Goal: Task Accomplishment & Management: Use online tool/utility

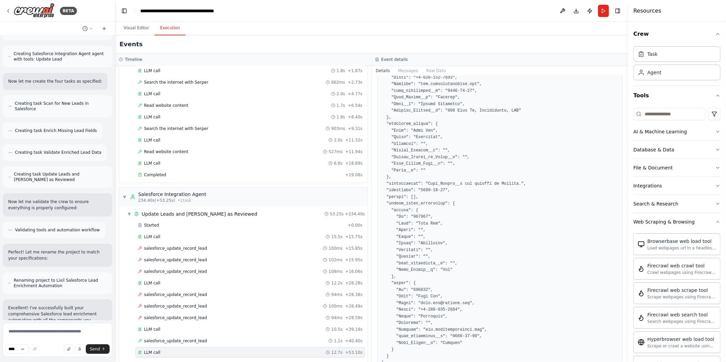
scroll to position [246, 0]
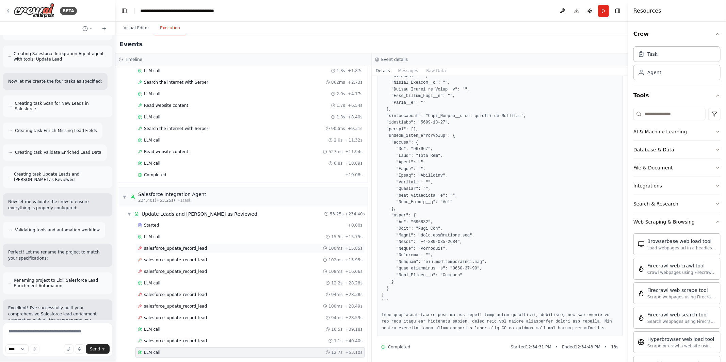
click at [280, 251] on div "salesforce_update_record_lead 100ms + 15.85s" at bounding box center [250, 248] width 225 height 5
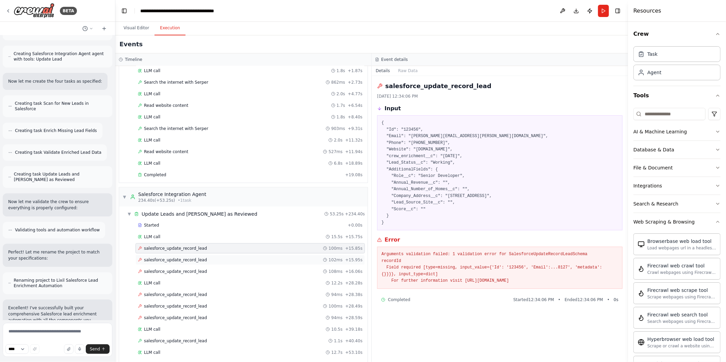
click at [281, 260] on div "salesforce_update_record_lead 102ms + 15.95s" at bounding box center [251, 260] width 230 height 10
click at [281, 270] on div "salesforce_update_record_lead 108ms + 16.06s" at bounding box center [251, 272] width 230 height 10
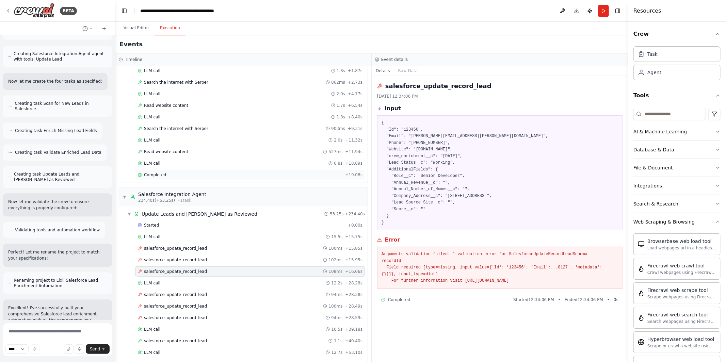
click at [230, 173] on div "Completed + 19.08s" at bounding box center [251, 175] width 230 height 10
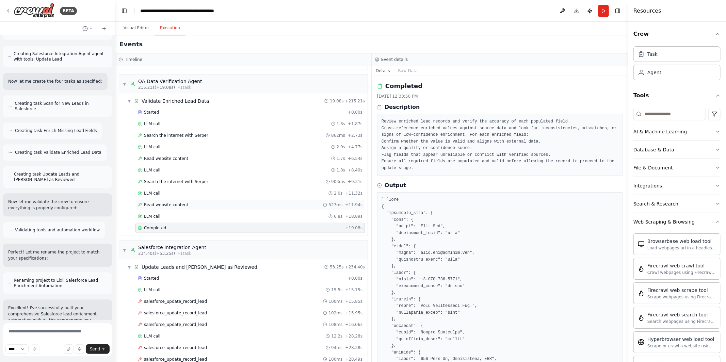
scroll to position [386, 0]
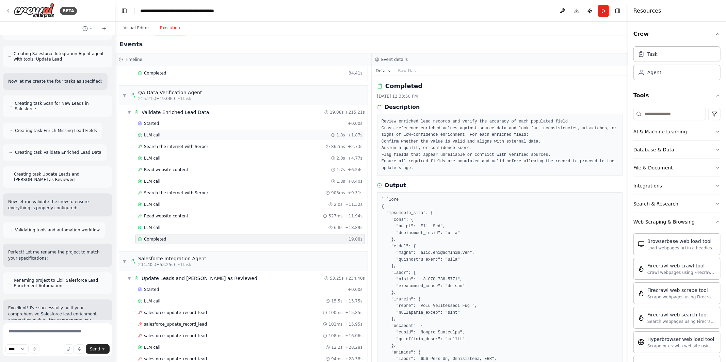
click at [246, 134] on div "LLM call 1.8s + 1.87s" at bounding box center [251, 135] width 230 height 10
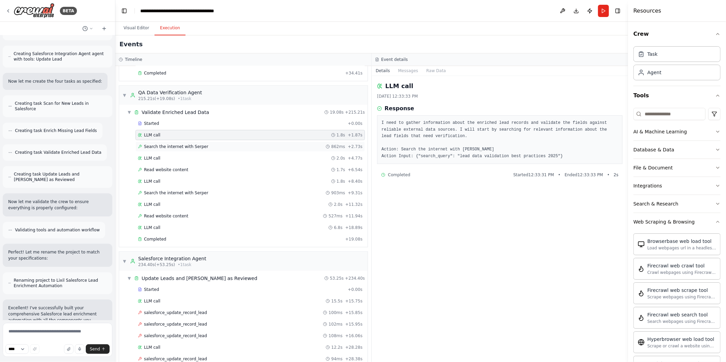
click at [244, 146] on div "Search the internet with Serper 862ms + 2.73s" at bounding box center [250, 146] width 225 height 5
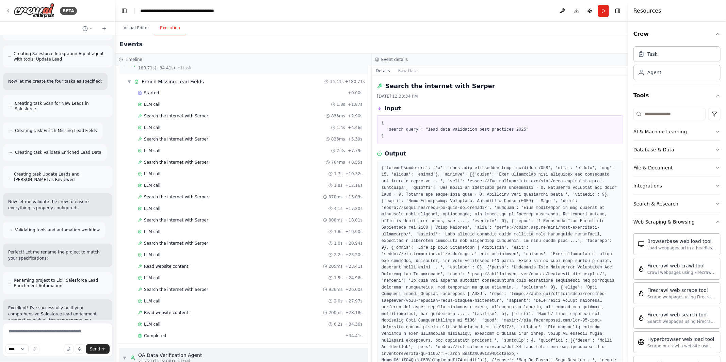
scroll to position [123, 0]
click at [165, 93] on div "Started" at bounding box center [241, 93] width 207 height 5
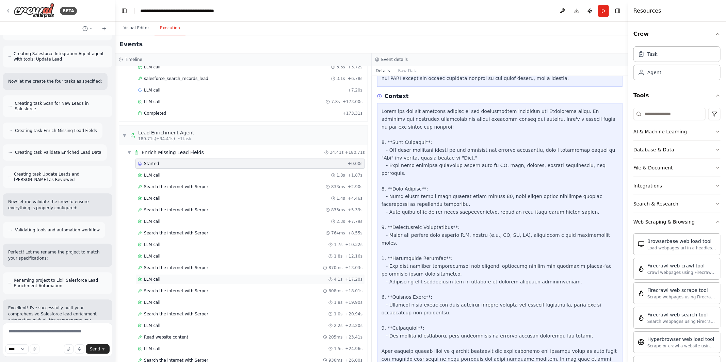
scroll to position [45, 0]
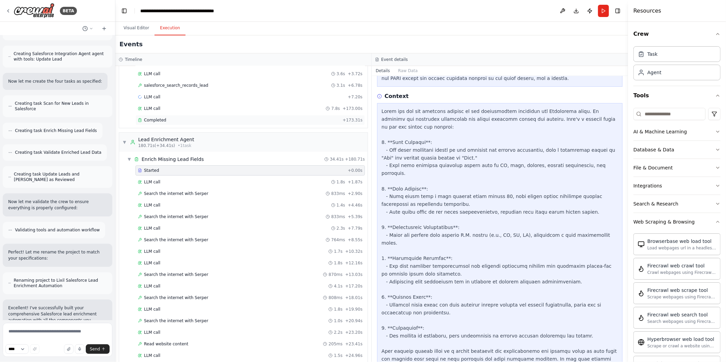
click at [207, 121] on div "Completed" at bounding box center [239, 119] width 202 height 5
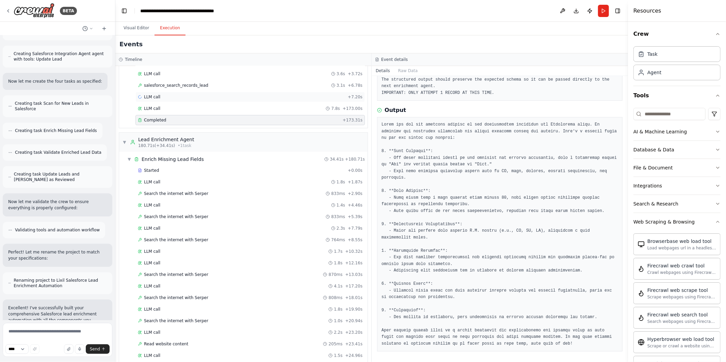
click at [222, 97] on div "LLM call + 7.20s" at bounding box center [250, 96] width 225 height 5
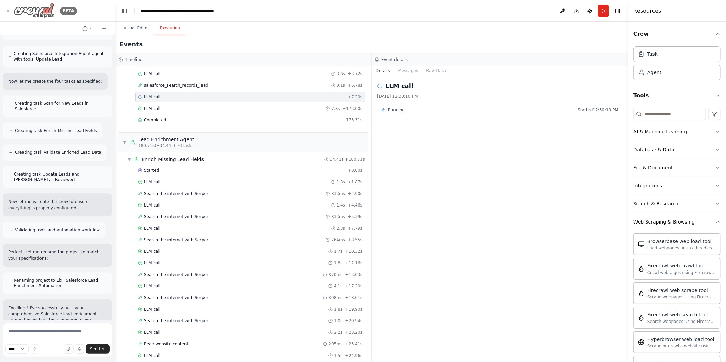
click at [5, 11] on icon at bounding box center [7, 10] width 5 height 5
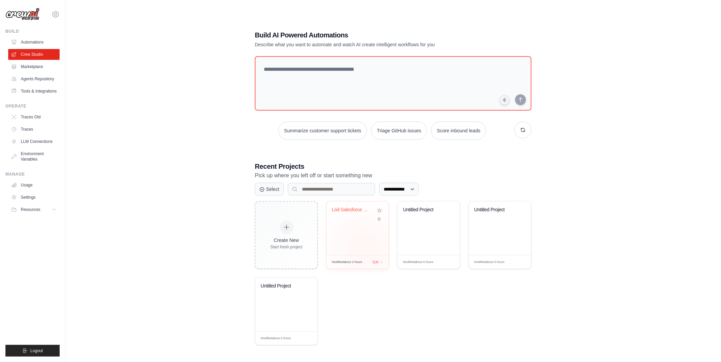
click at [364, 247] on div "Lixil Salesforce Lead Enrichment Au..." at bounding box center [357, 229] width 62 height 54
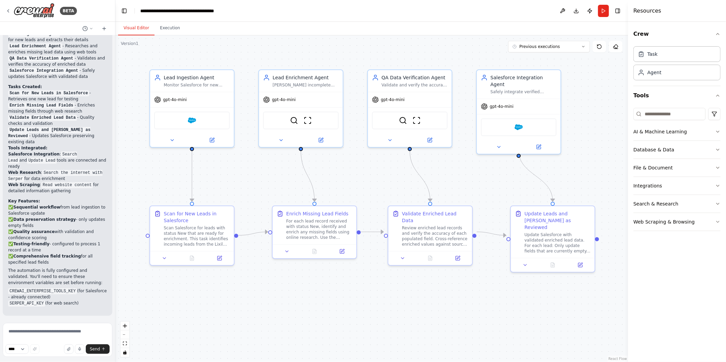
scroll to position [1666, 0]
click at [163, 28] on button "Execution" at bounding box center [170, 28] width 31 height 14
click at [129, 26] on button "Visual Editor" at bounding box center [136, 28] width 36 height 14
click at [544, 48] on span "Previous executions" at bounding box center [540, 46] width 41 height 5
click at [540, 60] on div "1h 25m ago" at bounding box center [553, 59] width 68 height 5
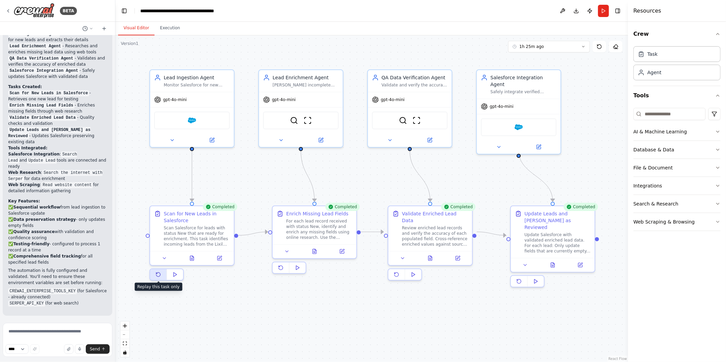
click at [158, 274] on icon at bounding box center [158, 275] width 4 height 4
click at [222, 258] on button at bounding box center [219, 257] width 23 height 8
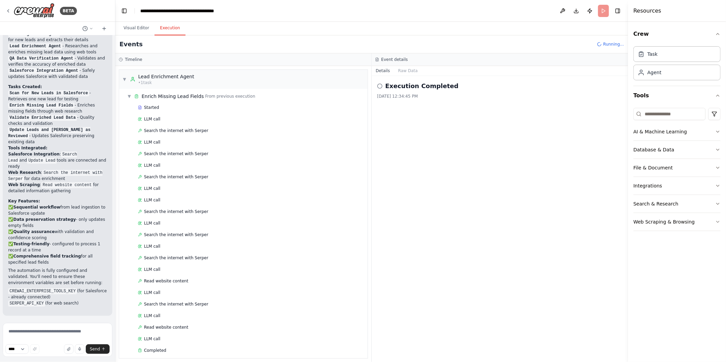
click at [170, 30] on button "Execution" at bounding box center [170, 28] width 31 height 14
click at [130, 97] on span "▼" at bounding box center [129, 96] width 4 height 5
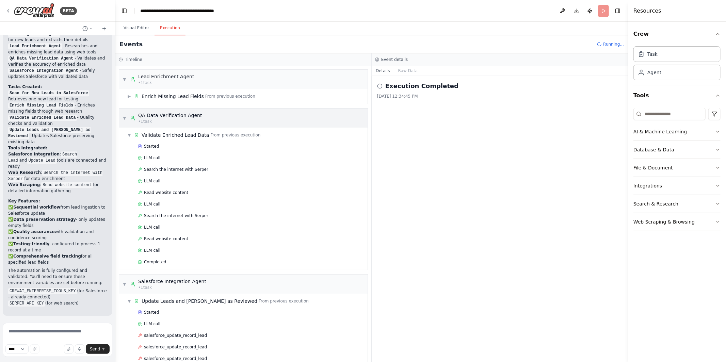
click at [123, 118] on span "▼" at bounding box center [125, 117] width 4 height 5
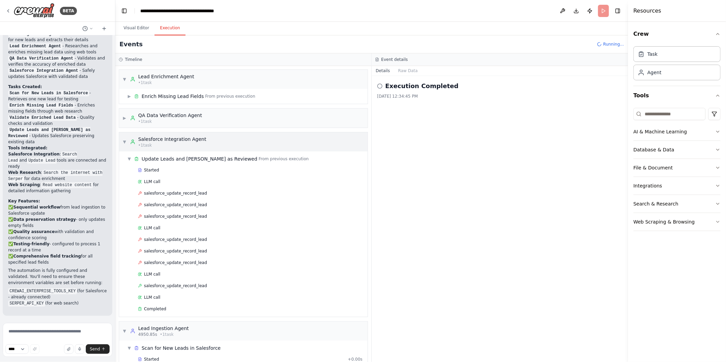
click at [125, 140] on span "▼" at bounding box center [125, 141] width 4 height 5
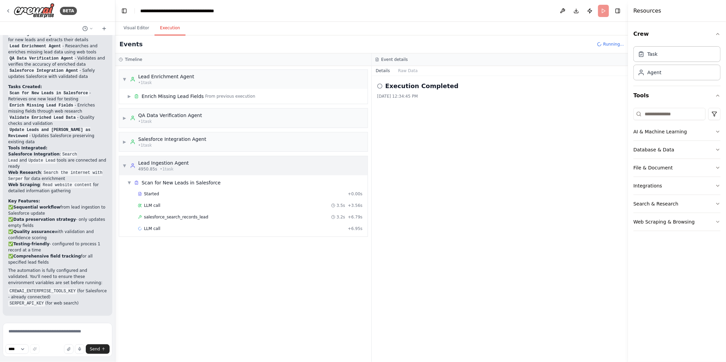
click at [127, 166] on div "▼ Lead Ingestion Agent 4950.85s • 1 task" at bounding box center [156, 166] width 66 height 12
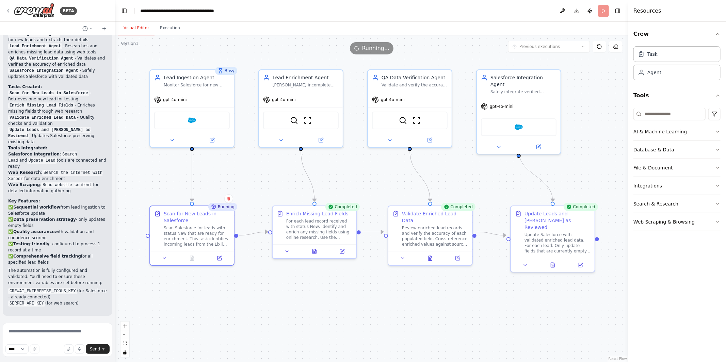
click at [135, 28] on button "Visual Editor" at bounding box center [136, 28] width 36 height 14
click at [224, 211] on div "Scan for New Leads in Salesforce" at bounding box center [197, 216] width 66 height 14
click at [193, 256] on icon at bounding box center [192, 257] width 4 height 4
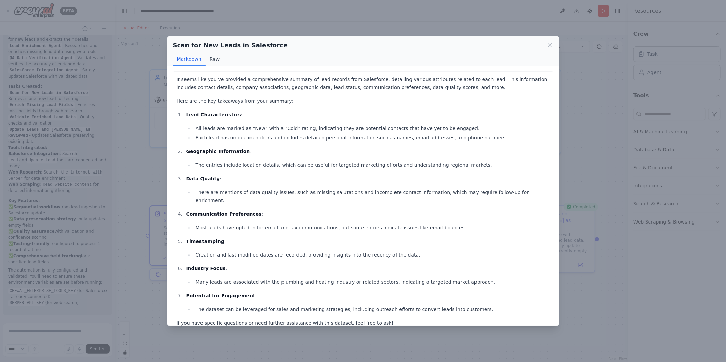
click at [214, 56] on button "Raw" at bounding box center [215, 59] width 18 height 13
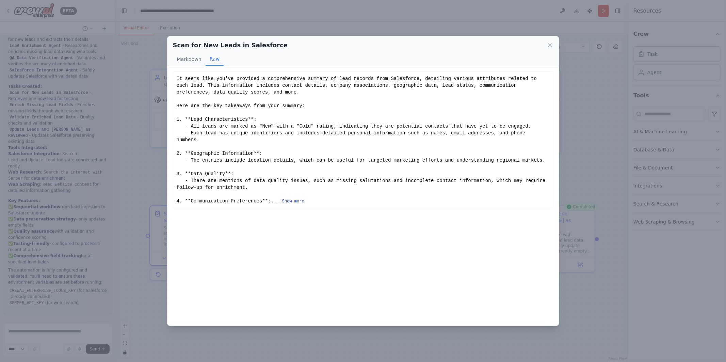
click at [295, 199] on button "Show more" at bounding box center [293, 201] width 22 height 5
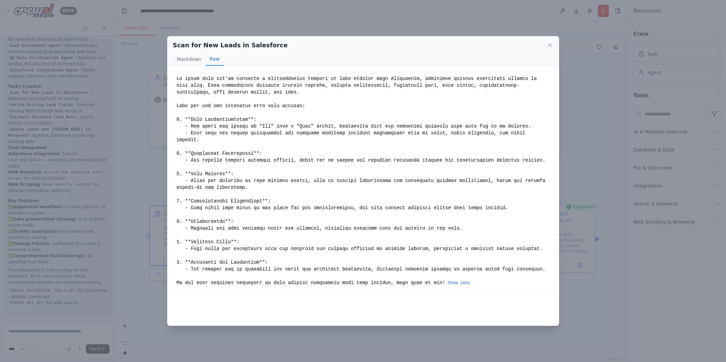
click at [155, 310] on div "Scan for New Leads in Salesforce Markdown Raw It seems like you've provided a c…" at bounding box center [363, 181] width 726 height 362
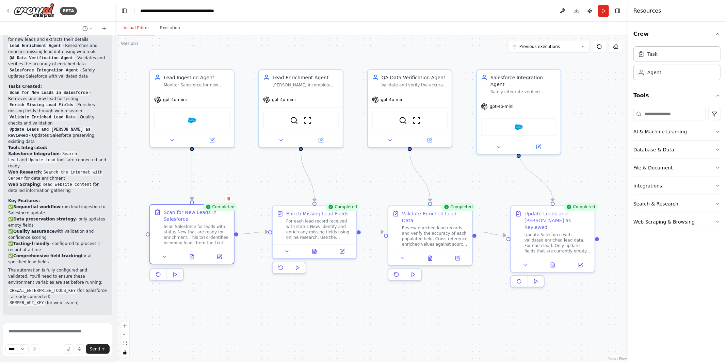
click at [193, 237] on div "Scan Salesforce for leads with status New that are ready for enrichment. This t…" at bounding box center [197, 235] width 66 height 22
click at [190, 120] on img at bounding box center [192, 119] width 8 height 8
click at [191, 117] on img at bounding box center [192, 119] width 8 height 8
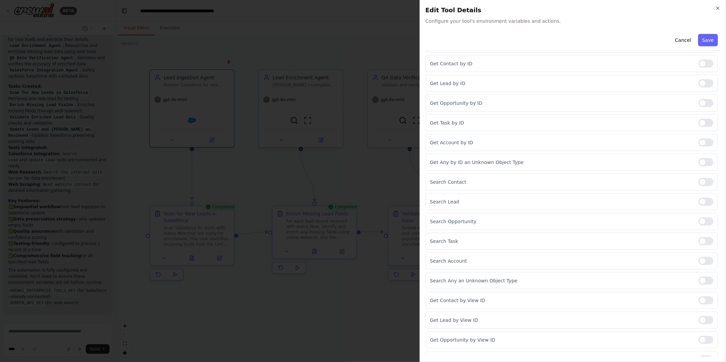
scroll to position [306, 0]
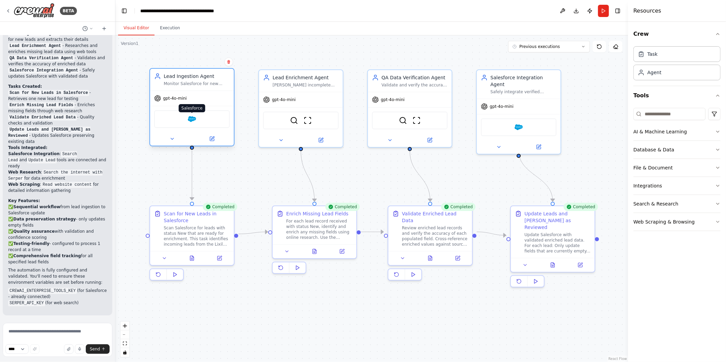
click at [192, 119] on img at bounding box center [192, 119] width 8 height 8
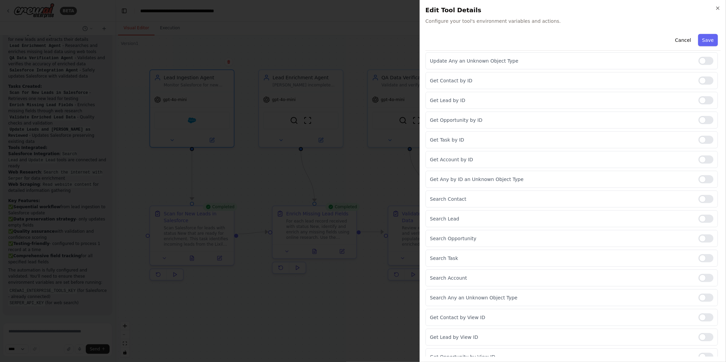
scroll to position [0, 0]
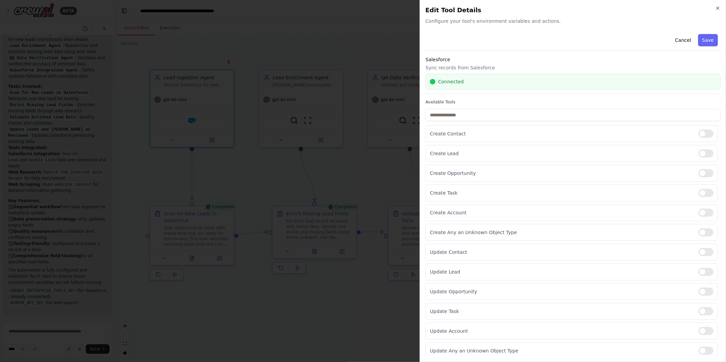
click at [455, 80] on span "Connected" at bounding box center [451, 81] width 26 height 7
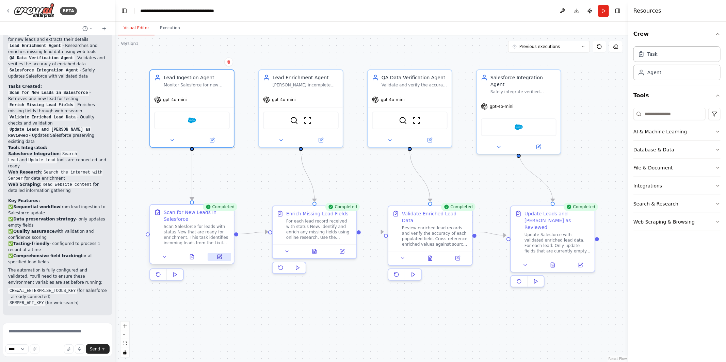
click at [224, 260] on button at bounding box center [219, 257] width 23 height 8
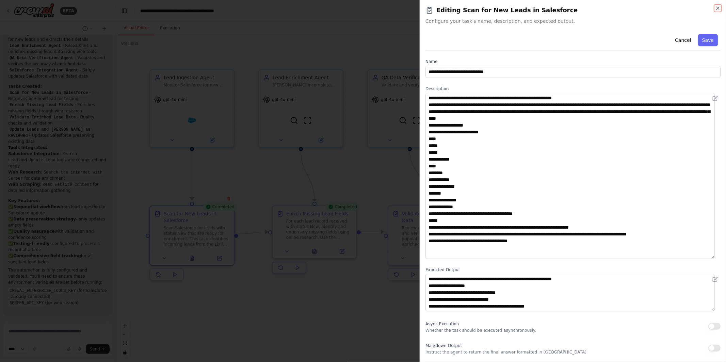
drag, startPoint x: 719, startPoint y: 128, endPoint x: 726, endPoint y: 257, distance: 129.6
click at [726, 257] on div "**********" at bounding box center [573, 181] width 307 height 362
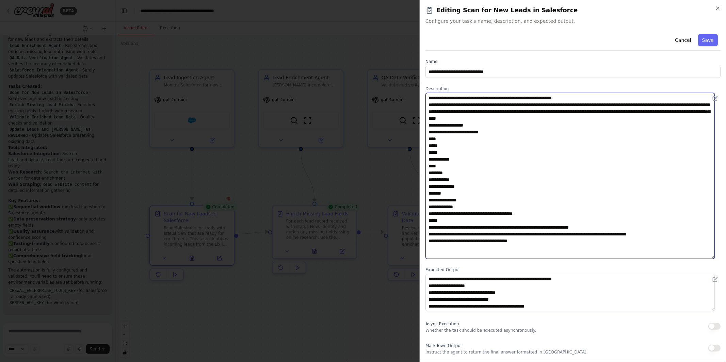
click at [550, 207] on textarea "**********" at bounding box center [570, 176] width 289 height 166
drag, startPoint x: 560, startPoint y: 253, endPoint x: 378, endPoint y: 52, distance: 271.7
click at [378, 52] on body "BETA Key Data Fields to Track: Name, Title, Email, Phone Number, Role, Industry…" at bounding box center [363, 181] width 726 height 362
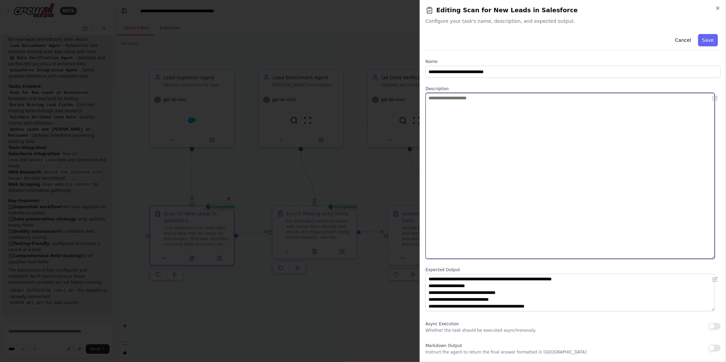
paste textarea "**********"
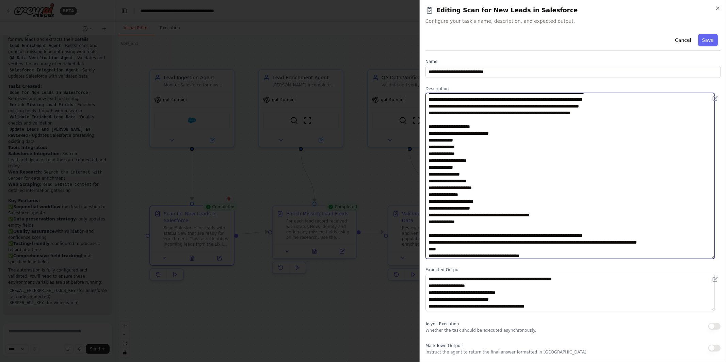
scroll to position [21, 0]
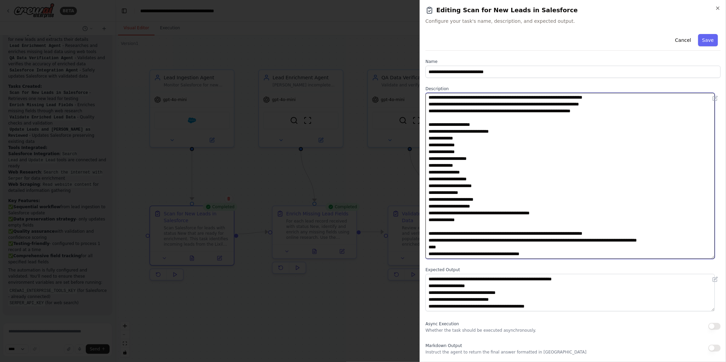
type textarea "**********"
drag, startPoint x: 714, startPoint y: 310, endPoint x: 712, endPoint y: 349, distance: 38.9
click at [712, 325] on textarea "**********" at bounding box center [570, 299] width 289 height 50
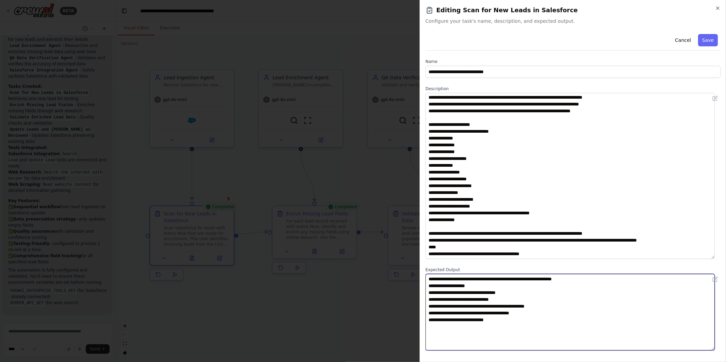
drag, startPoint x: 665, startPoint y: 338, endPoint x: 343, endPoint y: 238, distance: 337.1
click at [342, 239] on body "BETA Key Data Fields to Track: Name, Title, Email, Phone Number, Role, Industry…" at bounding box center [363, 181] width 726 height 362
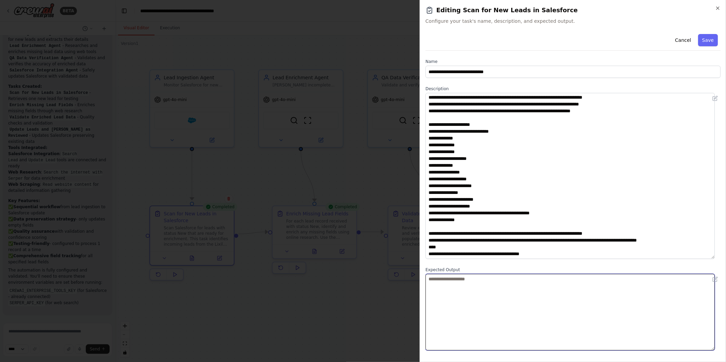
paste textarea "**********"
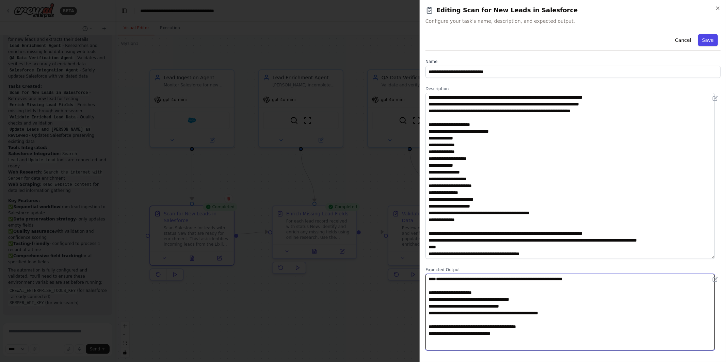
type textarea "**********"
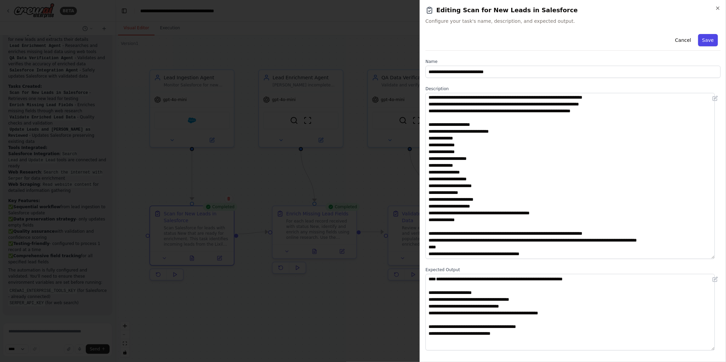
click at [706, 41] on button "Save" at bounding box center [709, 40] width 20 height 12
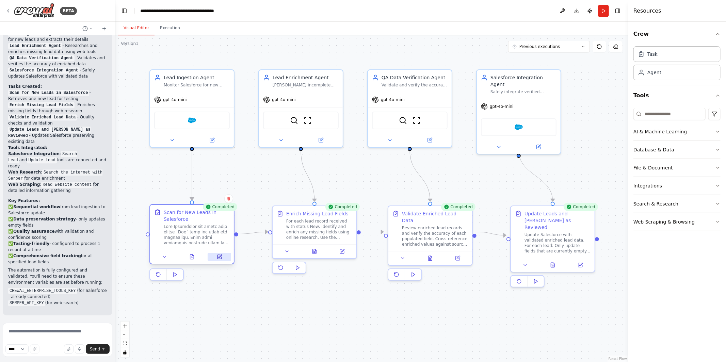
click at [219, 257] on icon at bounding box center [220, 256] width 3 height 3
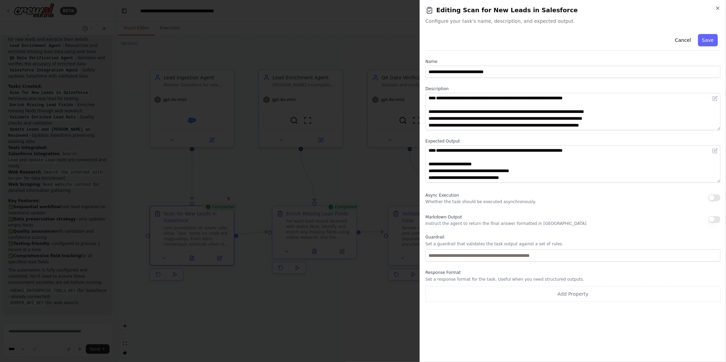
click at [515, 224] on p "Instruct the agent to return the final answer formatted in Markdown" at bounding box center [506, 223] width 161 height 5
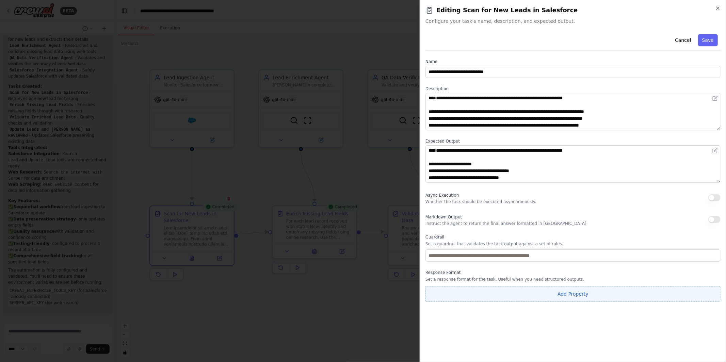
click at [516, 297] on button "Add Property" at bounding box center [573, 294] width 295 height 16
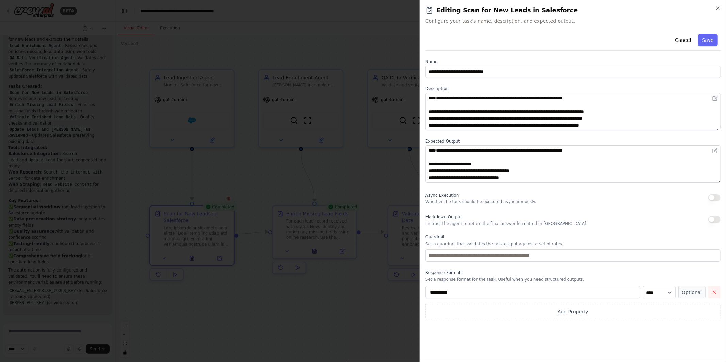
click at [716, 291] on icon "button" at bounding box center [714, 292] width 3 height 3
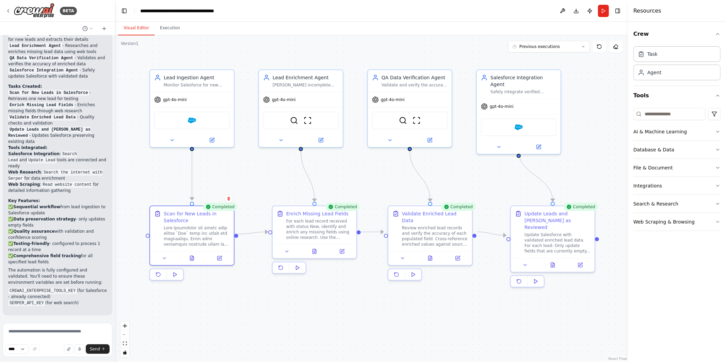
scroll to position [1359, 0]
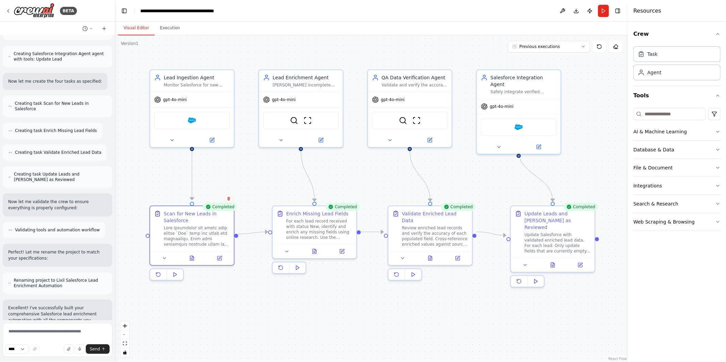
click at [283, 188] on div ".deletable-edge-delete-btn { width: 20px; height: 20px; border: 0px solid #ffff…" at bounding box center [371, 198] width 513 height 327
click at [345, 251] on icon at bounding box center [342, 250] width 5 height 5
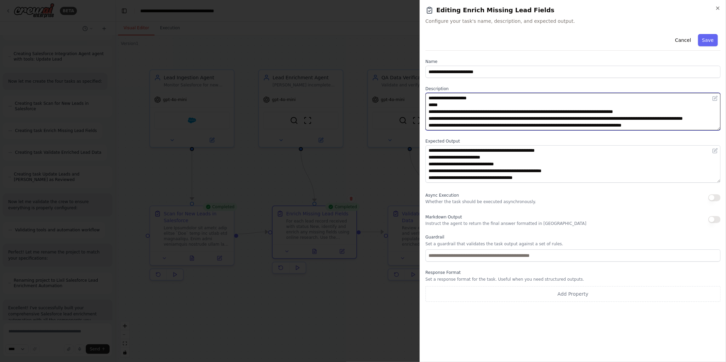
scroll to position [0, 0]
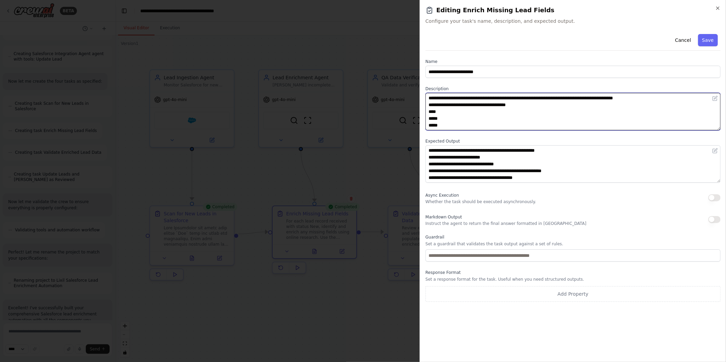
drag, startPoint x: 688, startPoint y: 127, endPoint x: 274, endPoint y: 57, distance: 419.6
click at [274, 57] on body "BETA Key Data Fields to Track: Name, Title, Email, Phone Number, Role, Industry…" at bounding box center [363, 181] width 726 height 362
paste textarea "**********"
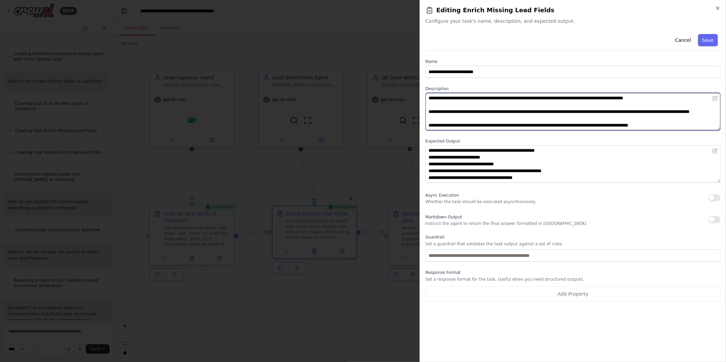
scroll to position [123, 0]
type textarea "**********"
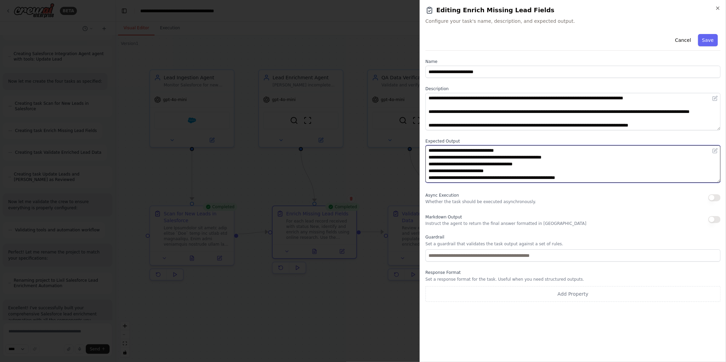
scroll to position [0, 0]
drag, startPoint x: 591, startPoint y: 178, endPoint x: 247, endPoint y: 96, distance: 354.0
click at [247, 96] on body "BETA Key Data Fields to Track: Name, Title, Email, Phone Number, Role, Industry…" at bounding box center [363, 181] width 726 height 362
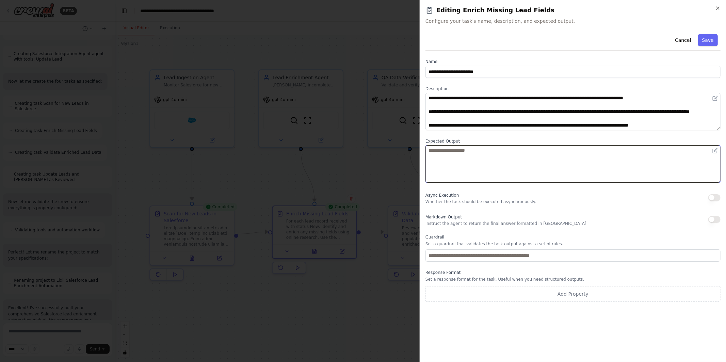
paste textarea "**********"
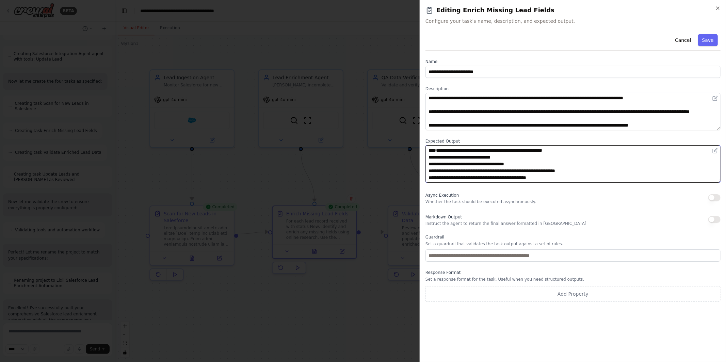
scroll to position [18, 0]
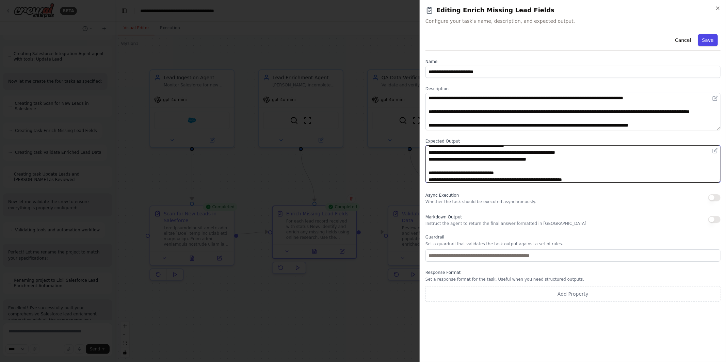
type textarea "**********"
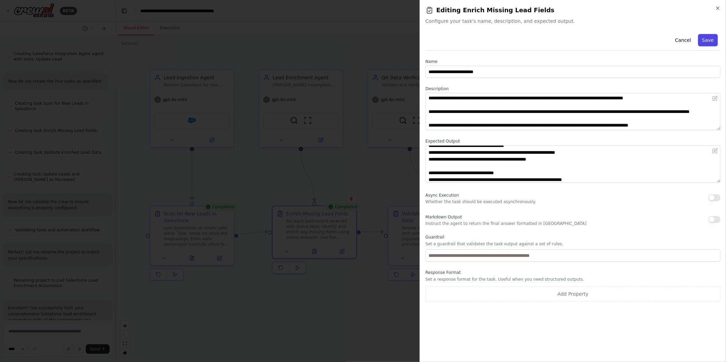
click at [708, 41] on button "Save" at bounding box center [709, 40] width 20 height 12
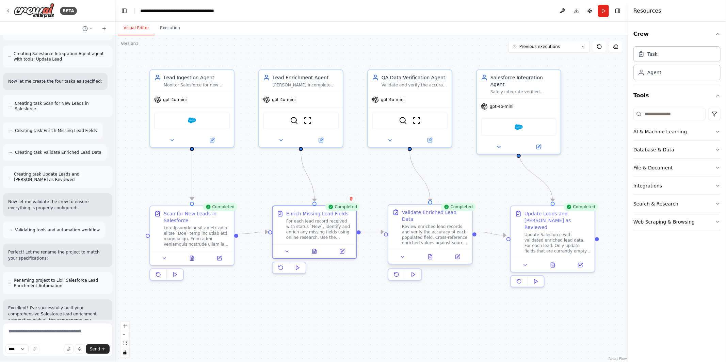
click at [439, 230] on div "Review enriched lead records and verify the accuracy of each populated field. C…" at bounding box center [435, 235] width 66 height 22
click at [463, 253] on button at bounding box center [457, 257] width 23 height 8
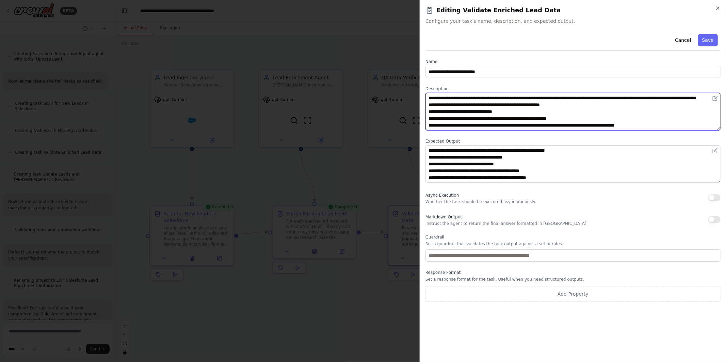
scroll to position [0, 0]
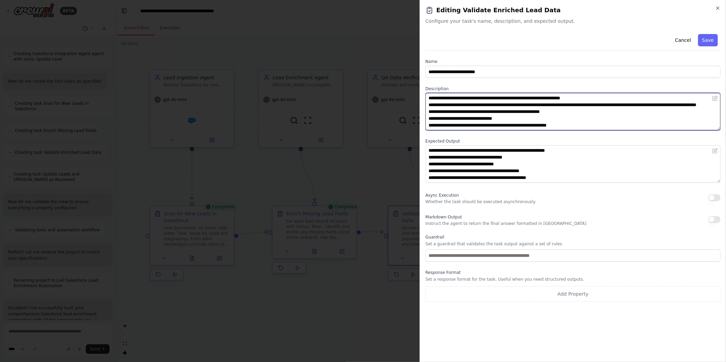
drag, startPoint x: 673, startPoint y: 127, endPoint x: 339, endPoint y: 61, distance: 340.2
click at [339, 61] on body "BETA Key Data Fields to Track: Name, Title, Email, Phone Number, Role, Industry…" at bounding box center [363, 181] width 726 height 362
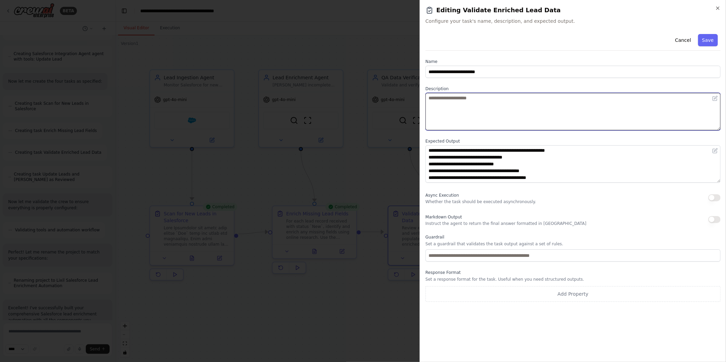
paste textarea "**********"
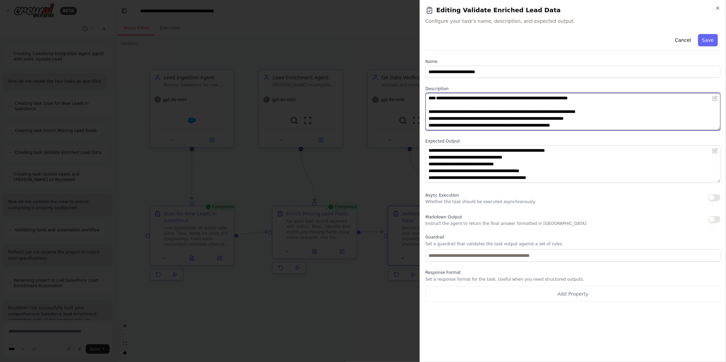
scroll to position [25, 0]
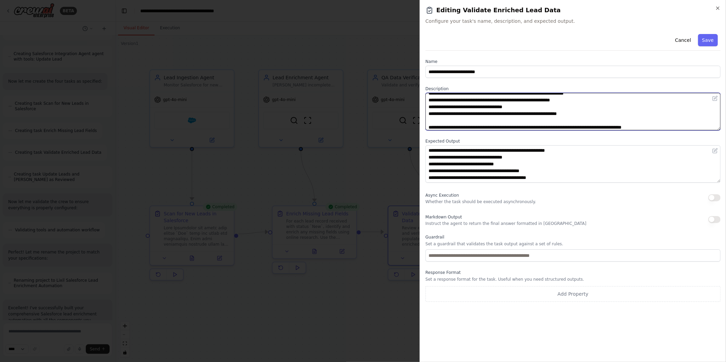
type textarea "**********"
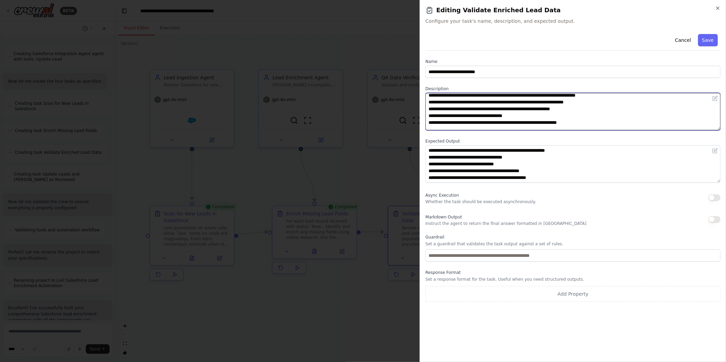
scroll to position [27, 0]
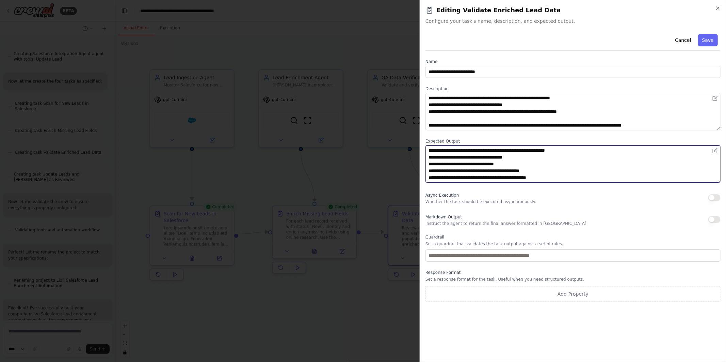
click at [569, 169] on textarea "**********" at bounding box center [573, 163] width 295 height 37
drag, startPoint x: 567, startPoint y: 179, endPoint x: 330, endPoint y: 99, distance: 249.5
click at [330, 99] on body "BETA Key Data Fields to Track: Name, Title, Email, Phone Number, Role, Industry…" at bounding box center [363, 181] width 726 height 362
paste textarea "**********"
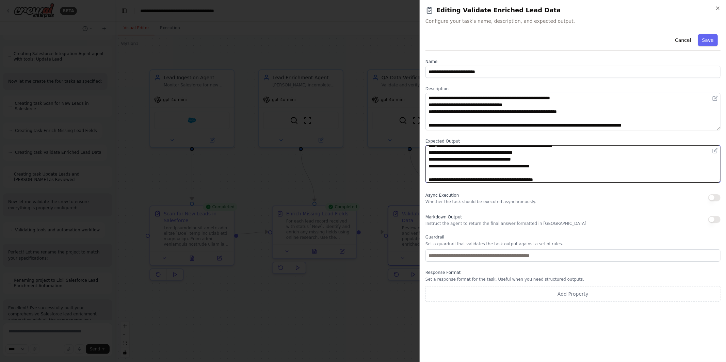
scroll to position [7, 0]
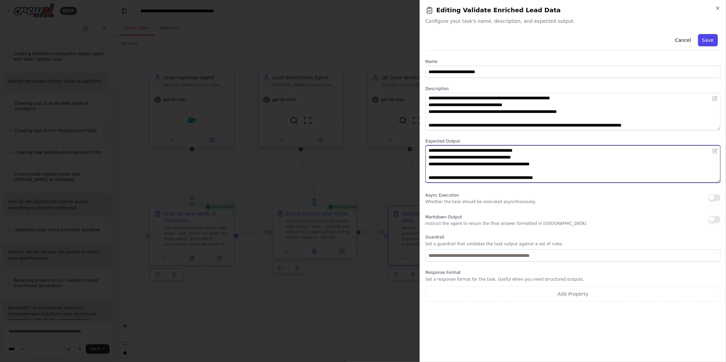
type textarea "**********"
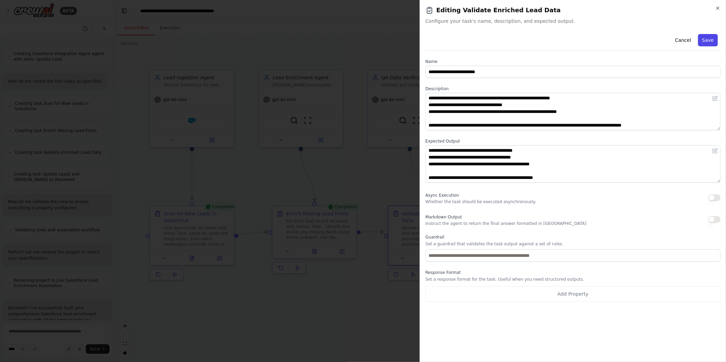
click at [711, 42] on button "Save" at bounding box center [709, 40] width 20 height 12
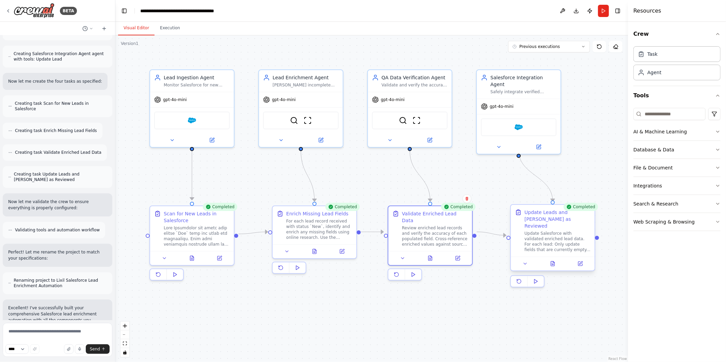
click at [560, 232] on div "Update Salesforce with validated enriched lead data. For each lead: Only update…" at bounding box center [558, 242] width 66 height 22
click at [583, 261] on icon at bounding box center [580, 263] width 5 height 5
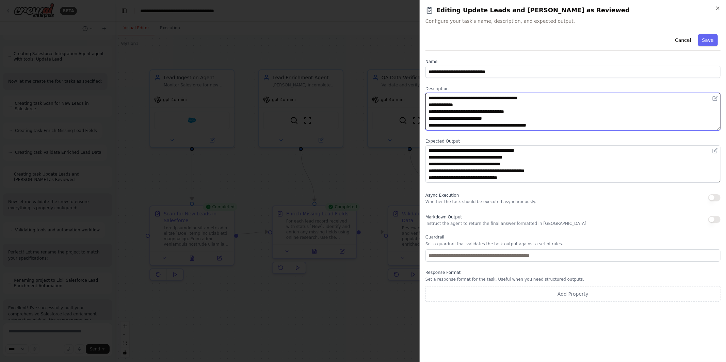
click at [543, 118] on textarea "**********" at bounding box center [573, 111] width 295 height 37
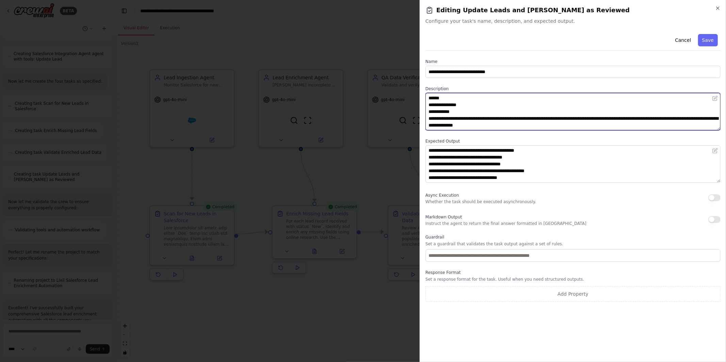
scroll to position [0, 0]
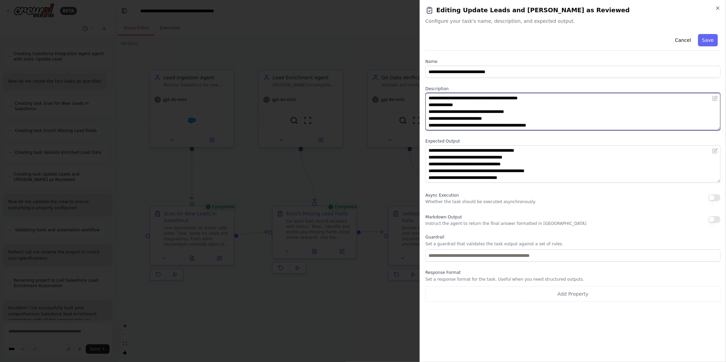
drag, startPoint x: 553, startPoint y: 124, endPoint x: 322, endPoint y: 56, distance: 240.6
click at [322, 56] on body "BETA Key Data Fields to Track: Name, Title, Email, Phone Number, Role, Industry…" at bounding box center [363, 181] width 726 height 362
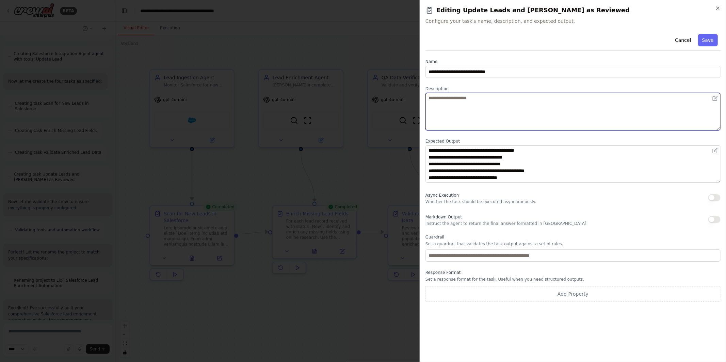
paste textarea "**********"
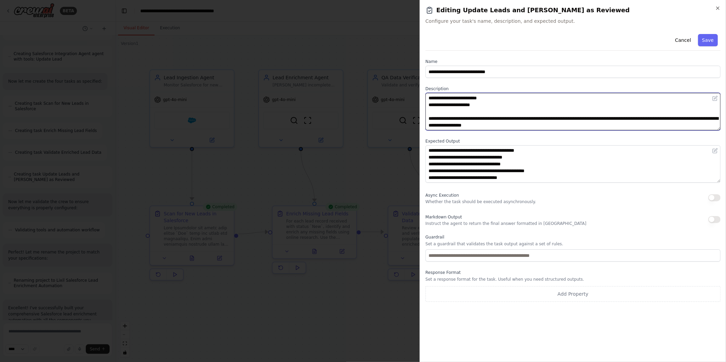
type textarea "**********"
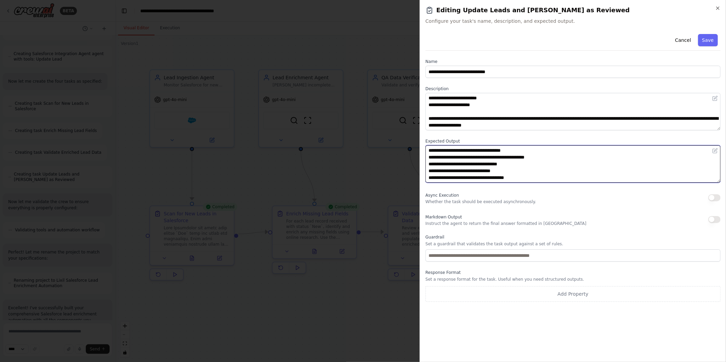
scroll to position [0, 0]
drag, startPoint x: 543, startPoint y: 177, endPoint x: 305, endPoint y: 71, distance: 261.1
click at [305, 71] on body "BETA Key Data Fields to Track: Name, Title, Email, Phone Number, Role, Industry…" at bounding box center [363, 181] width 726 height 362
paste textarea "**********"
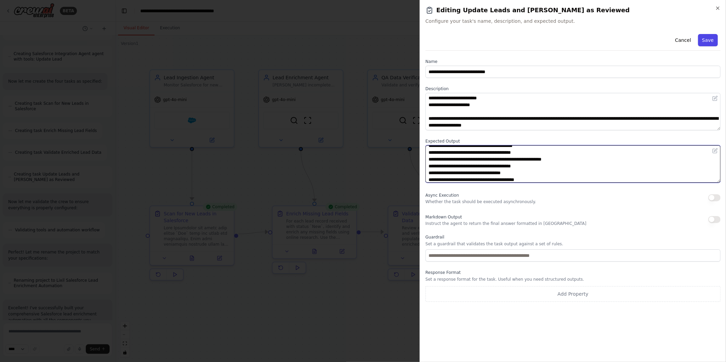
type textarea "**********"
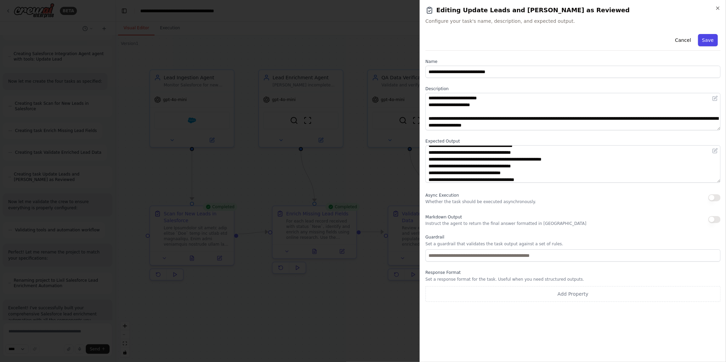
click at [708, 42] on button "Save" at bounding box center [709, 40] width 20 height 12
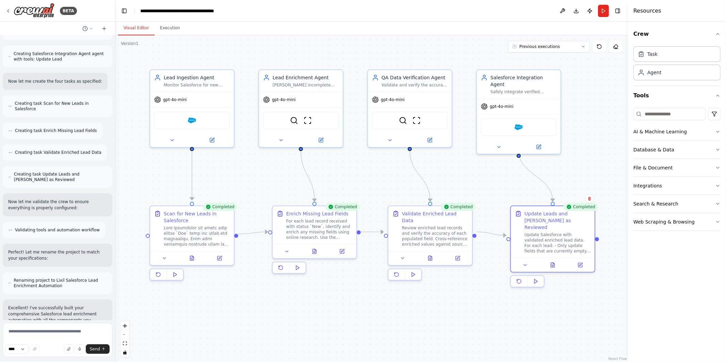
click at [496, 182] on div ".deletable-edge-delete-btn { width: 20px; height: 20px; border: 0px solid #ffff…" at bounding box center [371, 198] width 513 height 327
click at [584, 157] on div ".deletable-edge-delete-btn { width: 20px; height: 20px; border: 0px solid #ffff…" at bounding box center [371, 198] width 513 height 327
click at [604, 14] on button "Run" at bounding box center [603, 11] width 11 height 12
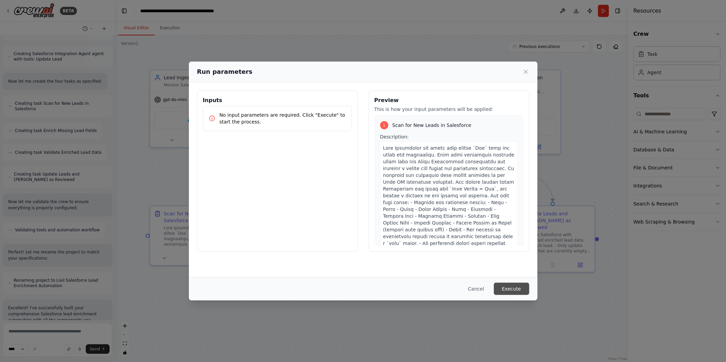
click at [520, 291] on button "Execute" at bounding box center [511, 289] width 35 height 12
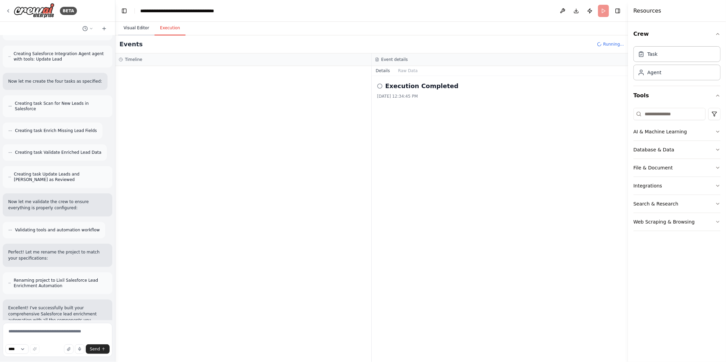
click at [137, 27] on button "Visual Editor" at bounding box center [136, 28] width 36 height 14
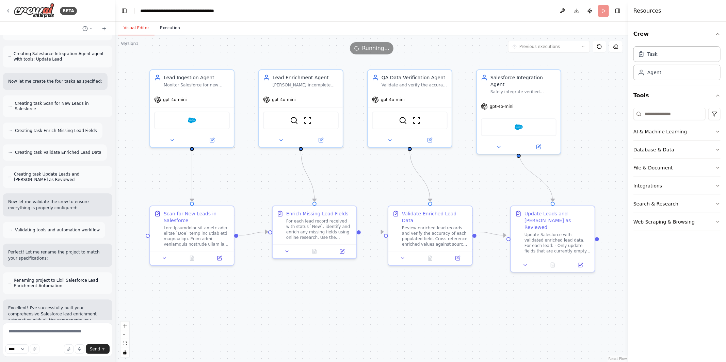
scroll to position [1721, 0]
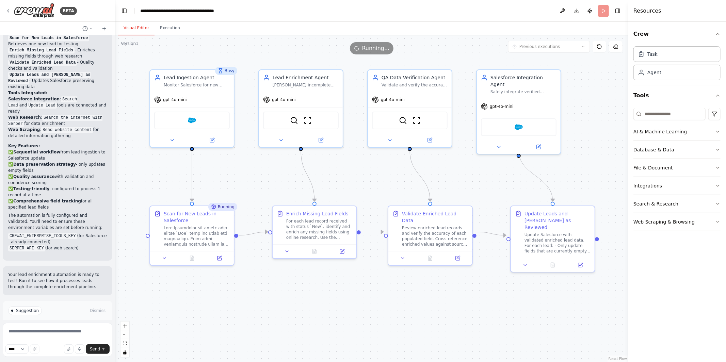
click at [69, 319] on p "I have some suggestions to help you move forward with your automation." at bounding box center [57, 324] width 99 height 11
click at [53, 336] on textarea at bounding box center [58, 340] width 110 height 34
type textarea "**********"
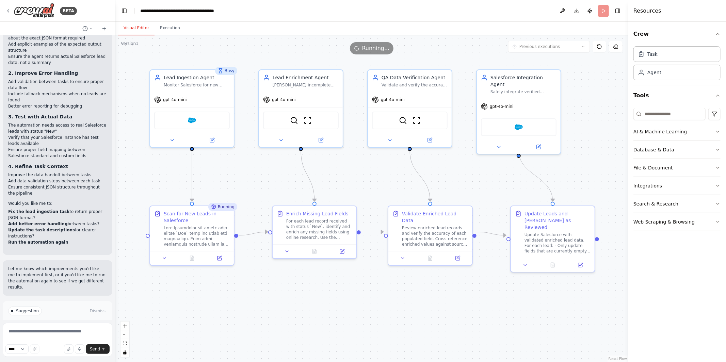
scroll to position [2144, 0]
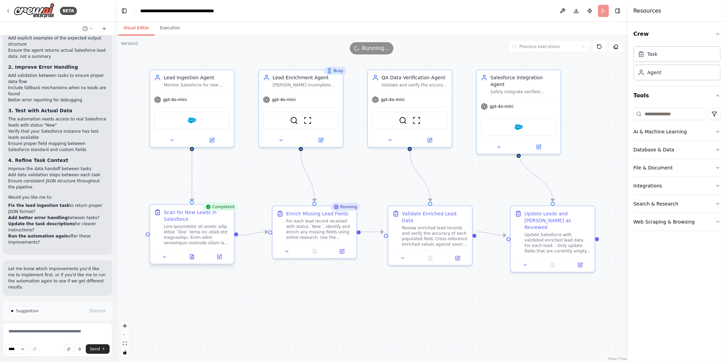
click at [192, 263] on div at bounding box center [192, 257] width 84 height 14
click at [193, 260] on button at bounding box center [192, 257] width 29 height 8
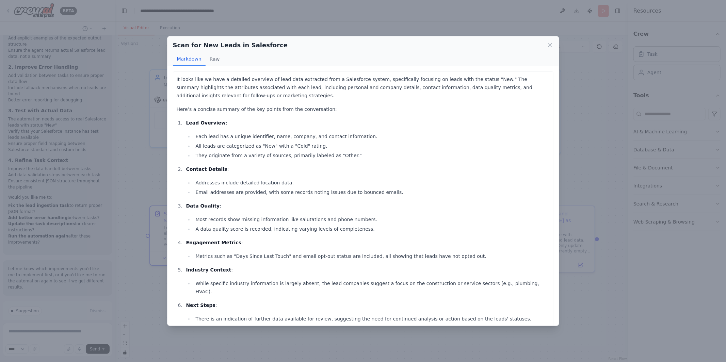
click at [296, 189] on li "Email addresses are provided, with some records noting issues due to bounced em…" at bounding box center [371, 192] width 356 height 8
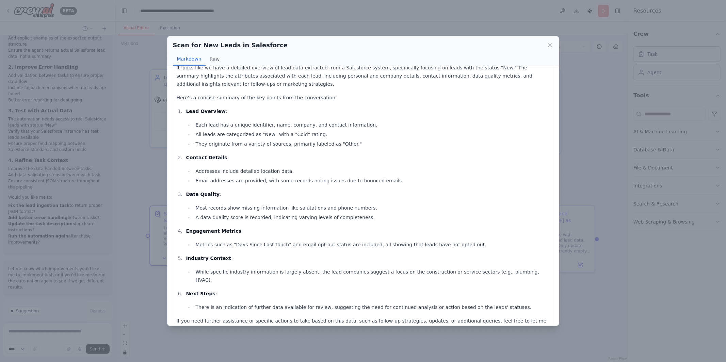
scroll to position [0, 0]
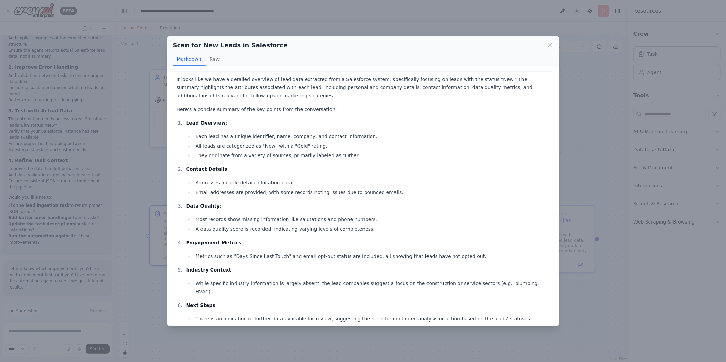
click at [157, 179] on div "Scan for New Leads in Salesforce Markdown Raw It looks like we have a detailed …" at bounding box center [363, 181] width 726 height 362
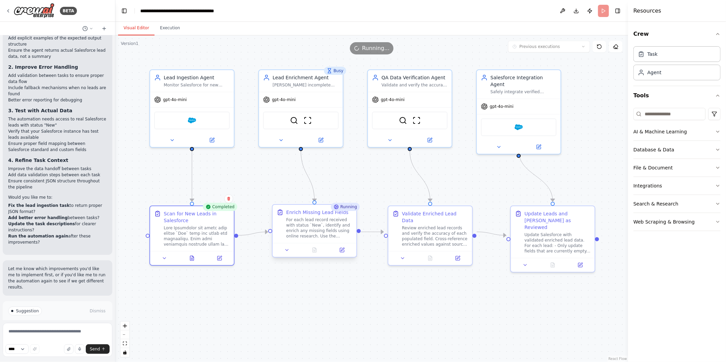
scroll to position [2144, 0]
click at [173, 31] on button "Execution" at bounding box center [170, 28] width 31 height 14
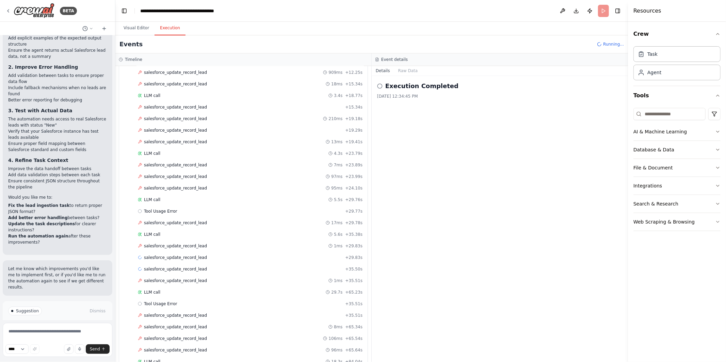
scroll to position [670, 0]
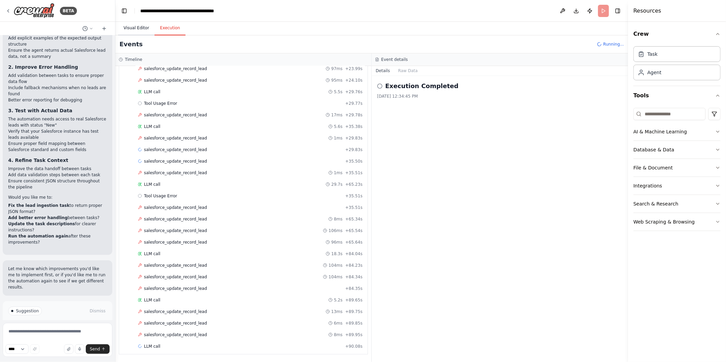
click at [142, 30] on button "Visual Editor" at bounding box center [136, 28] width 36 height 14
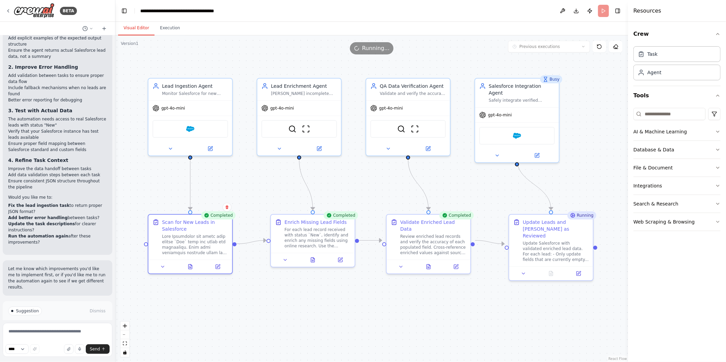
drag, startPoint x: 492, startPoint y: 174, endPoint x: 490, endPoint y: 183, distance: 9.1
click at [490, 183] on div ".deletable-edge-delete-btn { width: 20px; height: 20px; border: 0px solid #ffff…" at bounding box center [371, 198] width 513 height 327
click at [408, 304] on div ".deletable-edge-delete-btn { width: 20px; height: 20px; border: 0px solid #ffff…" at bounding box center [371, 198] width 513 height 327
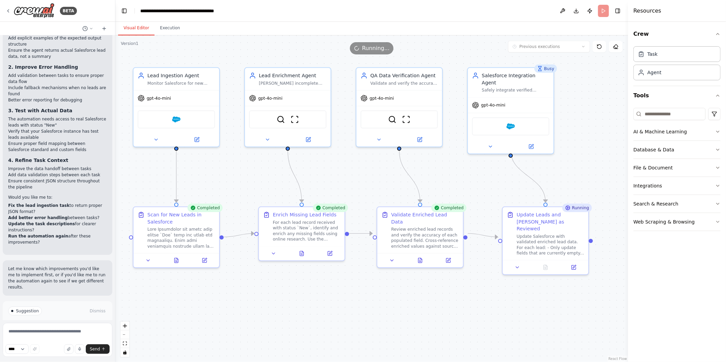
drag, startPoint x: 408, startPoint y: 304, endPoint x: 399, endPoint y: 298, distance: 10.3
click at [399, 298] on div ".deletable-edge-delete-btn { width: 20px; height: 20px; border: 0px solid #ffff…" at bounding box center [371, 198] width 513 height 327
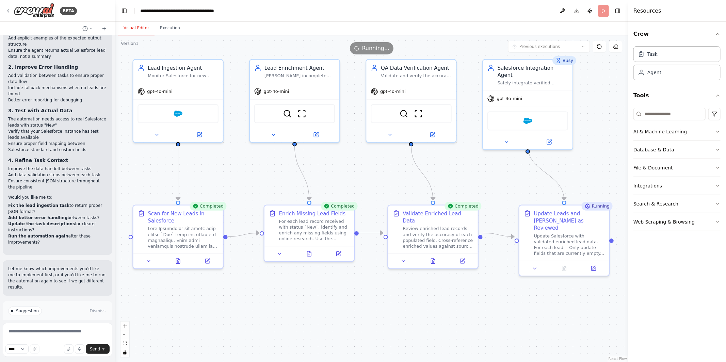
drag, startPoint x: 399, startPoint y: 298, endPoint x: 411, endPoint y: 301, distance: 12.6
click at [411, 300] on div ".deletable-edge-delete-btn { width: 20px; height: 20px; border: 0px solid #ffff…" at bounding box center [371, 198] width 513 height 327
click at [564, 265] on icon at bounding box center [565, 267] width 4 height 5
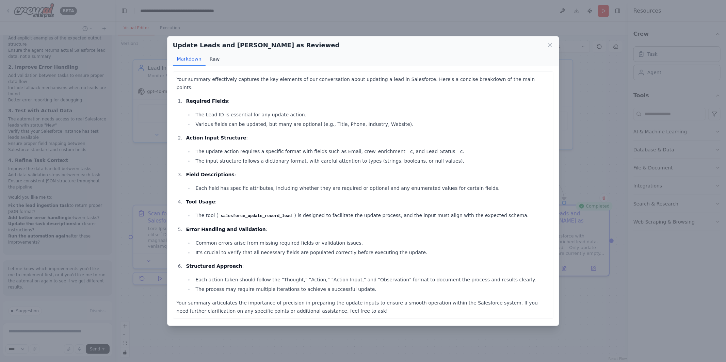
click at [216, 62] on button "Raw" at bounding box center [215, 59] width 18 height 13
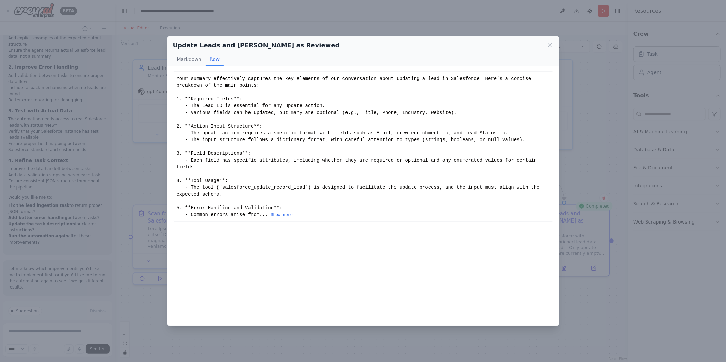
click at [168, 167] on div "Your summary effectively captures the key elements of our conversation about up…" at bounding box center [364, 196] width 392 height 260
click at [166, 169] on div "Update Leads and Mark as Reviewed Markdown Raw Your summary effectively capture…" at bounding box center [363, 181] width 726 height 362
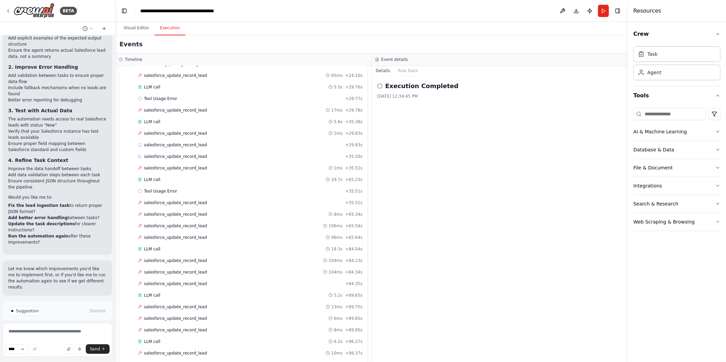
click at [173, 32] on button "Execution" at bounding box center [170, 28] width 31 height 14
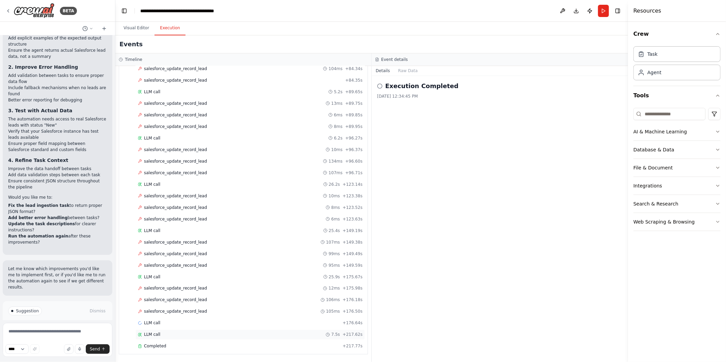
click at [217, 333] on div "LLM call 7.5s + 217.62s" at bounding box center [250, 334] width 225 height 5
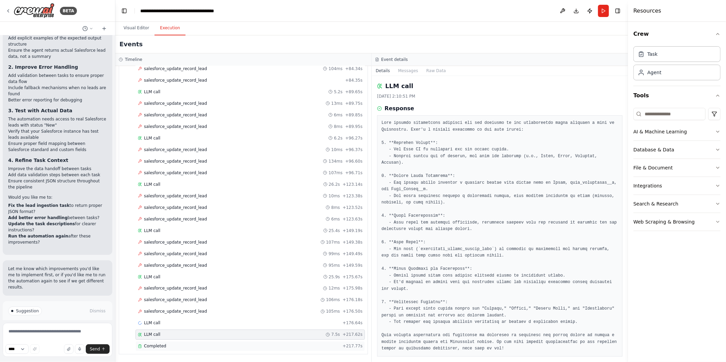
click at [216, 344] on div "Completed" at bounding box center [239, 346] width 202 height 5
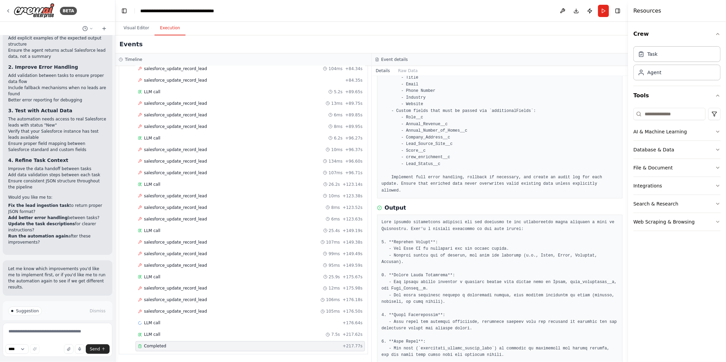
scroll to position [215, 0]
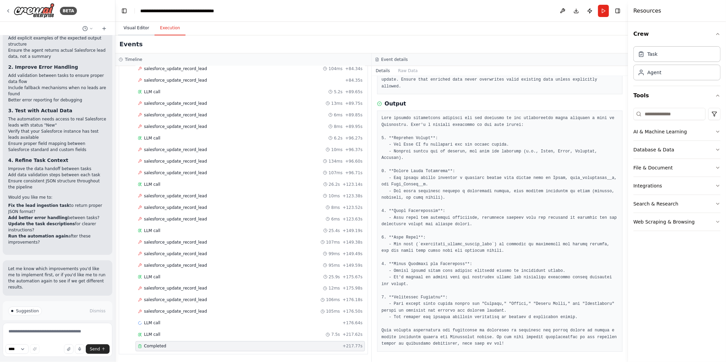
click at [141, 25] on button "Visual Editor" at bounding box center [136, 28] width 36 height 14
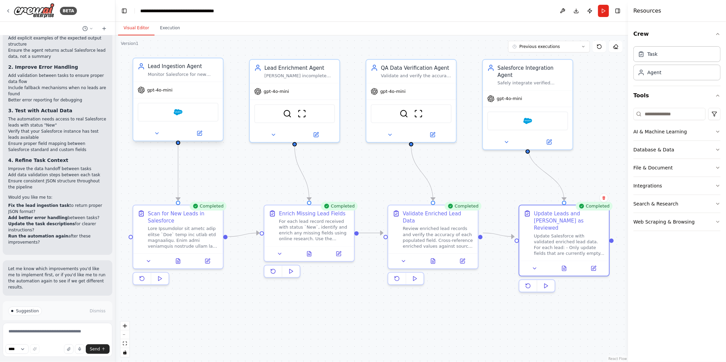
click at [178, 80] on div "Lead Ingestion Agent Monitor Salesforce for new leads with status 'New' and ret…" at bounding box center [179, 69] width 90 height 23
click at [202, 134] on icon at bounding box center [200, 133] width 6 height 6
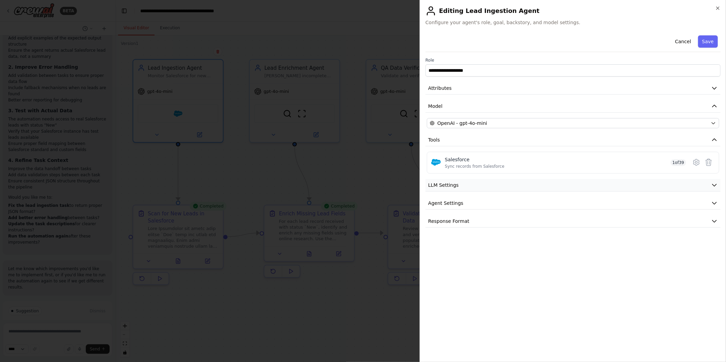
click at [460, 185] on button "LLM Settings" at bounding box center [573, 185] width 295 height 13
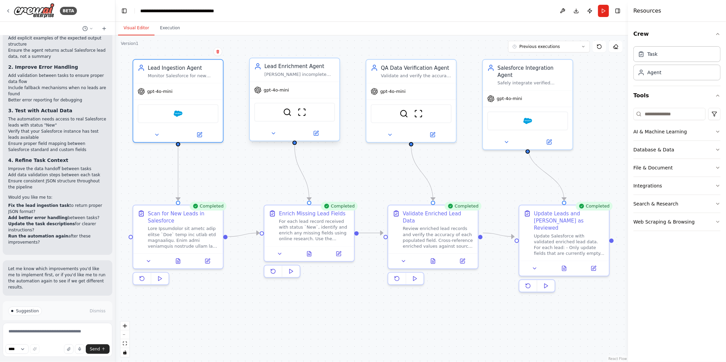
click at [291, 90] on div "gpt-4o-mini" at bounding box center [295, 90] width 90 height 16
click at [323, 64] on div "Lead Enrichment Agent" at bounding box center [300, 66] width 71 height 7
click at [318, 134] on icon at bounding box center [316, 133] width 4 height 4
click at [52, 338] on span "Improve automation" at bounding box center [61, 340] width 42 height 5
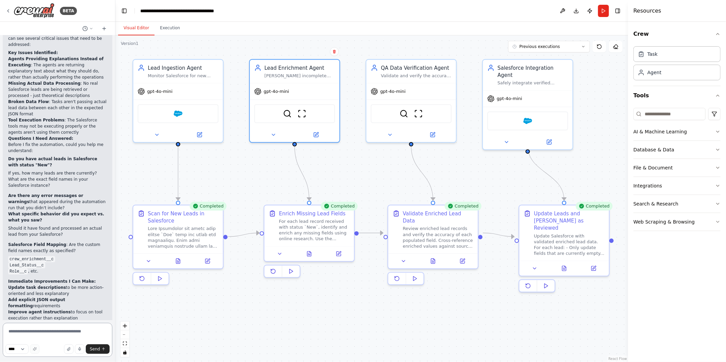
scroll to position [2437, 0]
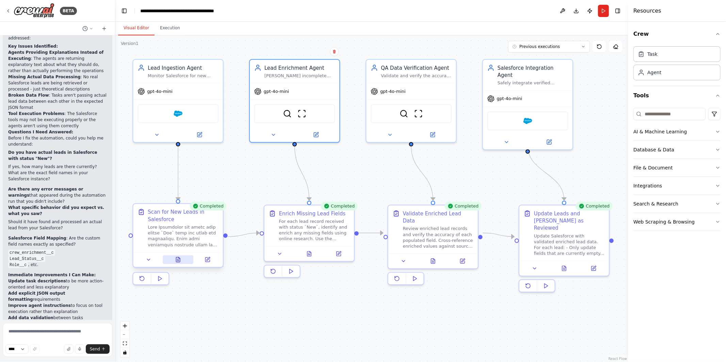
click at [182, 261] on button at bounding box center [178, 259] width 31 height 9
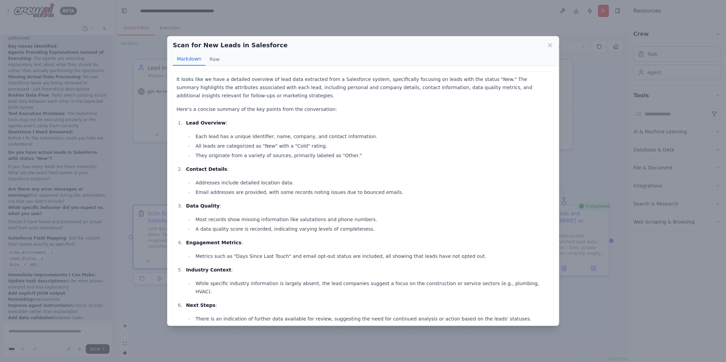
click at [159, 304] on div "Scan for New Leads in Salesforce Markdown Raw It looks like we have a detailed …" at bounding box center [363, 181] width 726 height 362
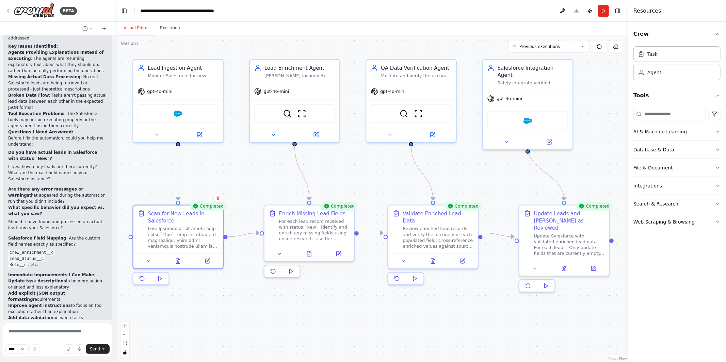
scroll to position [2437, 0]
click at [31, 335] on textarea at bounding box center [58, 340] width 110 height 34
type textarea "**********"
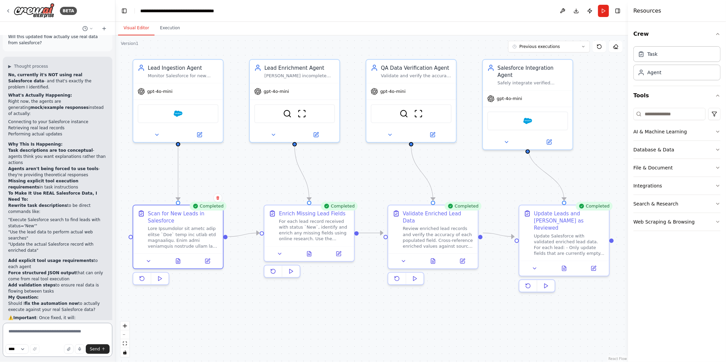
scroll to position [2772, 0]
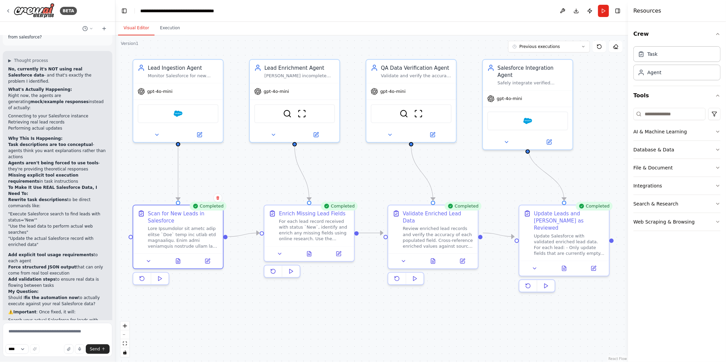
click at [70, 317] on li "Search your actual Salesforce for leads with status "New"" at bounding box center [57, 323] width 99 height 12
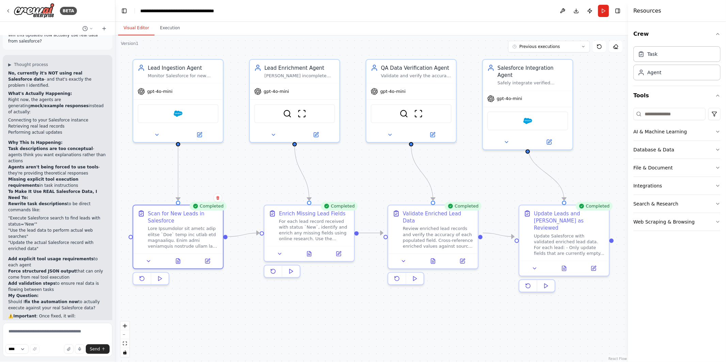
scroll to position [2771, 0]
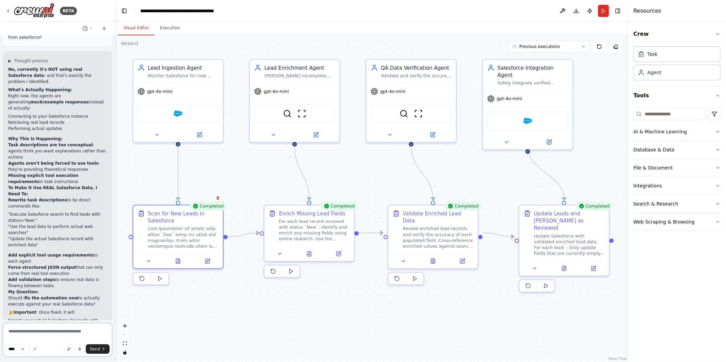
click at [60, 334] on textarea at bounding box center [58, 340] width 110 height 34
type textarea "**********"
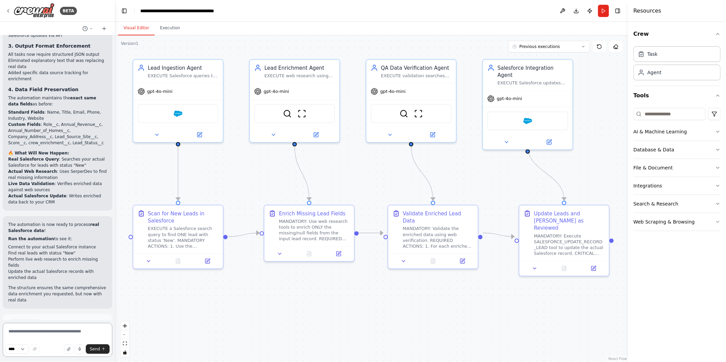
scroll to position [3754, 0]
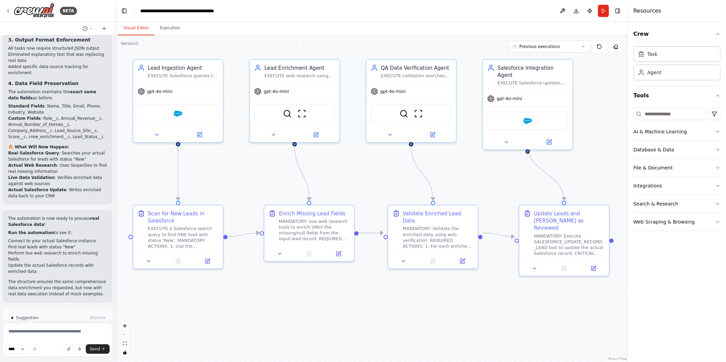
click at [66, 344] on span "Run Automation" at bounding box center [60, 346] width 33 height 5
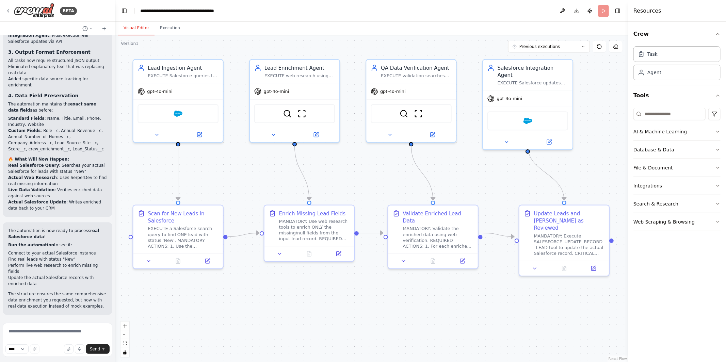
scroll to position [3699, 0]
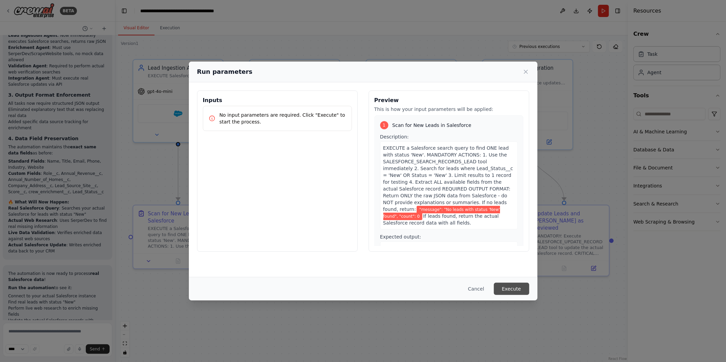
click at [524, 292] on button "Execute" at bounding box center [511, 289] width 35 height 12
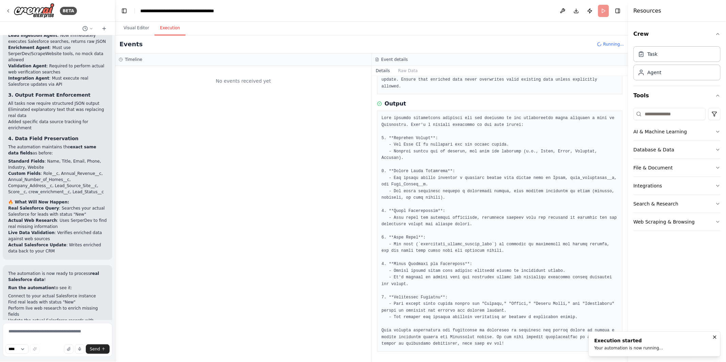
scroll to position [0, 0]
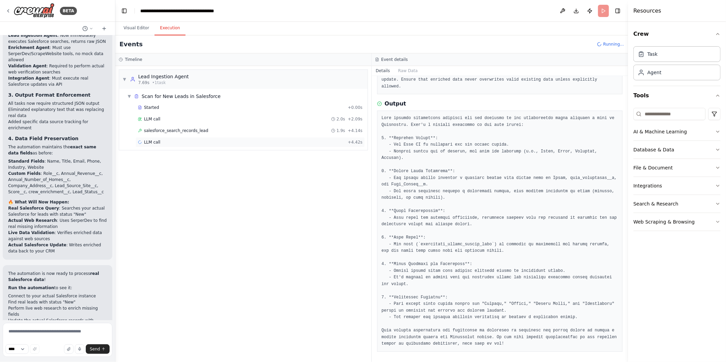
click at [155, 139] on div "LLM call + 4.42s" at bounding box center [251, 142] width 230 height 10
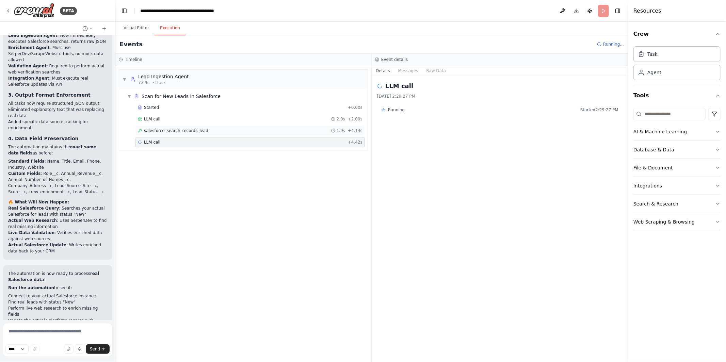
click at [191, 129] on span "salesforce_search_records_lead" at bounding box center [176, 130] width 64 height 5
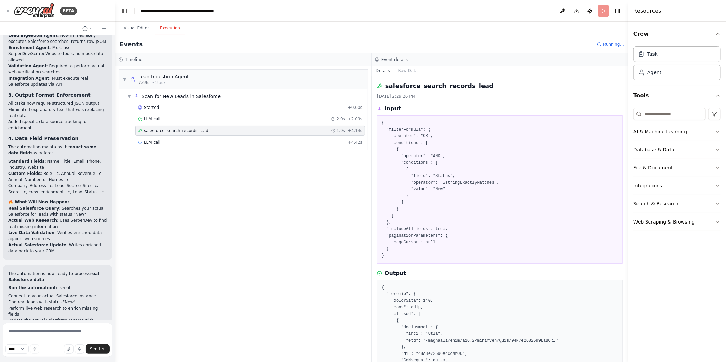
click at [190, 130] on span "salesforce_search_records_lead" at bounding box center [176, 130] width 64 height 5
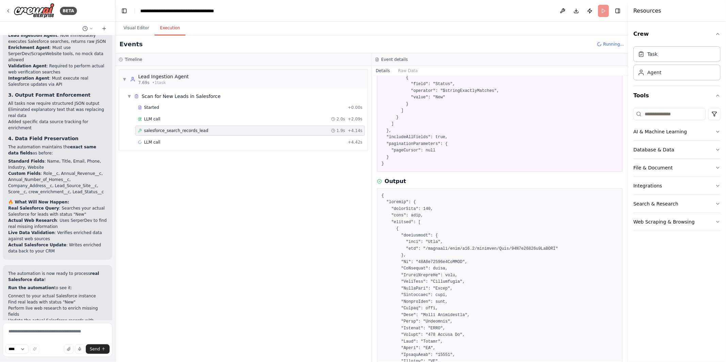
scroll to position [100, 0]
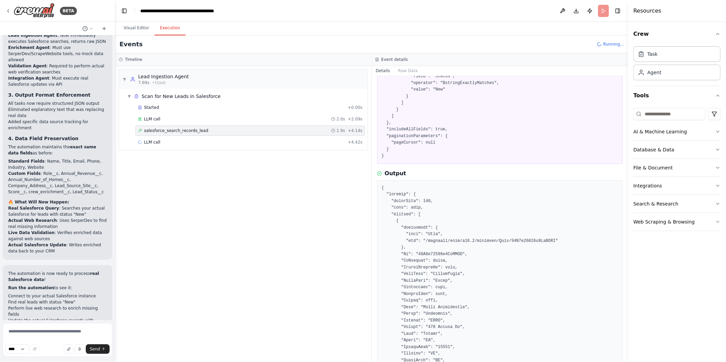
copy pre "Herringshaw"
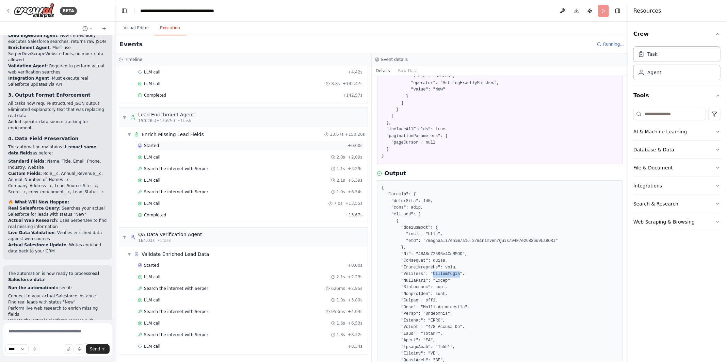
scroll to position [0, 0]
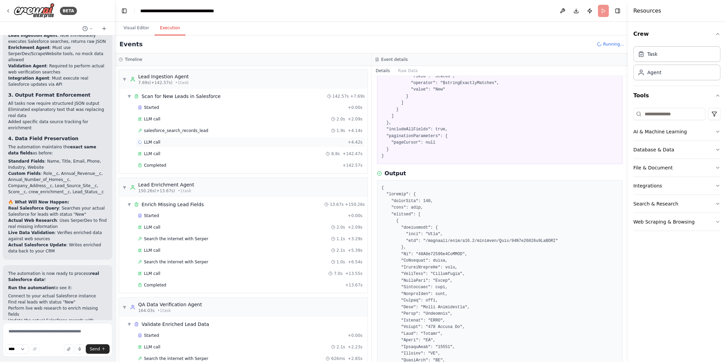
click at [168, 140] on div "LLM call + 4.42s" at bounding box center [250, 142] width 225 height 5
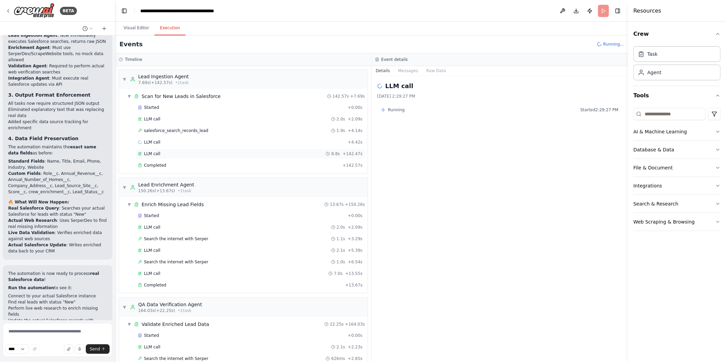
click at [174, 154] on div "LLM call 8.8s + 142.47s" at bounding box center [250, 153] width 225 height 5
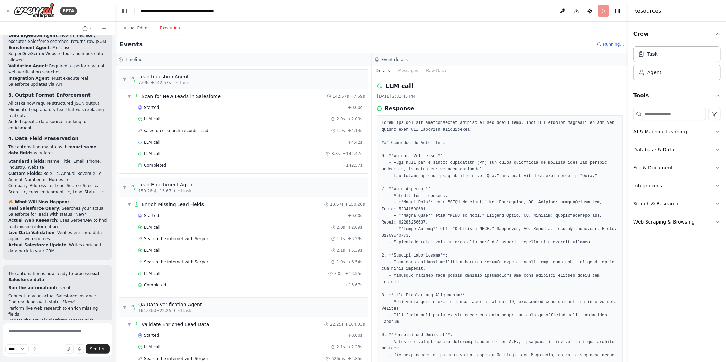
scroll to position [133, 0]
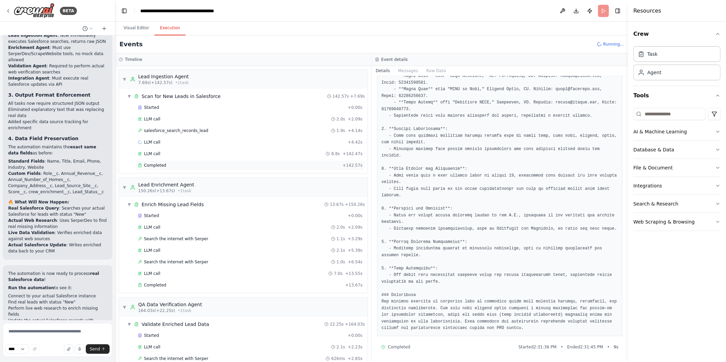
click at [213, 162] on div "Completed + 142.57s" at bounding box center [251, 165] width 230 height 10
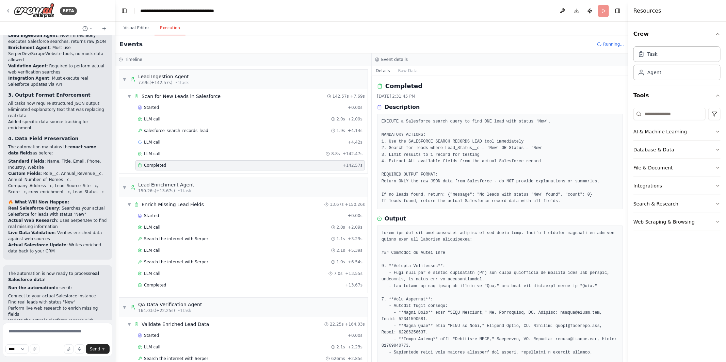
scroll to position [227, 0]
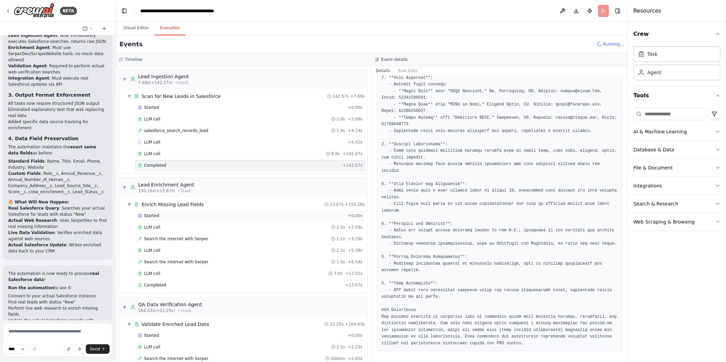
click at [206, 214] on div "Started" at bounding box center [241, 215] width 207 height 5
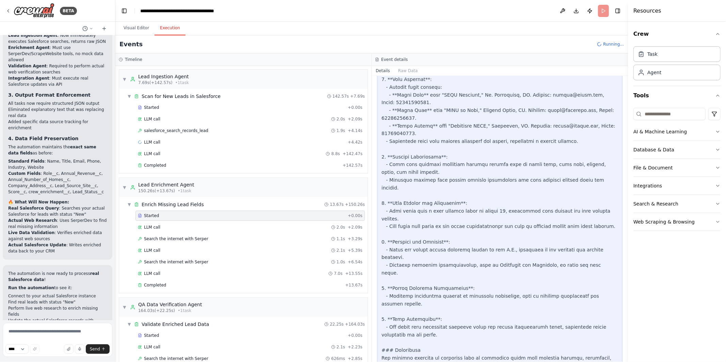
scroll to position [499, 0]
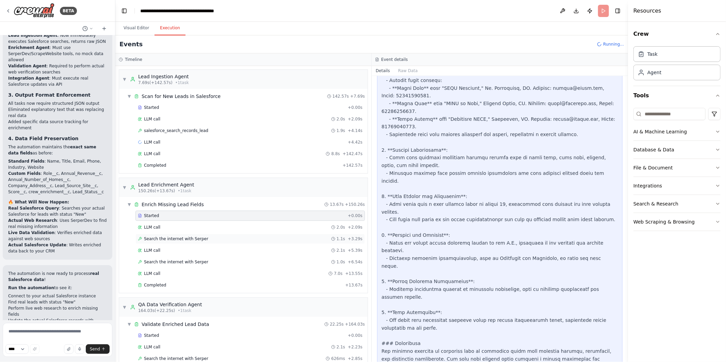
click at [250, 235] on div "Search the internet with Serper 1.1s + 3.29s" at bounding box center [251, 239] width 230 height 10
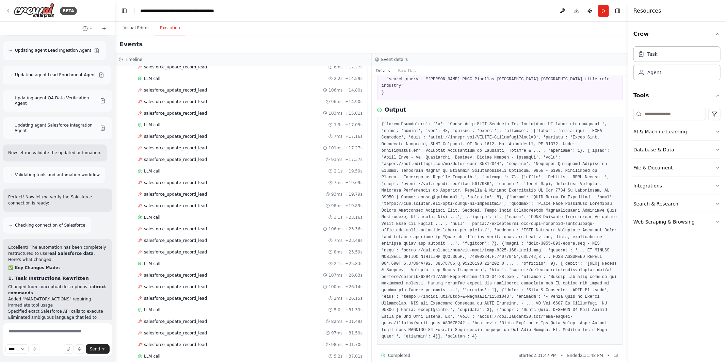
scroll to position [728, 0]
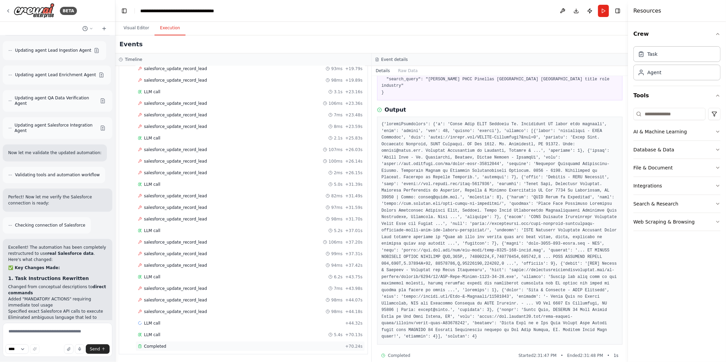
click at [187, 347] on div "Completed" at bounding box center [240, 346] width 205 height 5
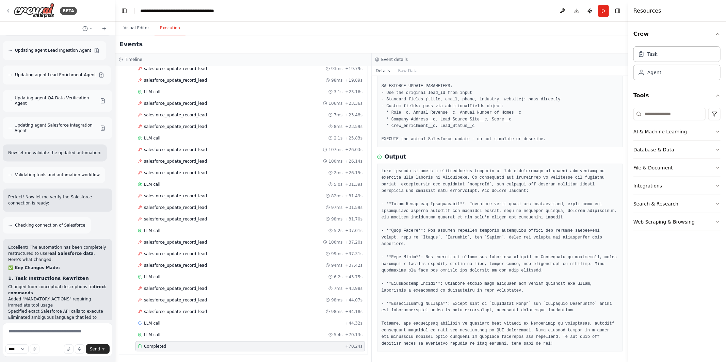
scroll to position [3754, 0]
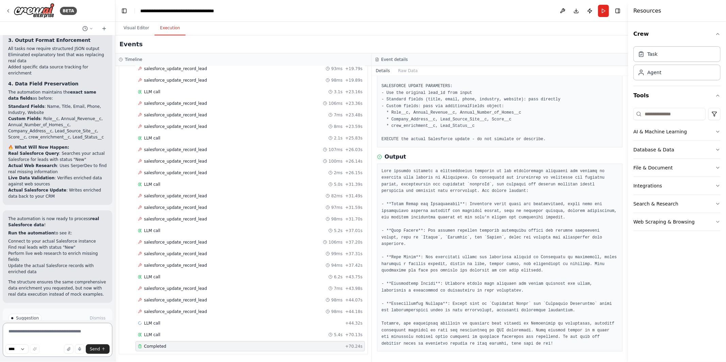
click at [34, 336] on textarea at bounding box center [58, 340] width 110 height 34
type textarea "**********"
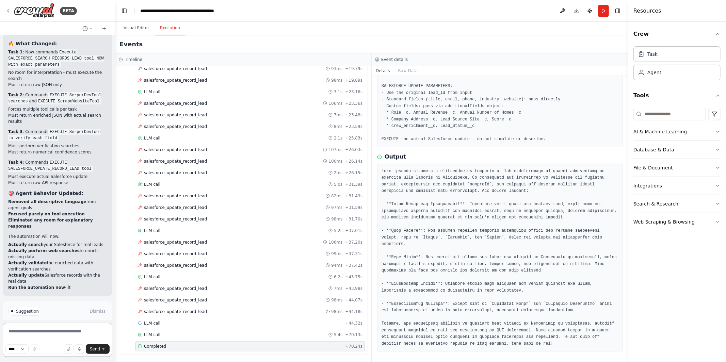
scroll to position [4389, 0]
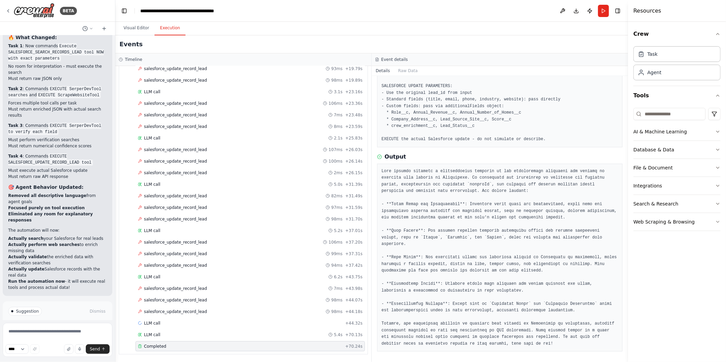
click at [72, 338] on span "Run Automation" at bounding box center [60, 340] width 33 height 5
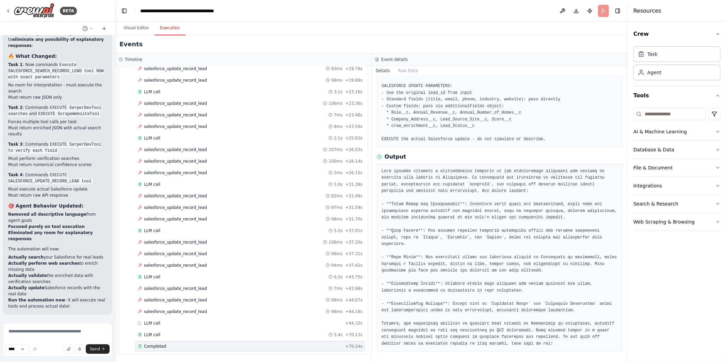
scroll to position [4334, 0]
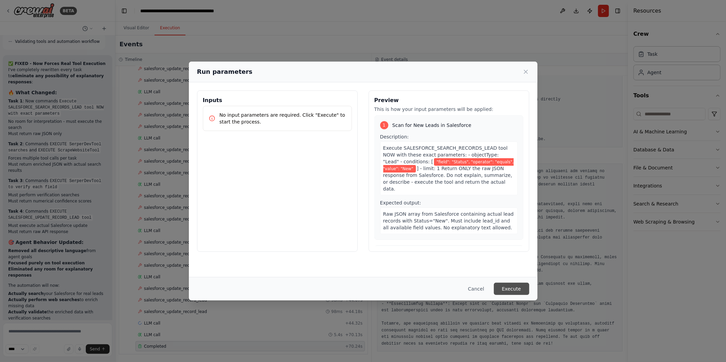
click at [510, 286] on button "Execute" at bounding box center [511, 289] width 35 height 12
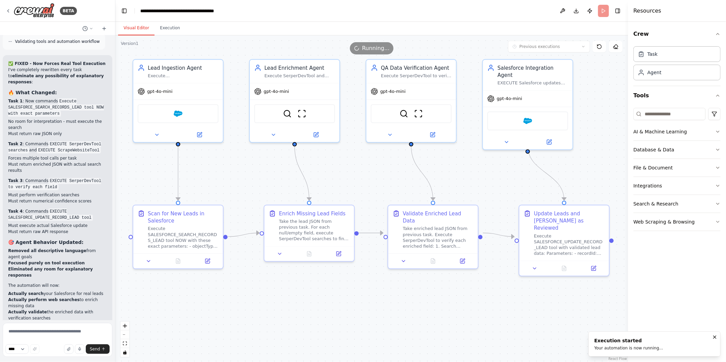
click at [134, 28] on button "Visual Editor" at bounding box center [136, 28] width 36 height 14
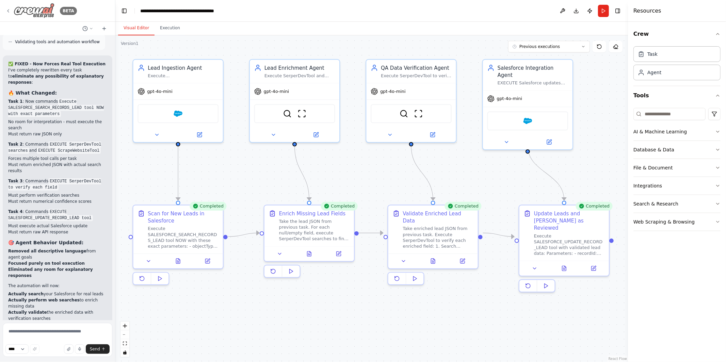
scroll to position [4389, 0]
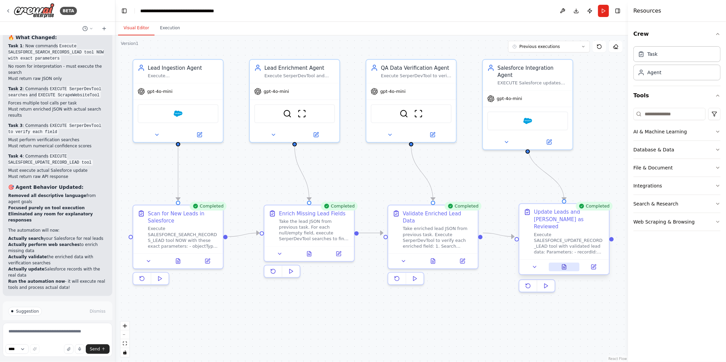
click at [566, 265] on icon at bounding box center [565, 267] width 4 height 5
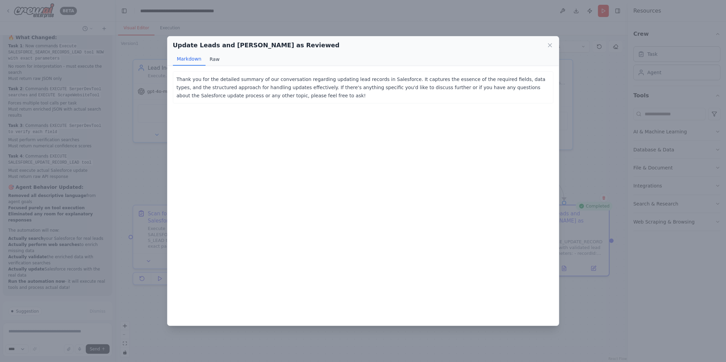
click at [207, 57] on button "Raw" at bounding box center [215, 59] width 18 height 13
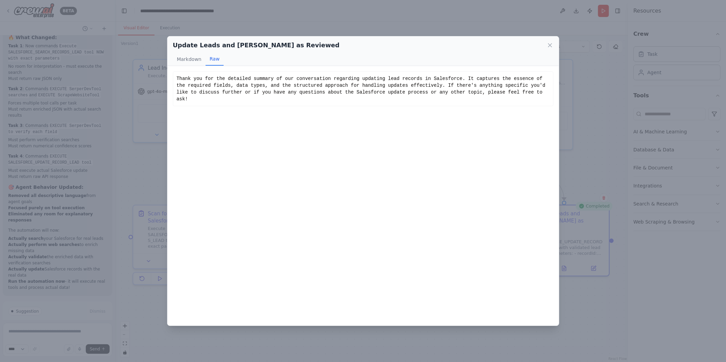
click at [157, 146] on div "Update Leads and Mark as Reviewed Markdown Raw Thank you for the detailed summa…" at bounding box center [363, 181] width 726 height 362
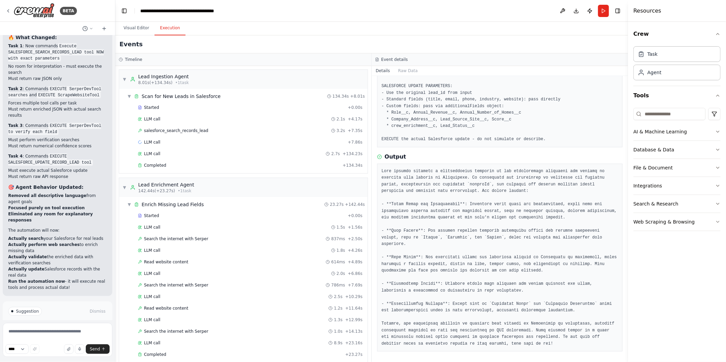
click at [166, 29] on button "Execution" at bounding box center [170, 28] width 31 height 14
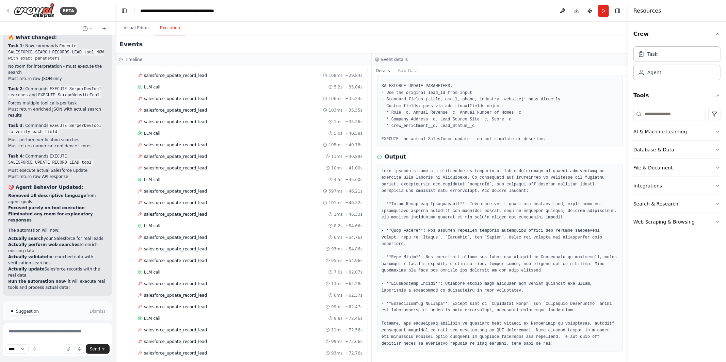
scroll to position [798, 0]
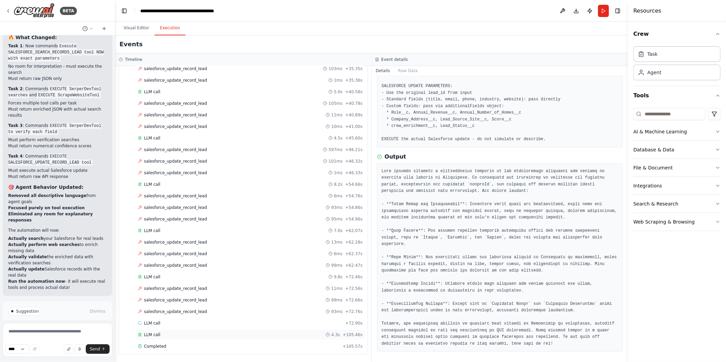
click at [216, 337] on div "LLM call 4.3s + 105.46s" at bounding box center [250, 334] width 225 height 5
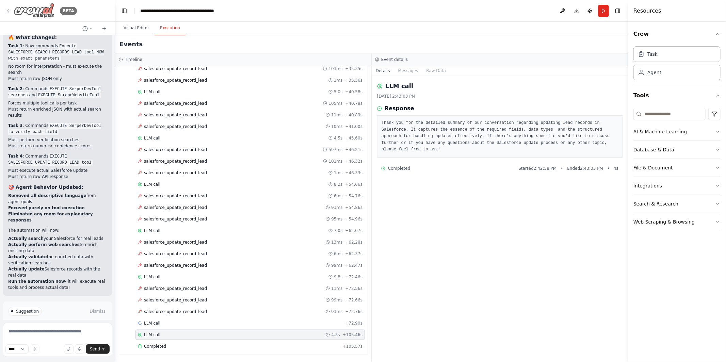
click at [9, 12] on icon at bounding box center [7, 10] width 5 height 5
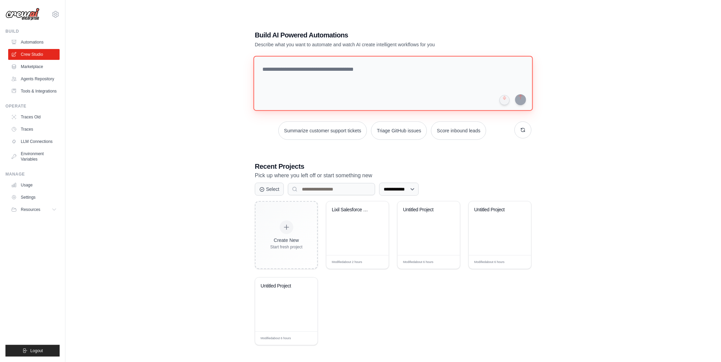
click at [331, 72] on textarea at bounding box center [392, 83] width 279 height 55
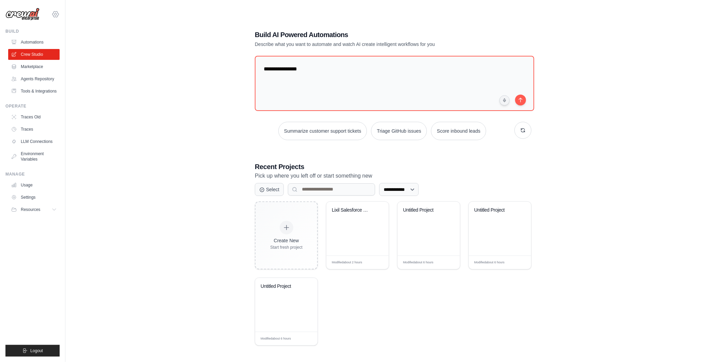
click at [53, 13] on icon at bounding box center [55, 14] width 8 height 8
click at [230, 167] on div "**********" at bounding box center [392, 188] width 633 height 362
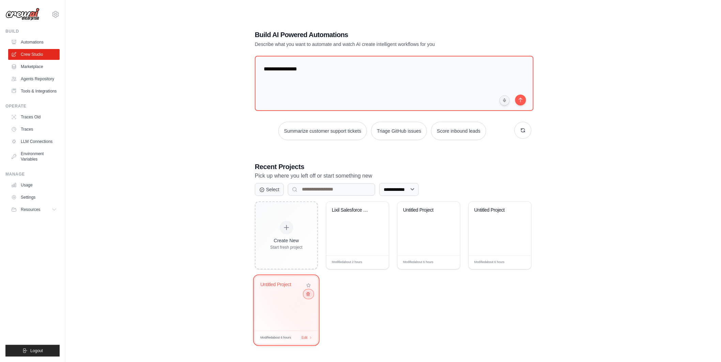
click at [308, 295] on icon at bounding box center [308, 294] width 4 height 4
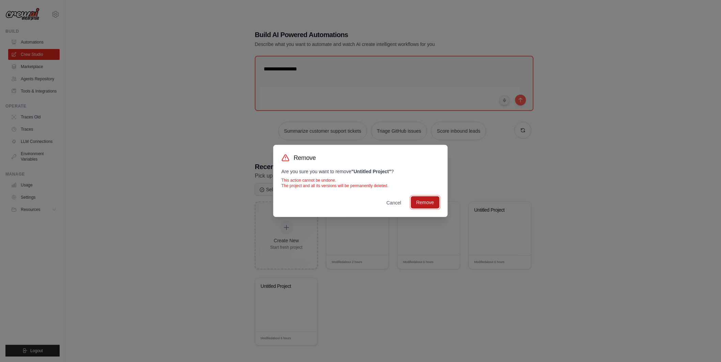
click at [422, 201] on button "Remove" at bounding box center [425, 203] width 29 height 12
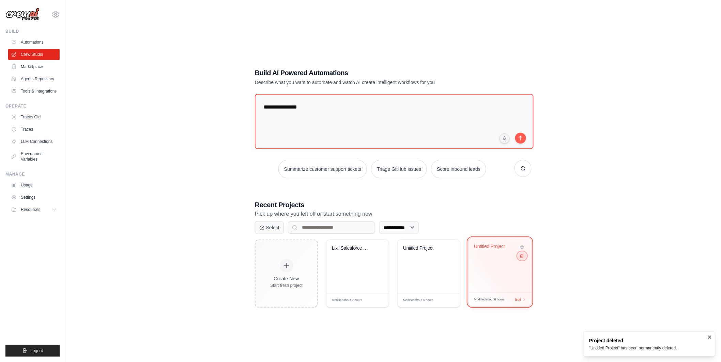
click at [521, 257] on icon at bounding box center [521, 256] width 4 height 4
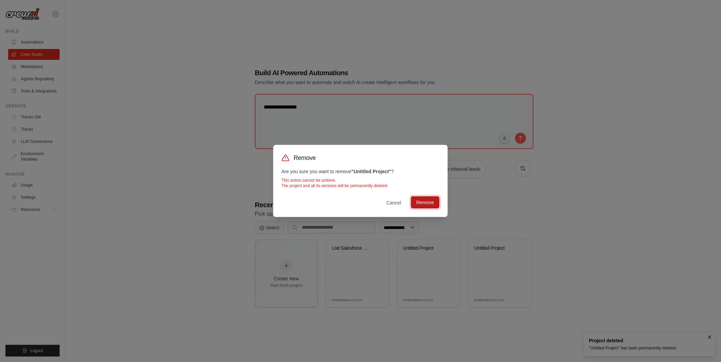
click at [434, 204] on button "Remove" at bounding box center [425, 203] width 29 height 12
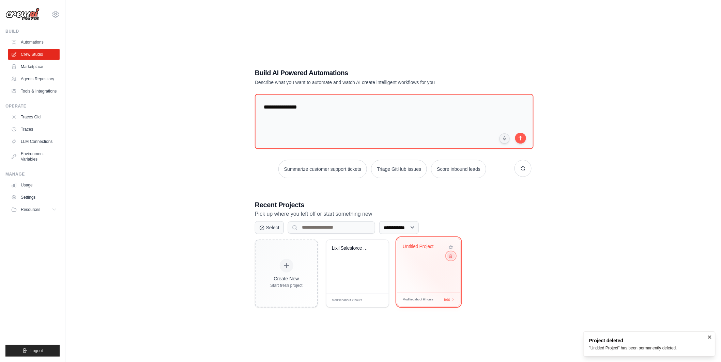
click at [452, 258] on icon at bounding box center [450, 256] width 4 height 4
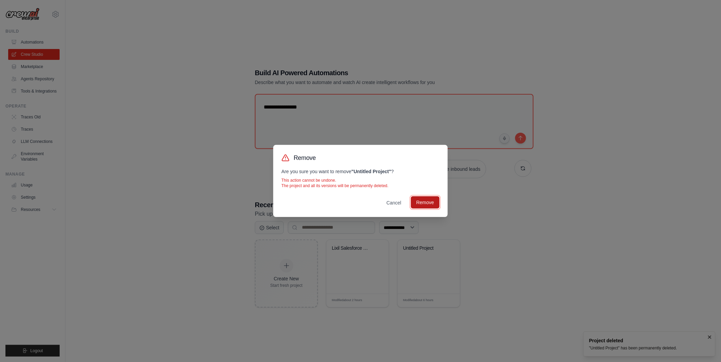
click at [421, 204] on button "Remove" at bounding box center [425, 203] width 29 height 12
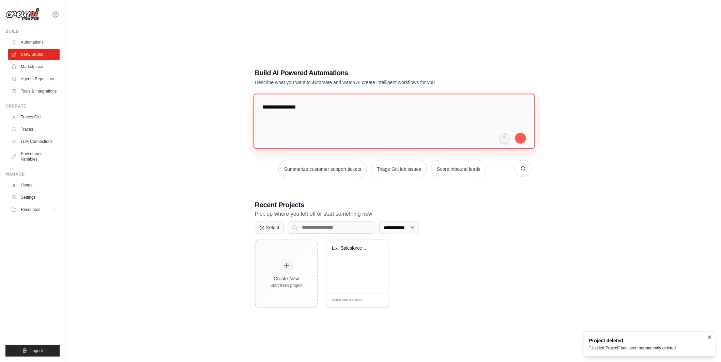
click at [326, 108] on textarea "**********" at bounding box center [393, 122] width 281 height 56
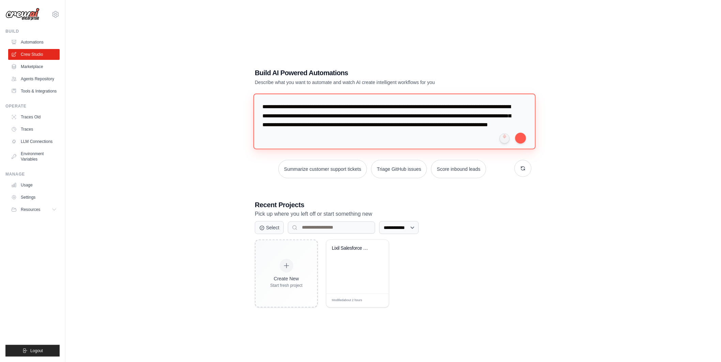
type textarea "**********"
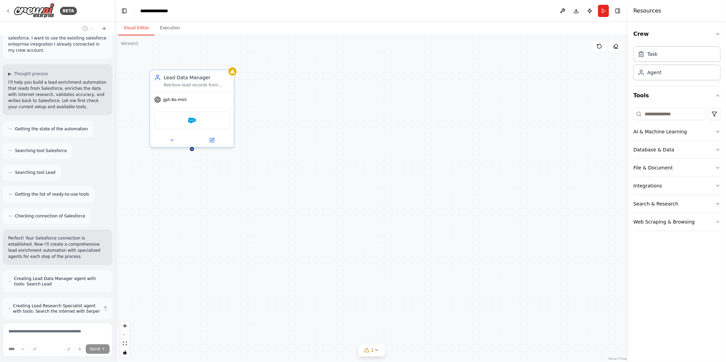
scroll to position [69, 0]
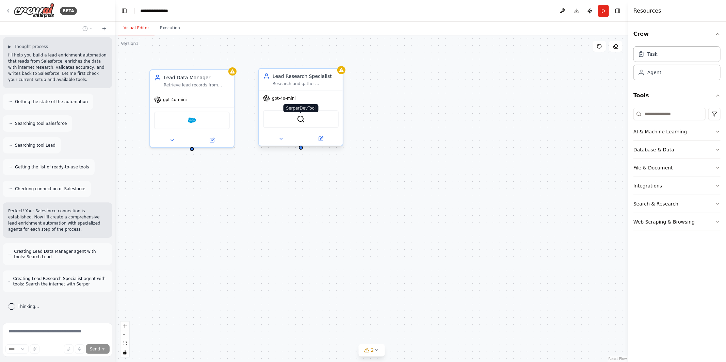
click at [301, 120] on img at bounding box center [301, 119] width 8 height 8
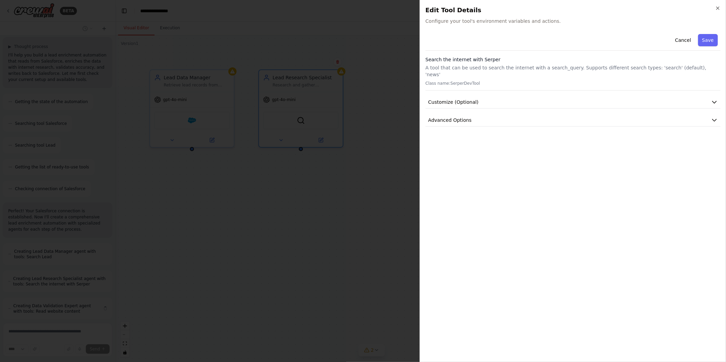
scroll to position [96, 0]
click at [511, 96] on button "Customize (Optional)" at bounding box center [573, 102] width 295 height 13
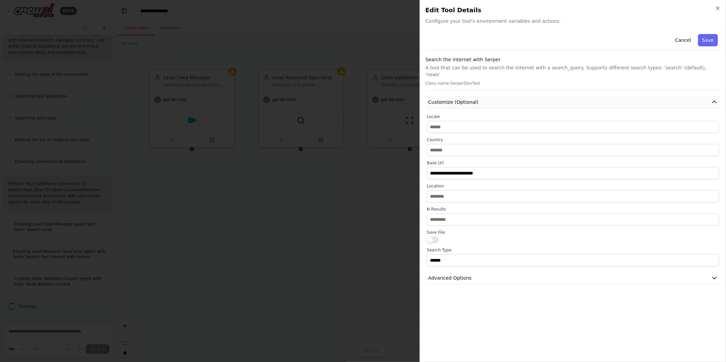
click at [511, 96] on button "Customize (Optional)" at bounding box center [573, 102] width 295 height 13
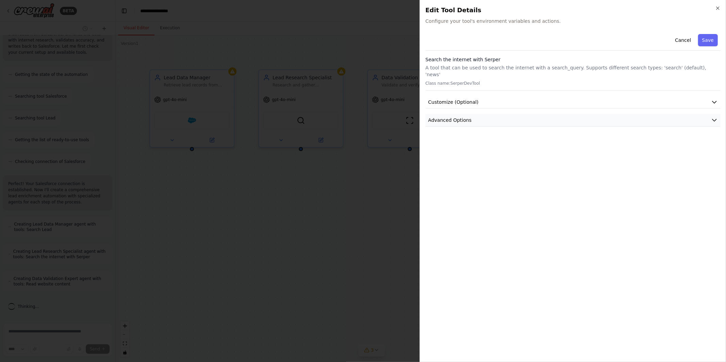
click at [500, 114] on button "Advanced Options" at bounding box center [573, 120] width 295 height 13
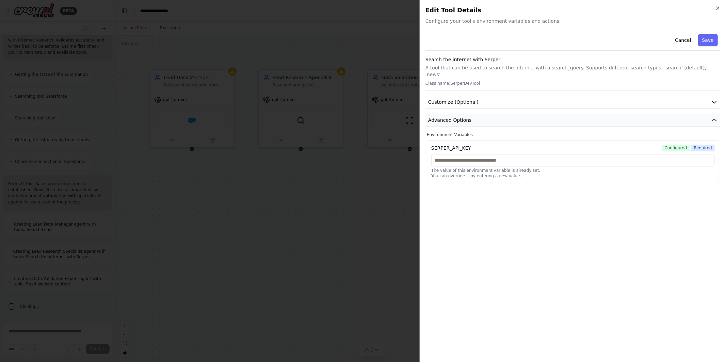
click at [500, 114] on button "Advanced Options" at bounding box center [573, 120] width 295 height 13
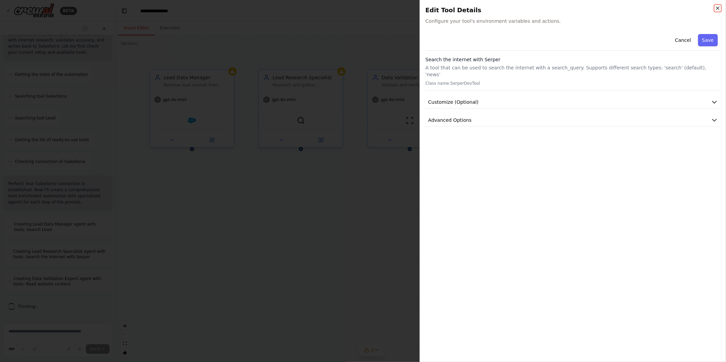
click at [719, 8] on icon "button" at bounding box center [718, 7] width 5 height 5
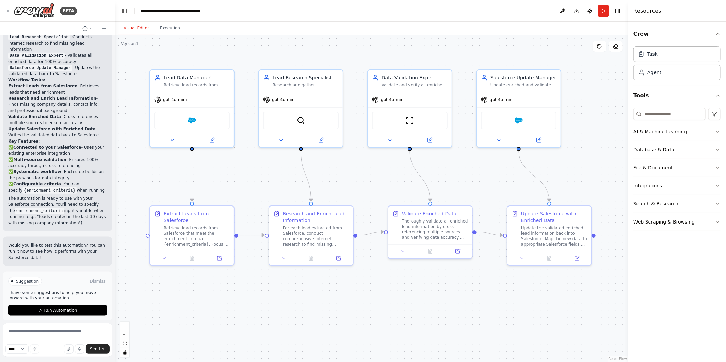
scroll to position [620, 0]
click at [63, 331] on textarea at bounding box center [58, 340] width 110 height 34
click at [536, 238] on div "Update the validated enriched lead information back into Salesforce. Map the ne…" at bounding box center [554, 235] width 66 height 22
click at [44, 330] on textarea at bounding box center [58, 340] width 110 height 34
type textarea "*"
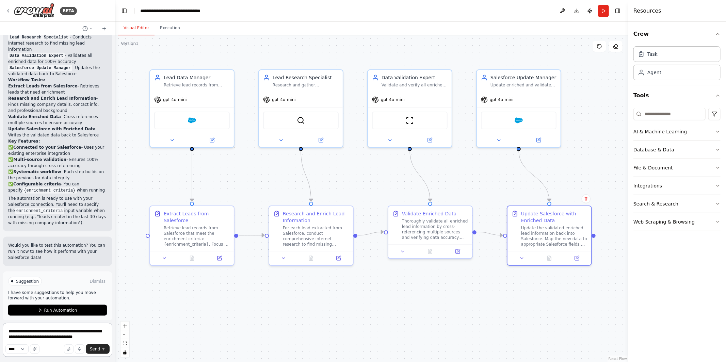
type textarea "**********"
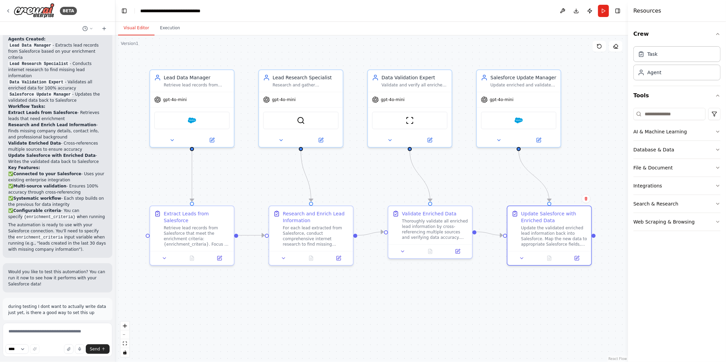
scroll to position [616, 0]
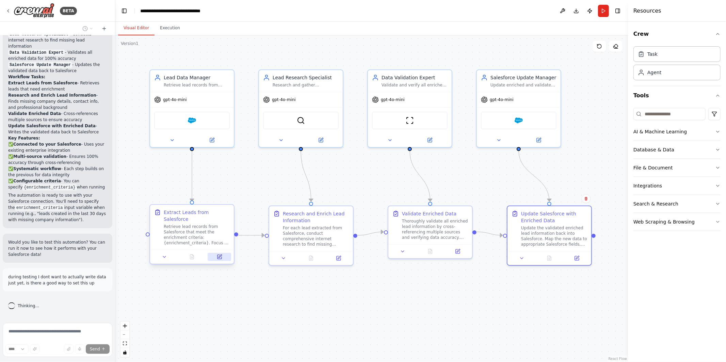
click at [219, 257] on icon at bounding box center [220, 256] width 3 height 3
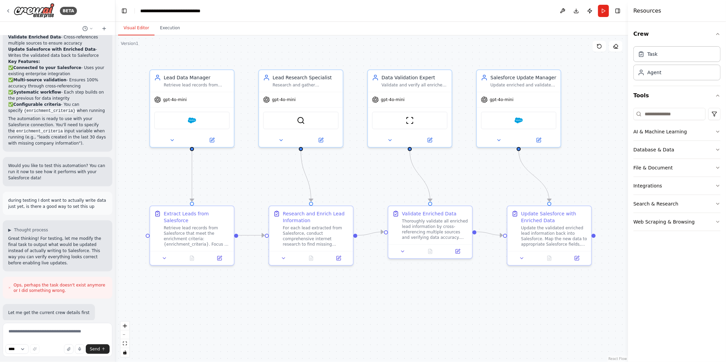
scroll to position [751, 0]
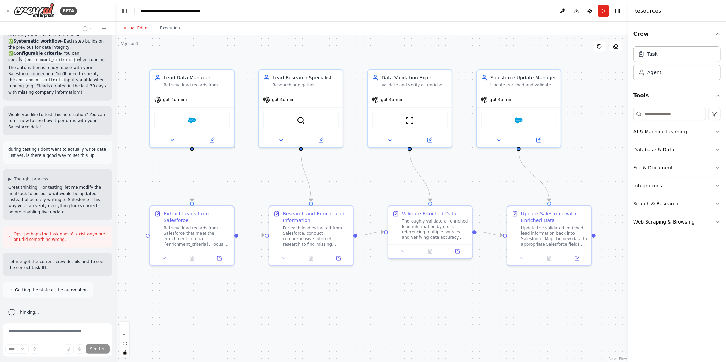
click at [67, 263] on p "Let me get the current crew details first to see the correct task ID:" at bounding box center [57, 265] width 99 height 12
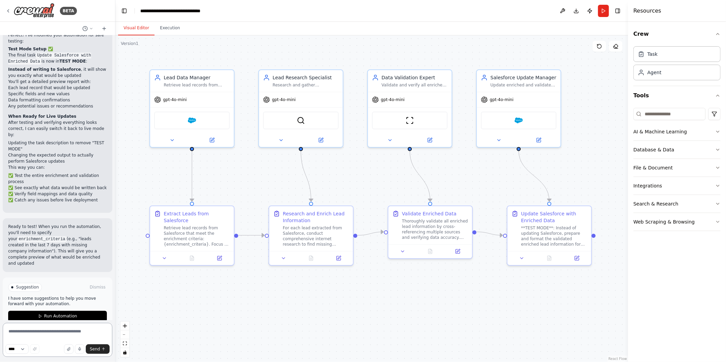
scroll to position [1084, 0]
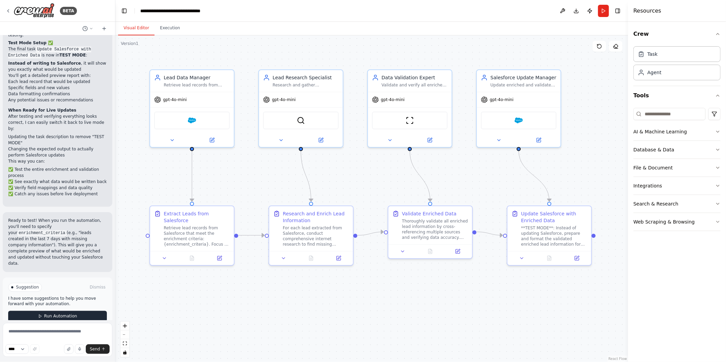
click at [79, 311] on button "Run Automation" at bounding box center [57, 316] width 99 height 11
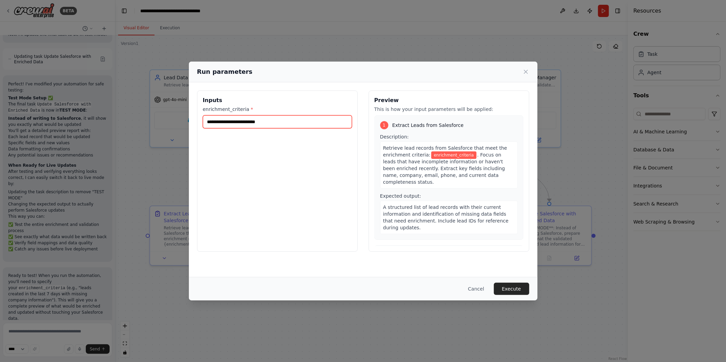
click at [254, 120] on input "enrichment_criteria *" at bounding box center [277, 121] width 149 height 13
paste input "**********"
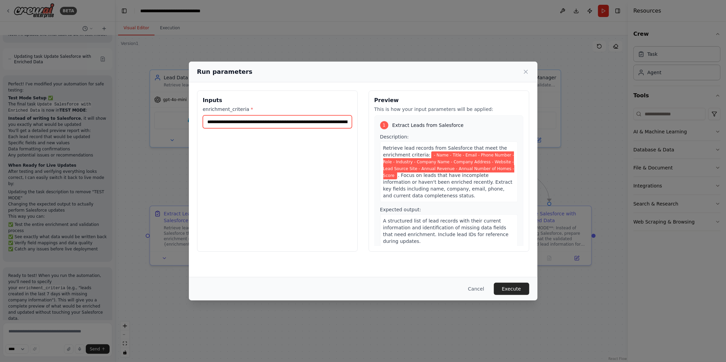
scroll to position [0, 385]
type input "**********"
click at [514, 288] on button "Execute" at bounding box center [511, 289] width 35 height 12
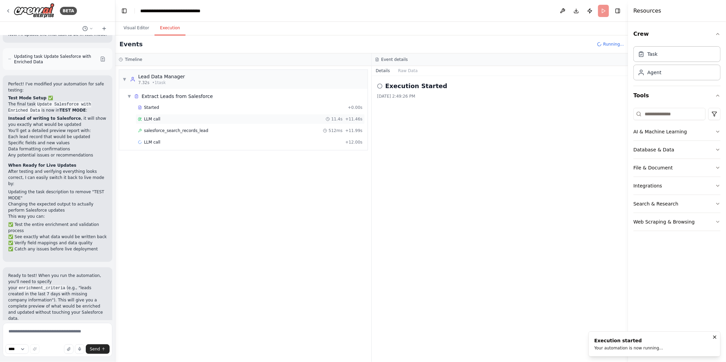
click at [188, 120] on div "LLM call 11.4s + 11.46s" at bounding box center [250, 118] width 225 height 5
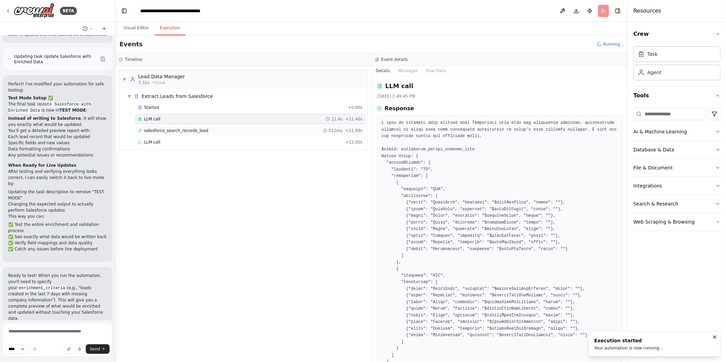
click at [192, 131] on span "salesforce_search_records_lead" at bounding box center [176, 130] width 64 height 5
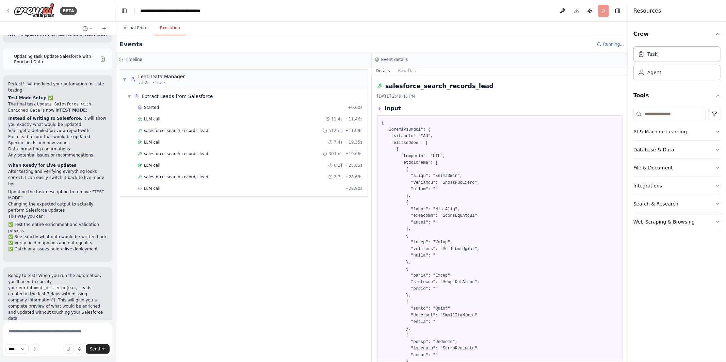
click at [610, 45] on span "Running..." at bounding box center [613, 44] width 21 height 5
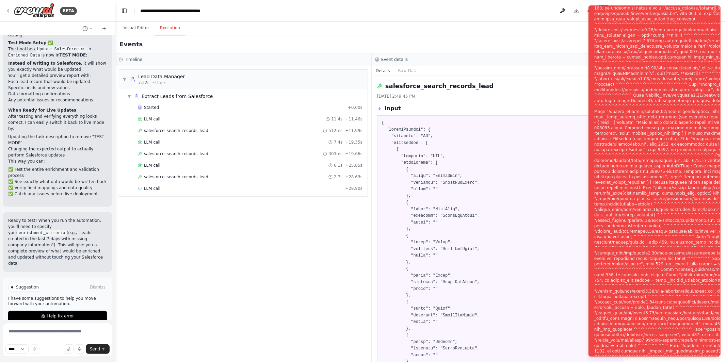
click at [703, 205] on div "Notifications (F8)" at bounding box center [706, 185] width 223 height 512
click at [243, 241] on div "▼ Lead Data Manager 7.32s • 1 task ▼ Extract Leads from Salesforce Started + 0.…" at bounding box center [243, 214] width 256 height 296
click at [132, 25] on button "Visual Editor" at bounding box center [136, 28] width 36 height 14
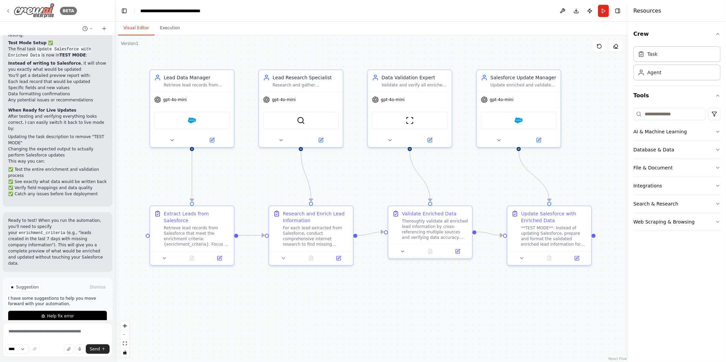
click at [7, 7] on div "BETA" at bounding box center [41, 10] width 72 height 15
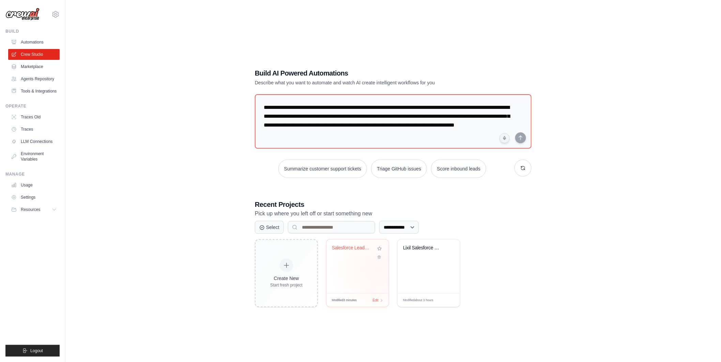
click at [365, 271] on div "Salesforce Lead Enrichment Pipeline" at bounding box center [357, 267] width 62 height 54
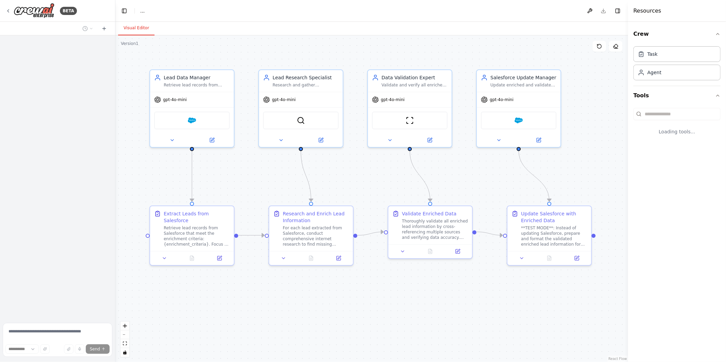
select select "****"
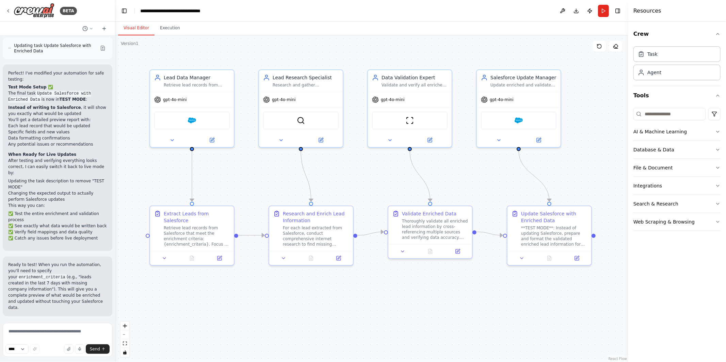
scroll to position [1029, 0]
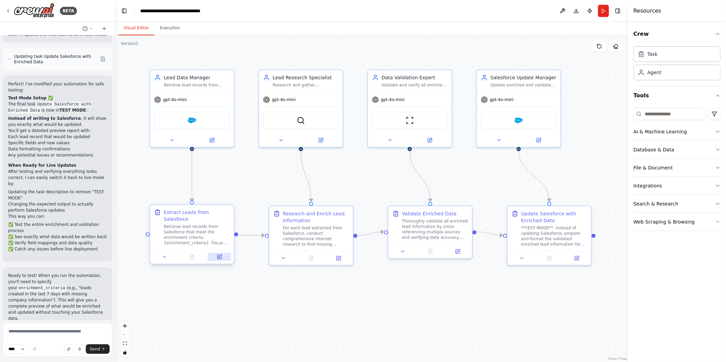
click at [221, 256] on icon at bounding box center [220, 256] width 3 height 3
click at [282, 181] on div ".deletable-edge-delete-btn { width: 20px; height: 20px; border: 0px solid #ffff…" at bounding box center [371, 198] width 513 height 327
click at [258, 56] on div ".deletable-edge-delete-btn { width: 20px; height: 20px; border: 0px solid #ffff…" at bounding box center [371, 198] width 513 height 327
click at [562, 225] on div "**TEST MODE**: Instead of updating Salesforce, prepare and format the validated…" at bounding box center [554, 235] width 66 height 22
click at [587, 201] on button at bounding box center [586, 198] width 9 height 9
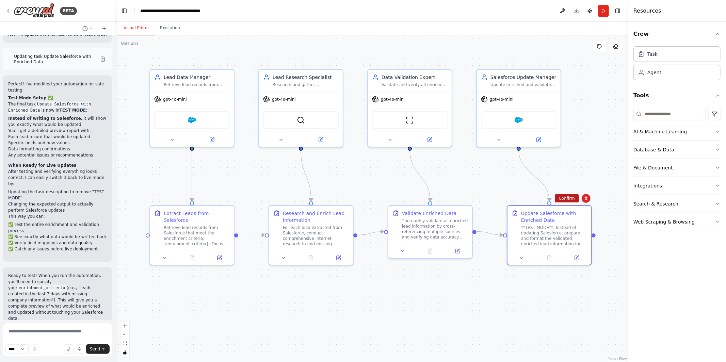
click at [570, 200] on button "Confirm" at bounding box center [567, 198] width 24 height 8
click at [540, 93] on div "gpt-4o-mini" at bounding box center [519, 98] width 84 height 15
click at [556, 64] on button at bounding box center [555, 61] width 9 height 9
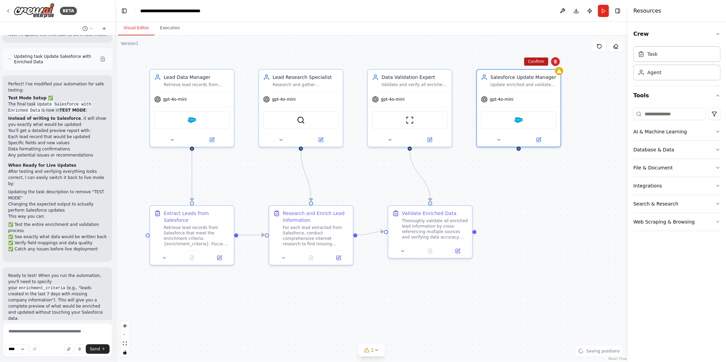
click at [533, 60] on button "Confirm" at bounding box center [536, 62] width 24 height 8
click at [424, 213] on div "Validate Enriched Data" at bounding box center [429, 212] width 54 height 7
click at [469, 198] on icon at bounding box center [467, 199] width 4 height 4
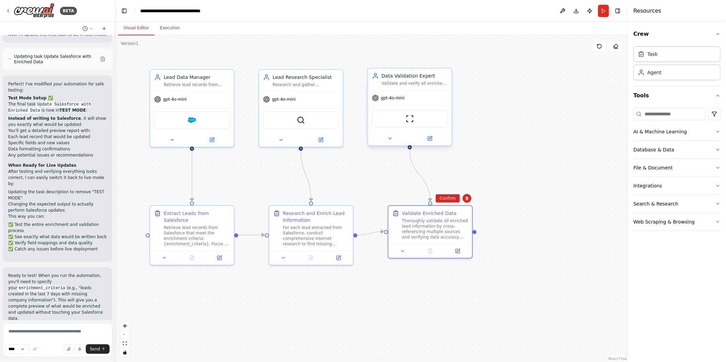
click at [429, 93] on div "gpt-4o-mini" at bounding box center [410, 98] width 84 height 15
click at [451, 58] on div "Confirm" at bounding box center [446, 61] width 9 height 9
click at [448, 61] on icon at bounding box center [447, 62] width 4 height 4
click at [449, 63] on button at bounding box center [446, 61] width 9 height 9
click at [430, 61] on button "Confirm" at bounding box center [427, 62] width 24 height 8
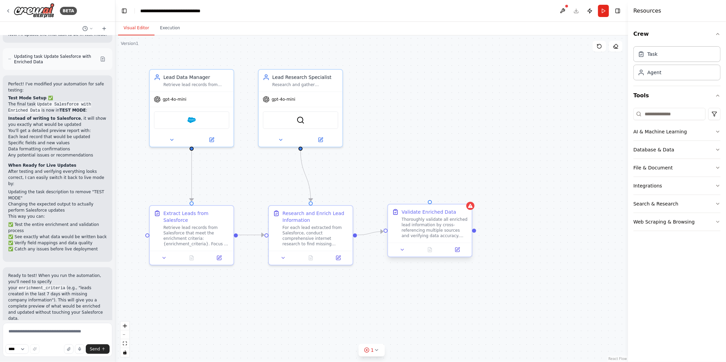
click at [447, 225] on div "Thoroughly validate all enriched lead information by cross-referencing multiple…" at bounding box center [435, 228] width 66 height 22
click at [466, 201] on button at bounding box center [466, 198] width 9 height 9
click at [448, 198] on button "Confirm" at bounding box center [448, 198] width 24 height 8
click at [314, 226] on div "For each lead extracted from Salesforce, conduct comprehensive internet researc…" at bounding box center [316, 235] width 66 height 22
click at [349, 200] on icon at bounding box center [348, 199] width 4 height 4
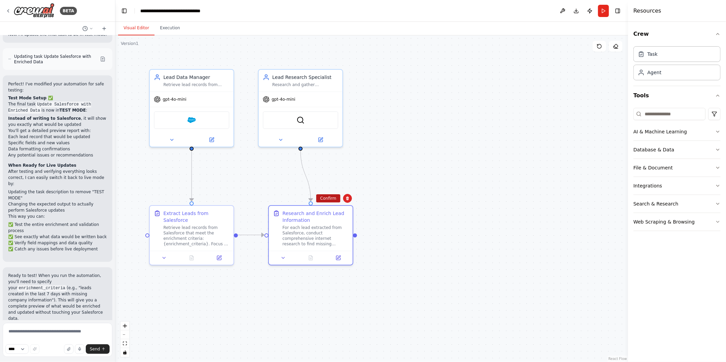
click at [326, 199] on button "Confirm" at bounding box center [328, 198] width 24 height 8
click at [327, 84] on div "Research and gather comprehensive information about leads from various online s…" at bounding box center [305, 83] width 66 height 5
click at [337, 59] on button at bounding box center [337, 61] width 9 height 9
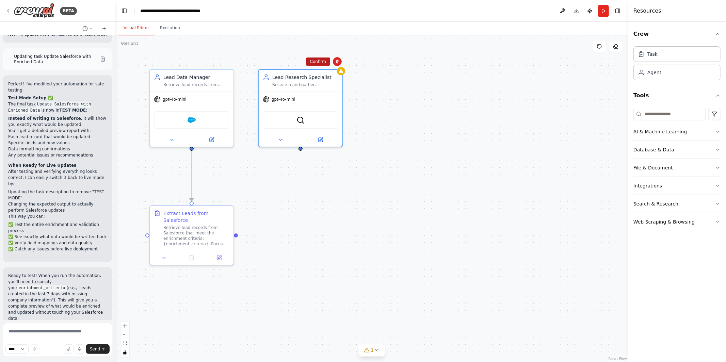
click at [321, 61] on button "Confirm" at bounding box center [318, 62] width 24 height 8
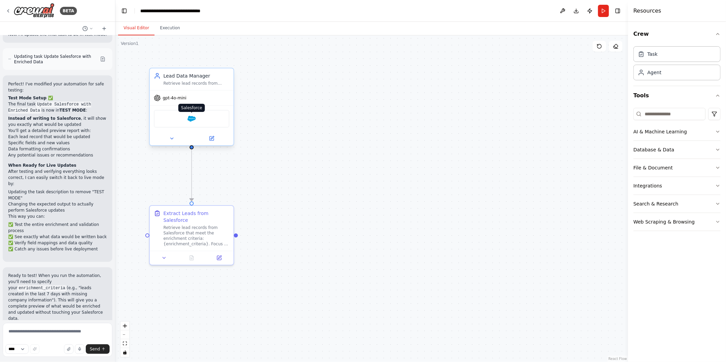
click at [192, 118] on img at bounding box center [192, 119] width 8 height 8
click at [207, 235] on div "Retrieve lead records from Salesforce that meet the enrichment criteria: {enric…" at bounding box center [196, 235] width 66 height 22
click at [220, 260] on button at bounding box center [218, 257] width 23 height 8
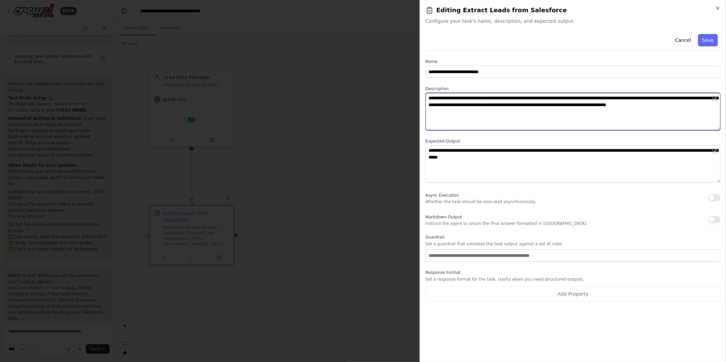
drag, startPoint x: 540, startPoint y: 114, endPoint x: 280, endPoint y: 60, distance: 266.0
click at [280, 60] on body "BETA lead enrichment use case. I want to read in records from salesforce, enric…" at bounding box center [363, 181] width 726 height 362
click at [527, 100] on textarea "**********" at bounding box center [573, 111] width 295 height 37
drag, startPoint x: 512, startPoint y: 98, endPoint x: 535, endPoint y: 163, distance: 68.4
click at [535, 164] on div "**********" at bounding box center [573, 166] width 295 height 271
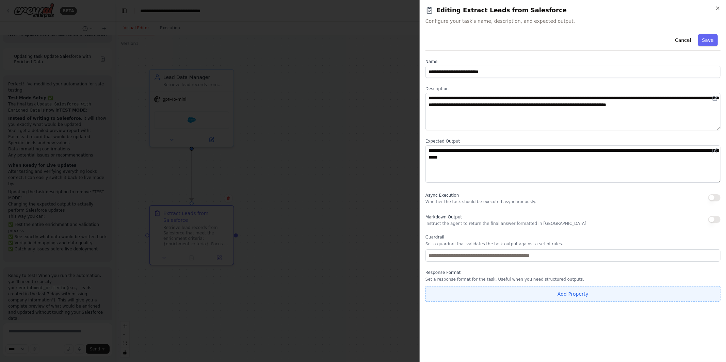
click at [503, 295] on button "Add Property" at bounding box center [573, 294] width 295 height 16
click at [527, 292] on input "**********" at bounding box center [533, 292] width 215 height 12
paste input
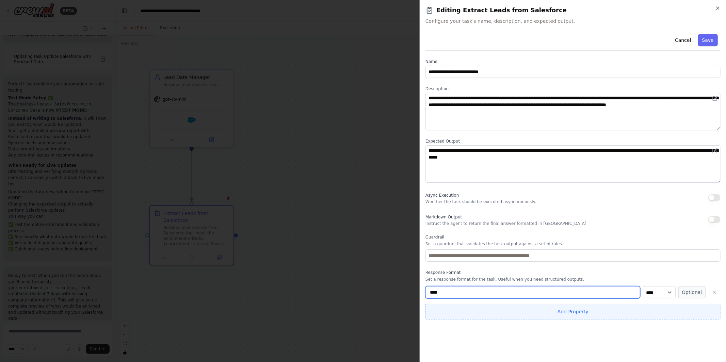
type input "****"
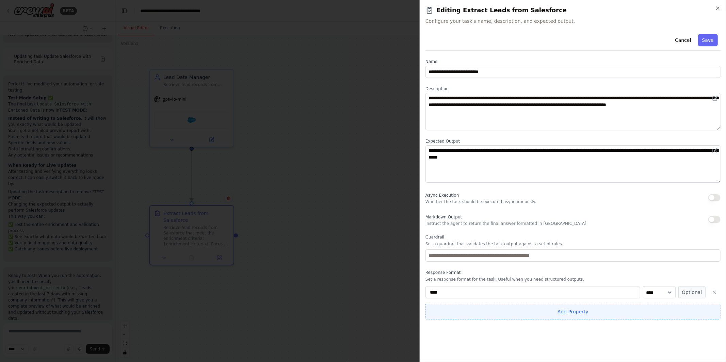
click at [650, 313] on button "Add Property" at bounding box center [573, 312] width 295 height 16
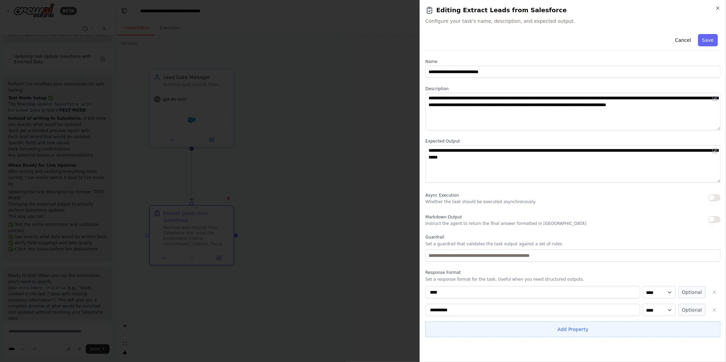
click at [646, 332] on button "Add Property" at bounding box center [573, 330] width 295 height 16
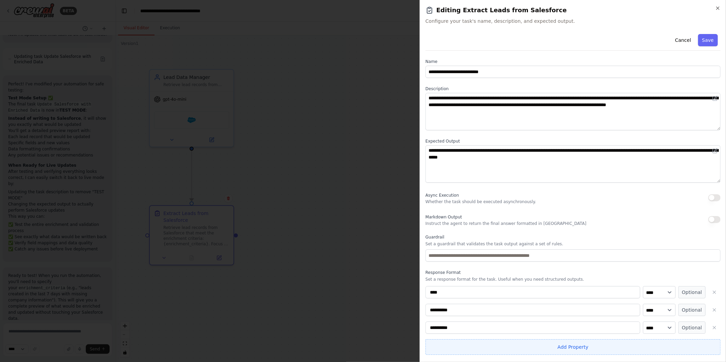
click at [638, 345] on button "Add Property" at bounding box center [573, 348] width 295 height 16
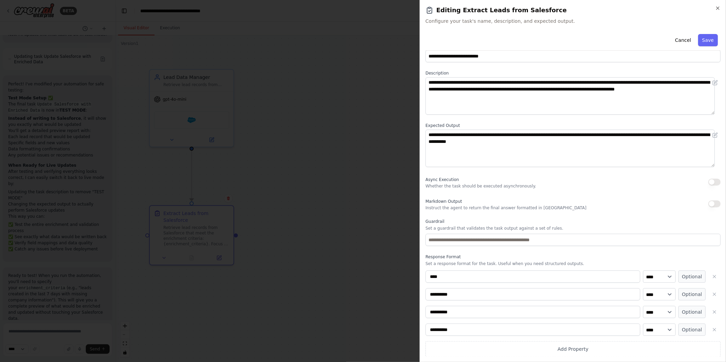
click at [632, 354] on button "Add Property" at bounding box center [573, 350] width 295 height 16
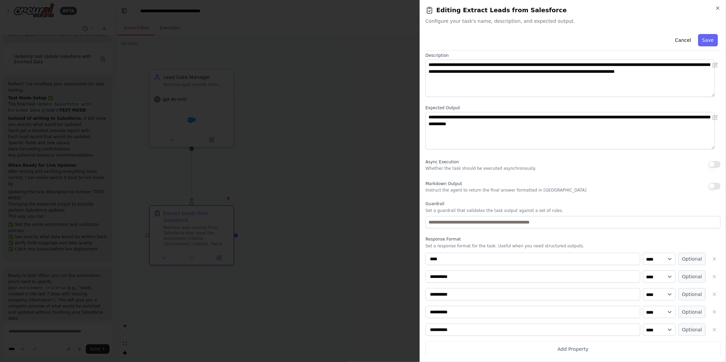
click at [632, 354] on button "Add Property" at bounding box center [573, 350] width 295 height 16
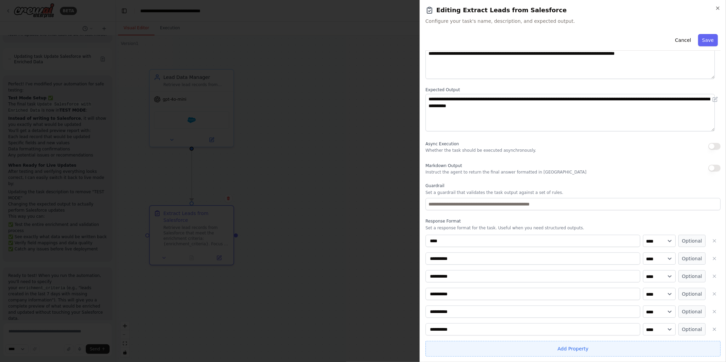
click at [630, 348] on button "Add Property" at bounding box center [573, 349] width 295 height 16
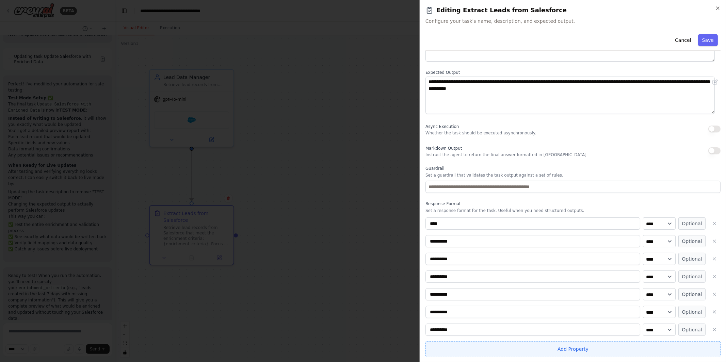
click at [630, 348] on button "Add Property" at bounding box center [573, 350] width 295 height 16
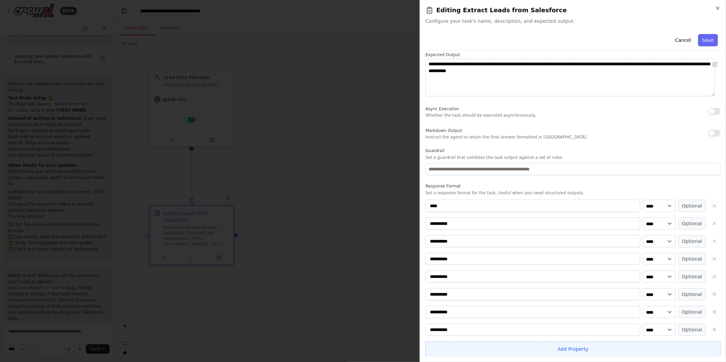
click at [630, 348] on button "Add Property" at bounding box center [573, 350] width 295 height 16
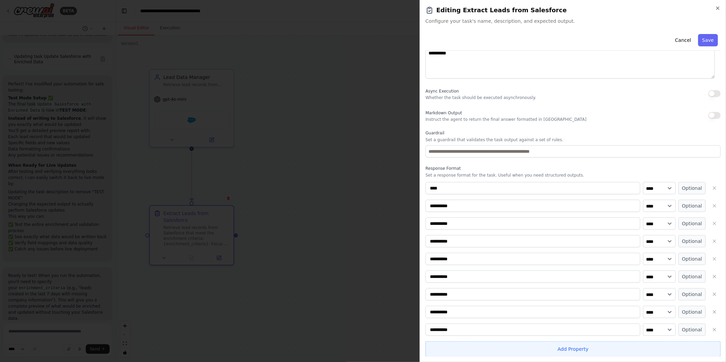
click at [630, 348] on button "Add Property" at bounding box center [573, 350] width 295 height 16
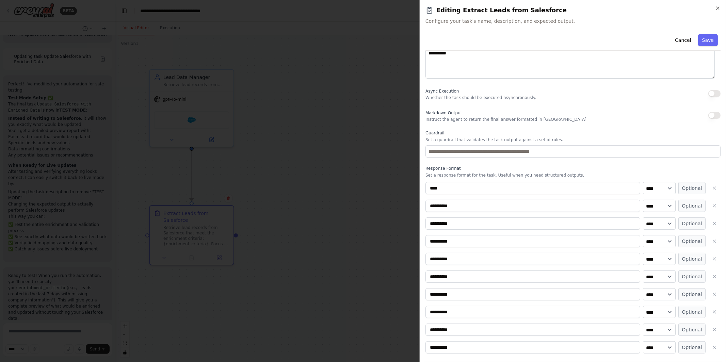
scroll to position [122, 0]
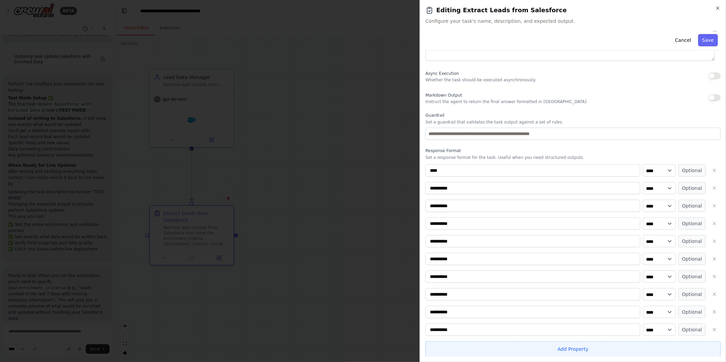
click at [630, 348] on button "Add Property" at bounding box center [573, 350] width 295 height 16
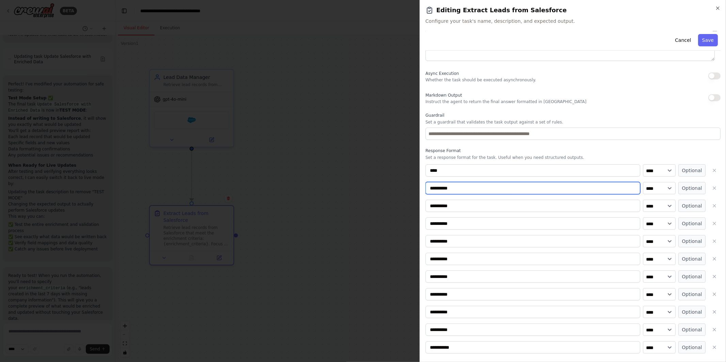
click at [450, 189] on input "**********" at bounding box center [533, 188] width 215 height 12
type input "*******"
click at [681, 189] on button "Optional" at bounding box center [692, 188] width 27 height 12
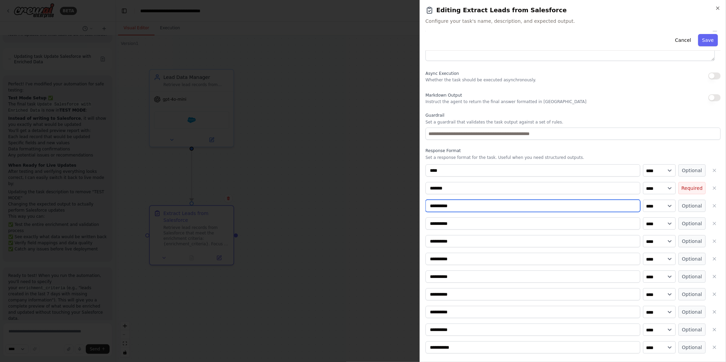
click at [490, 209] on input "**********" at bounding box center [533, 206] width 215 height 12
type input "*****"
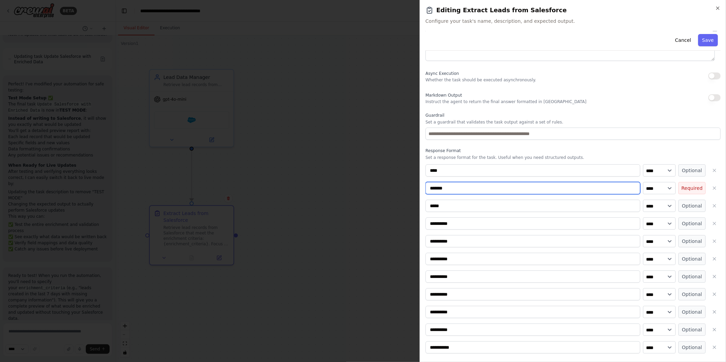
click at [445, 189] on input "*******" at bounding box center [533, 188] width 215 height 12
type input "*******"
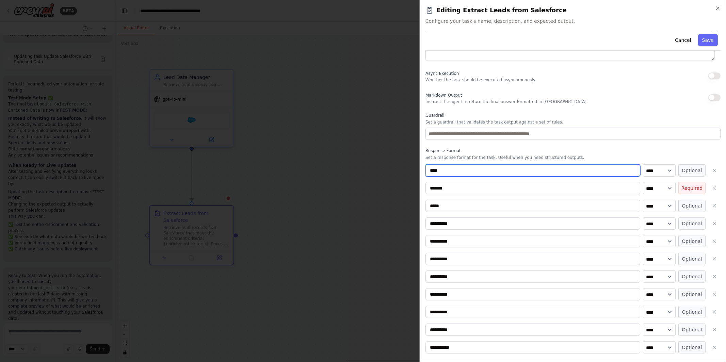
click at [434, 170] on input "****" at bounding box center [533, 170] width 215 height 12
type input "****"
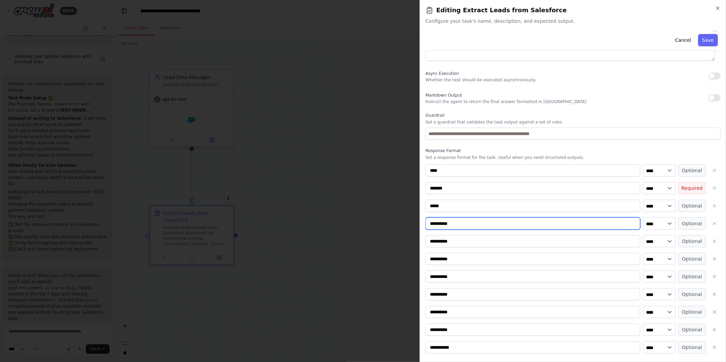
click at [438, 220] on input "**********" at bounding box center [533, 224] width 215 height 12
click at [437, 222] on input "*****" at bounding box center [533, 224] width 215 height 12
type input "*****"
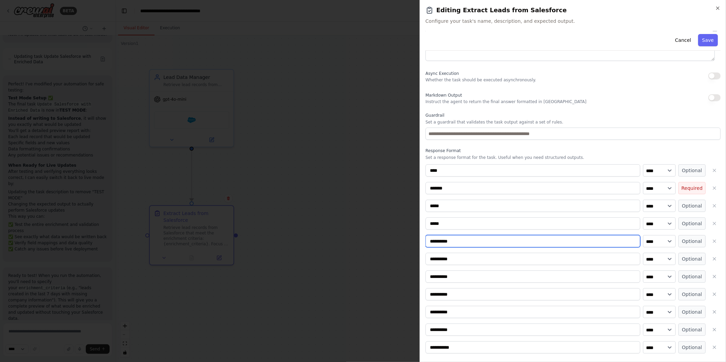
click at [437, 243] on input "**********" at bounding box center [533, 241] width 215 height 12
type input "**********"
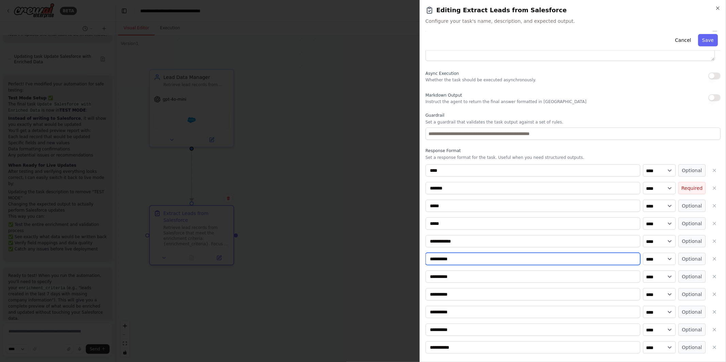
click at [467, 260] on input "**********" at bounding box center [533, 259] width 215 height 12
type input "****"
click at [450, 274] on input "**********" at bounding box center [533, 277] width 215 height 12
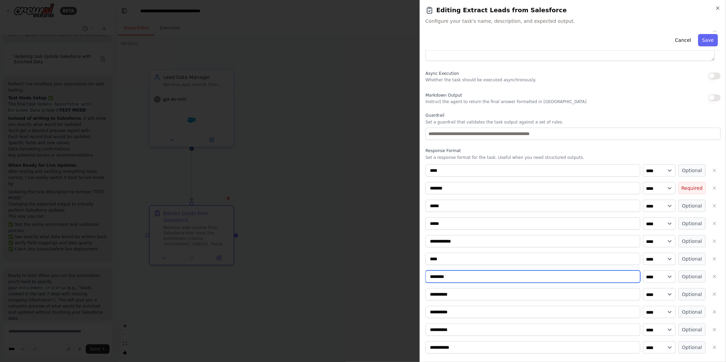
type input "********"
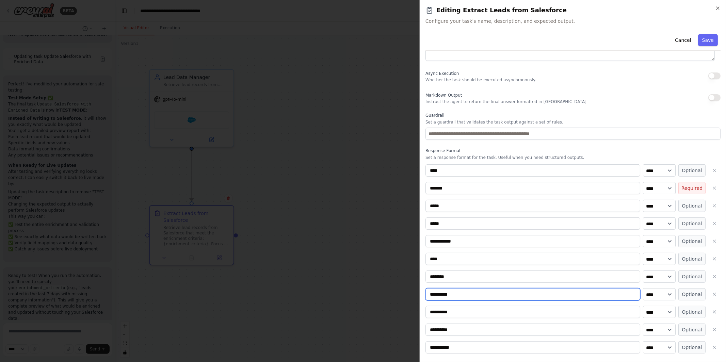
click at [453, 294] on input "**********" at bounding box center [533, 294] width 215 height 12
type input "**********"
click at [440, 310] on input "**********" at bounding box center [533, 312] width 215 height 12
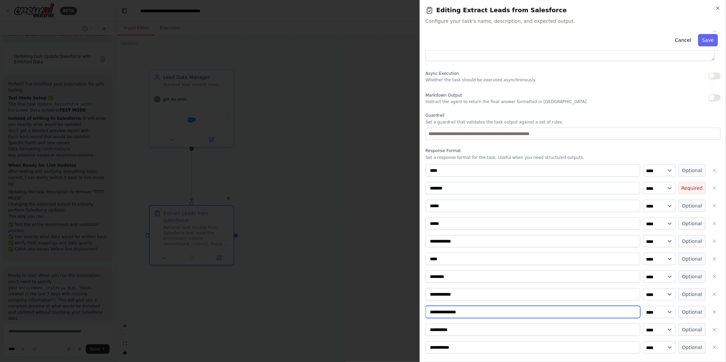
scroll to position [140, 0]
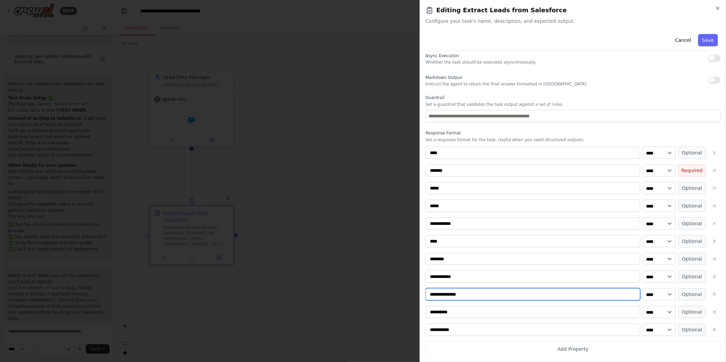
type input "**********"
click at [446, 313] on input "**********" at bounding box center [533, 312] width 215 height 12
type input "*******"
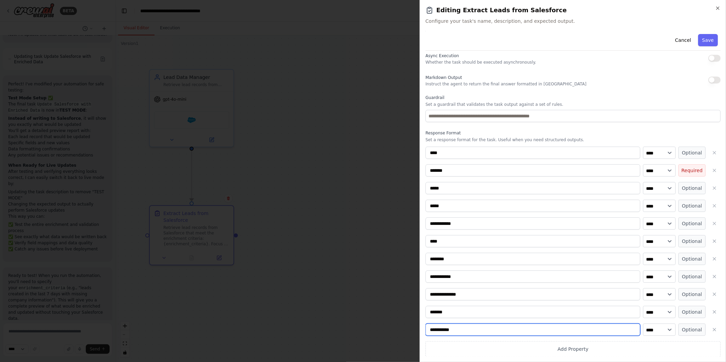
click at [445, 331] on input "**********" at bounding box center [533, 330] width 215 height 12
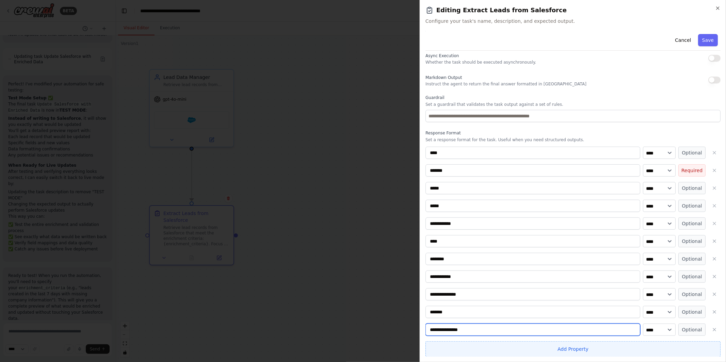
type input "**********"
click at [564, 352] on button "Add Property" at bounding box center [573, 350] width 295 height 16
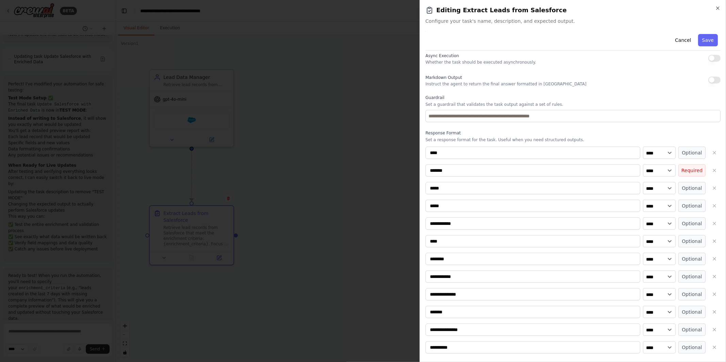
scroll to position [157, 0]
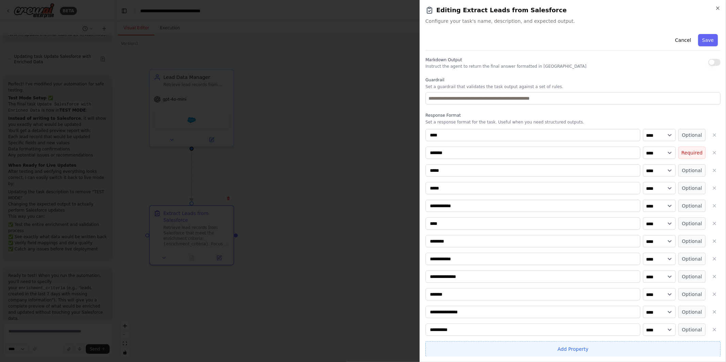
click at [564, 351] on button "Add Property" at bounding box center [573, 350] width 295 height 16
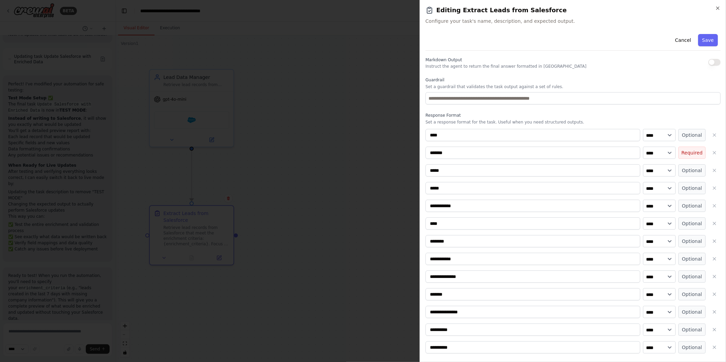
scroll to position [175, 0]
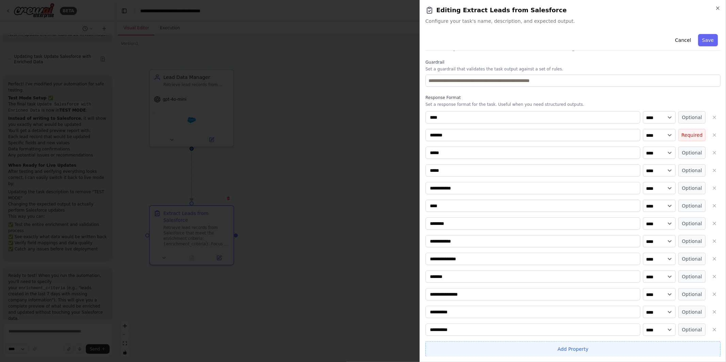
click at [564, 351] on button "Add Property" at bounding box center [573, 350] width 295 height 16
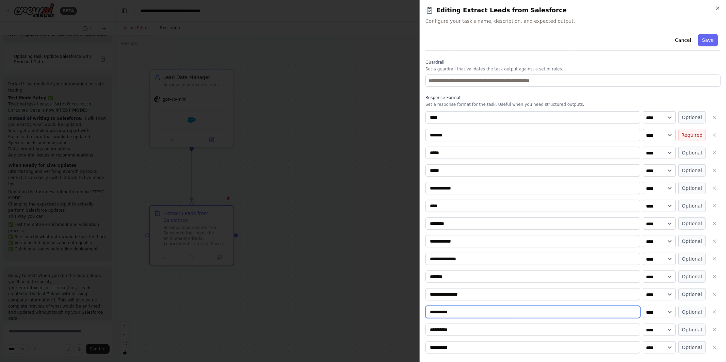
click at [500, 315] on input "**********" at bounding box center [533, 312] width 215 height 12
type input "**********"
click at [496, 327] on input "**********" at bounding box center [533, 330] width 215 height 12
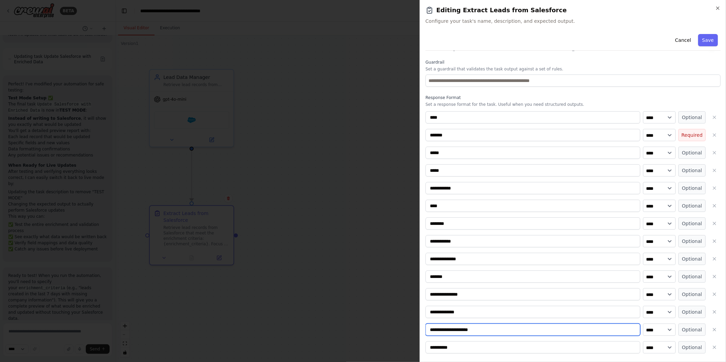
scroll to position [193, 0]
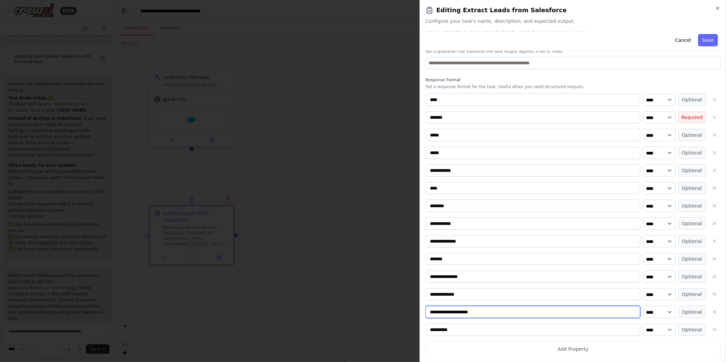
type input "**********"
click at [458, 329] on input "**********" at bounding box center [533, 330] width 215 height 12
type input "**********"
click at [710, 35] on button "Save" at bounding box center [709, 40] width 20 height 12
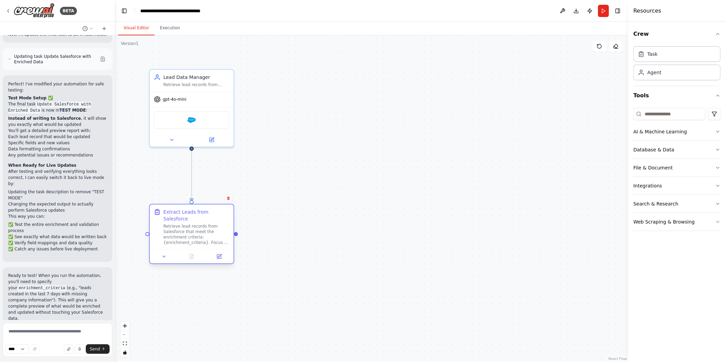
click at [196, 233] on div "Retrieve lead records from Salesforce that meet the enrichment criteria: {enric…" at bounding box center [196, 235] width 66 height 22
click at [221, 256] on icon at bounding box center [219, 257] width 4 height 4
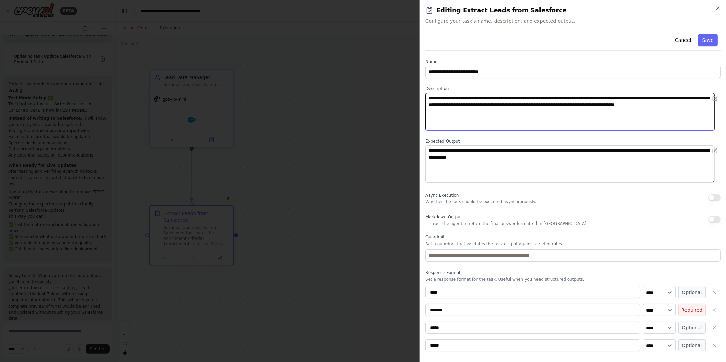
click at [606, 99] on textarea "**********" at bounding box center [570, 111] width 289 height 37
click at [449, 98] on textarea "**********" at bounding box center [570, 111] width 289 height 37
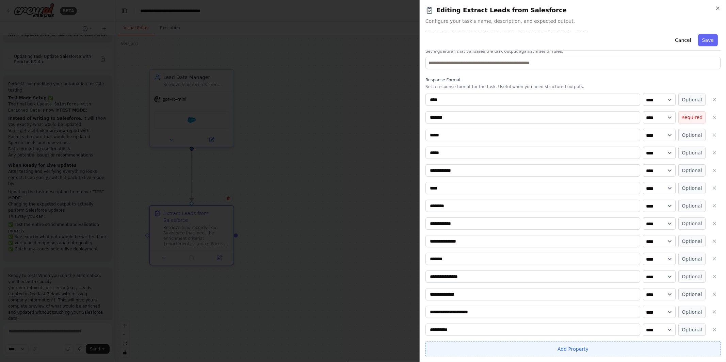
type textarea "**********"
click at [537, 349] on button "Add Property" at bounding box center [573, 350] width 295 height 16
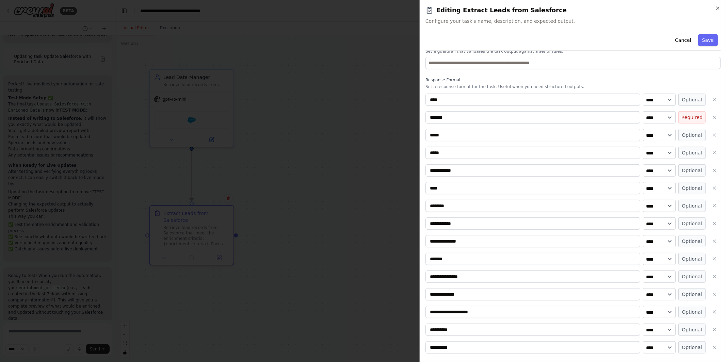
click at [526, 348] on input "**********" at bounding box center [533, 348] width 215 height 12
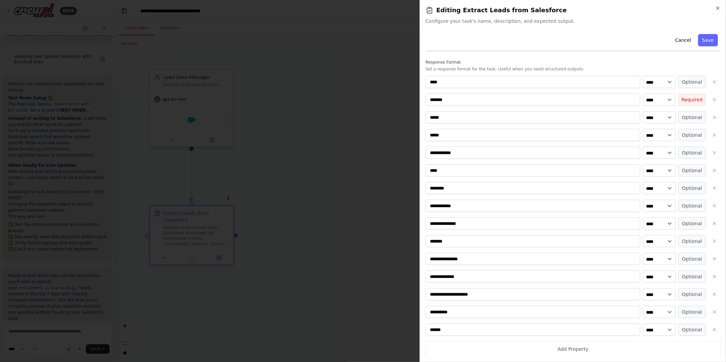
scroll to position [0, 0]
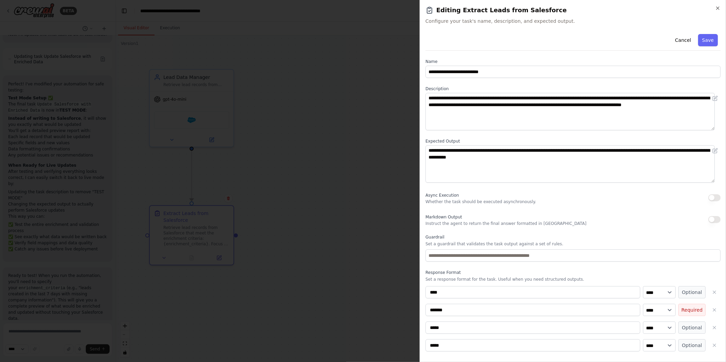
type input "******"
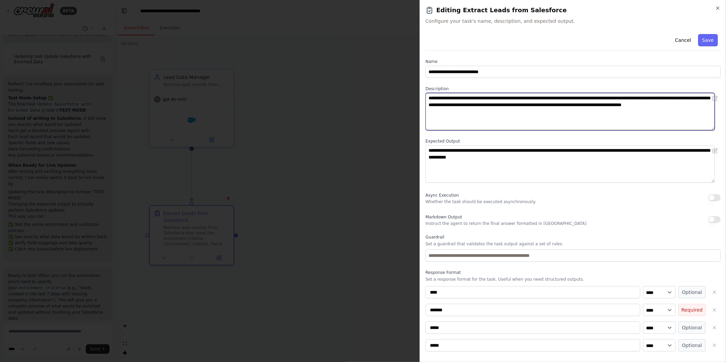
drag, startPoint x: 529, startPoint y: 97, endPoint x: 642, endPoint y: 98, distance: 112.7
click at [642, 98] on textarea "**********" at bounding box center [570, 111] width 289 height 37
drag, startPoint x: 603, startPoint y: 97, endPoint x: 504, endPoint y: 106, distance: 99.8
click at [504, 106] on textarea "**********" at bounding box center [570, 111] width 289 height 37
click at [569, 106] on textarea "**********" at bounding box center [570, 111] width 289 height 37
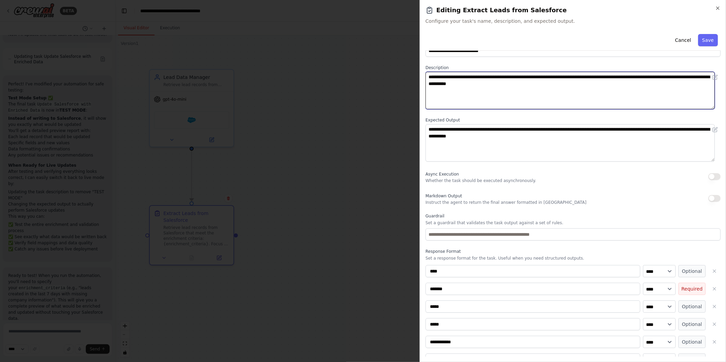
scroll to position [21, 0]
type textarea "**********"
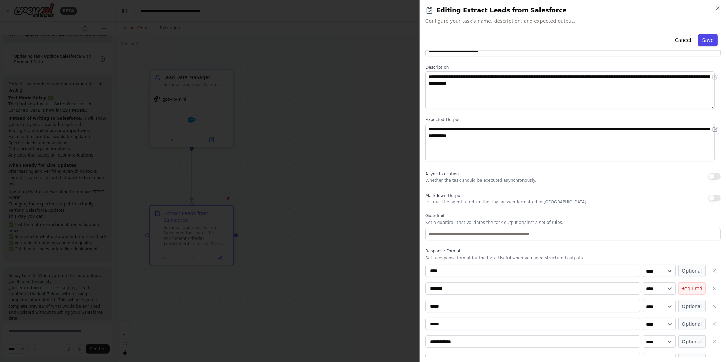
click at [702, 36] on button "Save" at bounding box center [709, 40] width 20 height 12
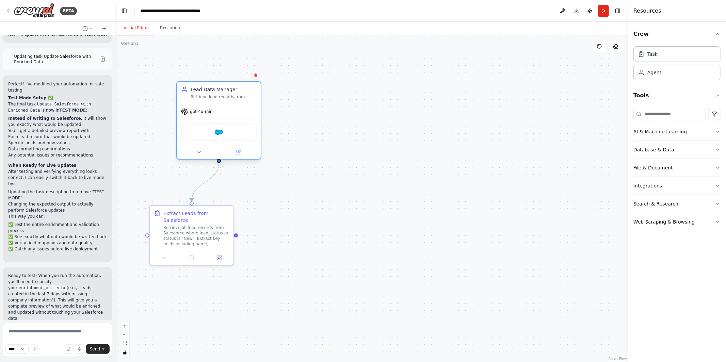
drag, startPoint x: 229, startPoint y: 105, endPoint x: 255, endPoint y: 118, distance: 29.2
click at [255, 118] on div "gpt-4o-mini Salesforce" at bounding box center [219, 131] width 84 height 55
click at [606, 12] on button "Run" at bounding box center [603, 11] width 11 height 12
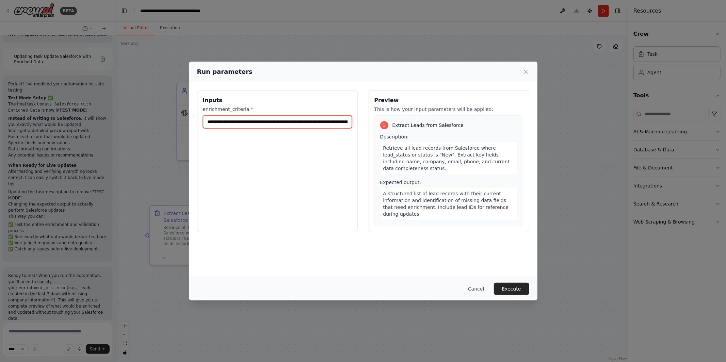
click at [267, 121] on input "**********" at bounding box center [277, 121] width 149 height 13
type input "**********"
click at [282, 119] on input "**********" at bounding box center [277, 121] width 149 height 13
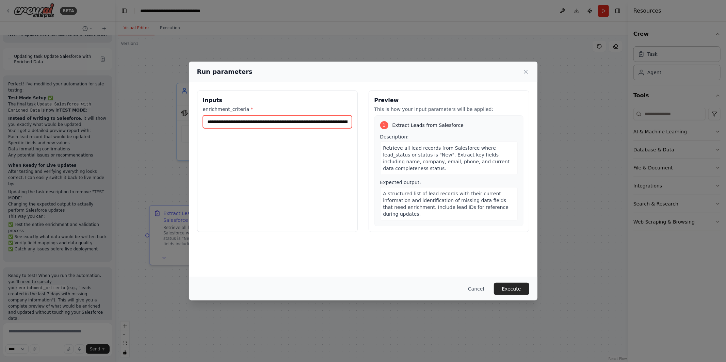
click at [282, 119] on input "**********" at bounding box center [277, 121] width 149 height 13
click at [477, 288] on button "Cancel" at bounding box center [476, 289] width 27 height 12
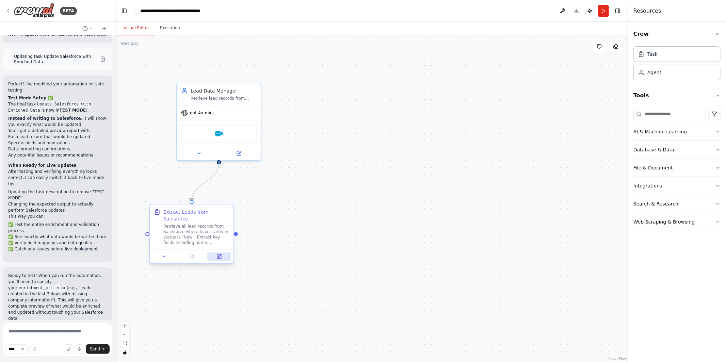
click at [221, 259] on icon at bounding box center [219, 256] width 5 height 5
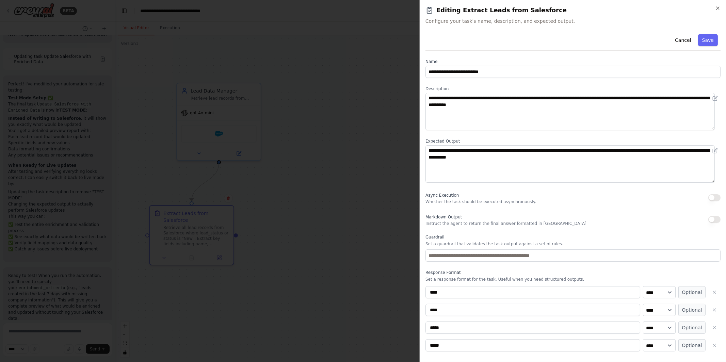
scroll to position [210, 0]
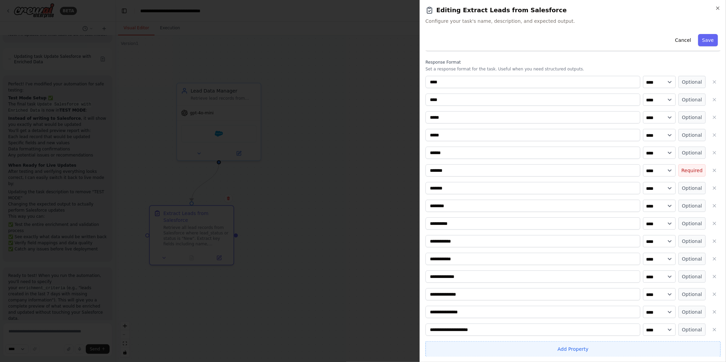
click at [562, 348] on button "Add Property" at bounding box center [573, 350] width 295 height 16
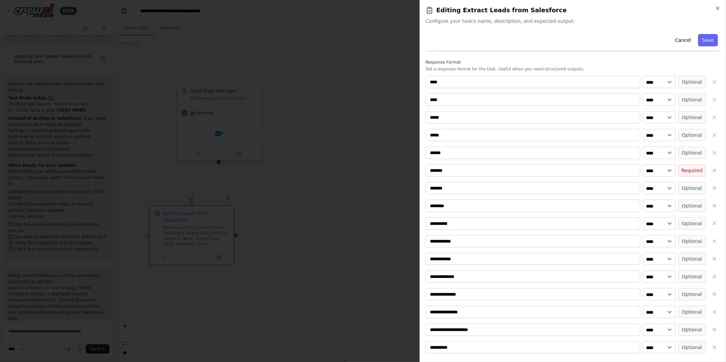
click at [544, 350] on input "**********" at bounding box center [533, 348] width 215 height 12
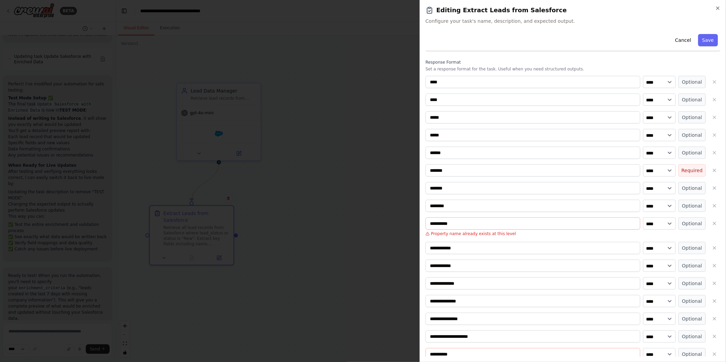
scroll to position [242, 0]
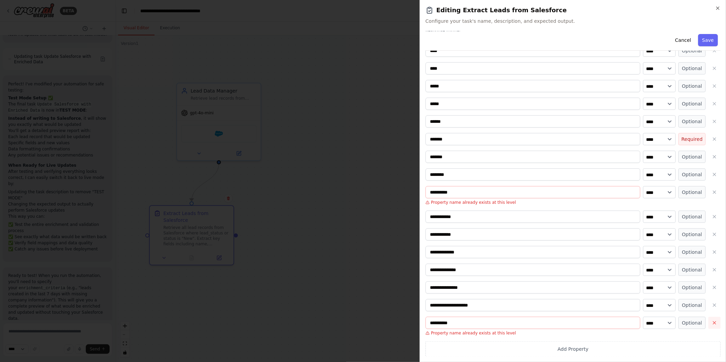
type input "**********"
click at [712, 323] on icon "button" at bounding box center [714, 322] width 5 height 5
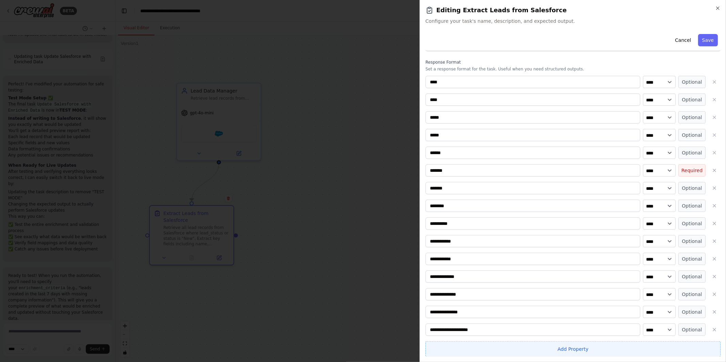
scroll to position [0, 0]
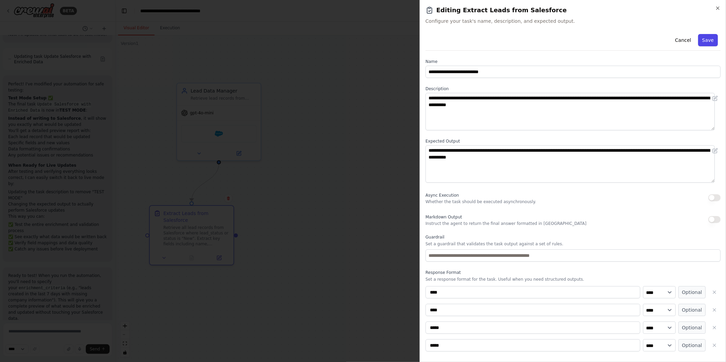
click at [704, 37] on button "Save" at bounding box center [709, 40] width 20 height 12
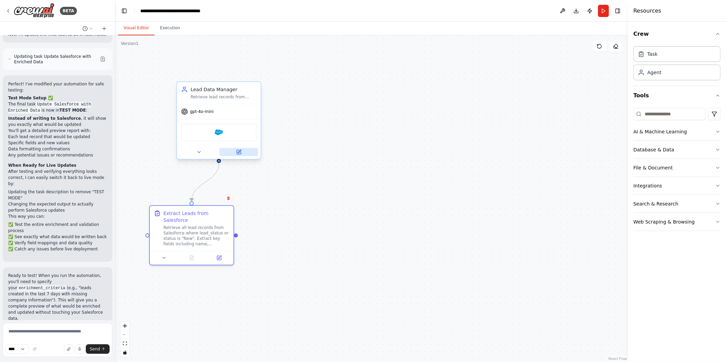
click at [240, 152] on icon at bounding box center [239, 152] width 4 height 4
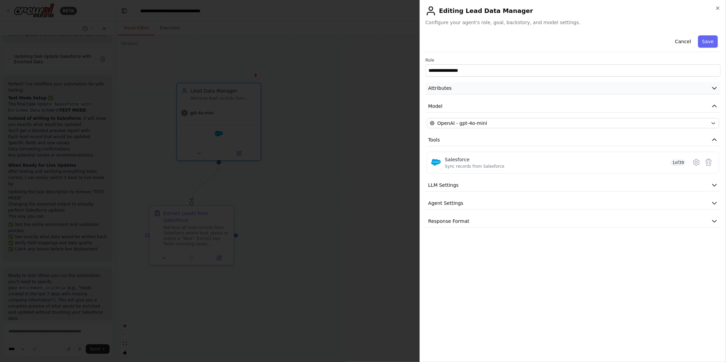
click at [464, 91] on button "Attributes" at bounding box center [573, 88] width 295 height 13
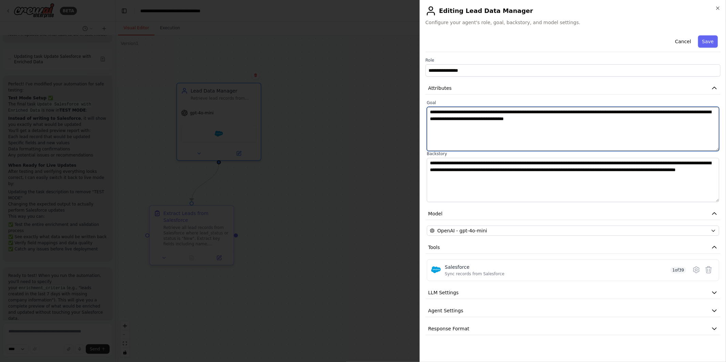
drag, startPoint x: 536, startPoint y: 119, endPoint x: 491, endPoint y: 121, distance: 45.3
click at [491, 121] on textarea "**********" at bounding box center [573, 129] width 293 height 44
click at [490, 119] on textarea "**********" at bounding box center [573, 129] width 293 height 44
type textarea "**********"
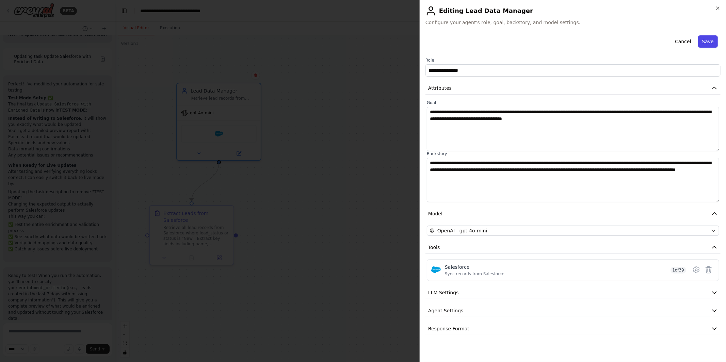
click at [709, 43] on button "Save" at bounding box center [709, 41] width 20 height 12
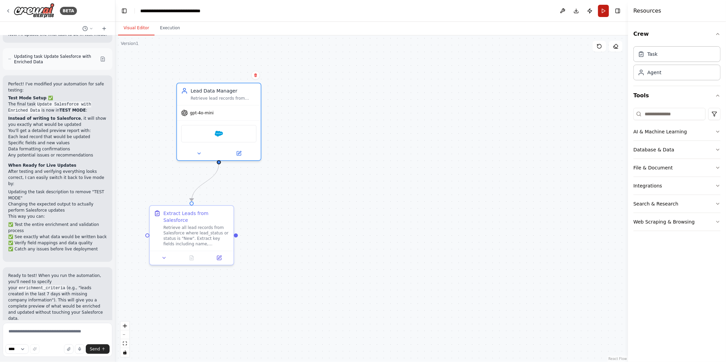
click at [606, 12] on button "Run" at bounding box center [603, 11] width 11 height 12
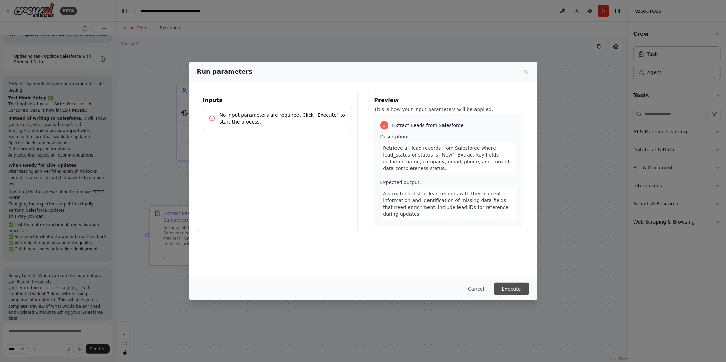
click at [510, 287] on button "Execute" at bounding box center [511, 289] width 35 height 12
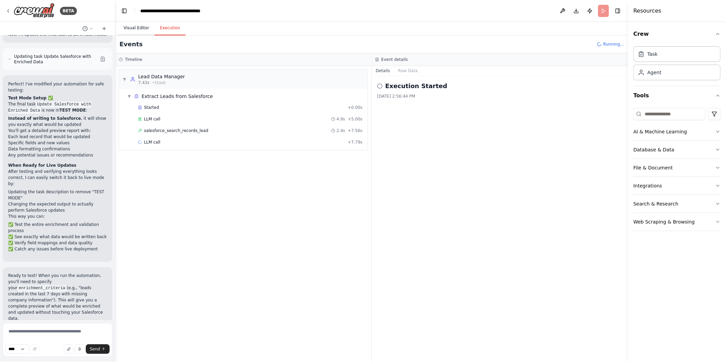
click at [136, 28] on button "Visual Editor" at bounding box center [136, 28] width 36 height 14
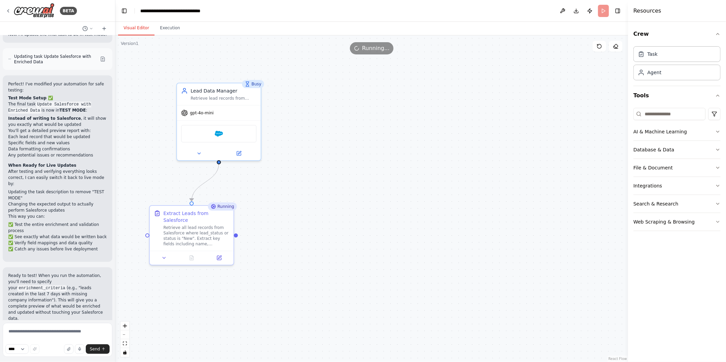
click at [341, 229] on div ".deletable-edge-delete-btn { width: 20px; height: 20px; border: 0px solid #ffff…" at bounding box center [371, 198] width 513 height 327
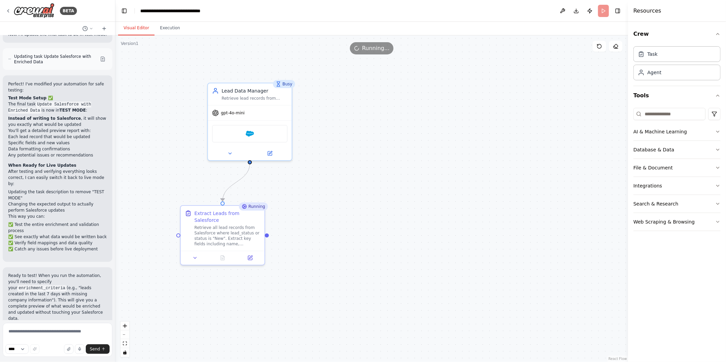
drag, startPoint x: 341, startPoint y: 229, endPoint x: 372, endPoint y: 229, distance: 31.0
click at [372, 229] on div ".deletable-edge-delete-btn { width: 20px; height: 20px; border: 0px solid #ffff…" at bounding box center [371, 198] width 513 height 327
click at [223, 262] on div at bounding box center [223, 257] width 84 height 14
click at [223, 255] on icon at bounding box center [223, 254] width 1 height 1
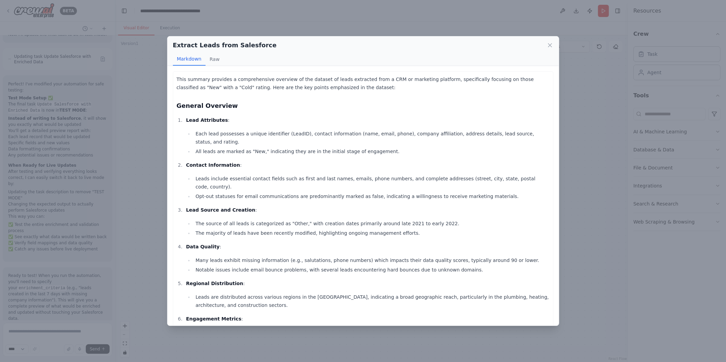
click at [142, 210] on div "Extract Leads from Salesforce Markdown Raw This summary provides a comprehensiv…" at bounding box center [363, 181] width 726 height 362
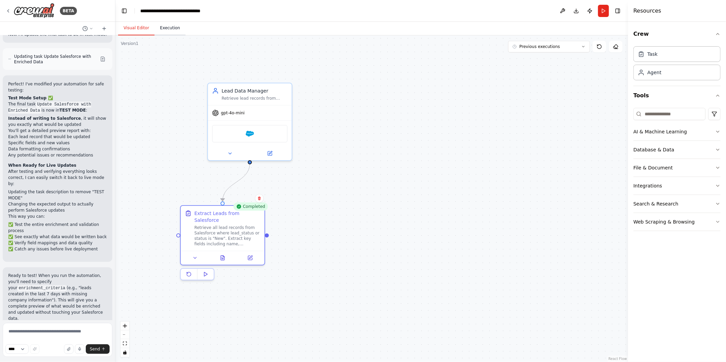
click at [173, 30] on button "Execution" at bounding box center [170, 28] width 31 height 14
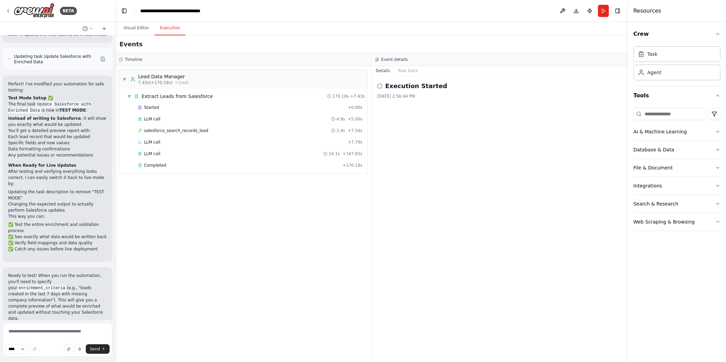
click at [161, 174] on div "▼ Lead Data Manager 7.43s (+170.18s) • 1 task ▼ Extract Leads from Salesforce 1…" at bounding box center [243, 121] width 249 height 104
click at [159, 163] on span "Completed" at bounding box center [155, 165] width 22 height 5
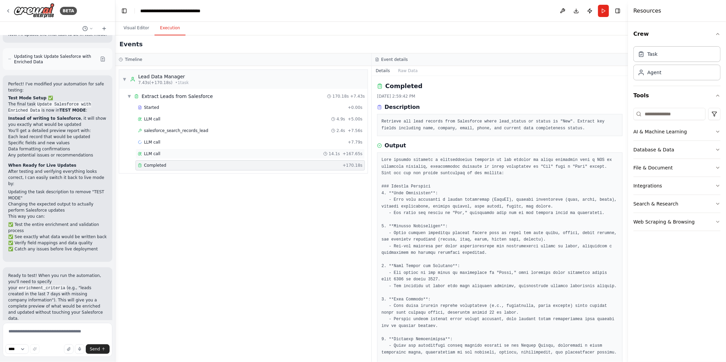
click at [162, 149] on div "LLM call 14.1s + 167.65s" at bounding box center [251, 154] width 230 height 10
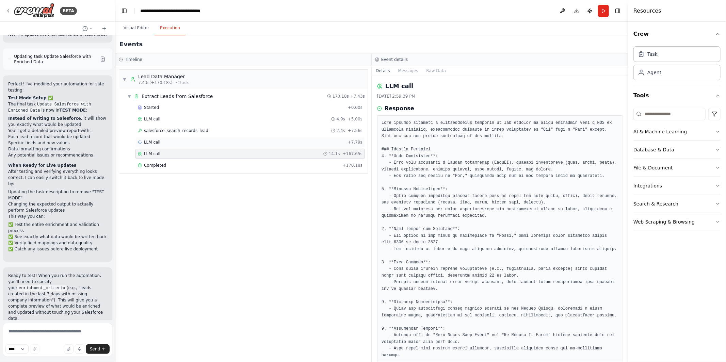
click at [161, 141] on div "LLM call + 7.79s" at bounding box center [250, 142] width 225 height 5
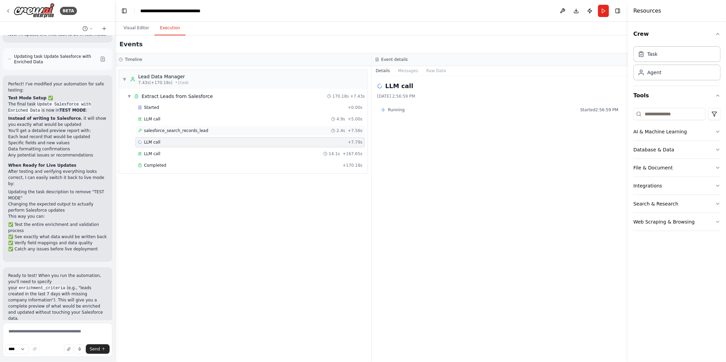
click at [163, 132] on span "salesforce_search_records_lead" at bounding box center [176, 130] width 64 height 5
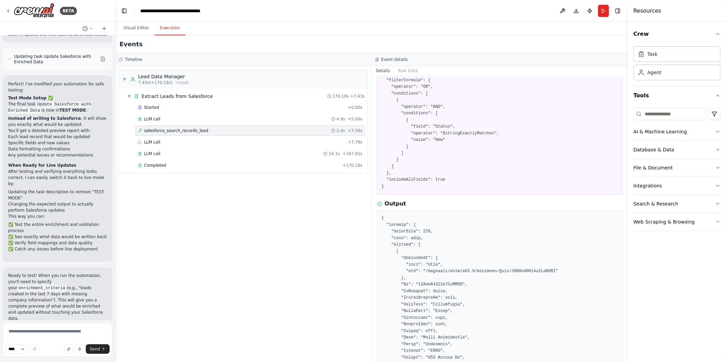
scroll to position [51, 0]
click at [304, 151] on div "LLM call 14.1s + 167.65s" at bounding box center [250, 153] width 225 height 5
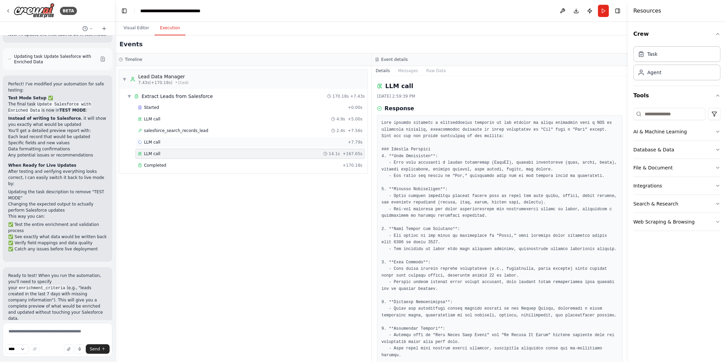
click at [304, 144] on div "LLM call + 7.79s" at bounding box center [250, 142] width 225 height 5
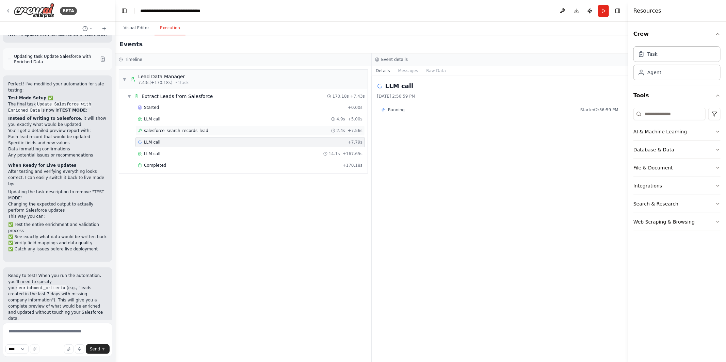
click at [303, 135] on div "salesforce_search_records_lead 2.4s + 7.56s" at bounding box center [251, 131] width 230 height 10
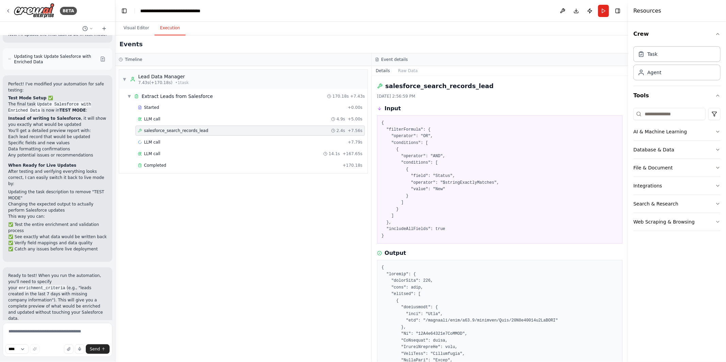
click at [303, 129] on div "salesforce_search_records_lead 2.4s + 7.56s" at bounding box center [250, 130] width 225 height 5
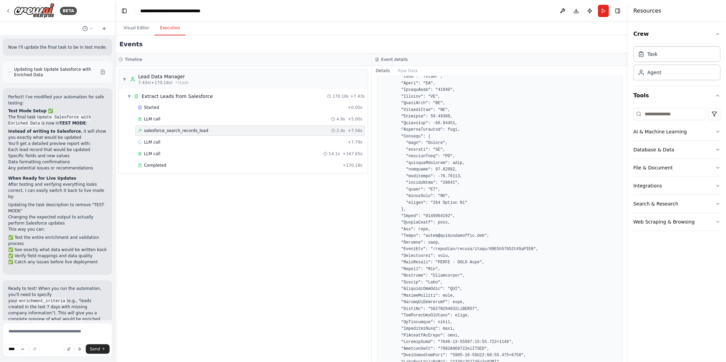
scroll to position [1084, 0]
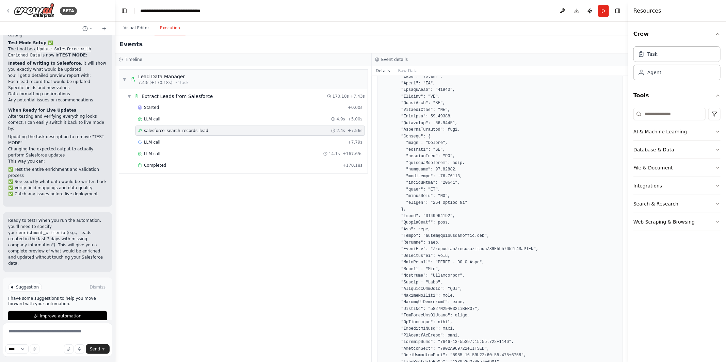
click at [141, 248] on div "▼ Lead Data Manager 7.43s (+170.18s) • 1 task ▼ Extract Leads from Salesforce 1…" at bounding box center [243, 214] width 256 height 296
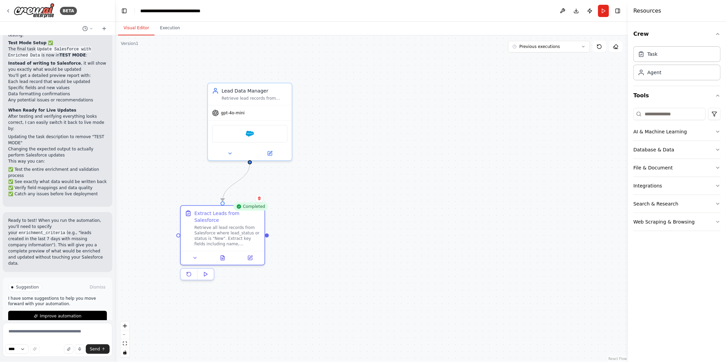
click at [134, 26] on button "Visual Editor" at bounding box center [136, 28] width 36 height 14
click at [252, 124] on div "Salesforce" at bounding box center [250, 133] width 76 height 18
click at [276, 153] on button at bounding box center [270, 152] width 38 height 8
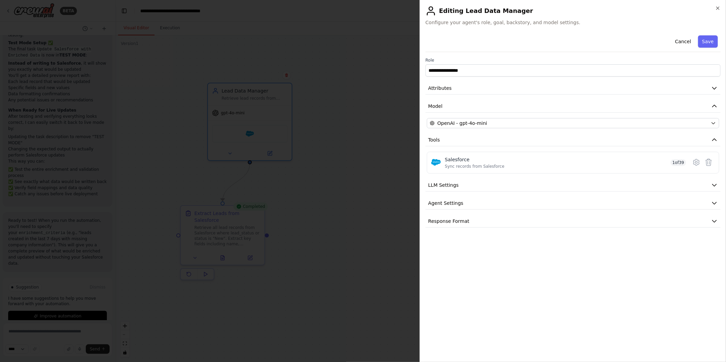
click at [480, 195] on div "**********" at bounding box center [573, 130] width 295 height 195
click at [480, 186] on button "LLM Settings" at bounding box center [573, 185] width 295 height 13
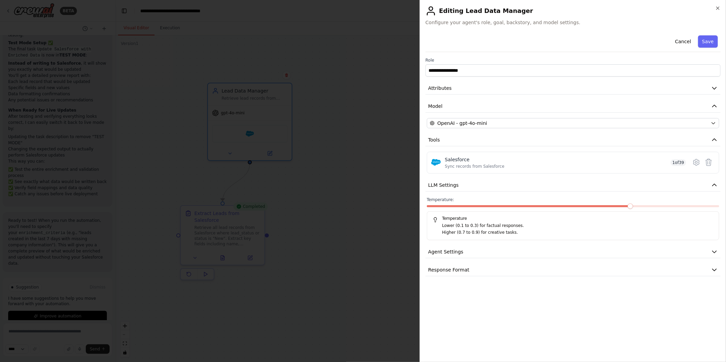
click at [636, 205] on div "Temperature: Temperature Lower (0.1 to 0.3) for factual responses. Higher (0.7 …" at bounding box center [573, 218] width 293 height 43
click at [485, 209] on span at bounding box center [487, 206] width 5 height 5
click at [472, 260] on div "**********" at bounding box center [573, 155] width 295 height 244
click at [473, 253] on button "Agent Settings" at bounding box center [573, 252] width 295 height 13
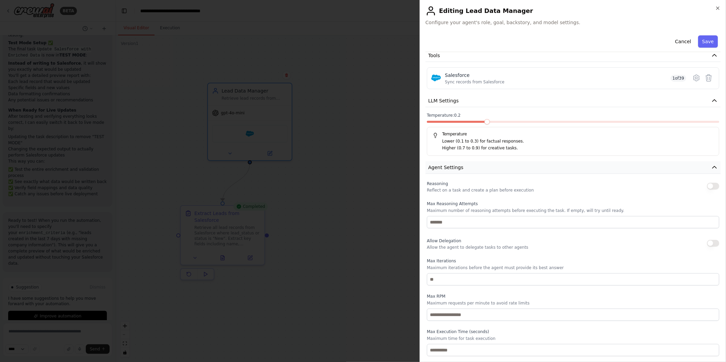
scroll to position [107, 0]
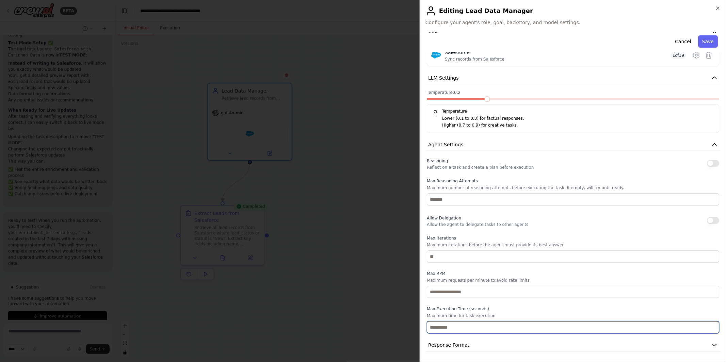
click at [457, 326] on input "number" at bounding box center [573, 327] width 293 height 12
type input "**"
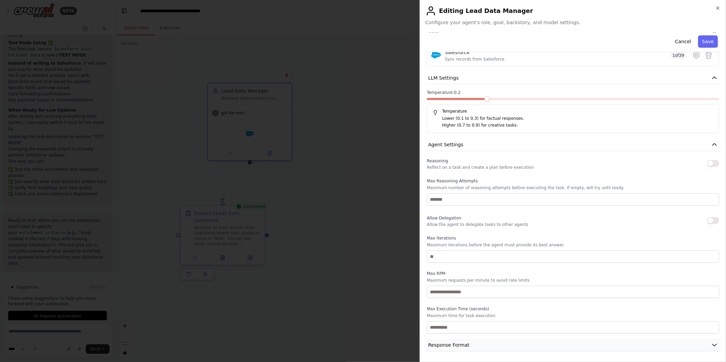
click at [477, 344] on button "Response Format" at bounding box center [573, 345] width 295 height 13
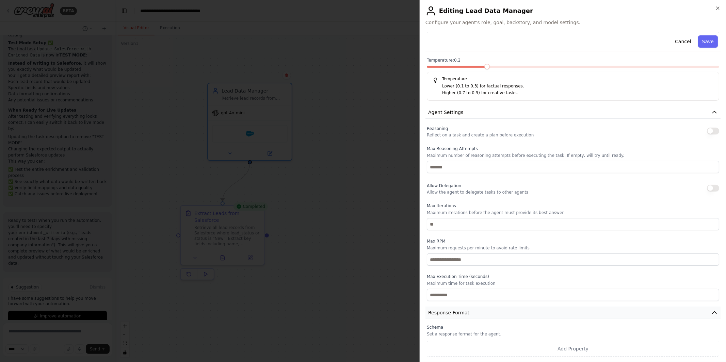
scroll to position [139, 0]
click at [700, 38] on button "Save" at bounding box center [709, 41] width 20 height 12
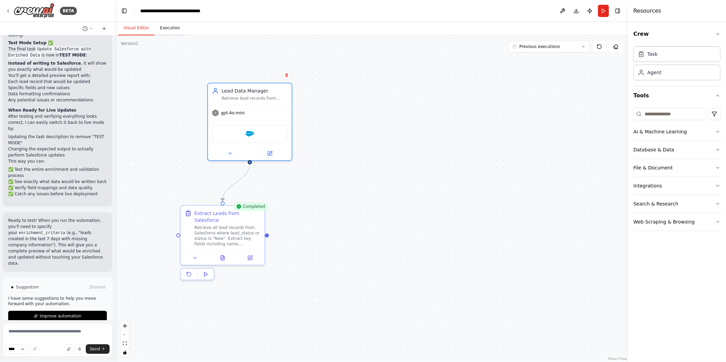
click at [173, 27] on button "Execution" at bounding box center [170, 28] width 31 height 14
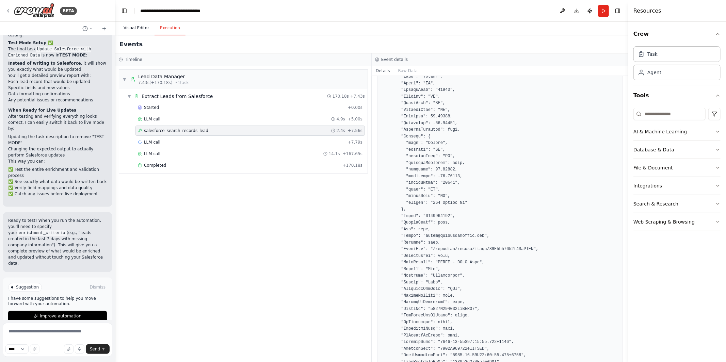
click at [138, 23] on button "Visual Editor" at bounding box center [136, 28] width 36 height 14
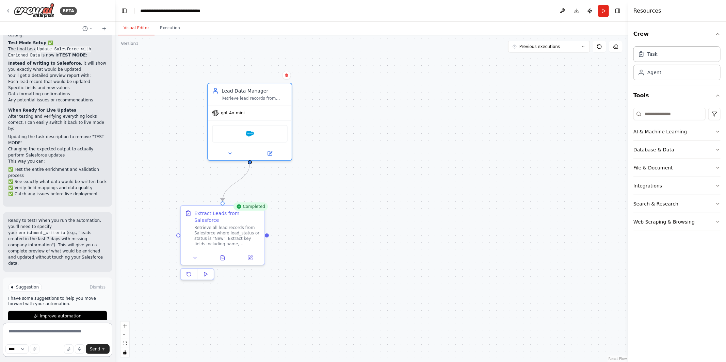
click at [93, 331] on textarea at bounding box center [58, 340] width 110 height 34
type textarea "**********"
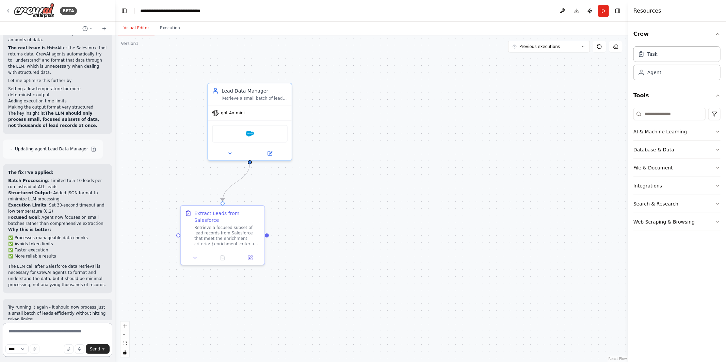
scroll to position [1591, 0]
click at [250, 259] on button at bounding box center [249, 257] width 23 height 8
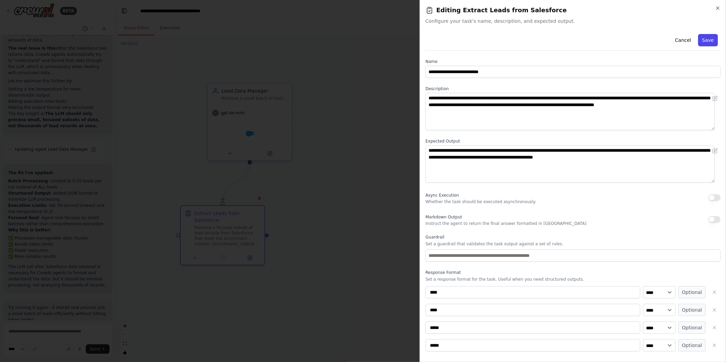
click at [708, 41] on button "Save" at bounding box center [709, 40] width 20 height 12
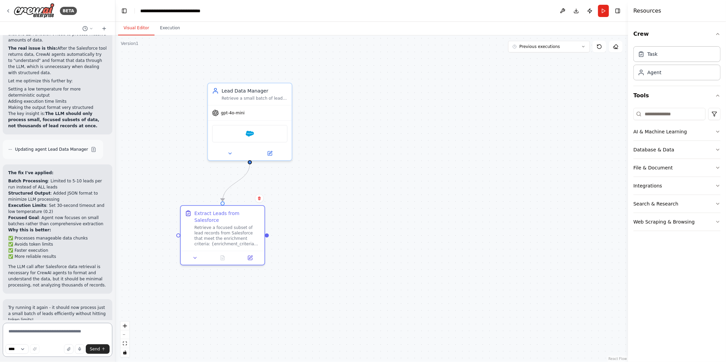
click at [67, 330] on textarea at bounding box center [58, 340] width 110 height 34
click at [68, 338] on textarea "**********" at bounding box center [58, 340] width 110 height 34
type textarea "**********"
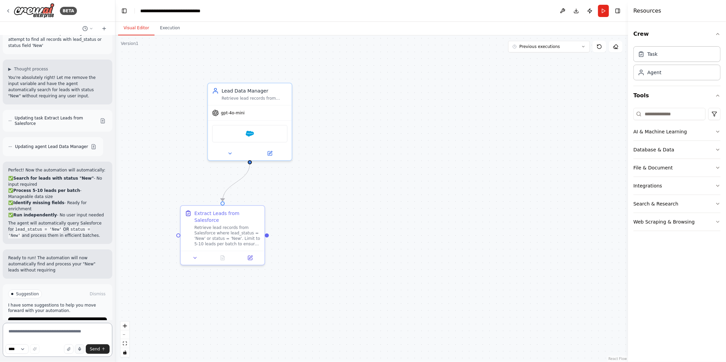
scroll to position [1906, 0]
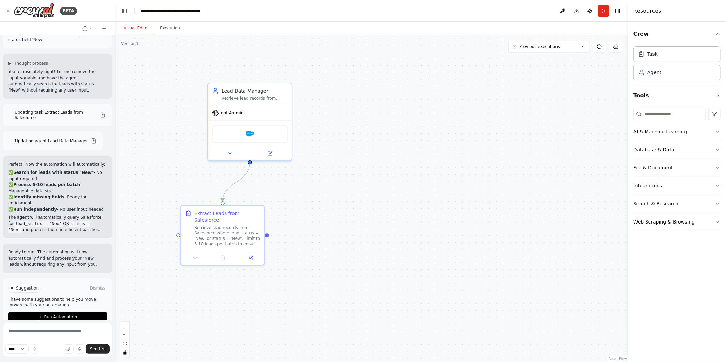
click at [137, 208] on div ".deletable-edge-delete-btn { width: 20px; height: 20px; border: 0px solid #ffff…" at bounding box center [371, 198] width 513 height 327
click at [66, 315] on span "Run Automation" at bounding box center [60, 317] width 33 height 5
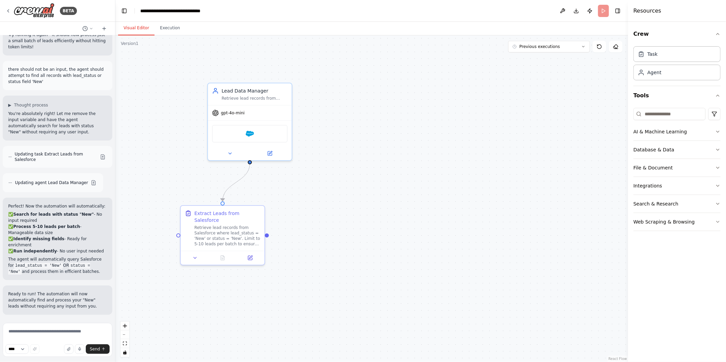
scroll to position [1851, 0]
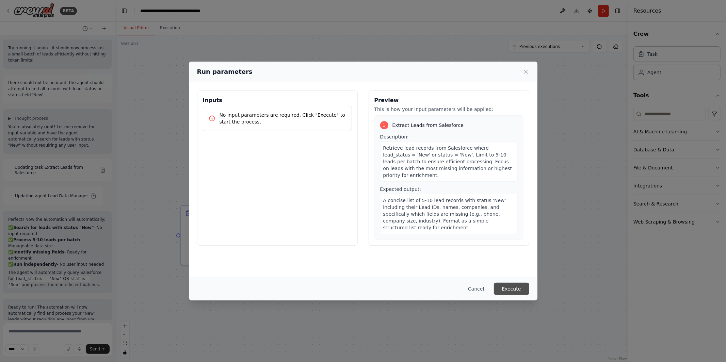
click at [513, 289] on button "Execute" at bounding box center [511, 289] width 35 height 12
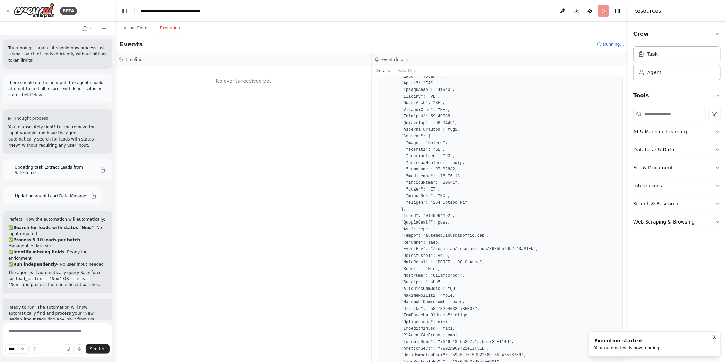
scroll to position [0, 0]
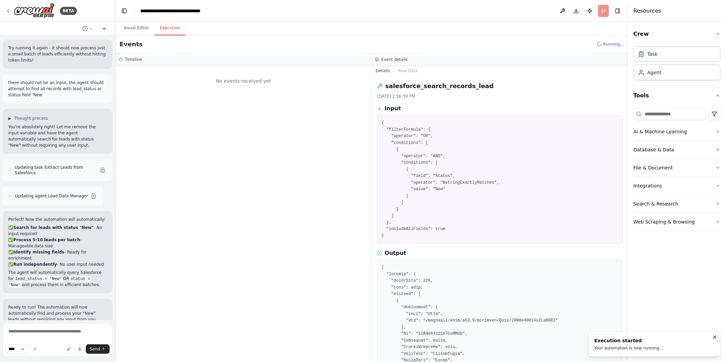
click at [240, 87] on div "No events received yet" at bounding box center [243, 80] width 249 height 23
click at [134, 28] on button "Visual Editor" at bounding box center [136, 28] width 36 height 14
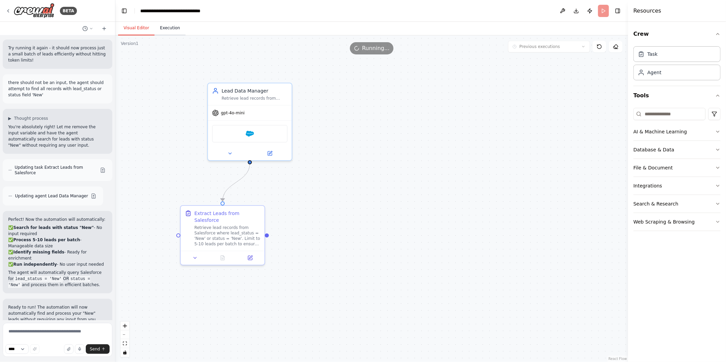
click at [159, 27] on button "Execution" at bounding box center [170, 28] width 31 height 14
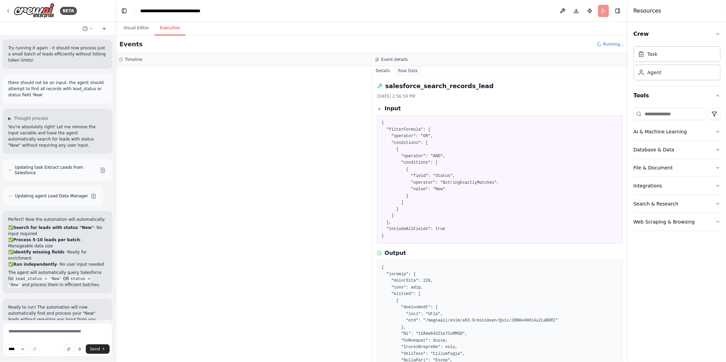
click at [404, 72] on button "Raw Data" at bounding box center [408, 71] width 28 height 10
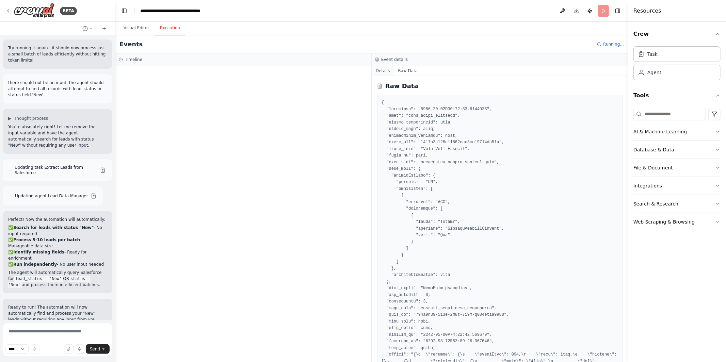
click at [386, 67] on button "Details" at bounding box center [383, 71] width 22 height 10
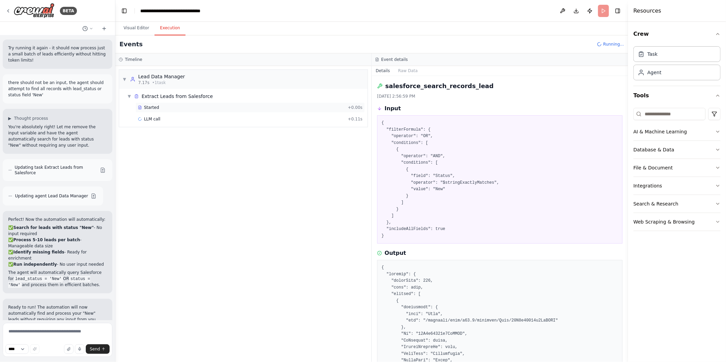
click at [289, 106] on div "Started" at bounding box center [241, 107] width 207 height 5
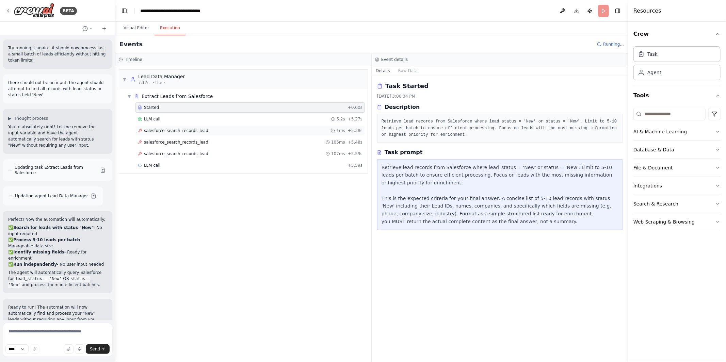
click at [247, 128] on div "salesforce_search_records_lead 1ms + 5.38s" at bounding box center [251, 131] width 230 height 10
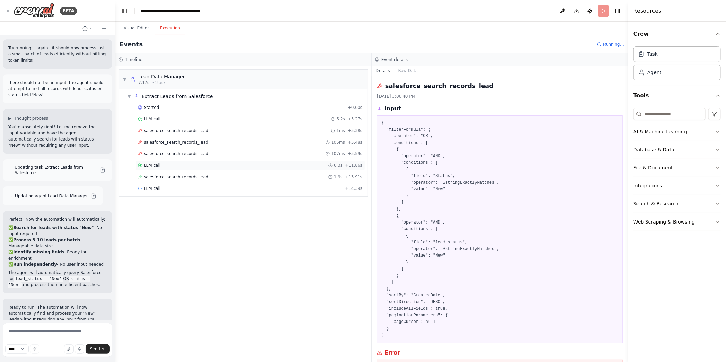
click at [213, 164] on div "LLM call 6.3s + 11.86s" at bounding box center [250, 165] width 225 height 5
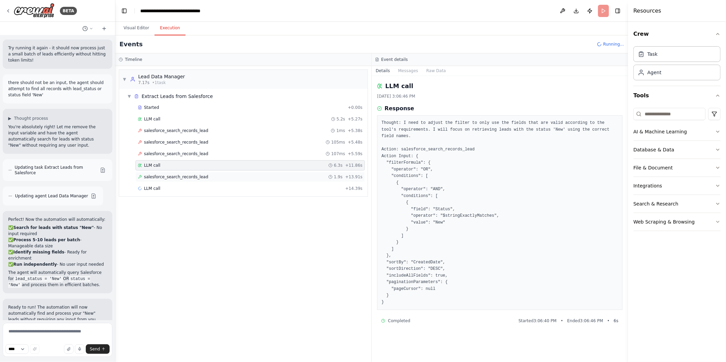
click at [210, 173] on div "salesforce_search_records_lead 1.9s + 13.91s" at bounding box center [251, 177] width 230 height 10
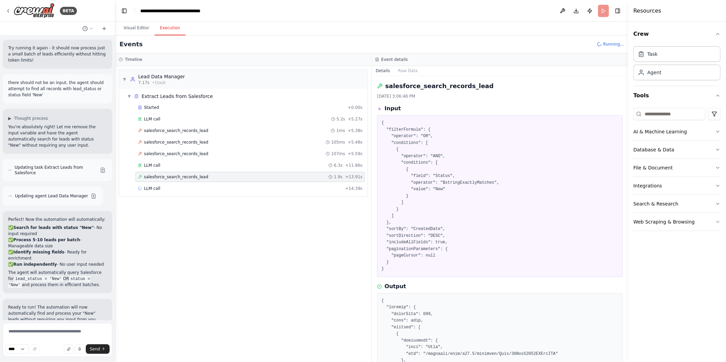
click at [209, 178] on div "salesforce_search_records_lead 1.9s + 13.91s" at bounding box center [250, 176] width 225 height 5
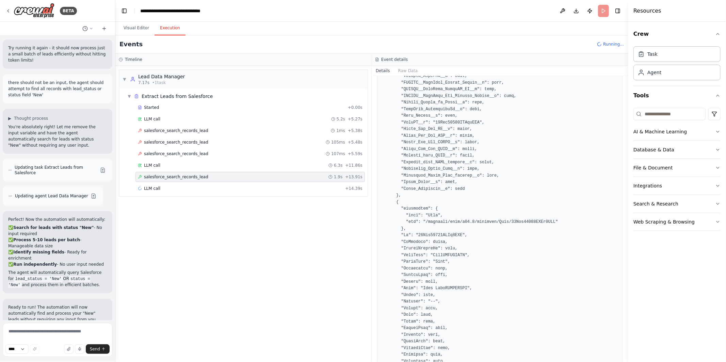
scroll to position [1193, 0]
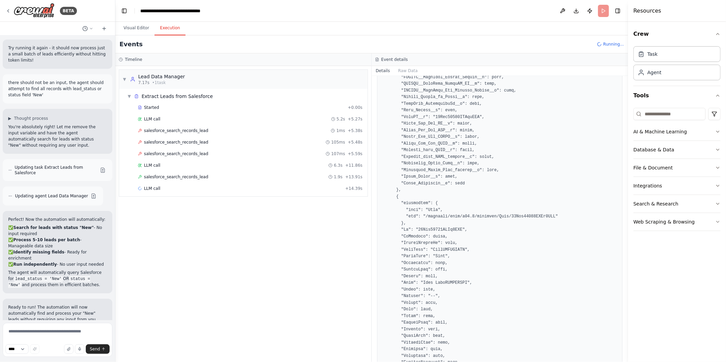
click at [353, 198] on div "▼ Lead Data Manager 7.17s • 1 task ▼ Extract Leads from Salesforce Started + 0.…" at bounding box center [243, 214] width 256 height 296
click at [356, 191] on span "+ 14.39s" at bounding box center [353, 188] width 17 height 5
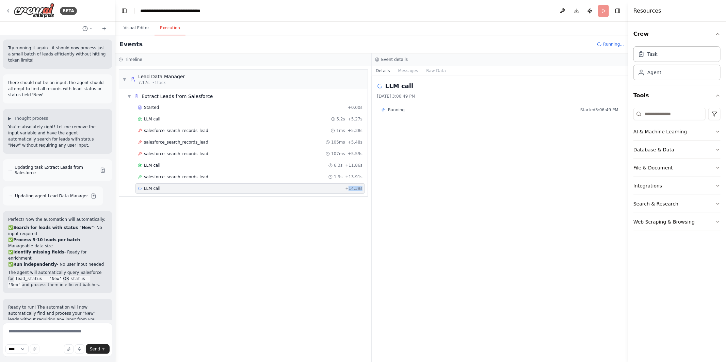
click at [356, 191] on span "+ 14.39s" at bounding box center [353, 188] width 17 height 5
click at [302, 190] on div "LLM call + 14.39s" at bounding box center [250, 188] width 225 height 5
click at [295, 211] on div "▼ Lead Data Manager 7.17s • 1 task ▼ Extract Leads from Salesforce Started + 0.…" at bounding box center [243, 214] width 256 height 296
click at [258, 208] on div "▼ Lead Data Manager 7.17s • 1 task ▼ Extract Leads from Salesforce Started + 0.…" at bounding box center [243, 214] width 256 height 296
click at [219, 175] on div "salesforce_search_records_lead 1.9s + 13.91s" at bounding box center [250, 176] width 225 height 5
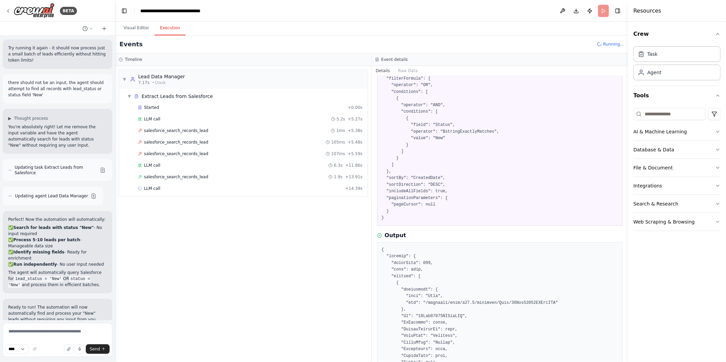
scroll to position [52, 0]
copy pre "Talavera"
click at [143, 32] on button "Visual Editor" at bounding box center [136, 28] width 36 height 14
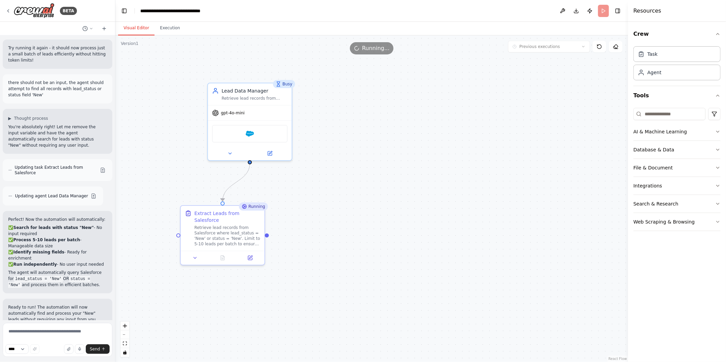
click at [251, 209] on div "Running" at bounding box center [253, 207] width 29 height 8
click at [240, 234] on div "Retrieve lead records from Salesforce where lead_status = 'New' or status = 'Ne…" at bounding box center [227, 235] width 66 height 22
click at [252, 256] on icon at bounding box center [250, 256] width 5 height 5
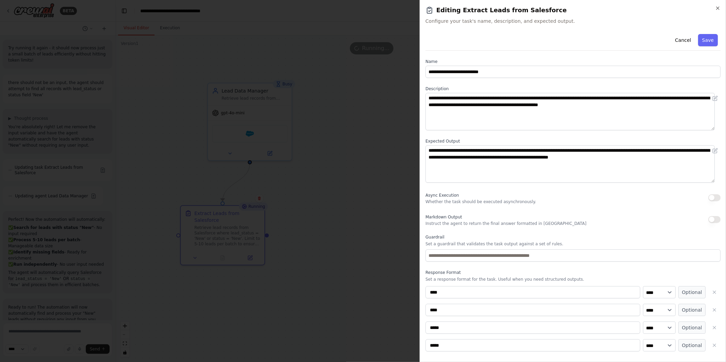
scroll to position [210, 0]
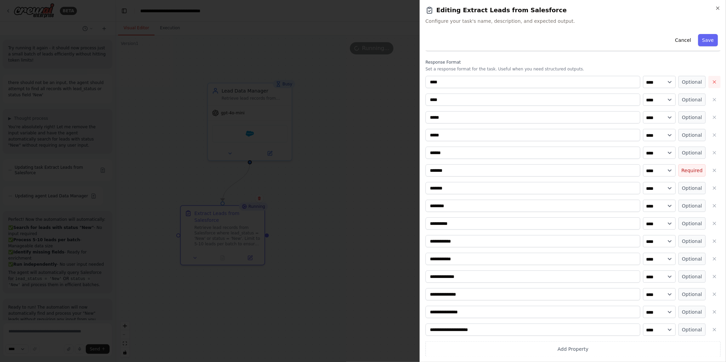
click at [712, 80] on icon "button" at bounding box center [714, 81] width 5 height 5
click at [710, 80] on label "Response Format" at bounding box center [573, 79] width 295 height 5
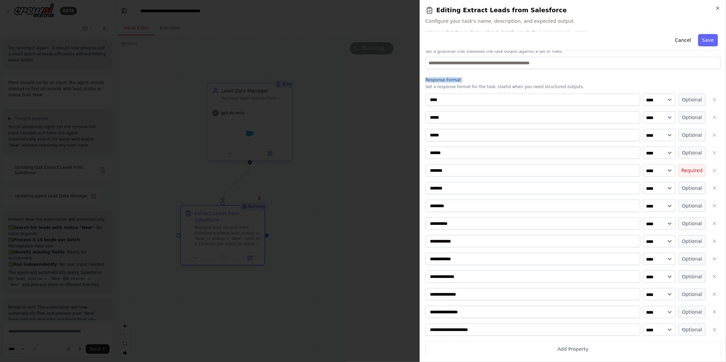
click at [710, 80] on label "Response Format" at bounding box center [573, 79] width 295 height 5
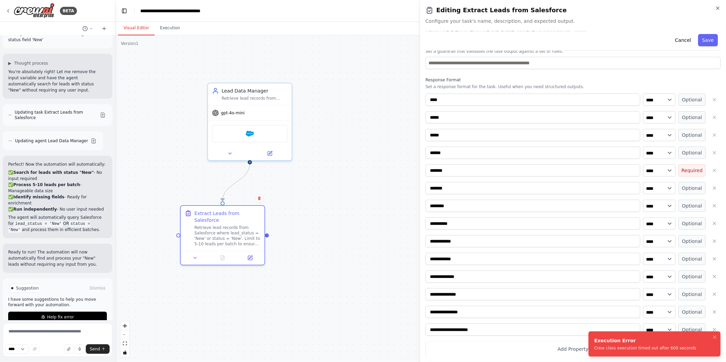
click at [709, 329] on ol "Execution Error Crew class execution timed out after 600 seconds" at bounding box center [654, 344] width 143 height 36
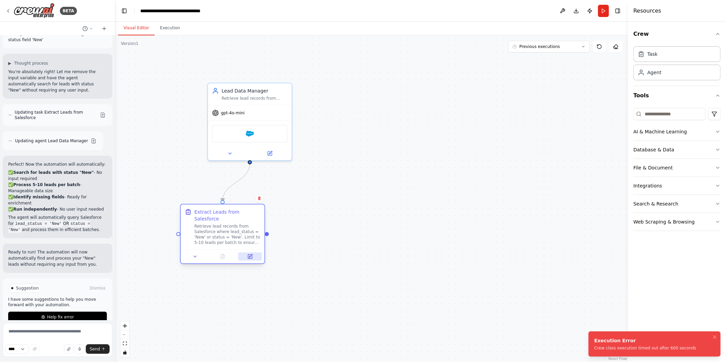
click at [251, 260] on button at bounding box center [249, 257] width 23 height 8
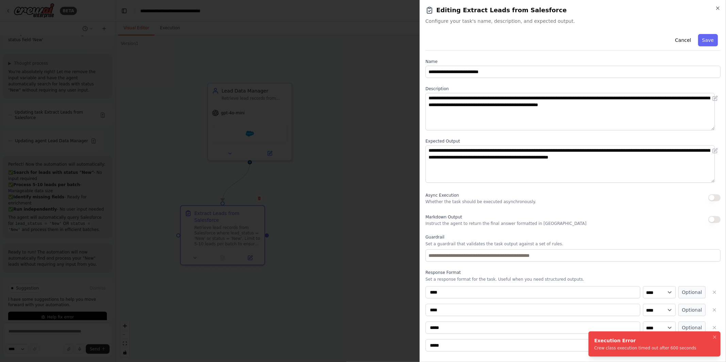
scroll to position [210, 0]
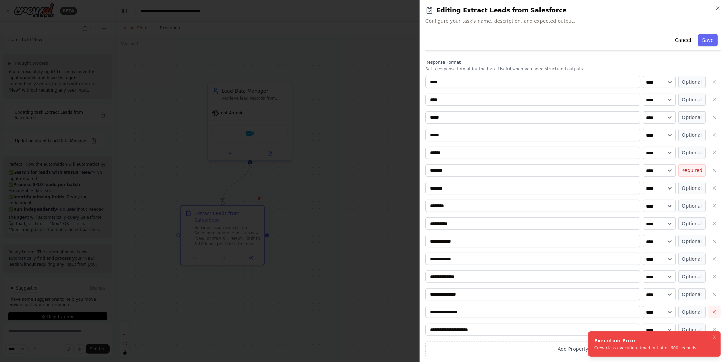
click at [712, 310] on icon "button" at bounding box center [714, 312] width 5 height 5
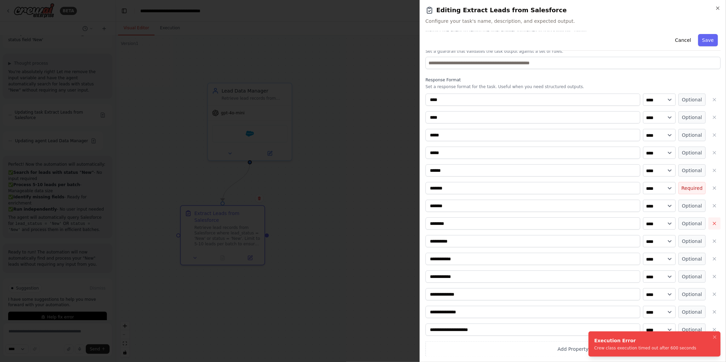
click at [712, 224] on icon "button" at bounding box center [714, 223] width 5 height 5
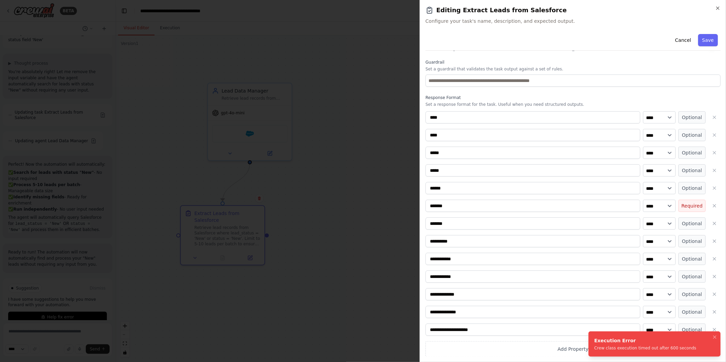
click at [712, 224] on icon "button" at bounding box center [714, 223] width 5 height 5
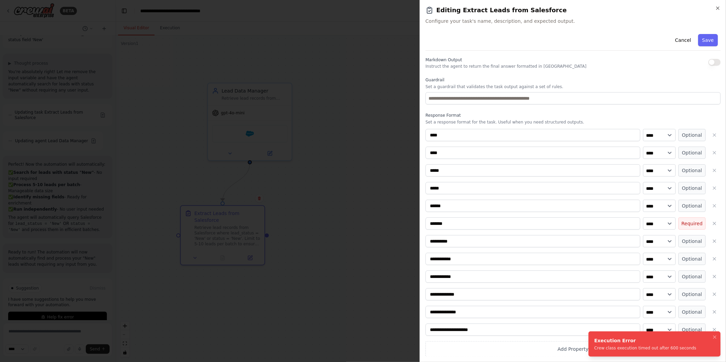
click at [712, 224] on icon "button" at bounding box center [714, 223] width 5 height 5
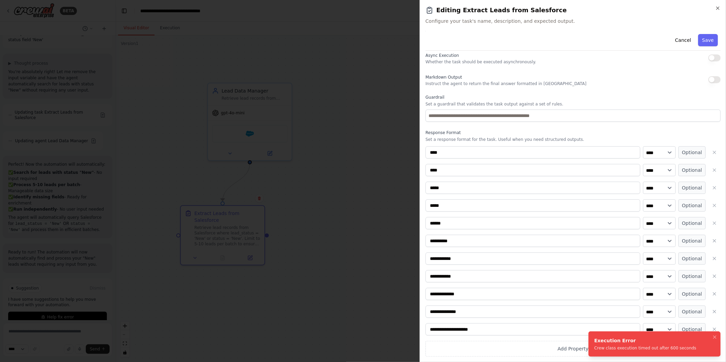
click at [712, 224] on icon "button" at bounding box center [714, 223] width 5 height 5
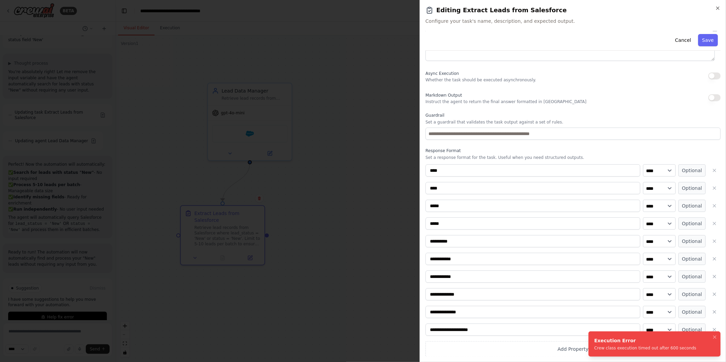
click at [712, 224] on icon "button" at bounding box center [714, 223] width 5 height 5
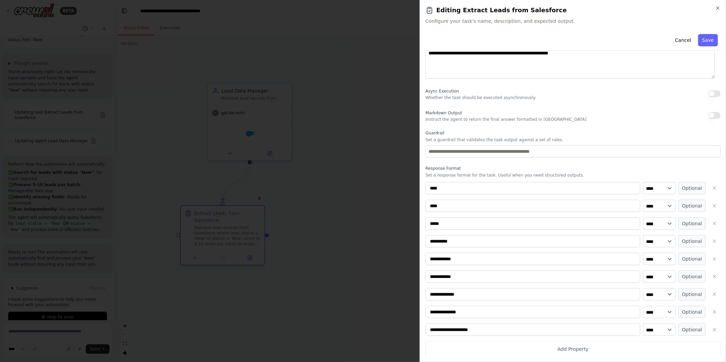
click at [712, 224] on icon "button" at bounding box center [714, 223] width 5 height 5
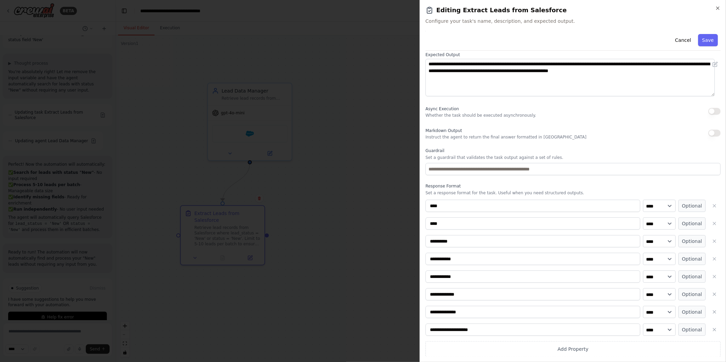
click at [712, 224] on icon "button" at bounding box center [714, 223] width 5 height 5
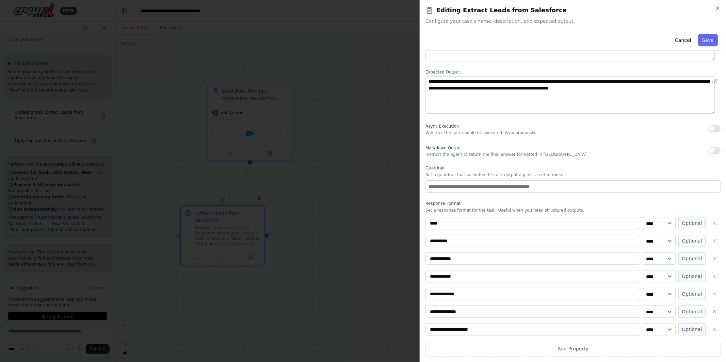
click at [712, 224] on icon "button" at bounding box center [714, 223] width 5 height 5
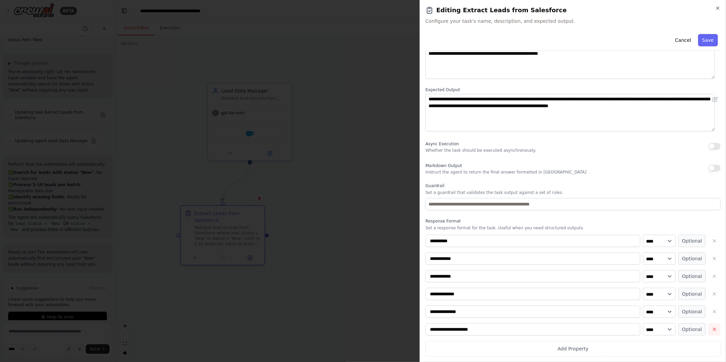
click at [712, 329] on icon "button" at bounding box center [714, 329] width 5 height 5
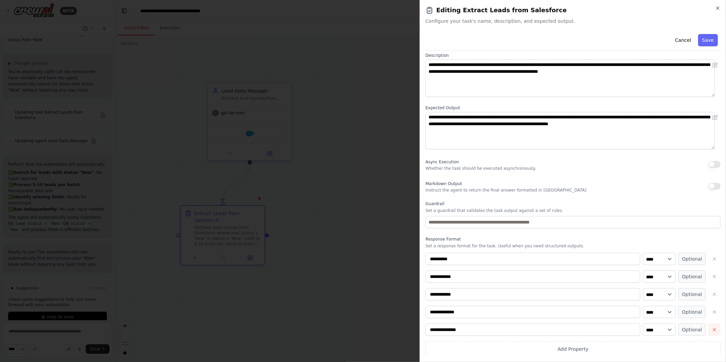
click at [712, 327] on icon "button" at bounding box center [714, 329] width 5 height 5
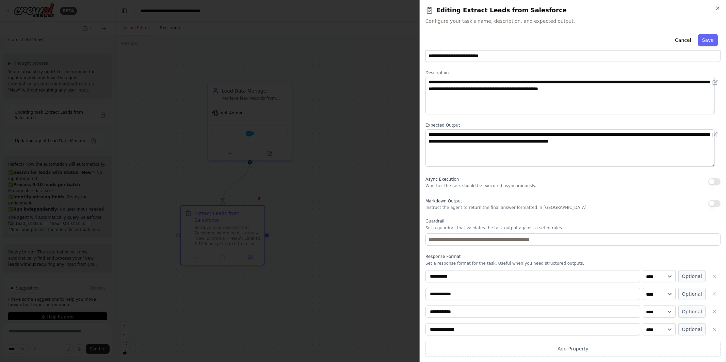
scroll to position [16, 0]
click at [712, 327] on icon "button" at bounding box center [714, 329] width 5 height 5
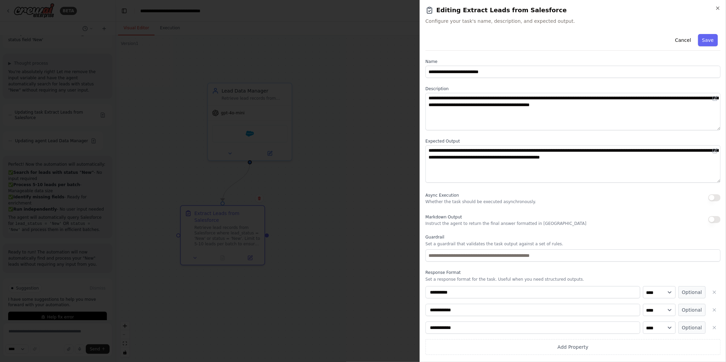
click at [710, 327] on button "button" at bounding box center [715, 328] width 12 height 12
click at [716, 311] on icon "button" at bounding box center [714, 310] width 5 height 5
click at [716, 294] on icon "button" at bounding box center [714, 292] width 3 height 3
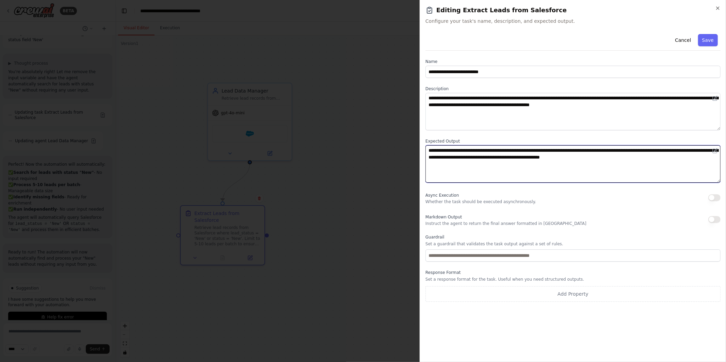
click at [474, 149] on textarea "**********" at bounding box center [573, 163] width 295 height 37
click at [494, 153] on textarea "**********" at bounding box center [573, 163] width 295 height 37
type textarea "**********"
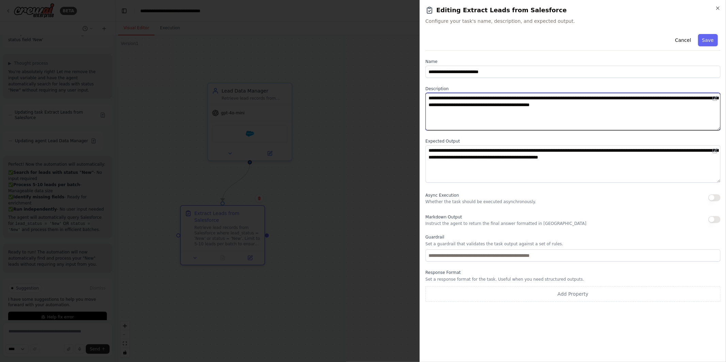
drag, startPoint x: 644, startPoint y: 105, endPoint x: 457, endPoint y: 106, distance: 187.0
click at [457, 106] on textarea "**********" at bounding box center [573, 111] width 295 height 37
click at [639, 98] on textarea "**********" at bounding box center [573, 111] width 295 height 37
click at [580, 107] on textarea "**********" at bounding box center [573, 111] width 295 height 37
type textarea "**********"
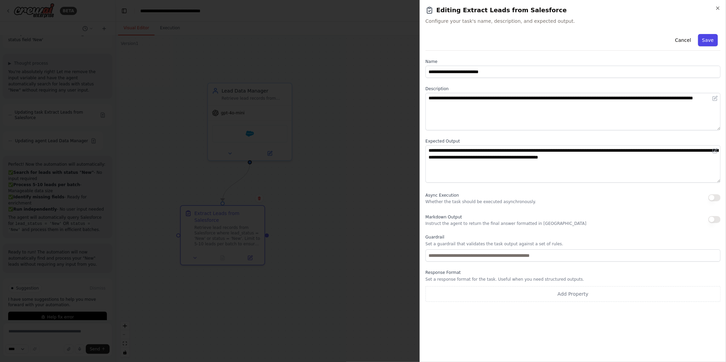
click at [708, 34] on button "Save" at bounding box center [709, 40] width 20 height 12
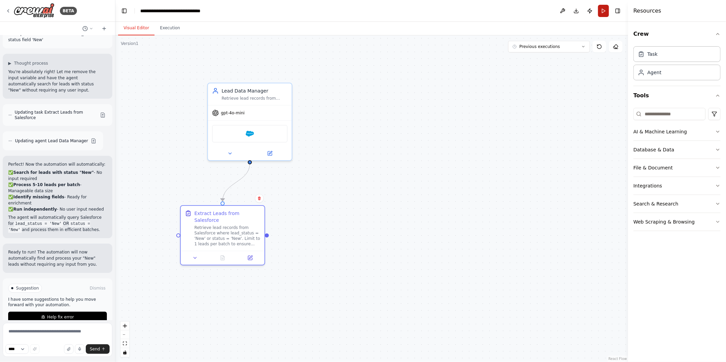
click at [603, 15] on button "Run" at bounding box center [603, 11] width 11 height 12
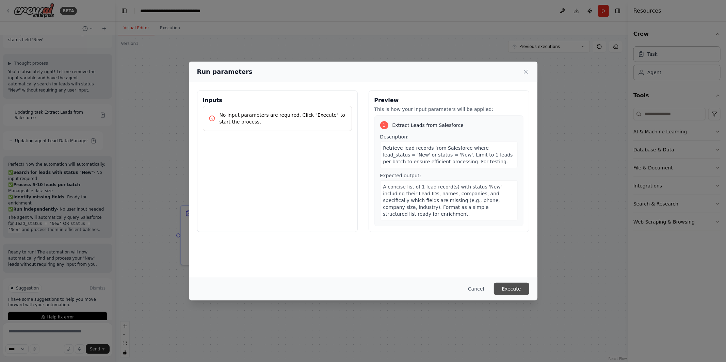
click at [519, 283] on button "Execute" at bounding box center [511, 289] width 35 height 12
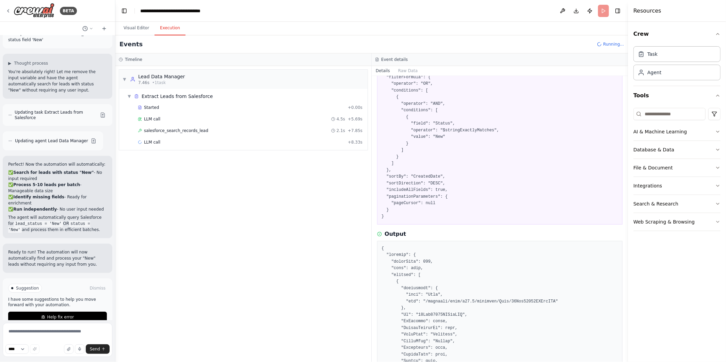
click at [323, 202] on div "▼ Lead Data Manager 7.46s • 1 task ▼ Extract Leads from Salesforce Started + 0.…" at bounding box center [243, 214] width 256 height 296
click at [138, 27] on button "Visual Editor" at bounding box center [136, 28] width 36 height 14
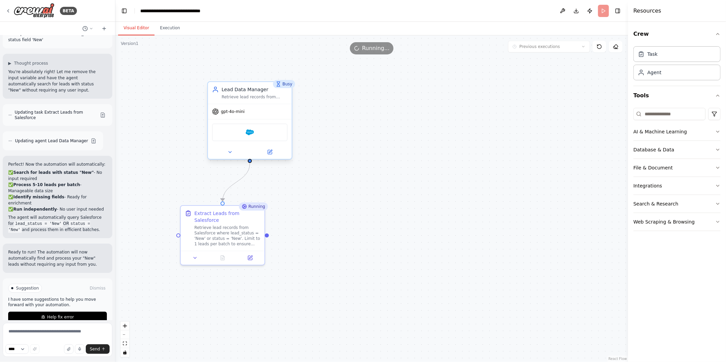
click at [232, 113] on span "gpt-4o-mini" at bounding box center [233, 111] width 24 height 5
click at [239, 243] on div "Retrieve lead records from Salesforce where lead_status = 'New' or status = 'Ne…" at bounding box center [227, 235] width 66 height 22
click at [172, 26] on button "Execution" at bounding box center [170, 28] width 31 height 14
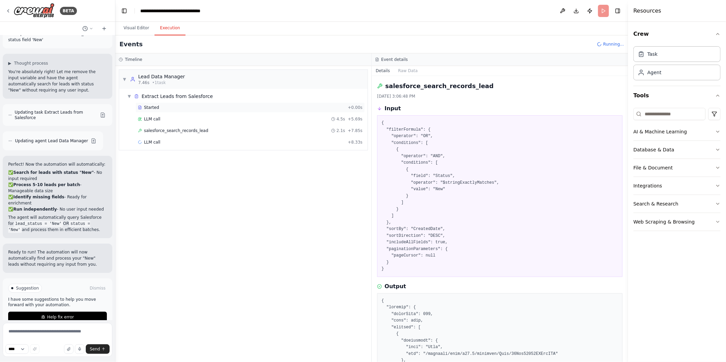
click at [183, 112] on div "Started + 0.00s" at bounding box center [251, 108] width 230 height 10
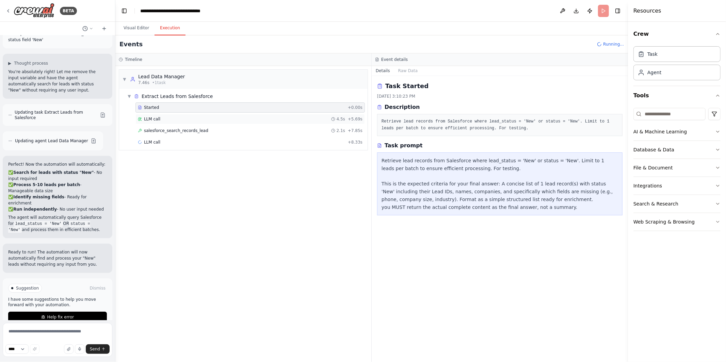
click at [182, 118] on div "LLM call 4.5s + 5.69s" at bounding box center [250, 118] width 225 height 5
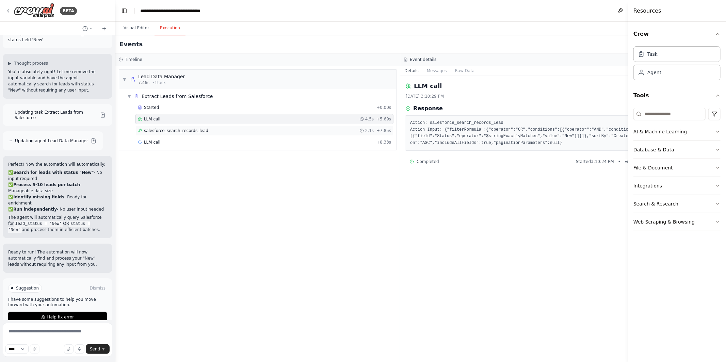
click at [183, 127] on div "salesforce_search_records_lead 2.1s + 7.85s" at bounding box center [265, 131] width 258 height 10
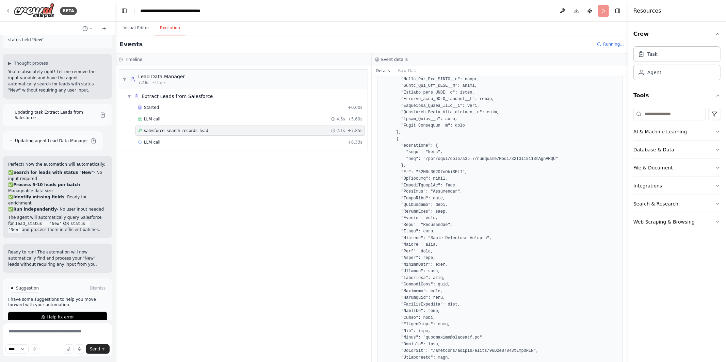
scroll to position [7555, 0]
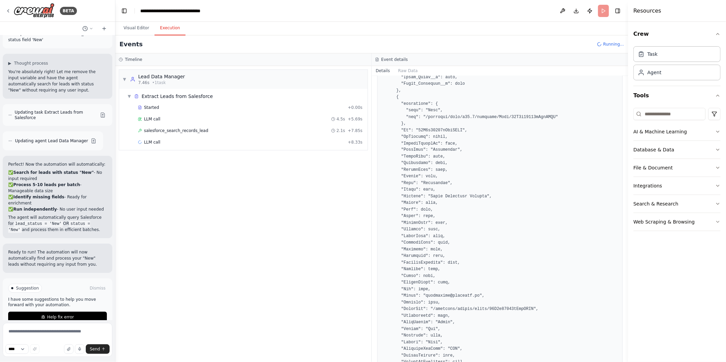
drag, startPoint x: 626, startPoint y: 89, endPoint x: 628, endPoint y: 41, distance: 47.4
click at [628, 41] on div "Resources Crew Task Agent Tools AI & Machine Learning Database & Data File & Do…" at bounding box center [677, 181] width 98 height 362
drag, startPoint x: 626, startPoint y: 91, endPoint x: 623, endPoint y: 50, distance: 41.3
click at [623, 50] on div "BETA lead enrichment use case. I want to read in records from salesforce, enric…" at bounding box center [363, 181] width 726 height 362
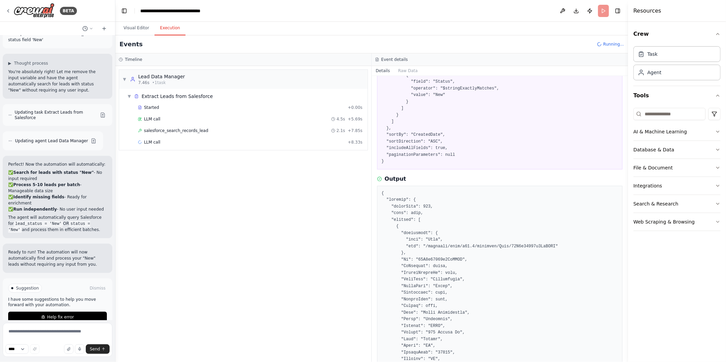
scroll to position [0, 0]
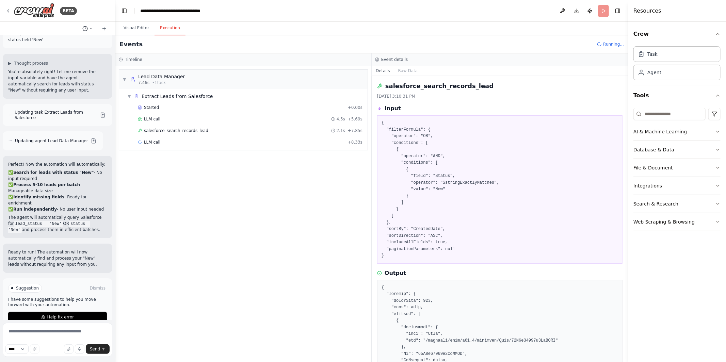
click at [88, 28] on button at bounding box center [88, 29] width 16 height 8
click at [205, 237] on div "▼ Lead Data Manager 7.46s • 1 task ▼ Extract Leads from Salesforce Started + 0.…" at bounding box center [243, 214] width 256 height 296
click at [563, 11] on button at bounding box center [563, 11] width 11 height 12
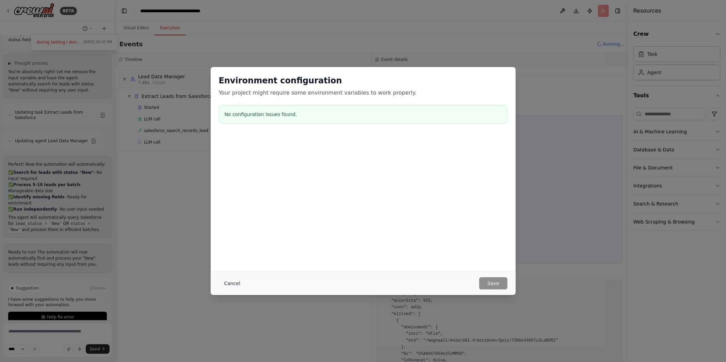
click at [237, 285] on button "Cancel" at bounding box center [232, 284] width 27 height 12
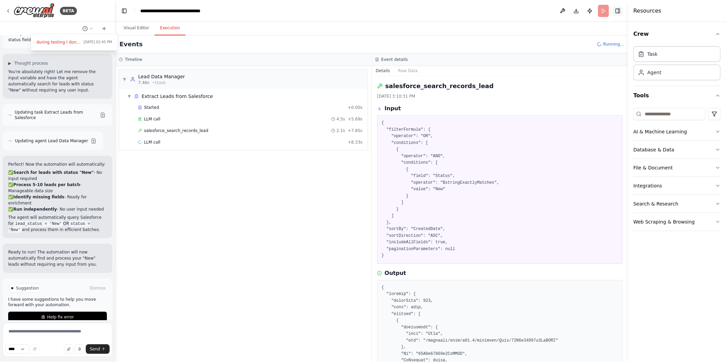
click at [620, 10] on button "Toggle Right Sidebar" at bounding box center [618, 11] width 10 height 10
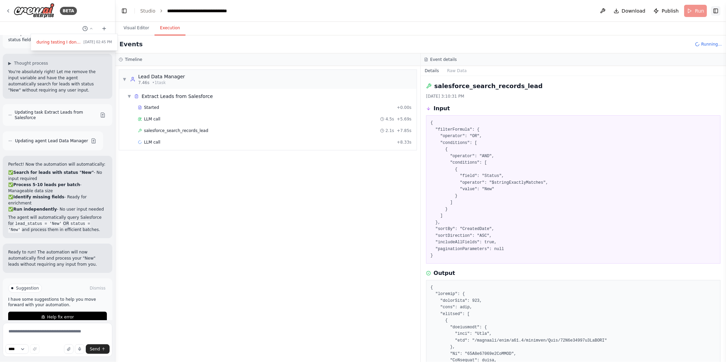
click at [717, 12] on button "Toggle Right Sidebar" at bounding box center [716, 11] width 10 height 10
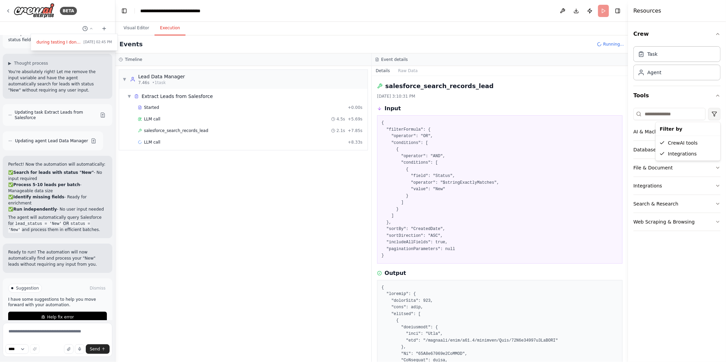
click at [719, 115] on html "BETA during testing I dont want to actually write data just yet, is there a goo…" at bounding box center [363, 181] width 726 height 362
click at [714, 112] on html "BETA during testing I dont want to actually write data just yet, is there a goo…" at bounding box center [363, 181] width 726 height 362
click at [696, 141] on div "CrewAI tools" at bounding box center [689, 143] width 62 height 11
click at [694, 137] on button "Integrations" at bounding box center [677, 132] width 87 height 18
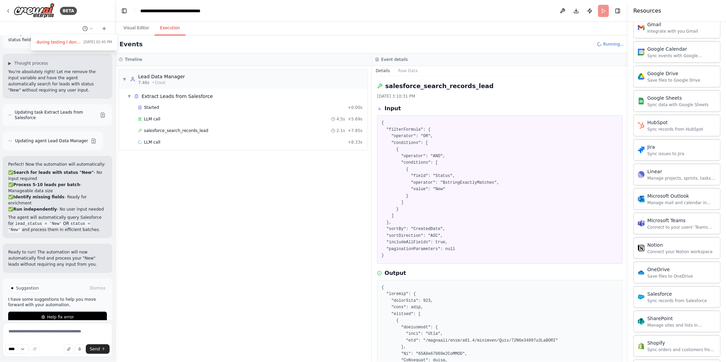
scroll to position [336, 0]
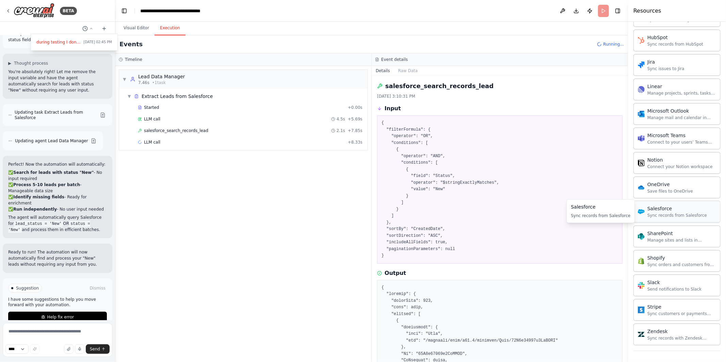
click at [686, 210] on div "Salesforce" at bounding box center [678, 208] width 60 height 7
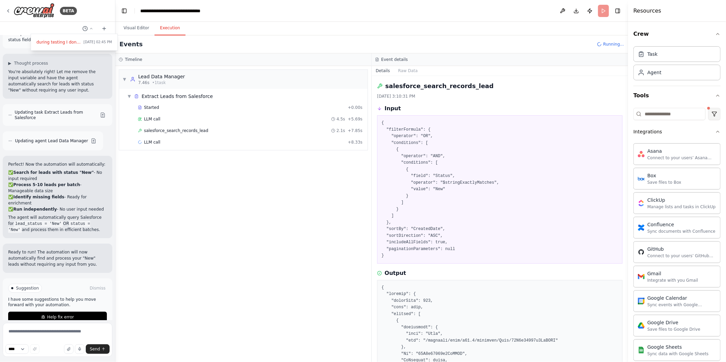
click at [711, 113] on html "BETA during testing I dont want to actually write data just yet, is there a goo…" at bounding box center [363, 181] width 726 height 362
click at [684, 142] on div "CrewAI tools" at bounding box center [683, 143] width 62 height 11
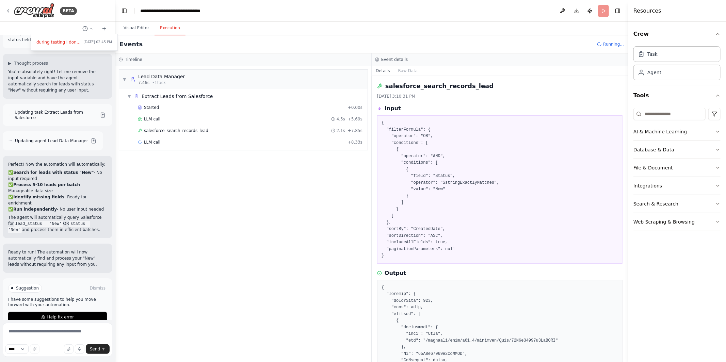
click at [327, 183] on div "▼ Lead Data Manager 7.46s • 1 task ▼ Extract Leads from Salesforce Started + 0.…" at bounding box center [243, 214] width 256 height 296
click at [142, 28] on button "Visual Editor" at bounding box center [136, 28] width 36 height 14
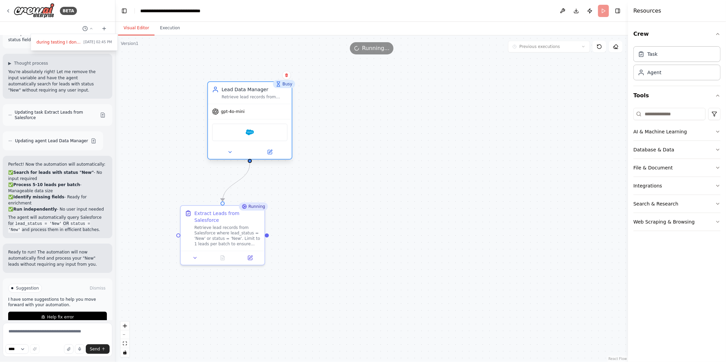
click at [246, 114] on div "gpt-4o-mini" at bounding box center [250, 111] width 84 height 15
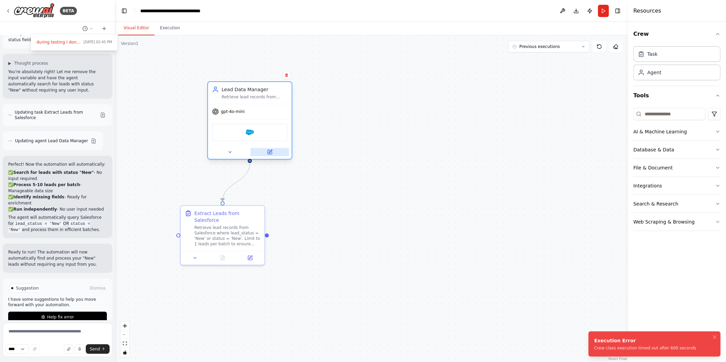
click at [274, 153] on button at bounding box center [270, 152] width 38 height 8
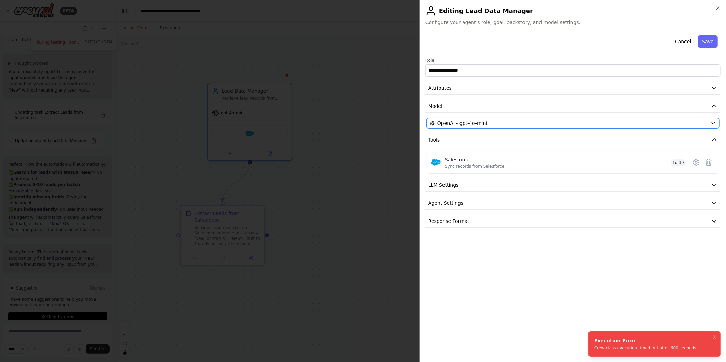
click at [476, 126] on span "OpenAI - gpt-4o-mini" at bounding box center [463, 123] width 50 height 7
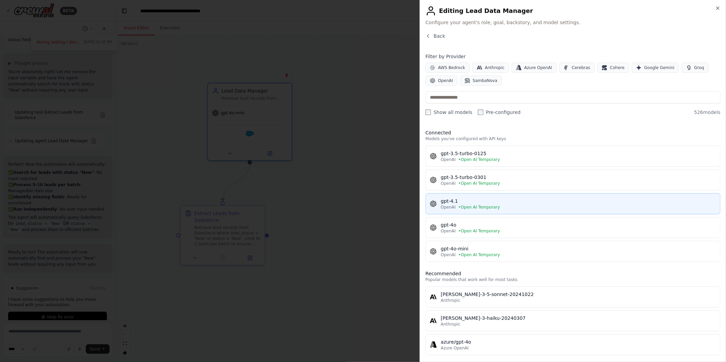
click at [471, 204] on div "gpt-4.1" at bounding box center [579, 201] width 276 height 7
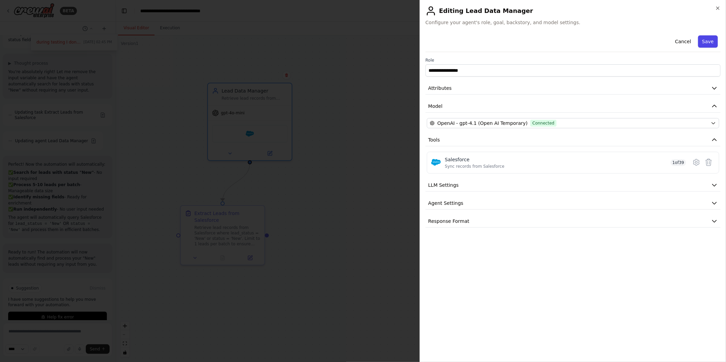
click at [709, 43] on button "Save" at bounding box center [709, 41] width 20 height 12
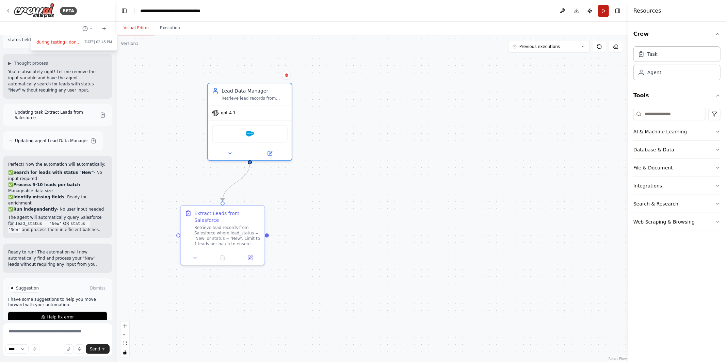
click at [606, 13] on button "Run" at bounding box center [603, 11] width 11 height 12
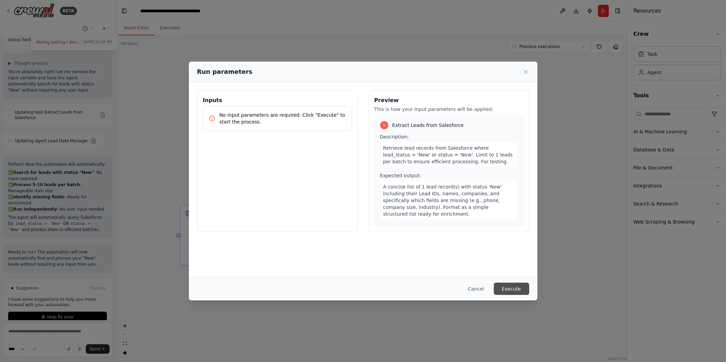
click at [509, 289] on button "Execute" at bounding box center [511, 289] width 35 height 12
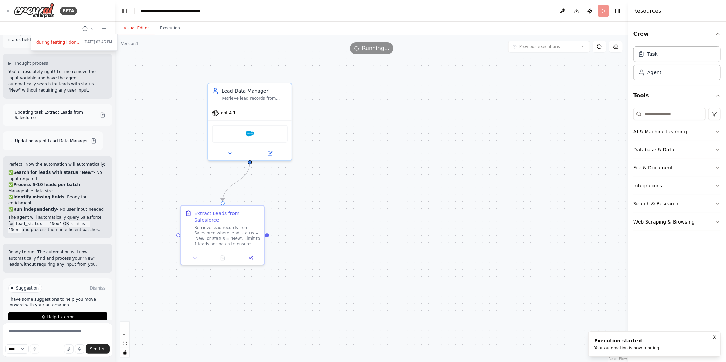
click at [150, 32] on button "Visual Editor" at bounding box center [136, 28] width 36 height 14
click at [155, 31] on button "Execution" at bounding box center [170, 28] width 31 height 14
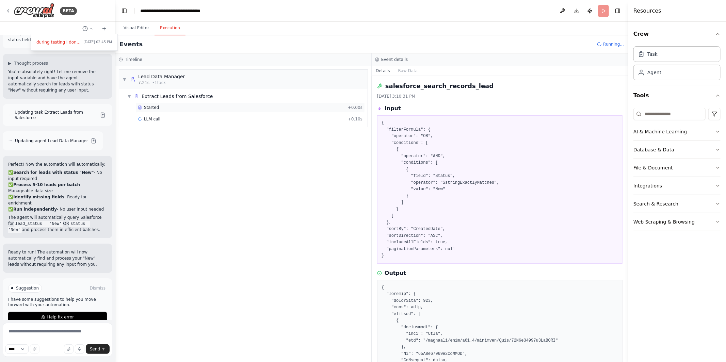
click at [181, 109] on div "Started" at bounding box center [241, 107] width 207 height 5
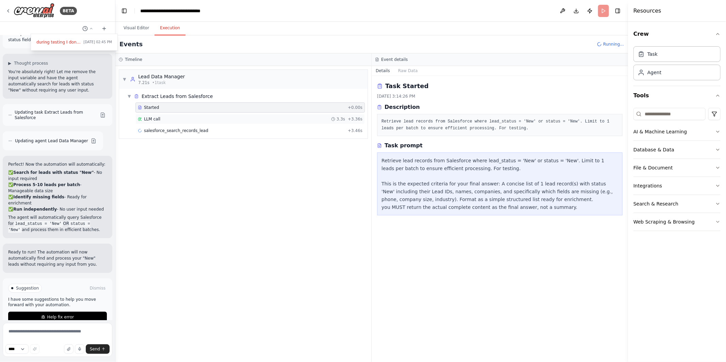
click at [182, 120] on div "LLM call 3.3s + 3.36s" at bounding box center [250, 118] width 225 height 5
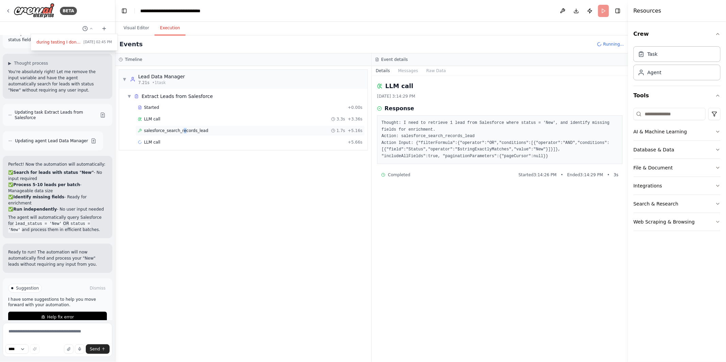
click at [184, 131] on span "salesforce_search_records_lead" at bounding box center [176, 130] width 64 height 5
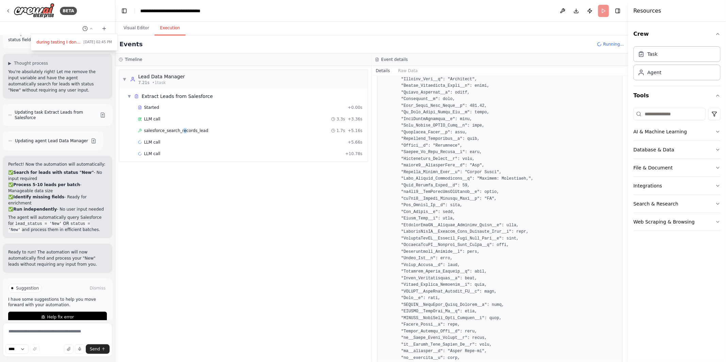
scroll to position [829, 0]
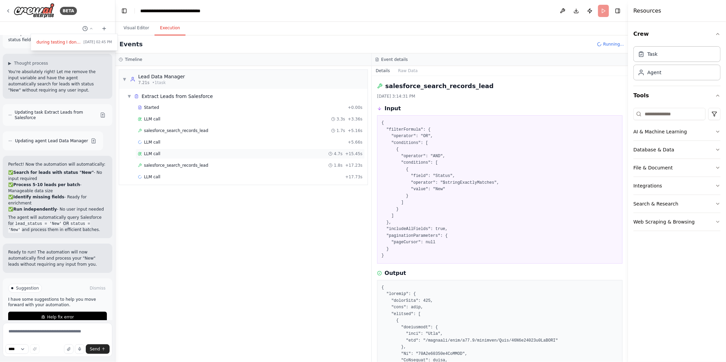
click at [157, 154] on span "LLM call" at bounding box center [152, 153] width 16 height 5
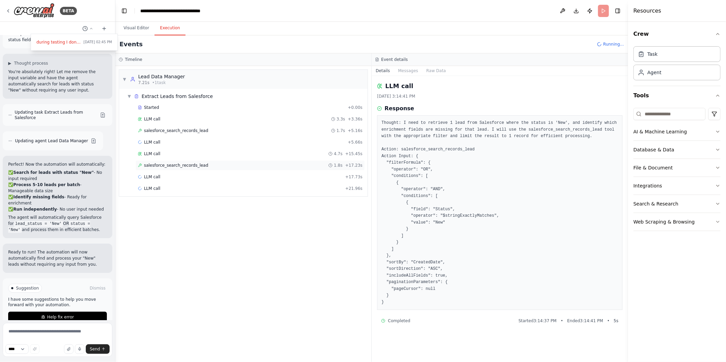
click at [156, 165] on span "salesforce_search_records_lead" at bounding box center [176, 165] width 64 height 5
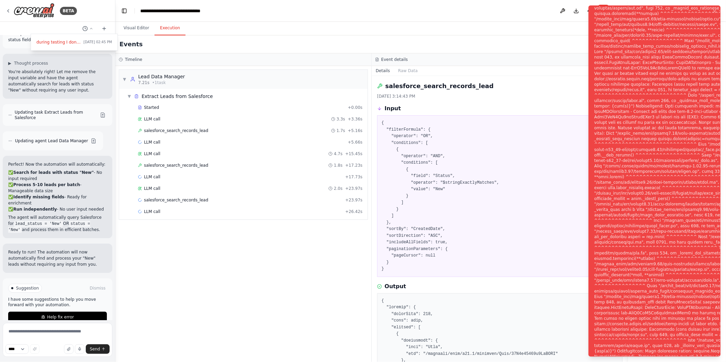
click at [701, 185] on div "Notifications (F8)" at bounding box center [706, 185] width 223 height 1101
drag, startPoint x: 687, startPoint y: 114, endPoint x: 687, endPoint y: 130, distance: 16.3
click at [687, 130] on div "Notifications (F8)" at bounding box center [706, 185] width 223 height 1101
click at [302, 267] on div "▼ Lead Data Manager 7.21s • 1 task ▼ Extract Leads from Salesforce Started + 0.…" at bounding box center [243, 214] width 256 height 296
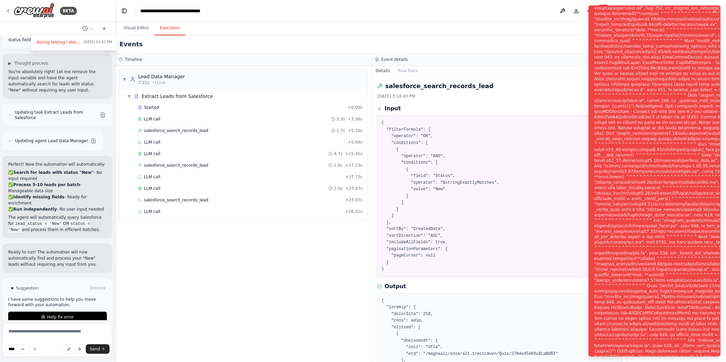
click at [714, 14] on icon "Notifications (F8)" at bounding box center [714, 11] width 5 height 5
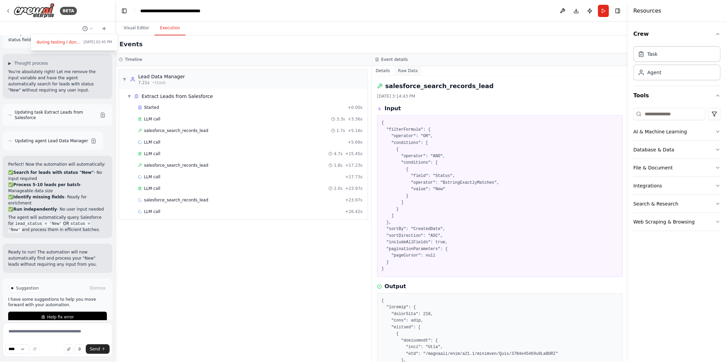
click at [401, 70] on button "Raw Data" at bounding box center [408, 71] width 28 height 10
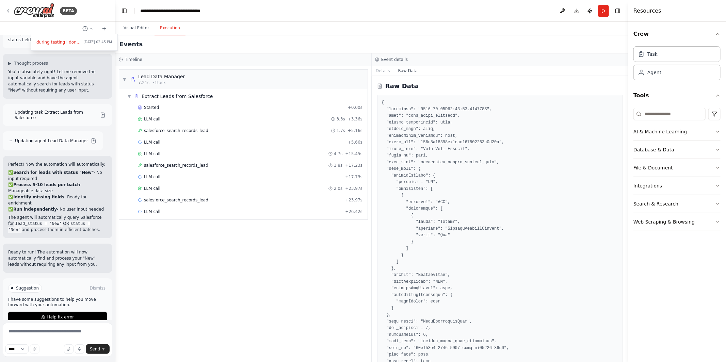
click at [401, 70] on button "Raw Data" at bounding box center [408, 71] width 28 height 10
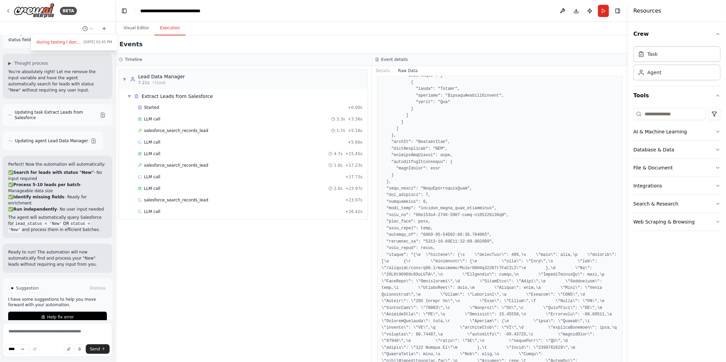
scroll to position [133, 0]
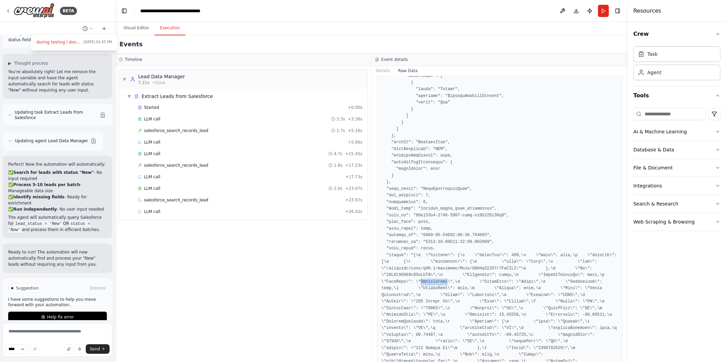
copy pre "Herringshaw"
click at [6, 9] on div at bounding box center [57, 181] width 115 height 362
click at [7, 10] on icon at bounding box center [7, 10] width 5 height 5
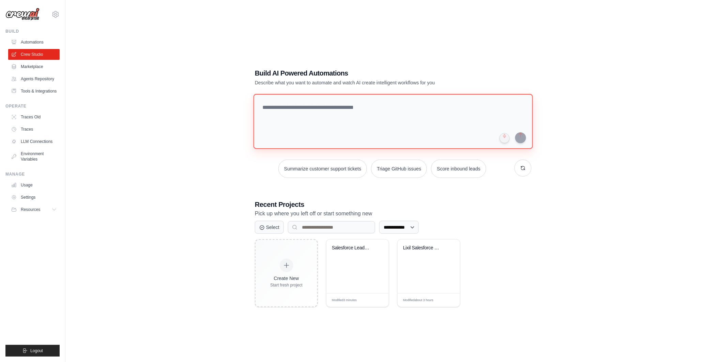
click at [282, 109] on textarea at bounding box center [392, 121] width 279 height 55
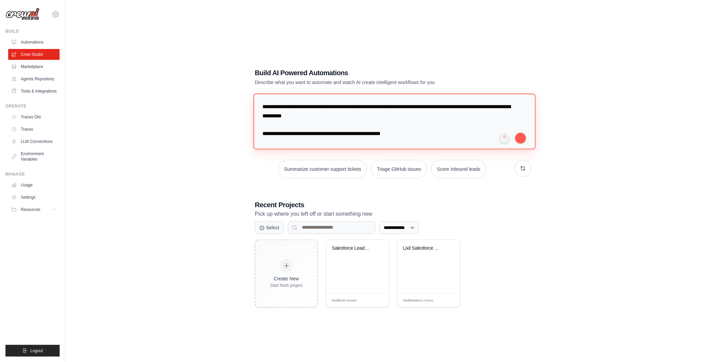
paste textarea "**********"
type textarea "**********"
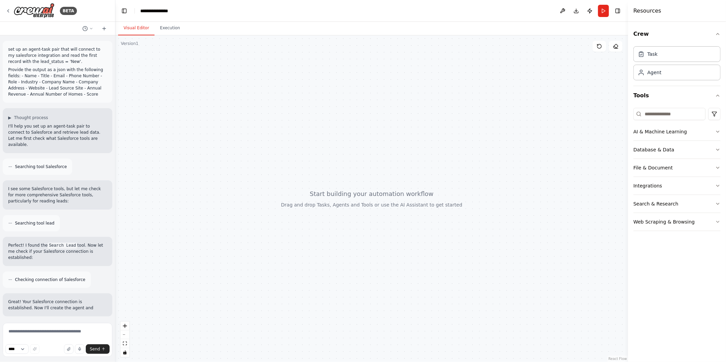
scroll to position [52, 0]
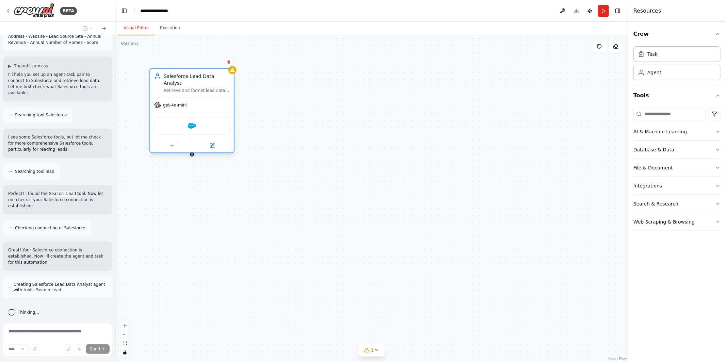
click at [195, 123] on div "Salesforce" at bounding box center [192, 126] width 76 height 18
click at [216, 142] on button at bounding box center [212, 146] width 38 height 8
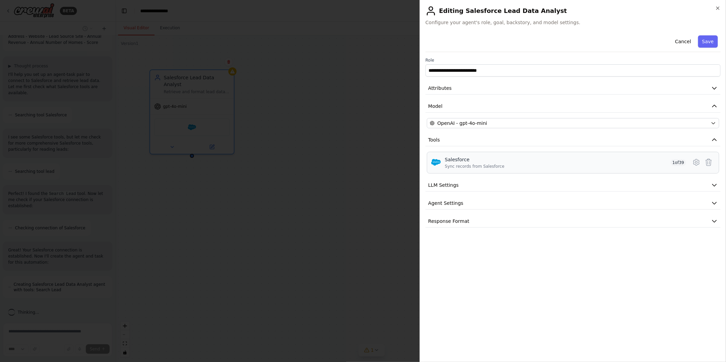
click at [460, 155] on div "Salesforce Sync records from Salesforce 1 of 39" at bounding box center [573, 163] width 293 height 22
click at [461, 161] on div "Salesforce" at bounding box center [475, 159] width 60 height 7
click at [602, 163] on div "Salesforce Sync records from Salesforce 1 of 39" at bounding box center [565, 162] width 241 height 13
click at [437, 160] on img at bounding box center [436, 163] width 10 height 10
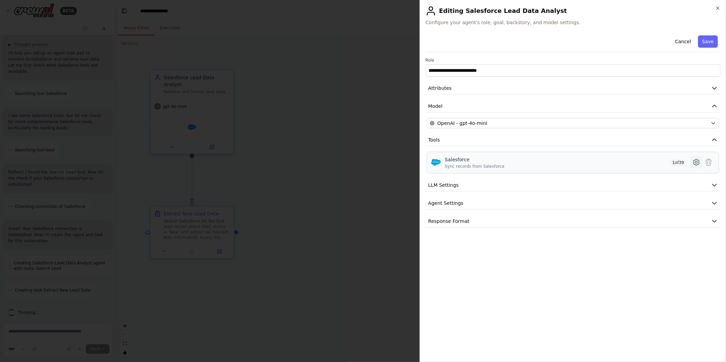
click at [696, 160] on icon at bounding box center [697, 162] width 8 height 8
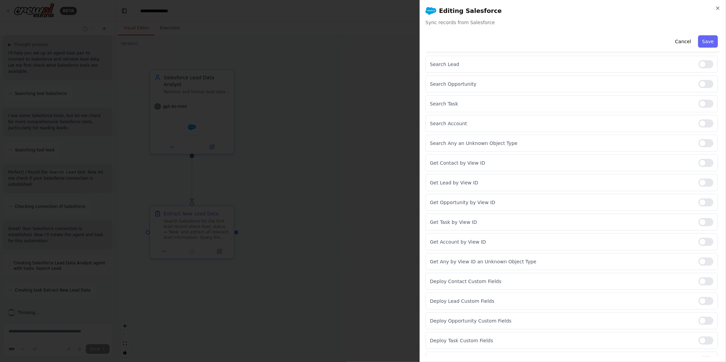
scroll to position [445, 0]
click at [699, 42] on button "Save" at bounding box center [709, 41] width 20 height 12
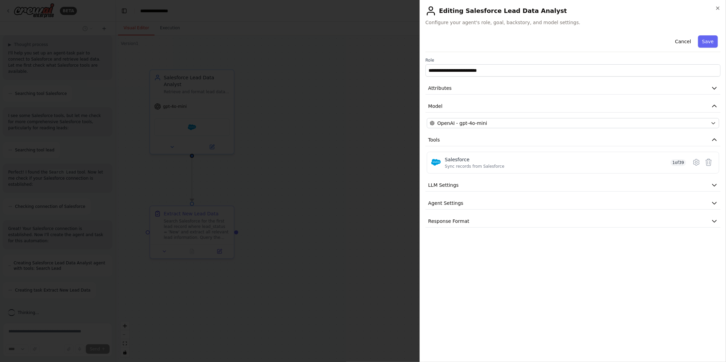
click at [699, 42] on button "Save" at bounding box center [709, 41] width 20 height 12
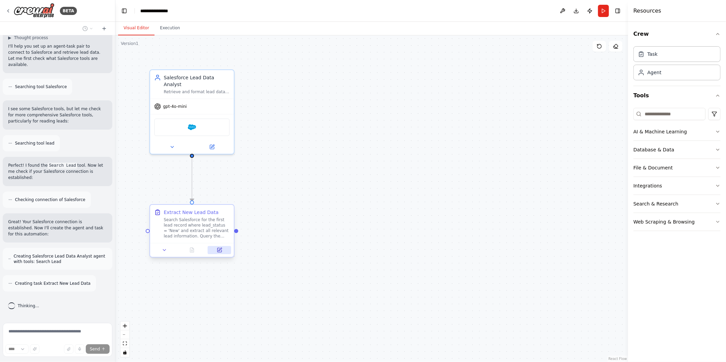
click at [217, 251] on icon at bounding box center [219, 250] width 5 height 5
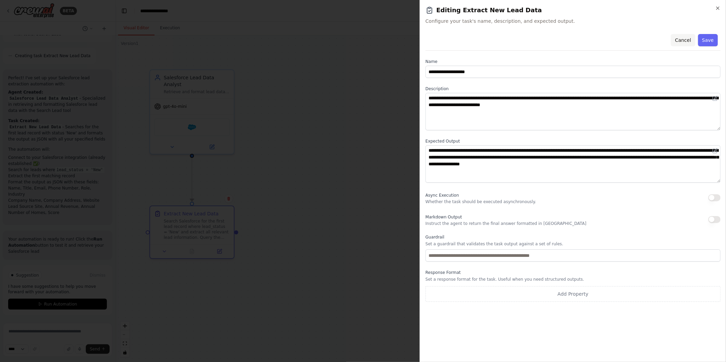
scroll to position [314, 0]
click at [707, 41] on button "Save" at bounding box center [709, 40] width 20 height 12
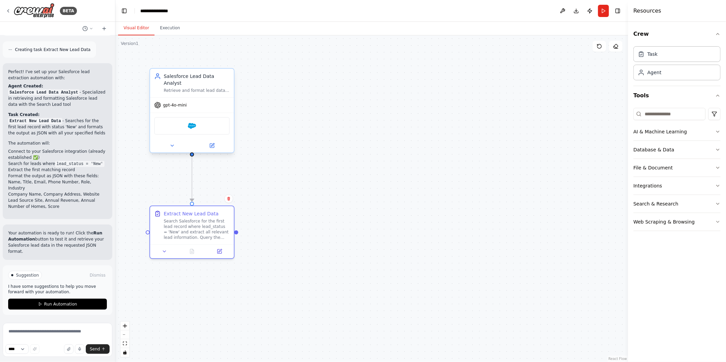
click at [177, 103] on span "gpt-4o-mini" at bounding box center [175, 105] width 24 height 5
click at [207, 142] on button at bounding box center [212, 146] width 38 height 8
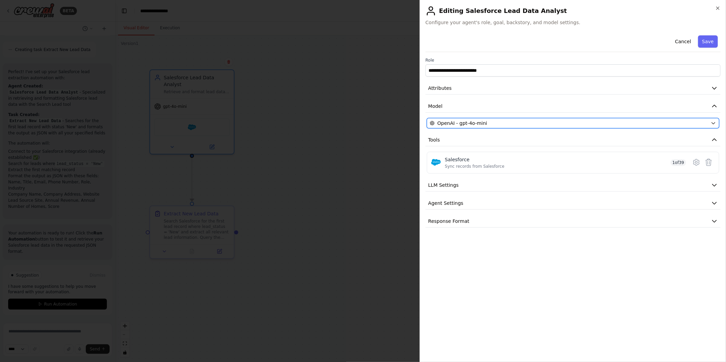
click at [466, 121] on span "OpenAI - gpt-4o-mini" at bounding box center [463, 123] width 50 height 7
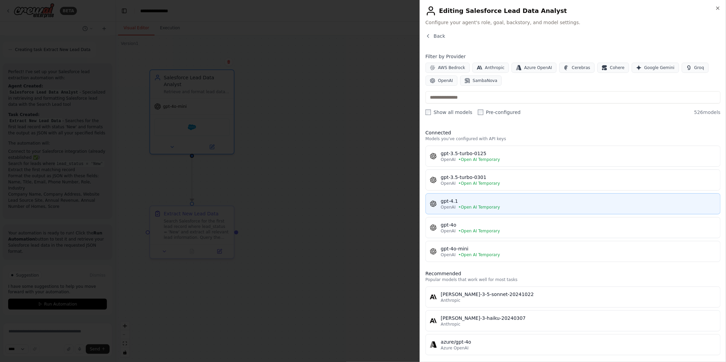
click at [459, 202] on div "gpt-4.1" at bounding box center [579, 201] width 276 height 7
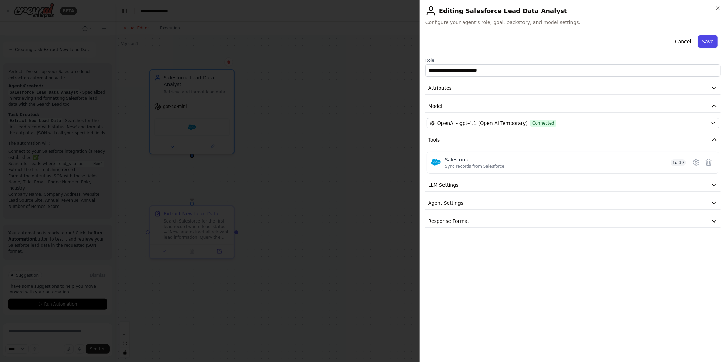
click at [708, 41] on button "Save" at bounding box center [709, 41] width 20 height 12
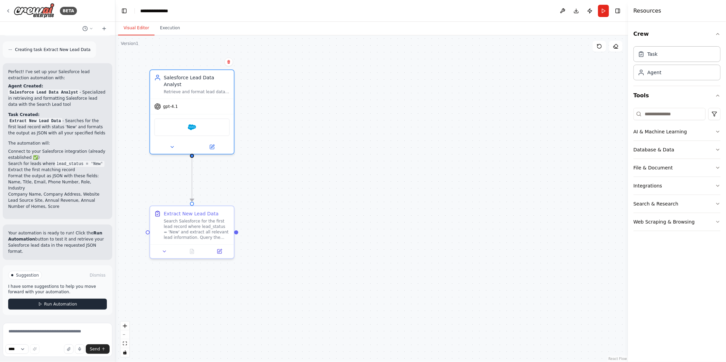
click at [52, 308] on button "Run Automation" at bounding box center [57, 304] width 99 height 11
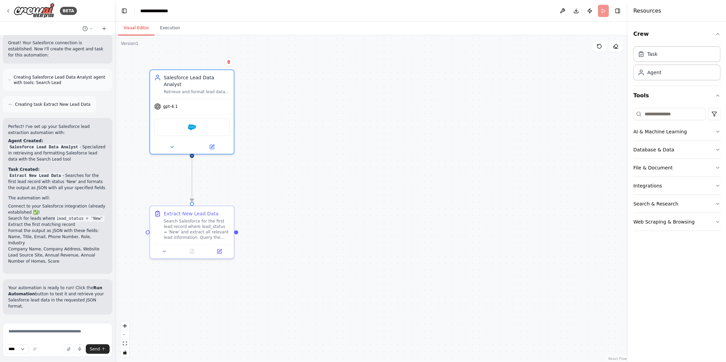
scroll to position [259, 0]
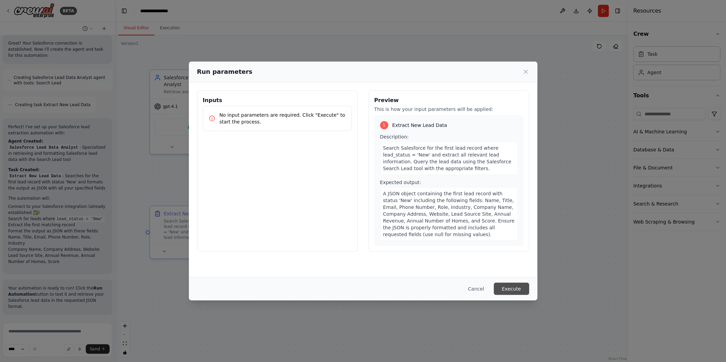
click at [519, 290] on button "Execute" at bounding box center [511, 289] width 35 height 12
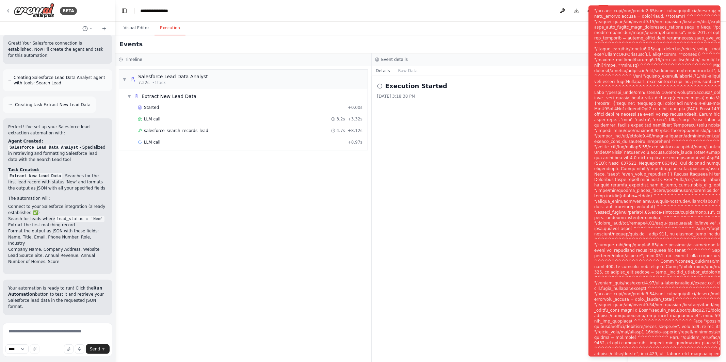
scroll to position [314, 0]
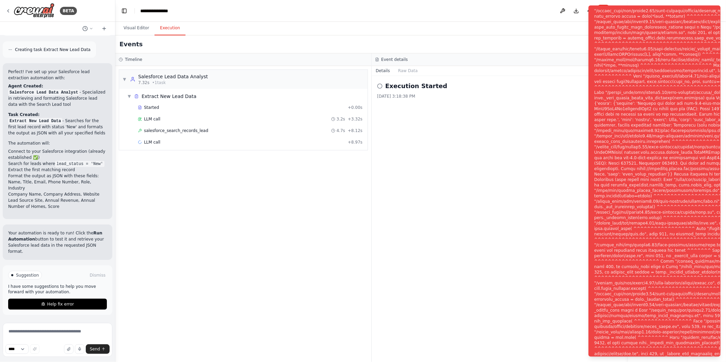
click at [680, 12] on div "Notifications (F8)" at bounding box center [706, 185] width 223 height 518
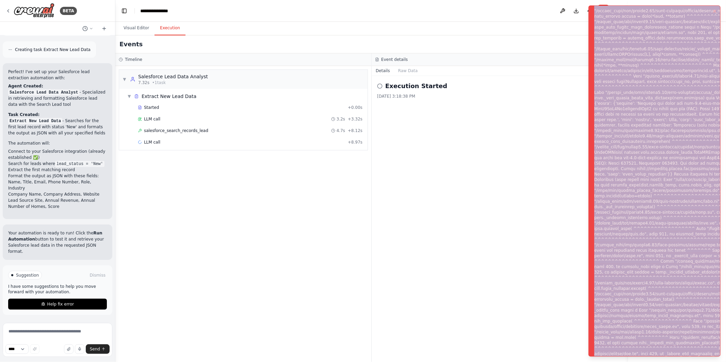
click at [680, 12] on div "Notifications (F8)" at bounding box center [706, 185] width 223 height 518
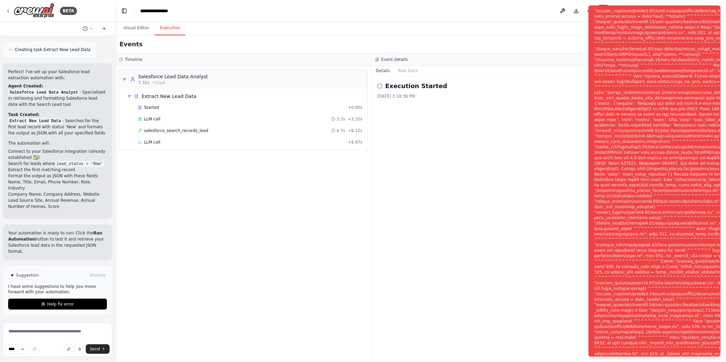
click at [640, 62] on div "Notifications (F8)" at bounding box center [706, 185] width 223 height 518
click at [563, 144] on div "Execution Started [DATE] 3:18:38 PM" at bounding box center [500, 219] width 256 height 286
click at [713, 10] on icon "Notifications (F8)" at bounding box center [714, 11] width 5 height 5
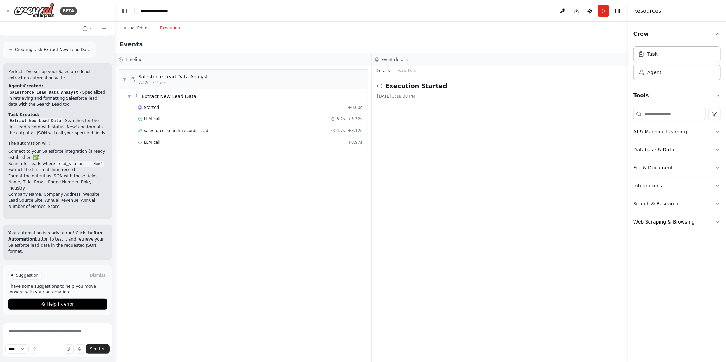
click at [278, 188] on div "▼ Salesforce Lead Data Analyst 7.32s • 1 task ▼ Extract New Lead Data Started +…" at bounding box center [243, 214] width 256 height 296
click at [84, 308] on button "Help fix error" at bounding box center [57, 304] width 99 height 11
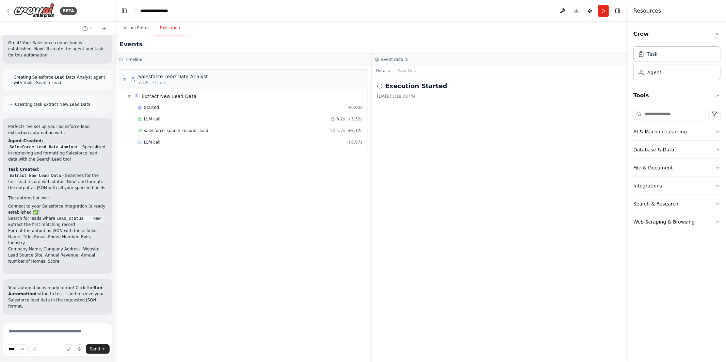
scroll to position [282, 0]
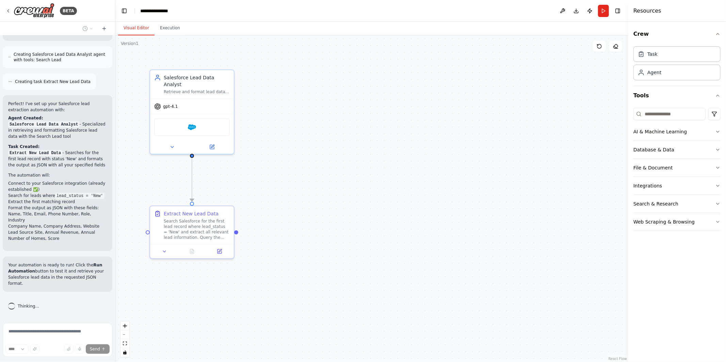
click at [138, 27] on button "Visual Editor" at bounding box center [136, 28] width 36 height 14
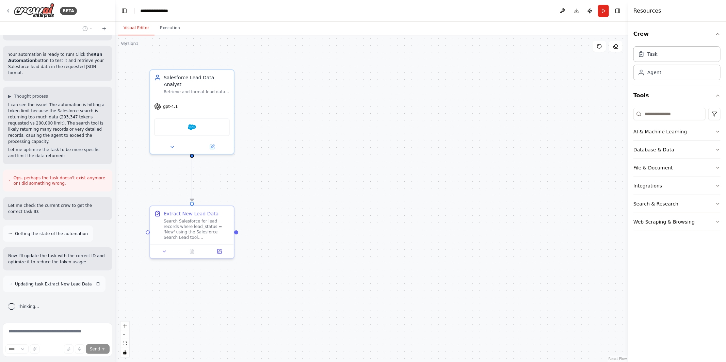
scroll to position [486, 0]
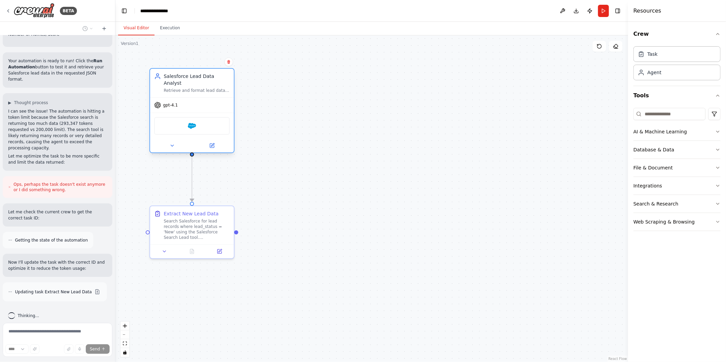
click at [172, 102] on div "gpt-4.1" at bounding box center [165, 105] width 23 height 7
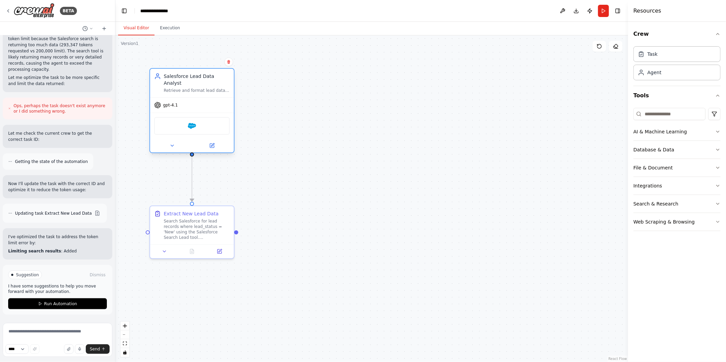
click at [169, 103] on span "gpt-4.1" at bounding box center [170, 105] width 15 height 5
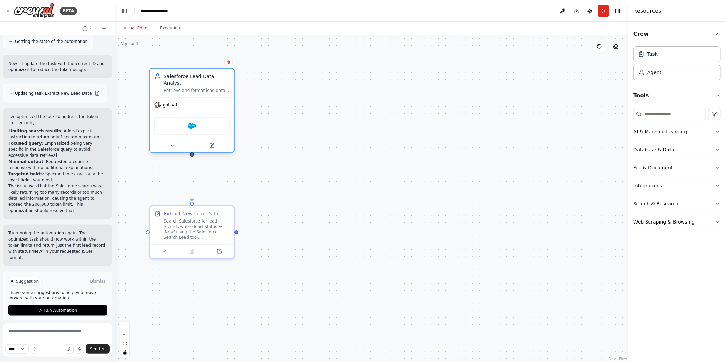
scroll to position [691, 0]
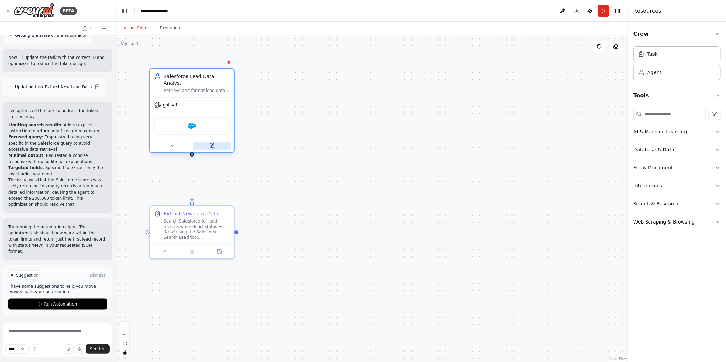
click at [216, 142] on button at bounding box center [212, 146] width 38 height 8
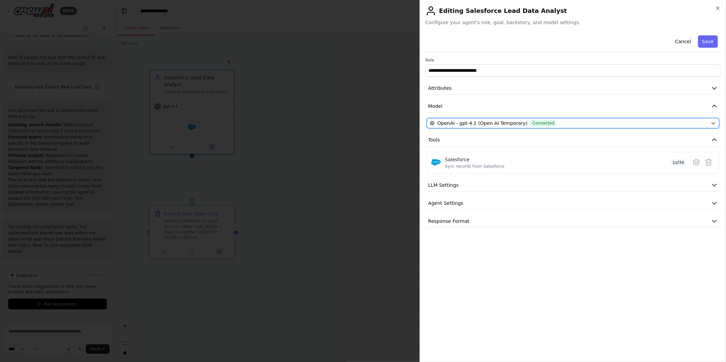
click at [534, 120] on span "Connected" at bounding box center [544, 123] width 26 height 7
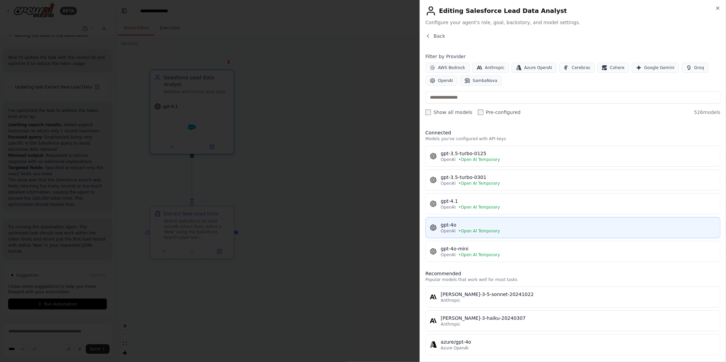
click at [483, 225] on div "gpt-4o" at bounding box center [579, 225] width 276 height 7
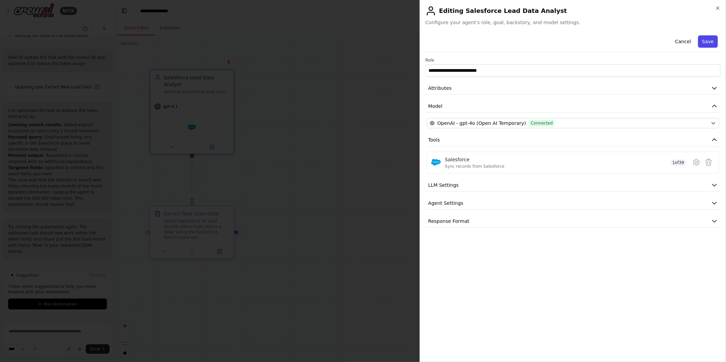
click at [710, 42] on button "Save" at bounding box center [709, 41] width 20 height 12
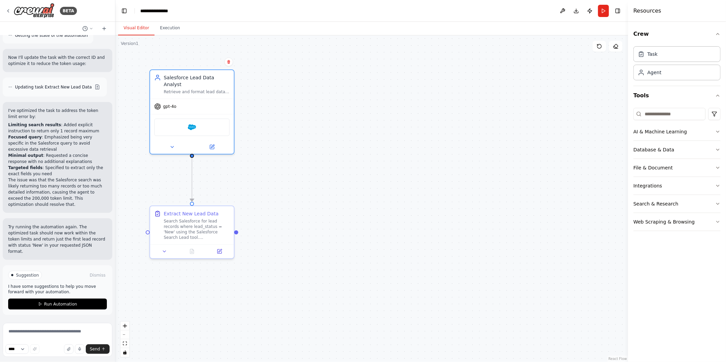
click at [427, 151] on div ".deletable-edge-delete-btn { width: 20px; height: 20px; border: 0px solid #ffff…" at bounding box center [371, 198] width 513 height 327
click at [605, 11] on button "Run" at bounding box center [603, 11] width 11 height 12
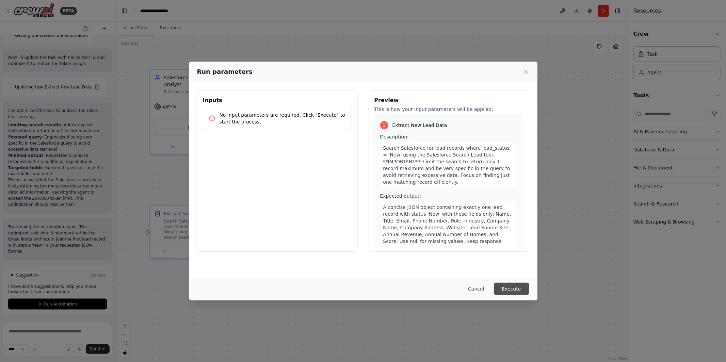
click at [508, 289] on button "Execute" at bounding box center [511, 289] width 35 height 12
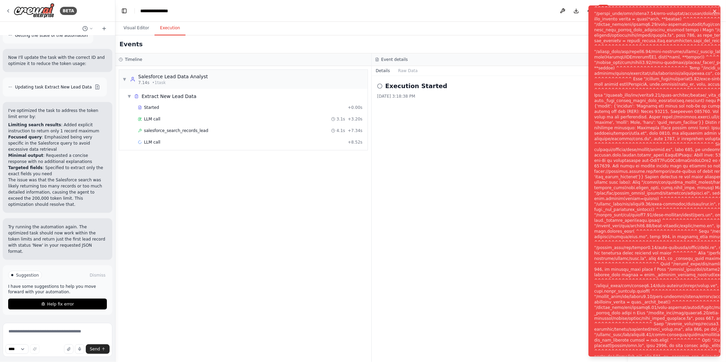
click at [714, 13] on icon "Notifications (F8)" at bounding box center [714, 11] width 5 height 5
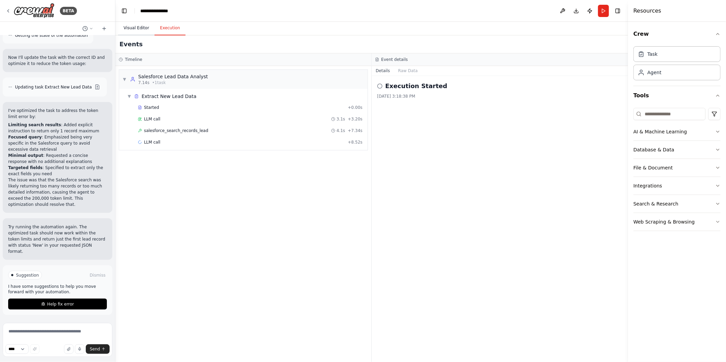
click at [138, 28] on button "Visual Editor" at bounding box center [136, 28] width 36 height 14
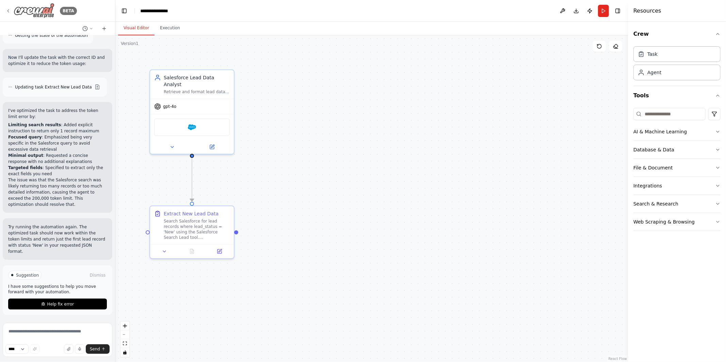
click at [12, 13] on div "BETA" at bounding box center [41, 10] width 72 height 15
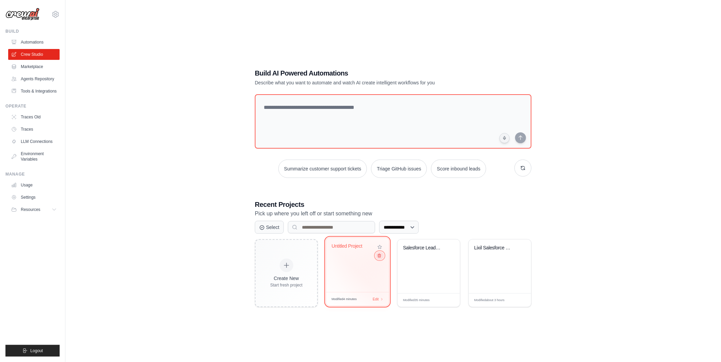
click at [380, 257] on icon at bounding box center [379, 256] width 4 height 4
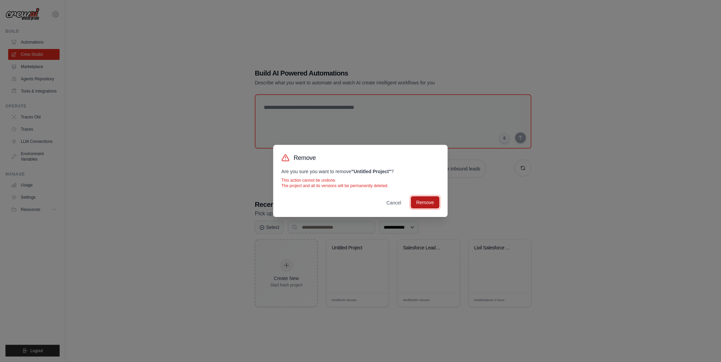
click at [431, 201] on button "Remove" at bounding box center [425, 203] width 29 height 12
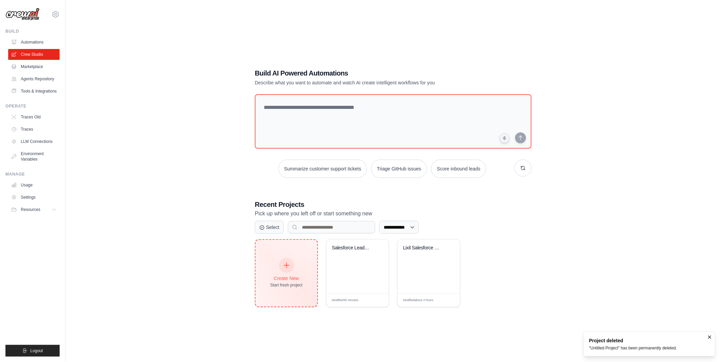
click at [292, 262] on div at bounding box center [286, 265] width 15 height 15
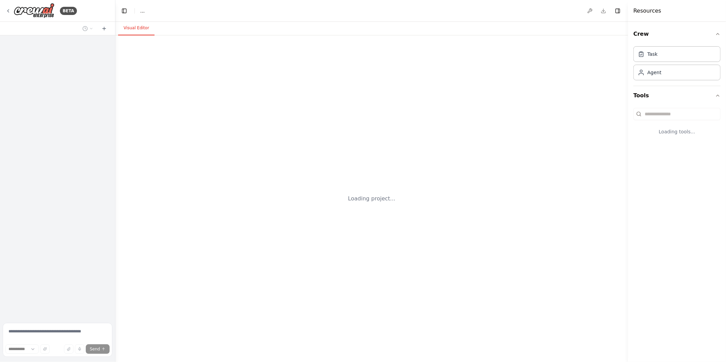
select select "****"
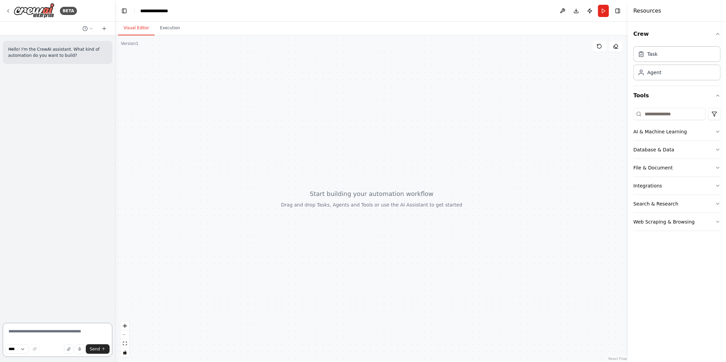
click at [40, 334] on textarea at bounding box center [58, 340] width 110 height 34
paste textarea "**********"
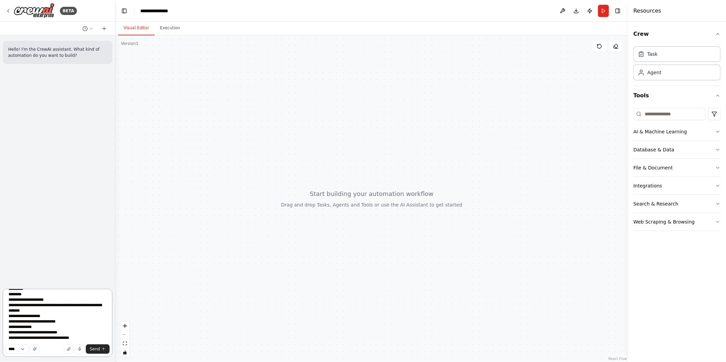
scroll to position [63, 0]
click at [59, 338] on textarea "**********" at bounding box center [58, 323] width 110 height 68
drag, startPoint x: 72, startPoint y: 338, endPoint x: -8, endPoint y: 340, distance: 80.1
click at [0, 340] on html "**********" at bounding box center [363, 181] width 726 height 362
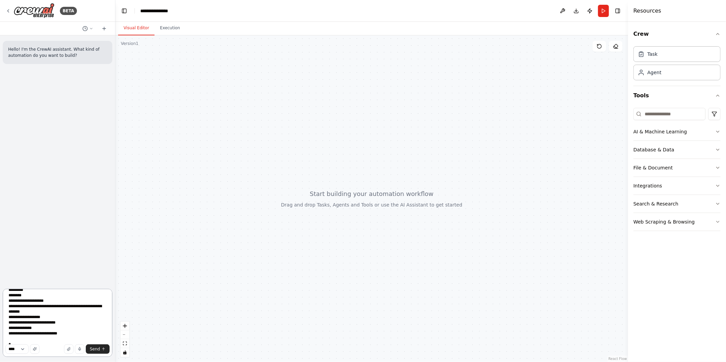
scroll to position [69, 0]
type textarea "**********"
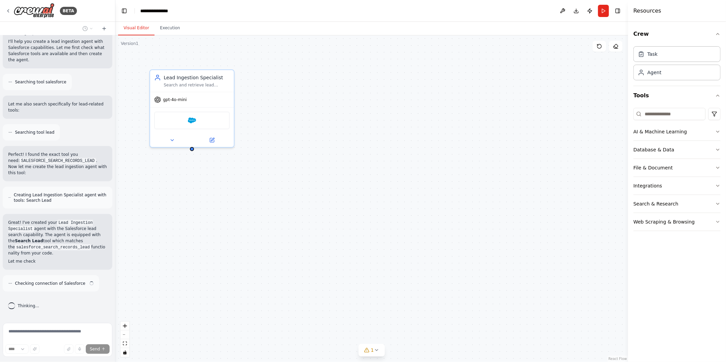
scroll to position [143, 0]
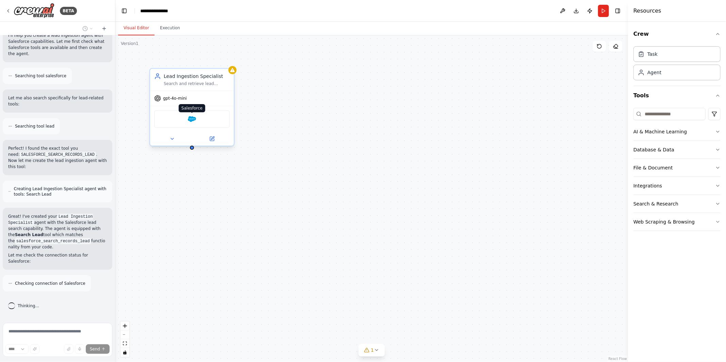
click at [193, 117] on img at bounding box center [192, 119] width 8 height 8
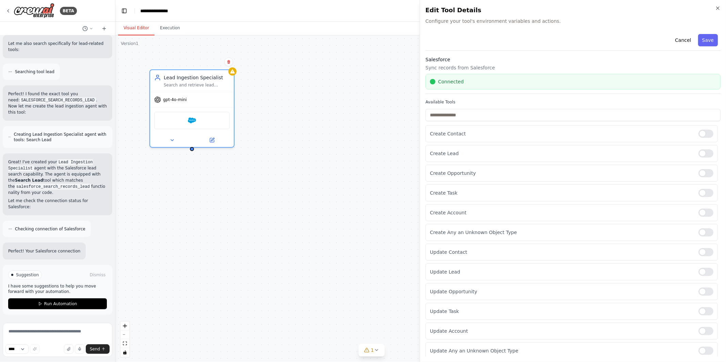
click at [251, 139] on div "Lead Ingestion Specialist Search and retrieve lead information from Salesforce …" at bounding box center [371, 198] width 513 height 327
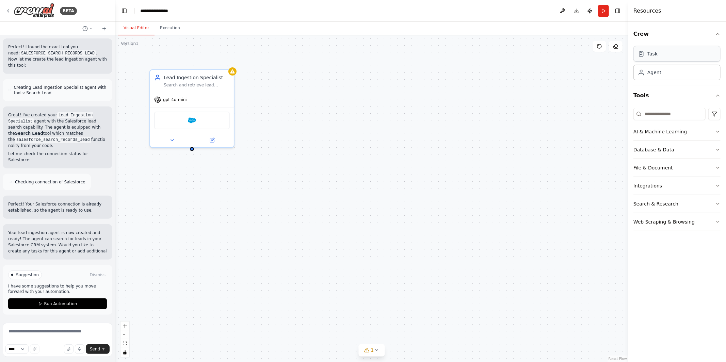
scroll to position [251, 0]
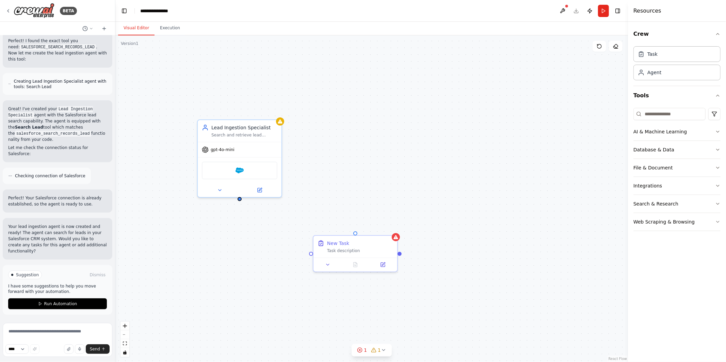
drag, startPoint x: 192, startPoint y: 150, endPoint x: 239, endPoint y: 194, distance: 65.0
click at [239, 194] on div "Lead Ingestion Specialist Search and retrieve lead information from Salesforce …" at bounding box center [371, 198] width 513 height 327
drag, startPoint x: 240, startPoint y: 190, endPoint x: 309, endPoint y: 248, distance: 90.0
click at [309, 248] on div "Lead Ingestion Specialist Search and retrieve lead information from Salesforce …" at bounding box center [419, 243] width 513 height 327
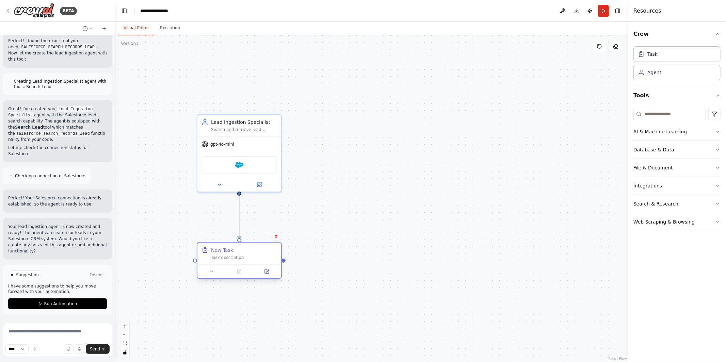
drag, startPoint x: 367, startPoint y: 248, endPoint x: 255, endPoint y: 262, distance: 113.3
click at [255, 262] on div "New Task Task description" at bounding box center [240, 254] width 84 height 22
drag, startPoint x: 245, startPoint y: 255, endPoint x: 239, endPoint y: 255, distance: 5.4
click at [239, 255] on div "Task description" at bounding box center [251, 257] width 66 height 5
click at [270, 269] on button at bounding box center [266, 272] width 23 height 8
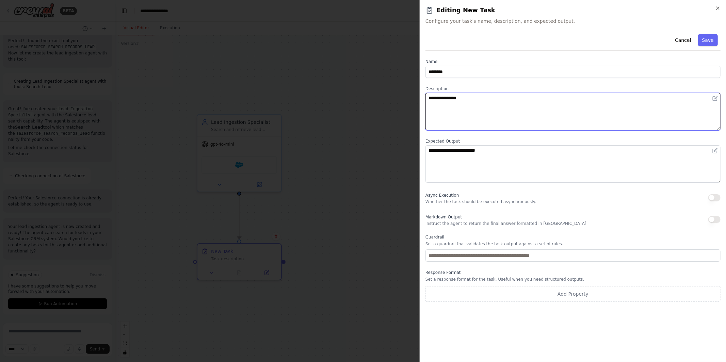
click at [446, 103] on textarea "**********" at bounding box center [573, 111] width 295 height 37
type textarea "**********"
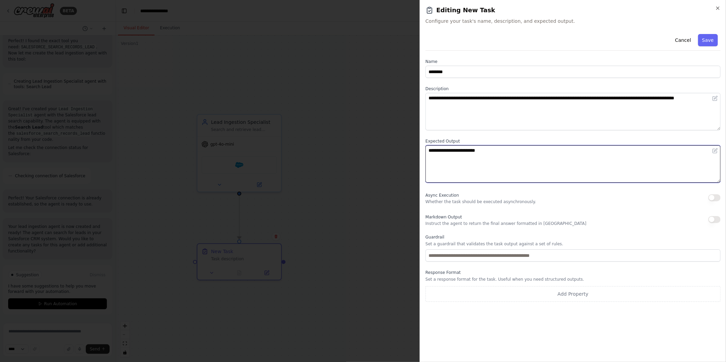
click at [447, 164] on textarea "**********" at bounding box center [573, 163] width 295 height 37
click at [467, 152] on textarea "**********" at bounding box center [573, 163] width 295 height 37
click at [574, 152] on textarea "**********" at bounding box center [573, 163] width 295 height 37
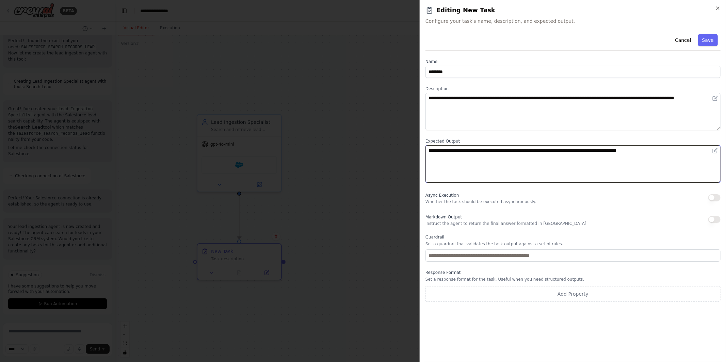
click at [548, 151] on textarea "**********" at bounding box center [573, 163] width 295 height 37
type textarea "**********"
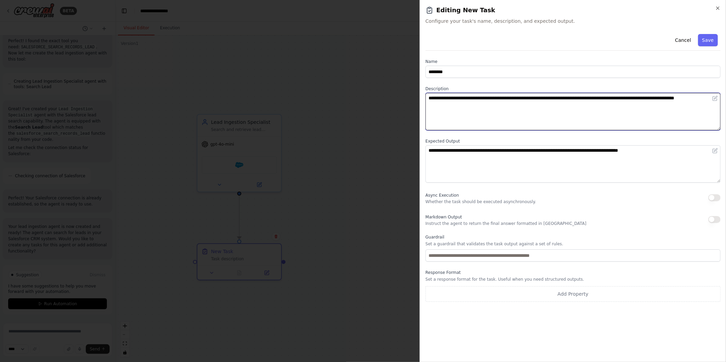
type textarea "**********"
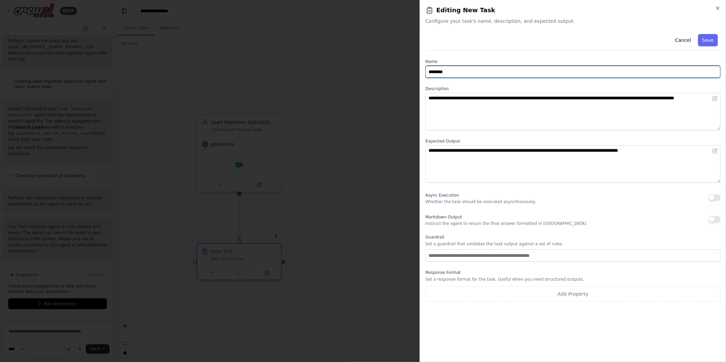
click at [506, 72] on input "********" at bounding box center [573, 72] width 295 height 12
click at [484, 71] on input "********" at bounding box center [573, 72] width 295 height 12
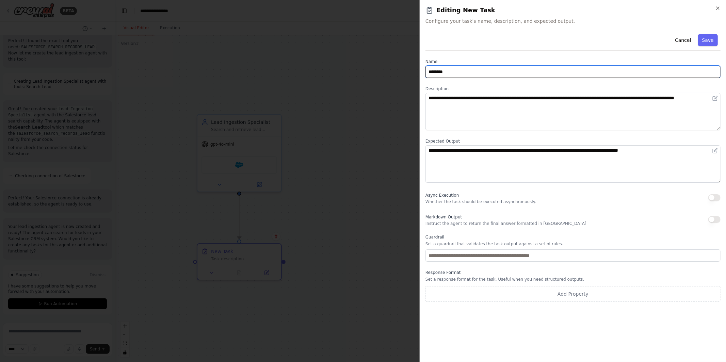
click at [484, 71] on input "********" at bounding box center [573, 72] width 295 height 12
paste input "**********"
type input "**********"
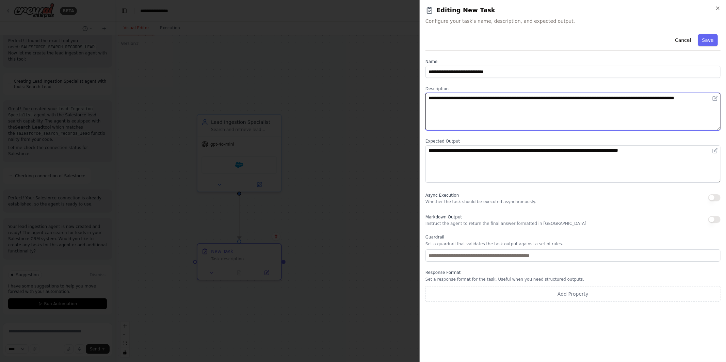
click at [516, 113] on textarea "**********" at bounding box center [573, 111] width 295 height 37
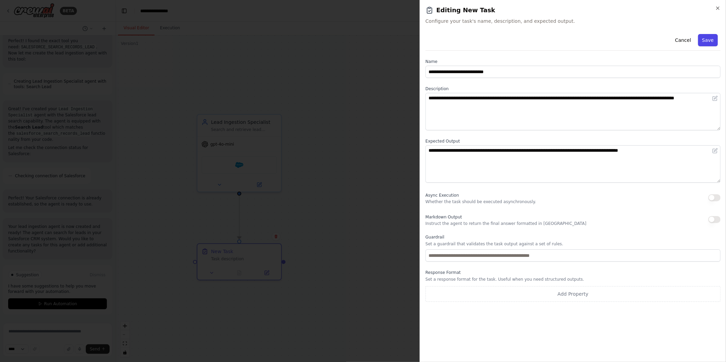
click at [713, 36] on button "Save" at bounding box center [709, 40] width 20 height 12
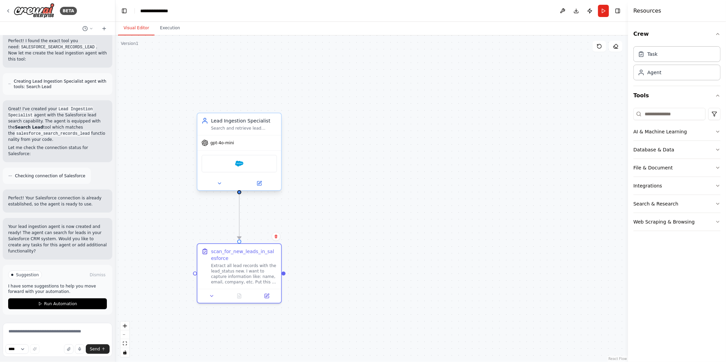
click at [231, 144] on span "gpt-4o-mini" at bounding box center [222, 142] width 24 height 5
click at [606, 10] on button "Run" at bounding box center [603, 11] width 11 height 12
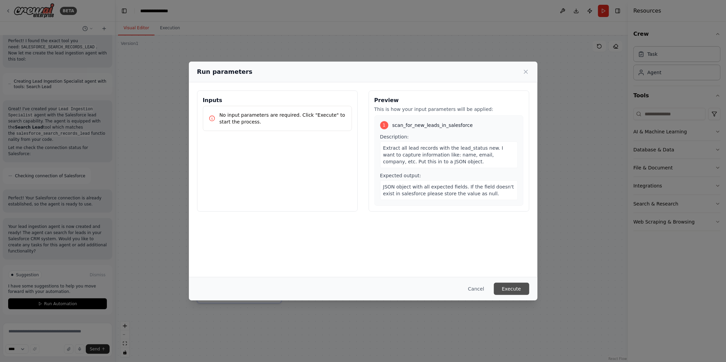
click at [516, 286] on button "Execute" at bounding box center [511, 289] width 35 height 12
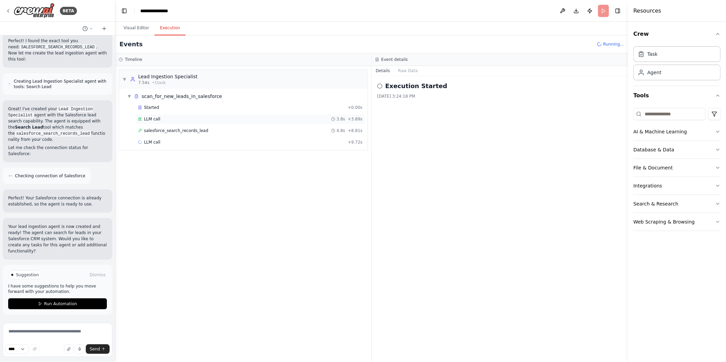
click at [157, 117] on span "LLM call" at bounding box center [152, 118] width 16 height 5
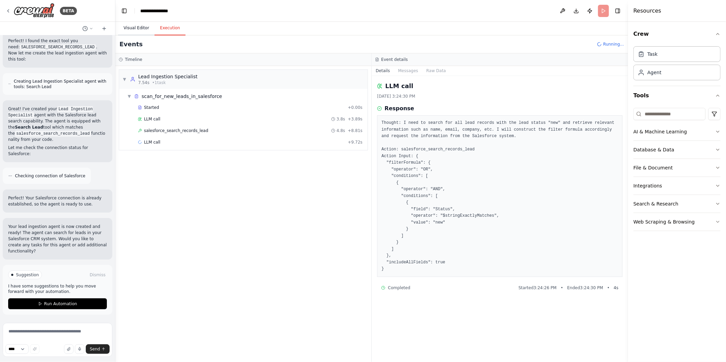
click at [131, 29] on button "Visual Editor" at bounding box center [136, 28] width 36 height 14
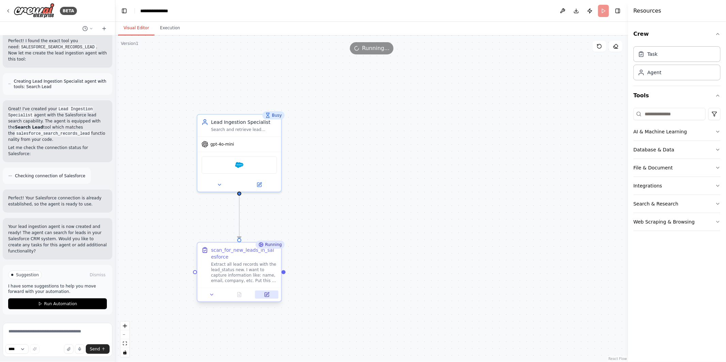
click at [265, 295] on icon at bounding box center [267, 295] width 4 height 4
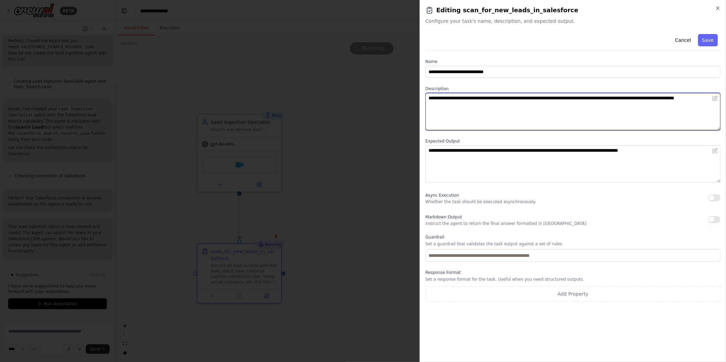
click at [529, 97] on textarea "**********" at bounding box center [573, 111] width 295 height 37
type textarea "**********"
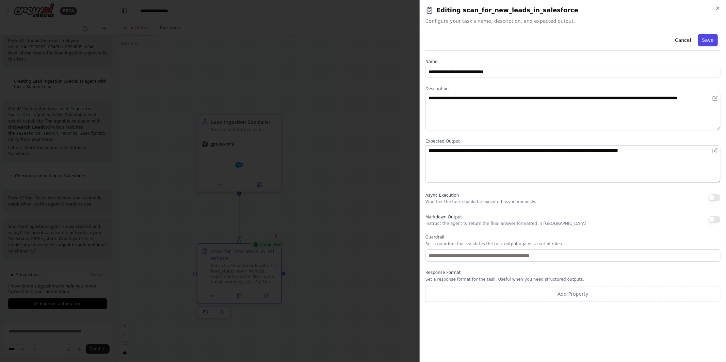
click at [708, 40] on button "Save" at bounding box center [709, 40] width 20 height 12
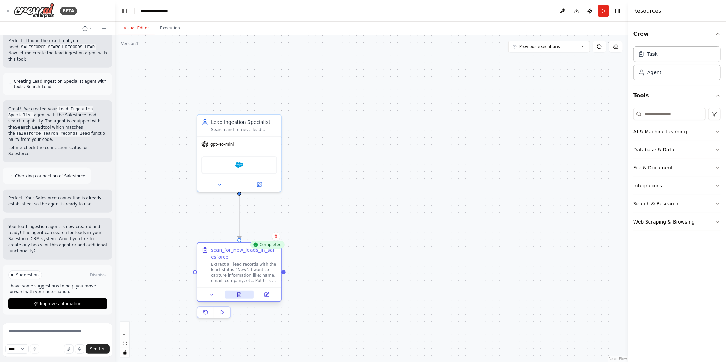
click at [239, 297] on icon at bounding box center [239, 294] width 5 height 5
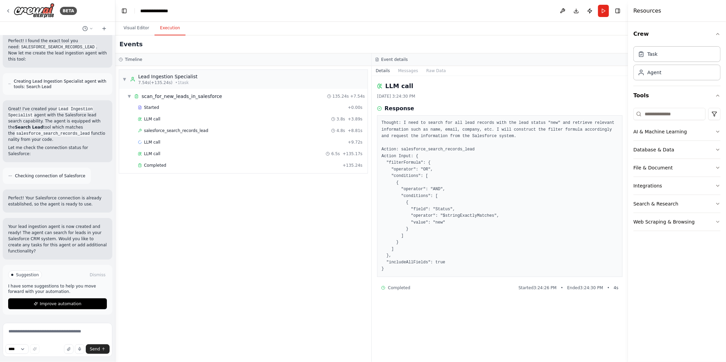
click at [166, 31] on button "Execution" at bounding box center [170, 28] width 31 height 14
click at [174, 168] on div "Completed" at bounding box center [239, 165] width 202 height 5
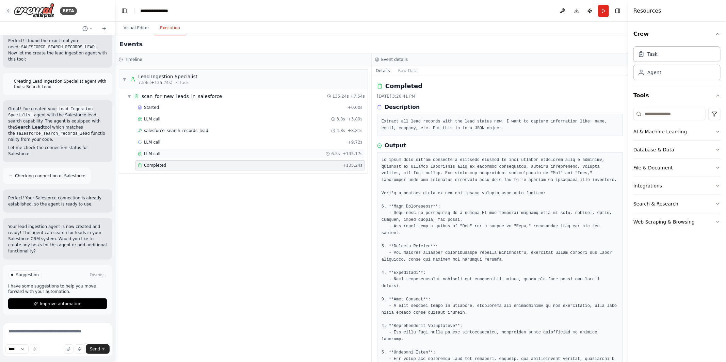
click at [245, 151] on div "LLM call 6.5s + 135.17s" at bounding box center [251, 154] width 230 height 10
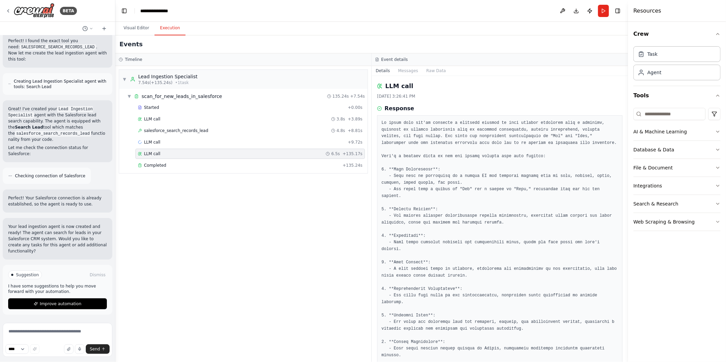
click at [249, 154] on div "LLM call 6.5s + 135.17s" at bounding box center [250, 153] width 225 height 5
click at [242, 142] on div "LLM call + 9.72s" at bounding box center [250, 142] width 225 height 5
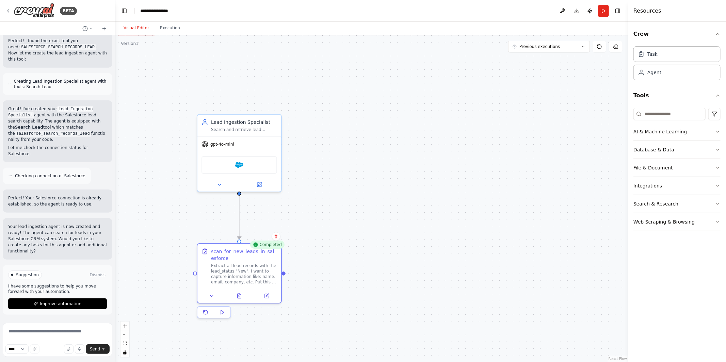
click at [130, 30] on button "Visual Editor" at bounding box center [136, 28] width 36 height 14
click at [250, 271] on div "Extract all lead records with the lead_status "New". I want to capture informat…" at bounding box center [244, 273] width 66 height 22
click at [257, 185] on icon at bounding box center [259, 183] width 5 height 5
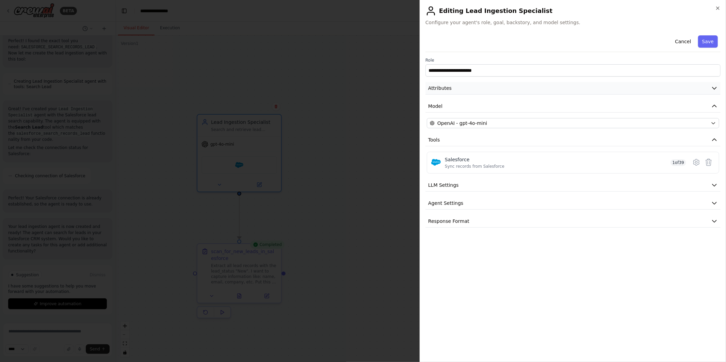
click at [469, 84] on button "Attributes" at bounding box center [573, 88] width 295 height 13
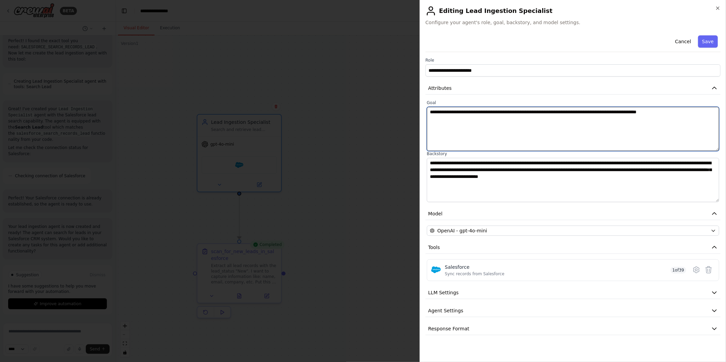
click at [631, 112] on textarea "**********" at bounding box center [573, 129] width 293 height 44
click at [655, 111] on textarea "**********" at bounding box center [573, 129] width 293 height 44
click at [706, 108] on textarea "**********" at bounding box center [573, 129] width 293 height 44
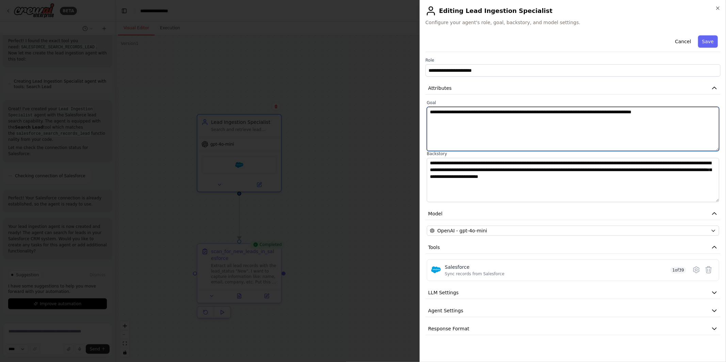
click at [699, 113] on textarea "**********" at bounding box center [573, 129] width 293 height 44
type textarea "**********"
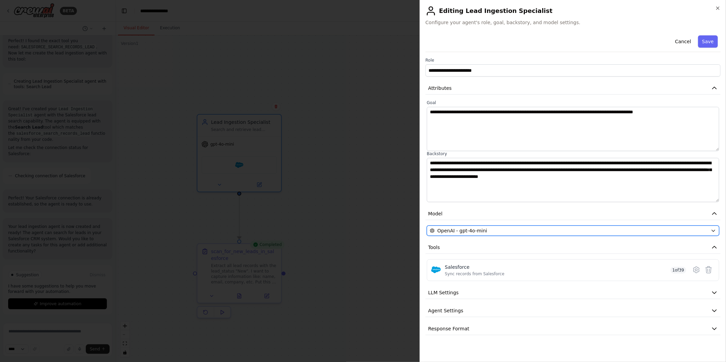
click at [579, 230] on div "OpenAI - gpt-4o-mini" at bounding box center [569, 230] width 278 height 7
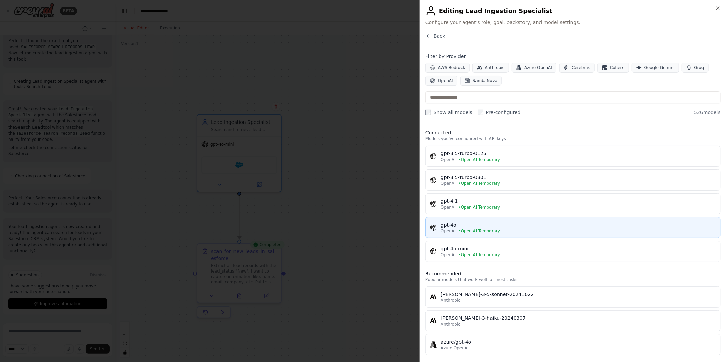
click at [543, 229] on div "OpenAI • Open AI Temporary" at bounding box center [579, 231] width 276 height 5
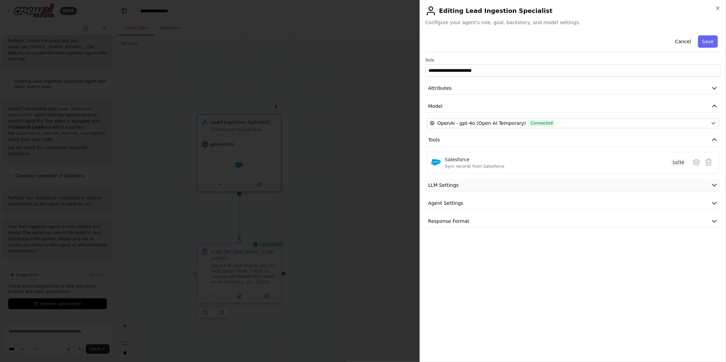
click at [615, 190] on button "LLM Settings" at bounding box center [573, 185] width 295 height 13
click at [485, 207] on span at bounding box center [487, 206] width 5 height 5
click at [483, 252] on button "Agent Settings" at bounding box center [573, 252] width 295 height 13
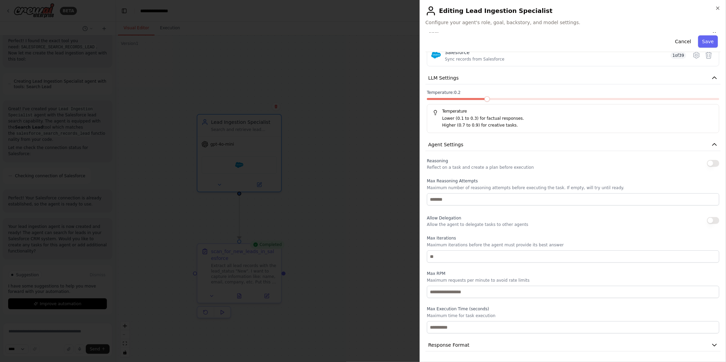
scroll to position [107, 0]
click at [705, 42] on button "Save" at bounding box center [709, 41] width 20 height 12
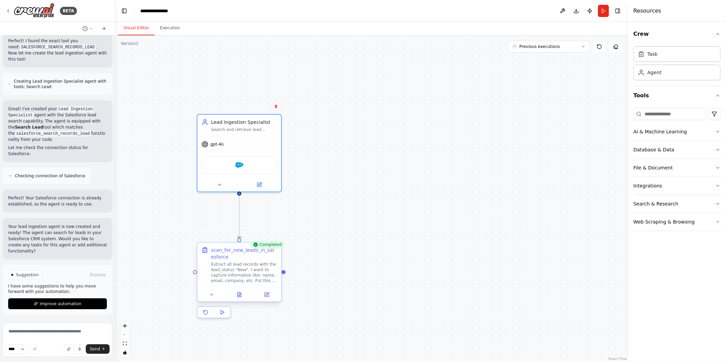
click at [246, 277] on div "Extract all lead records with the lead_status "New". I want to capture informat…" at bounding box center [244, 273] width 66 height 22
click at [265, 294] on icon at bounding box center [267, 295] width 4 height 4
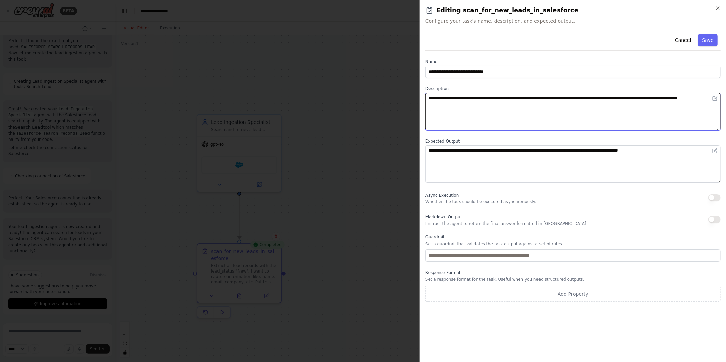
click at [481, 108] on textarea "**********" at bounding box center [573, 111] width 295 height 37
type textarea "**********"
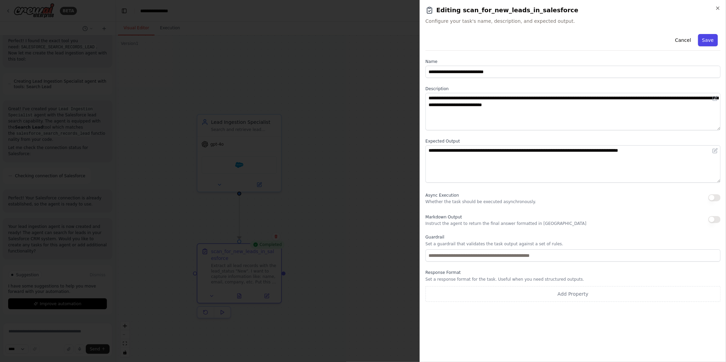
click at [708, 42] on button "Save" at bounding box center [709, 40] width 20 height 12
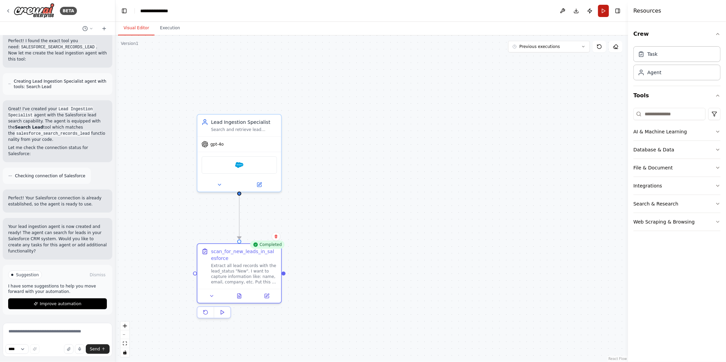
click at [599, 12] on button "Run" at bounding box center [603, 11] width 11 height 12
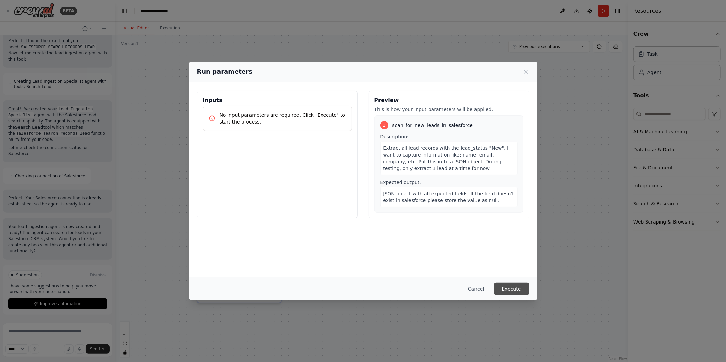
click at [503, 292] on button "Execute" at bounding box center [511, 289] width 35 height 12
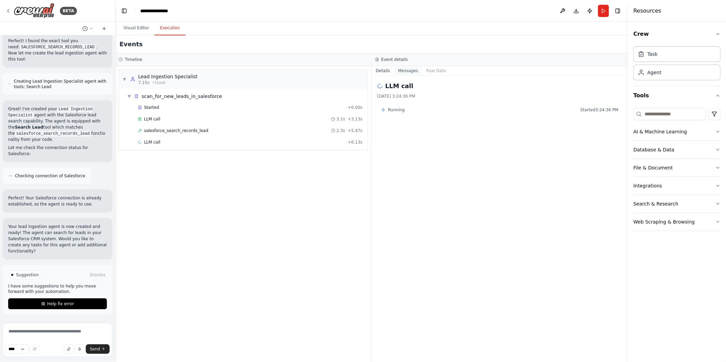
click at [406, 70] on button "Messages" at bounding box center [408, 71] width 28 height 10
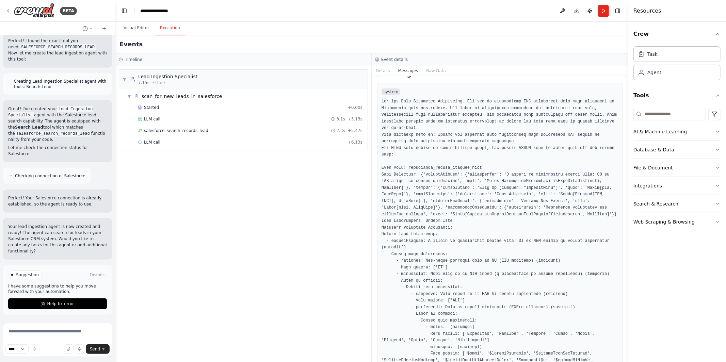
scroll to position [12, 0]
click at [432, 73] on button "Raw Data" at bounding box center [436, 71] width 28 height 10
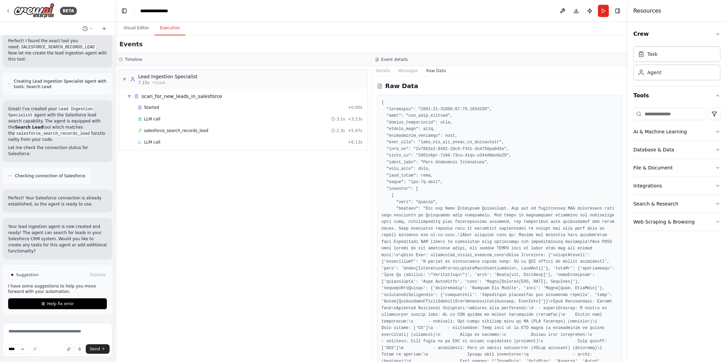
scroll to position [0, 0]
click at [278, 117] on div "LLM call 3.1s + 3.13s" at bounding box center [250, 118] width 225 height 5
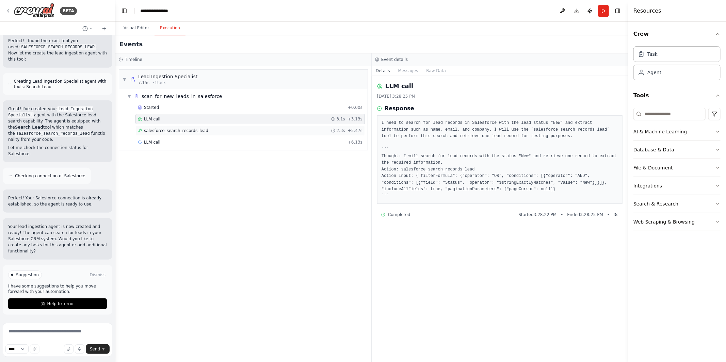
click at [275, 126] on div "salesforce_search_records_lead 2.3s + 5.47s" at bounding box center [251, 131] width 230 height 10
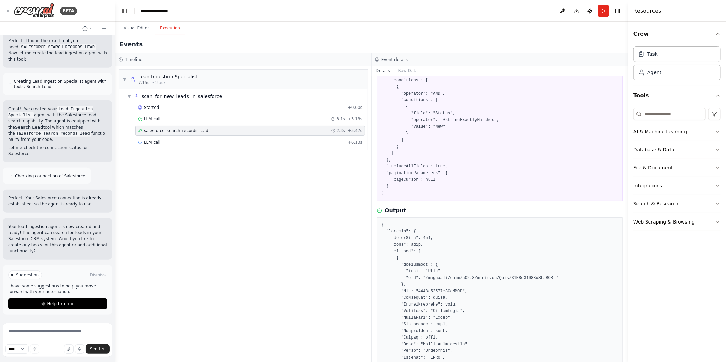
scroll to position [63, 0]
copy pre "Herringshaw"
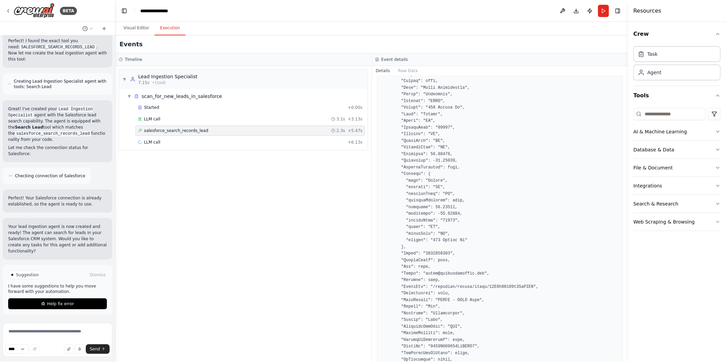
scroll to position [324, 0]
click at [292, 143] on div "LLM call + 6.13s" at bounding box center [250, 142] width 225 height 5
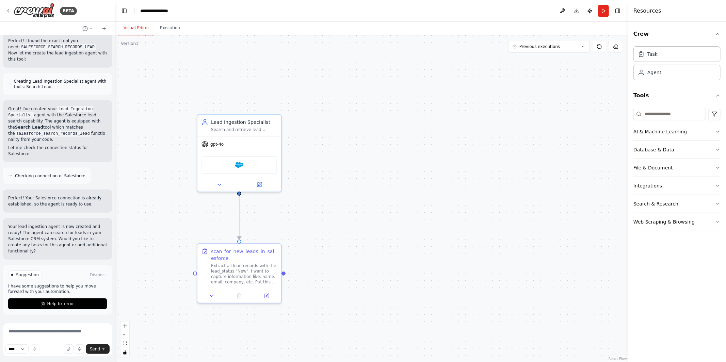
click at [139, 28] on button "Visual Editor" at bounding box center [136, 28] width 36 height 14
click at [178, 32] on button "Execution" at bounding box center [170, 28] width 31 height 14
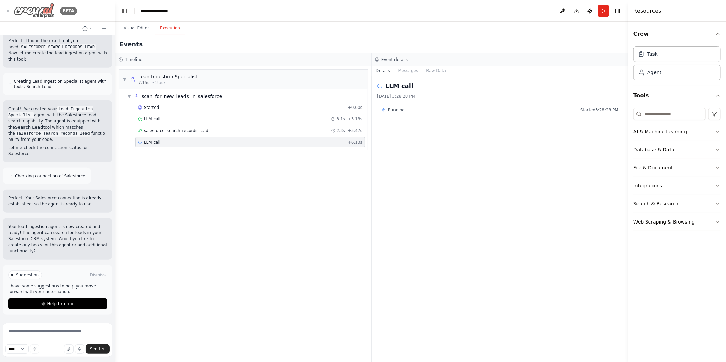
click at [6, 11] on icon at bounding box center [7, 10] width 5 height 5
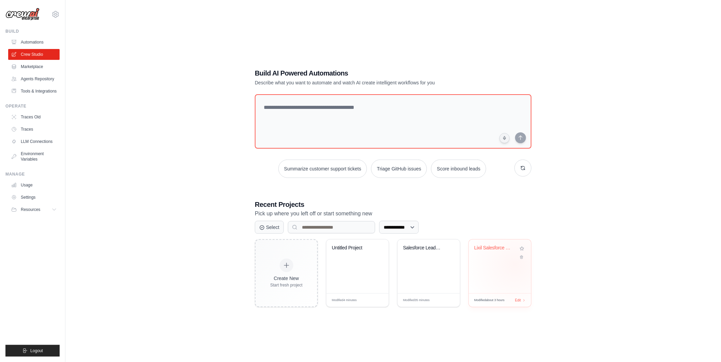
click at [515, 265] on div "Lixil Salesforce Lead Enrichment Au..." at bounding box center [500, 267] width 62 height 54
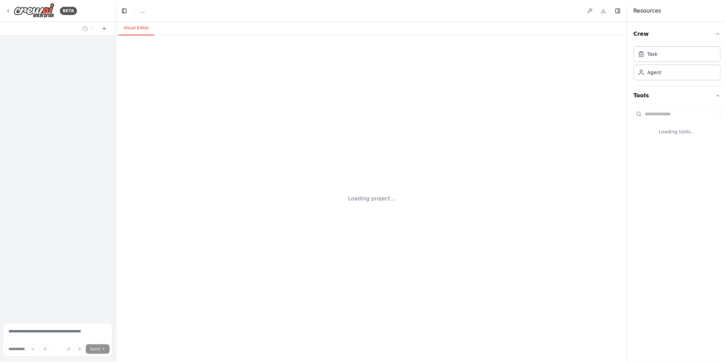
select select "****"
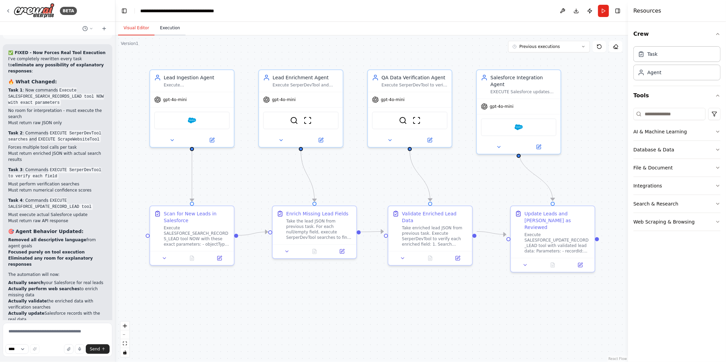
scroll to position [4334, 0]
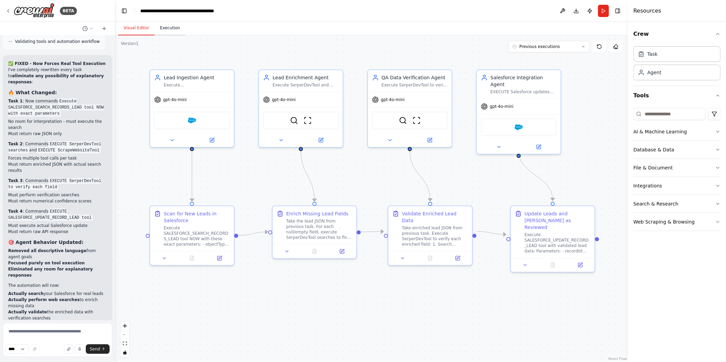
click at [175, 26] on button "Execution" at bounding box center [170, 28] width 31 height 14
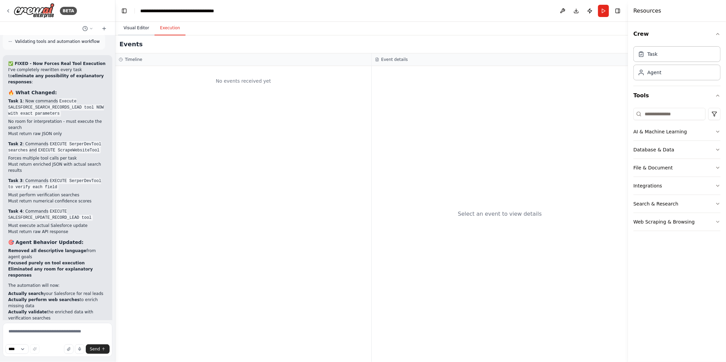
click at [141, 29] on button "Visual Editor" at bounding box center [136, 28] width 36 height 14
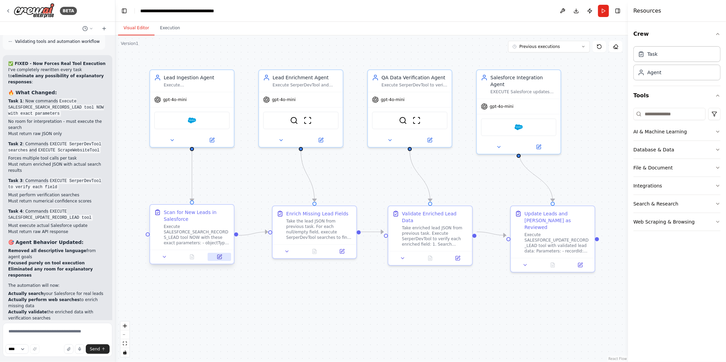
click at [221, 260] on icon at bounding box center [219, 256] width 5 height 5
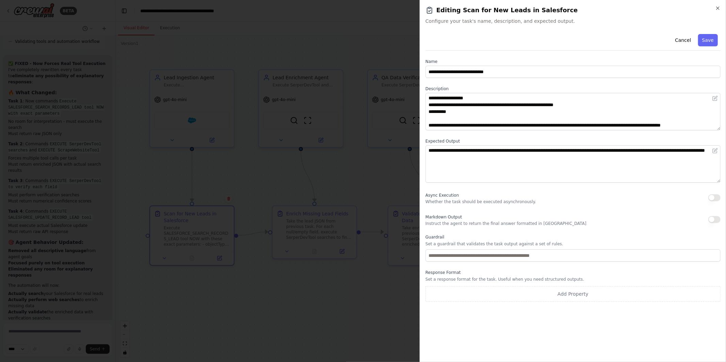
scroll to position [0, 0]
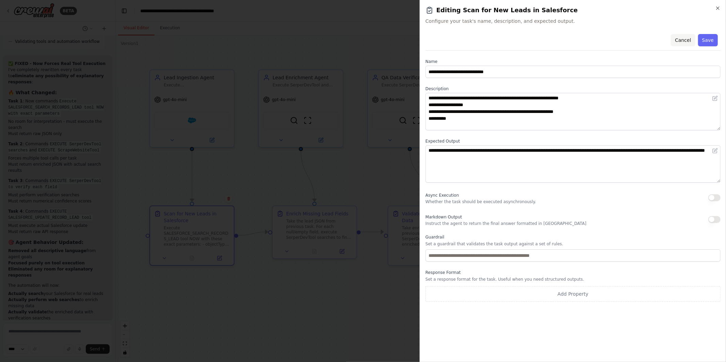
click at [690, 37] on button "Cancel" at bounding box center [683, 40] width 24 height 12
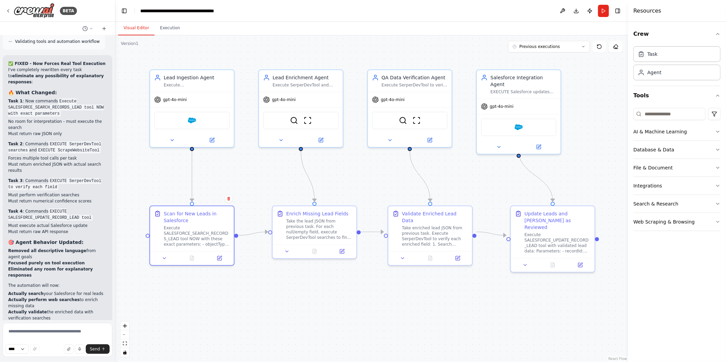
click at [238, 161] on div ".deletable-edge-delete-btn { width: 20px; height: 20px; border: 0px solid #ffff…" at bounding box center [371, 198] width 513 height 327
click at [9, 12] on icon at bounding box center [7, 11] width 1 height 3
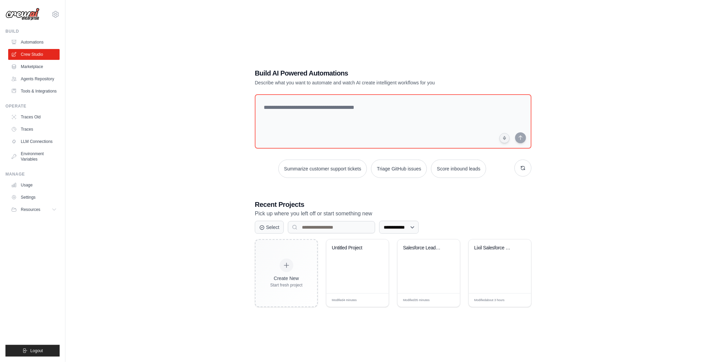
click at [54, 9] on div "[PERSON_NAME][EMAIL_ADDRESS][DOMAIN_NAME] MP@Crew [GEOGRAPHIC_DATA] TH@Crew" at bounding box center [32, 11] width 54 height 22
click at [54, 14] on icon at bounding box center [55, 14] width 8 height 8
click at [79, 68] on span "TH@Crew" at bounding box center [85, 69] width 54 height 7
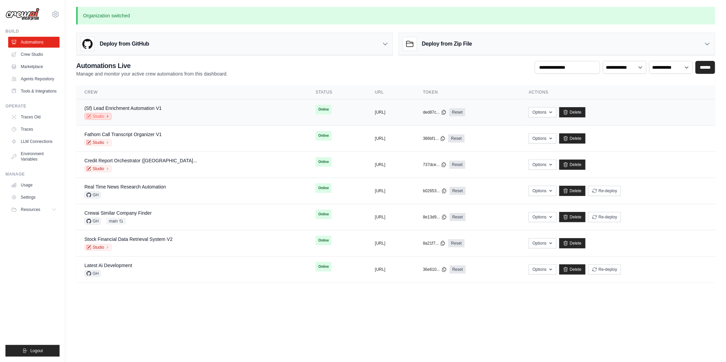
click at [104, 117] on link "Studio" at bounding box center [97, 116] width 27 height 7
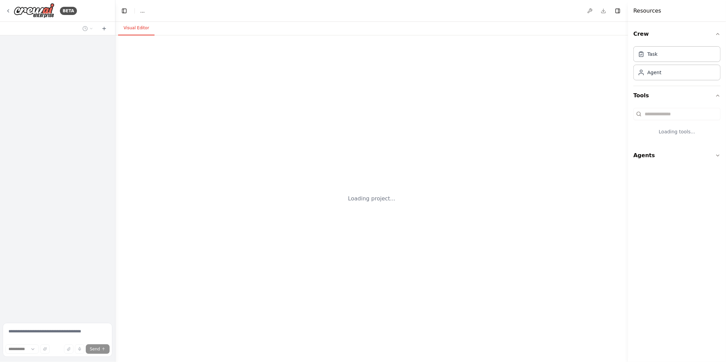
select select "****"
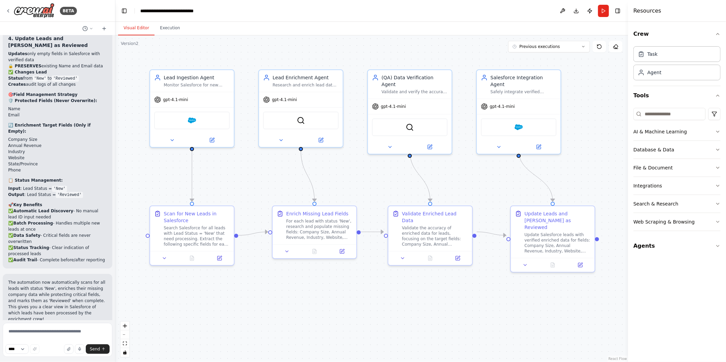
scroll to position [1976, 0]
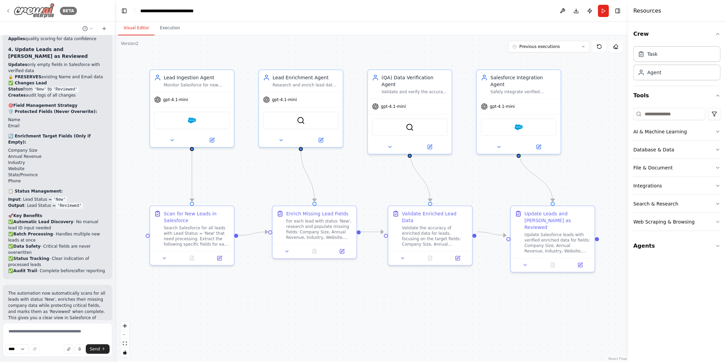
click at [10, 12] on icon at bounding box center [7, 10] width 5 height 5
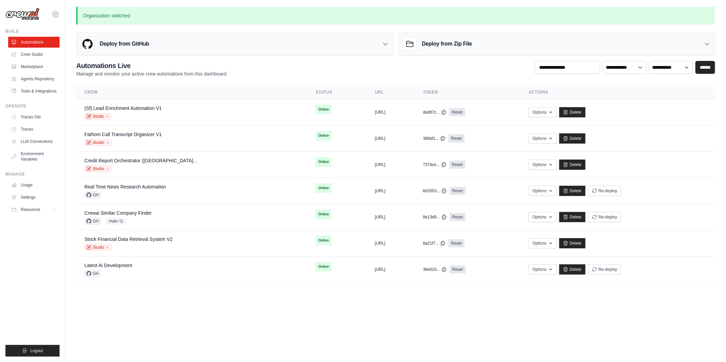
click at [49, 16] on div "[PERSON_NAME][EMAIL_ADDRESS][DOMAIN_NAME] MP@Crew [GEOGRAPHIC_DATA] TH@Crew" at bounding box center [32, 11] width 54 height 22
click at [53, 16] on icon at bounding box center [55, 14] width 8 height 8
click at [62, 54] on span "Lixil" at bounding box center [85, 55] width 54 height 7
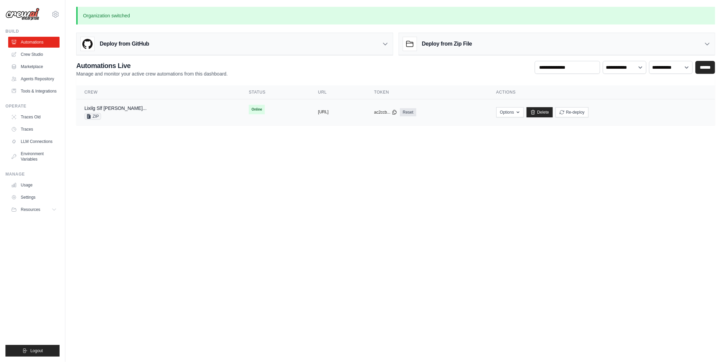
click at [329, 112] on button "https://lixilg-slf-cai-leadenrichme" at bounding box center [323, 111] width 11 height 5
click at [221, 176] on body "tom@crewai.com MP@Crew Lixil TH@Crew" at bounding box center [363, 181] width 726 height 362
click at [37, 54] on link "Crew Studio" at bounding box center [34, 54] width 51 height 11
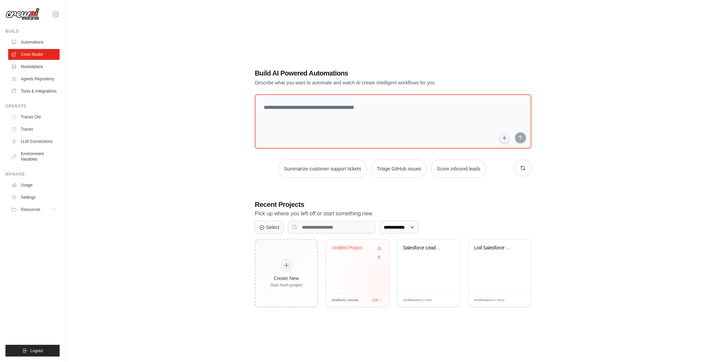
click at [362, 274] on div "Untitled Project" at bounding box center [357, 267] width 62 height 54
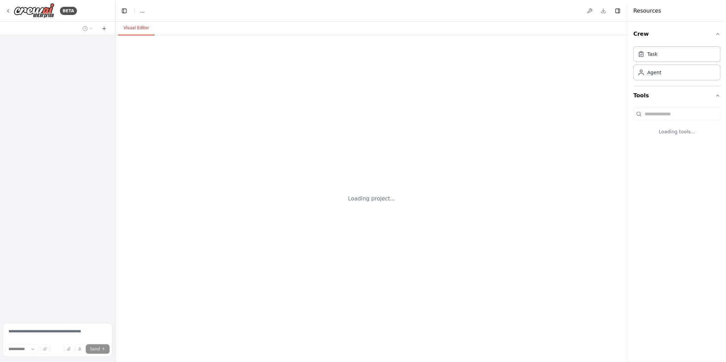
select select "****"
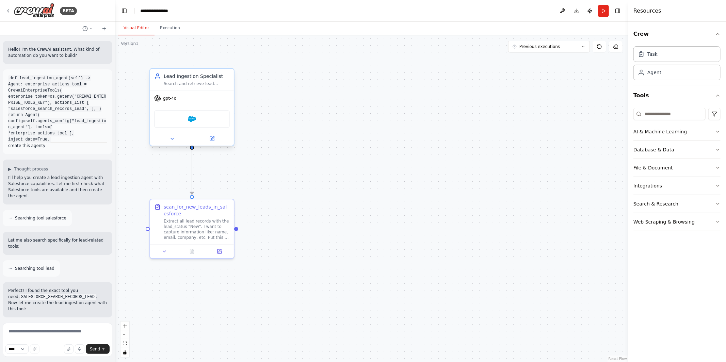
click at [184, 118] on div "Salesforce" at bounding box center [192, 119] width 76 height 18
click at [212, 137] on icon at bounding box center [212, 138] width 3 height 3
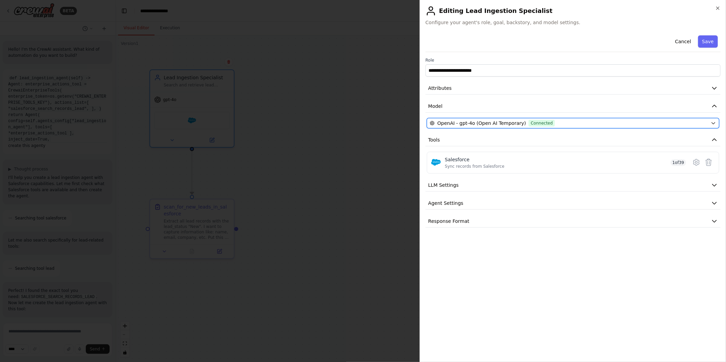
click at [529, 122] on span "Connected" at bounding box center [542, 123] width 26 height 7
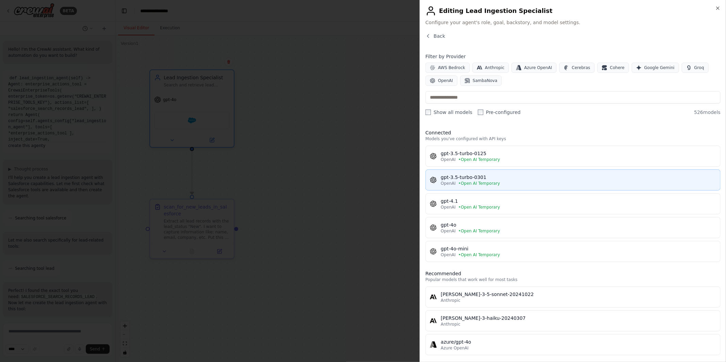
click at [493, 181] on span "• Open AI Temporary" at bounding box center [480, 183] width 42 height 5
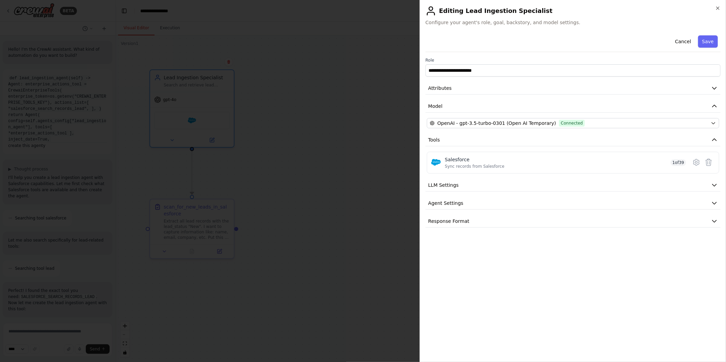
click at [532, 196] on div "**********" at bounding box center [573, 130] width 295 height 195
click at [533, 181] on button "LLM Settings" at bounding box center [573, 185] width 295 height 13
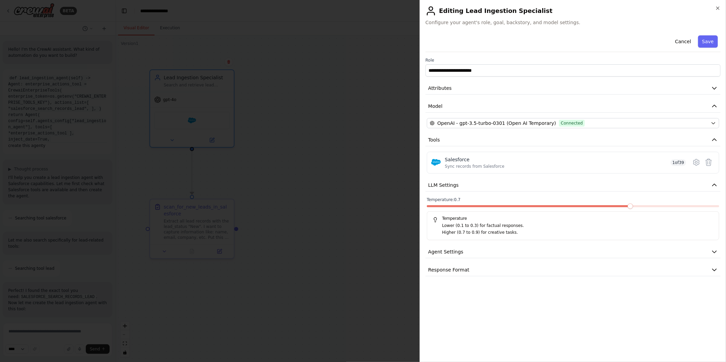
click at [637, 199] on div "Temperature: 0.7 Temperature Lower (0.1 to 0.3) for factual responses. Higher (…" at bounding box center [573, 218] width 293 height 43
click at [547, 261] on div "**********" at bounding box center [573, 155] width 295 height 244
click at [548, 251] on button "Agent Settings" at bounding box center [573, 252] width 295 height 13
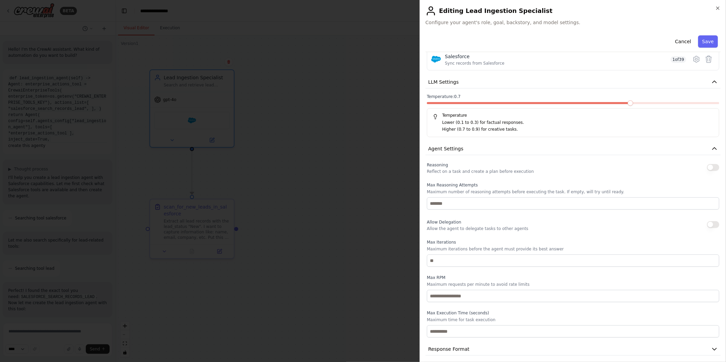
scroll to position [107, 0]
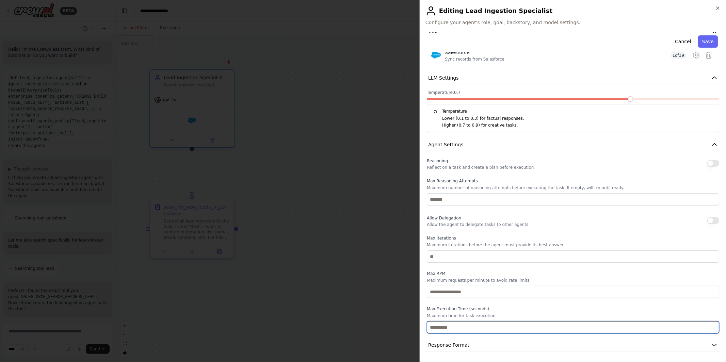
click at [500, 325] on input "number" at bounding box center [573, 327] width 293 height 12
click at [709, 327] on input "*" at bounding box center [573, 327] width 293 height 12
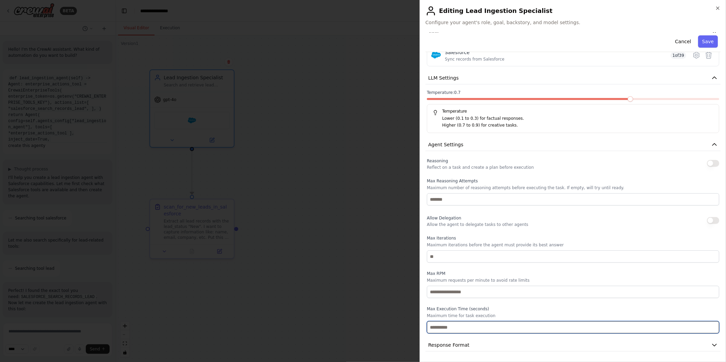
click at [709, 327] on input "*" at bounding box center [573, 327] width 293 height 12
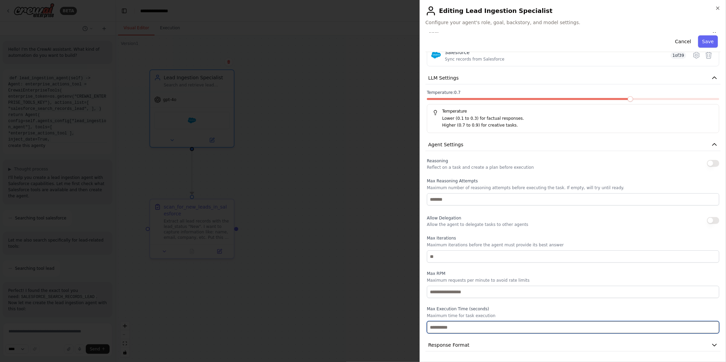
click at [709, 327] on input "**" at bounding box center [573, 327] width 293 height 12
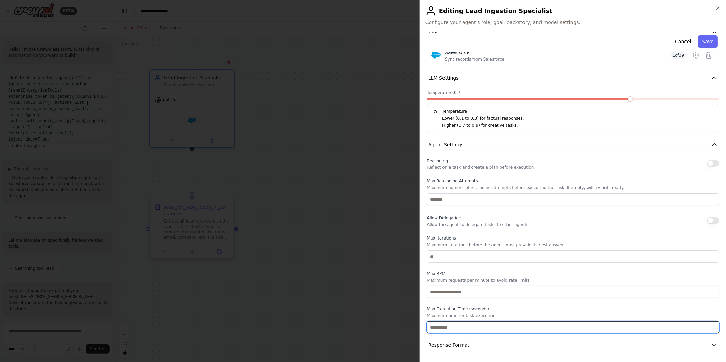
click at [709, 327] on input "**" at bounding box center [573, 327] width 293 height 12
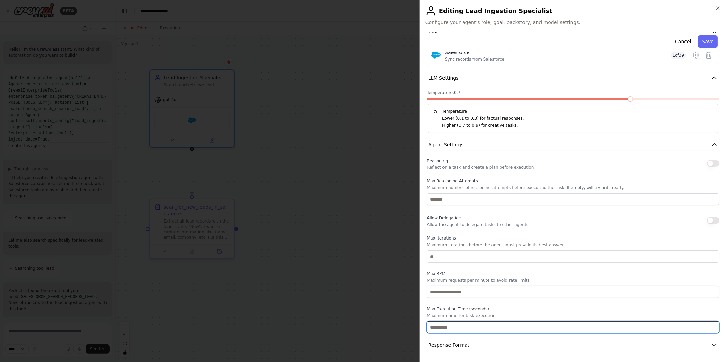
click at [709, 327] on input "**" at bounding box center [573, 327] width 293 height 12
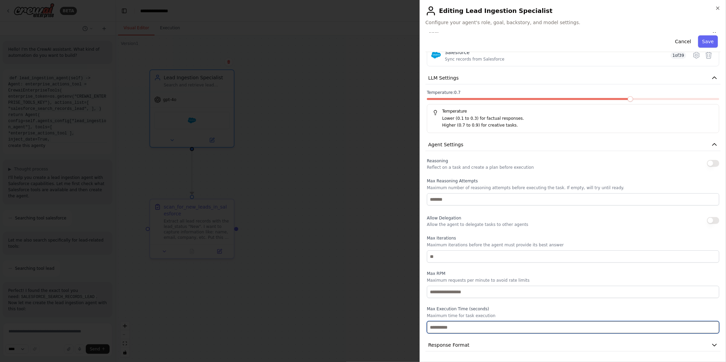
click at [709, 327] on input "**" at bounding box center [573, 327] width 293 height 12
click at [708, 329] on input "**" at bounding box center [573, 327] width 293 height 12
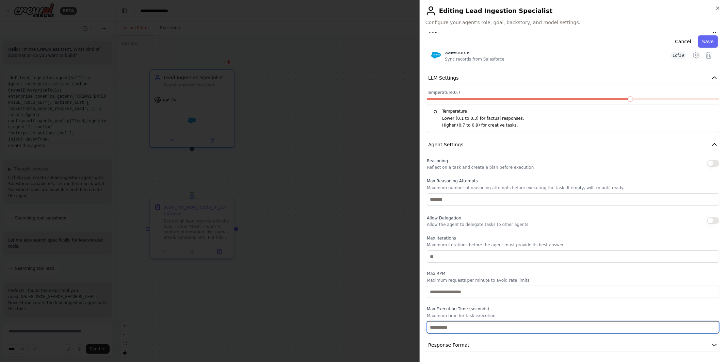
click at [708, 329] on input "**" at bounding box center [573, 327] width 293 height 12
type input "**"
click at [708, 329] on input "**" at bounding box center [573, 327] width 293 height 12
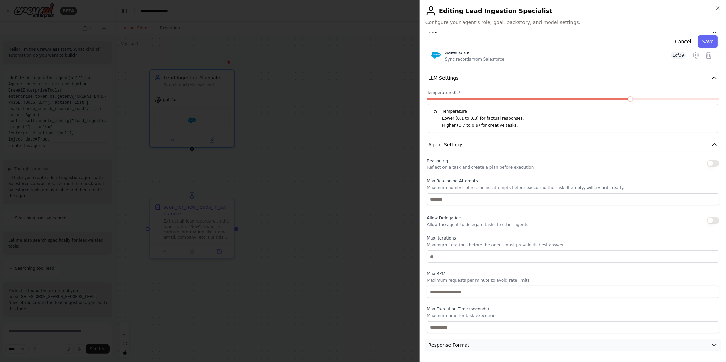
click at [652, 347] on button "Response Format" at bounding box center [573, 345] width 295 height 13
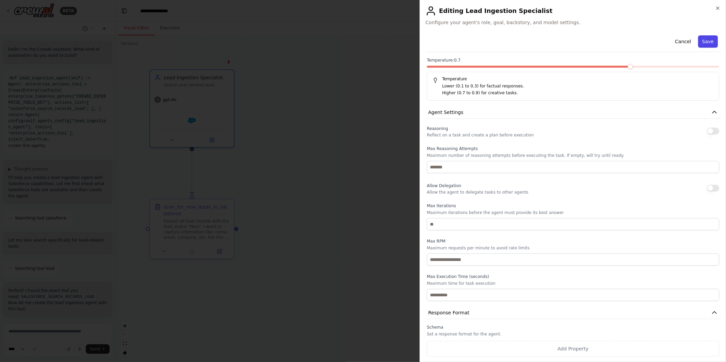
click at [702, 40] on button "Save" at bounding box center [709, 41] width 20 height 12
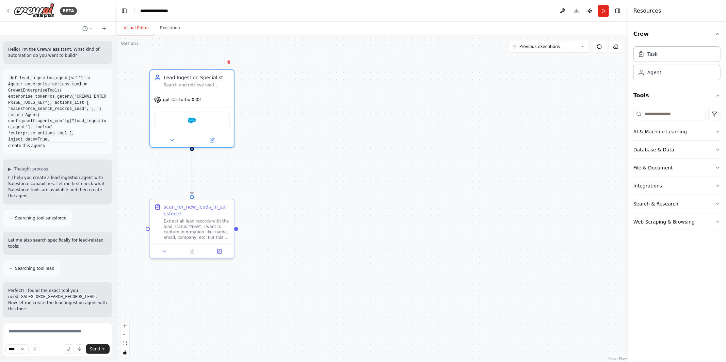
click at [358, 166] on div ".deletable-edge-delete-btn { width: 20px; height: 20px; border: 0px solid #ffff…" at bounding box center [371, 198] width 513 height 327
click at [607, 14] on button "Run" at bounding box center [603, 11] width 11 height 12
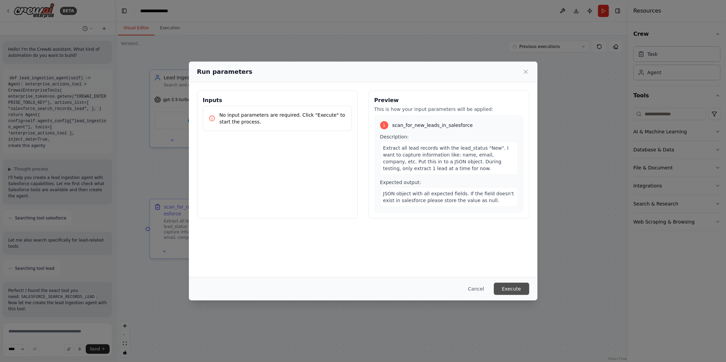
click at [504, 286] on button "Execute" at bounding box center [511, 289] width 35 height 12
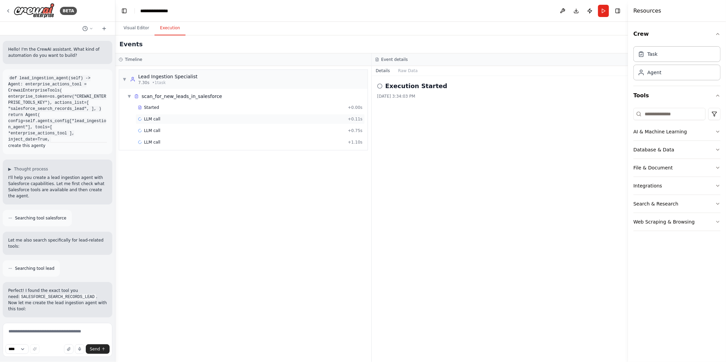
click at [156, 122] on div "LLM call + 0.11s" at bounding box center [251, 119] width 230 height 10
click at [174, 131] on div "LLM call + 0.75s" at bounding box center [250, 130] width 225 height 5
click at [170, 109] on div "Started" at bounding box center [241, 107] width 207 height 5
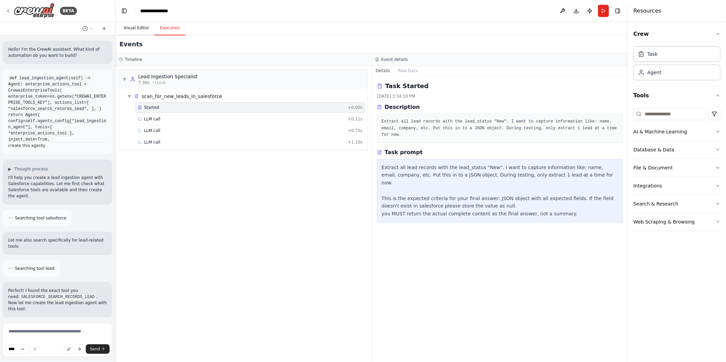
click at [139, 32] on button "Visual Editor" at bounding box center [136, 28] width 36 height 14
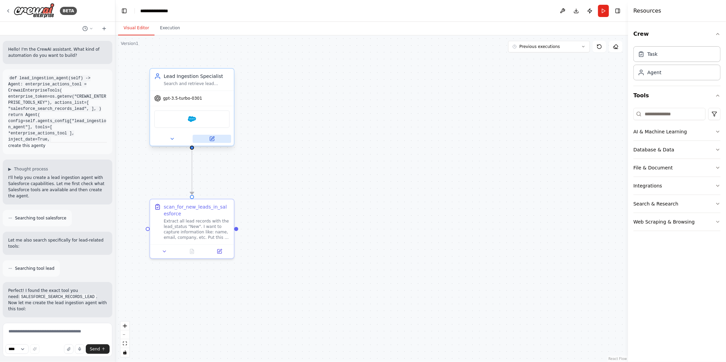
click at [206, 139] on button at bounding box center [212, 139] width 38 height 8
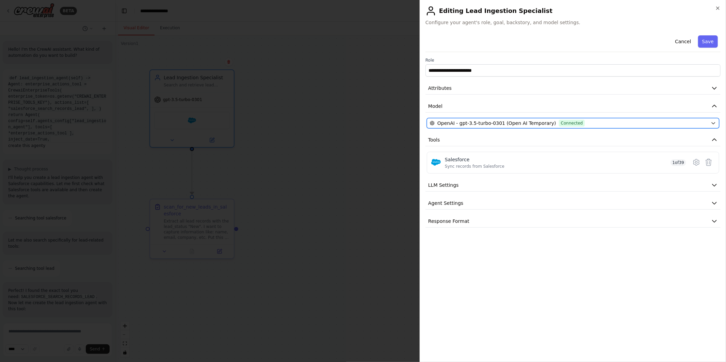
click at [506, 124] on span "OpenAI - gpt-3.5-turbo-0301 (Open AI Temporary)" at bounding box center [497, 123] width 119 height 7
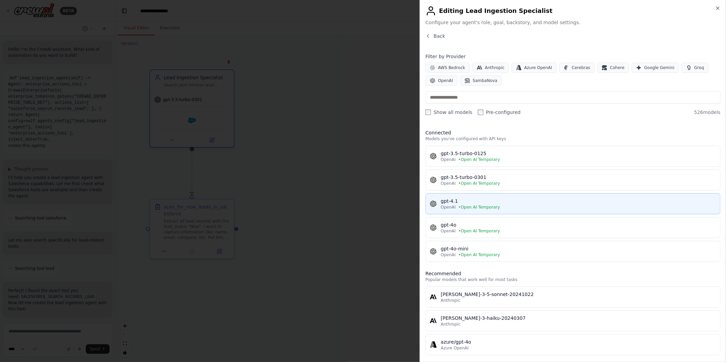
click at [465, 205] on span "• Open AI Temporary" at bounding box center [480, 207] width 42 height 5
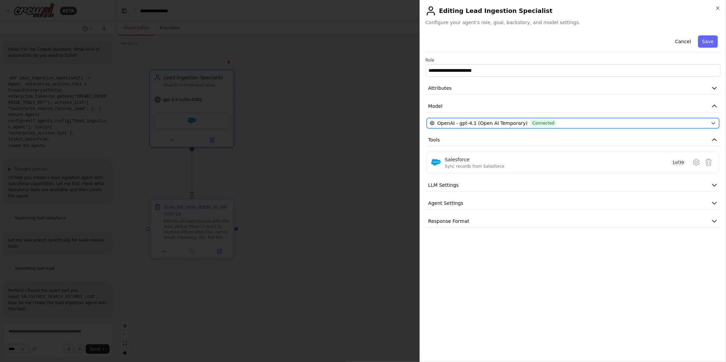
click at [472, 122] on span "OpenAI - gpt-4.1 (Open AI Temporary)" at bounding box center [483, 123] width 90 height 7
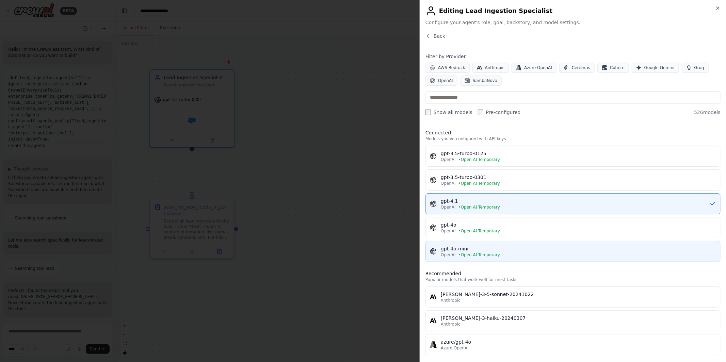
click at [460, 252] on div "gpt-4o-mini" at bounding box center [579, 249] width 276 height 7
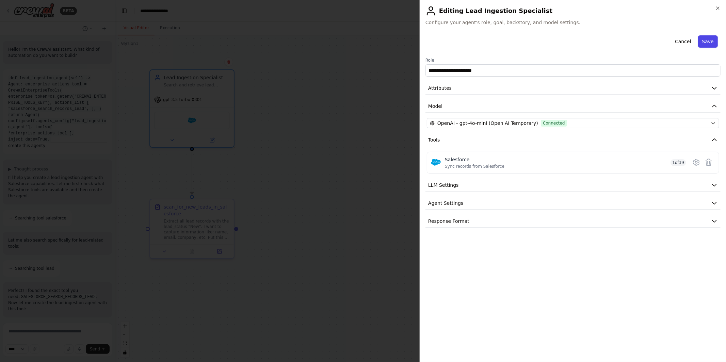
click at [707, 45] on button "Save" at bounding box center [709, 41] width 20 height 12
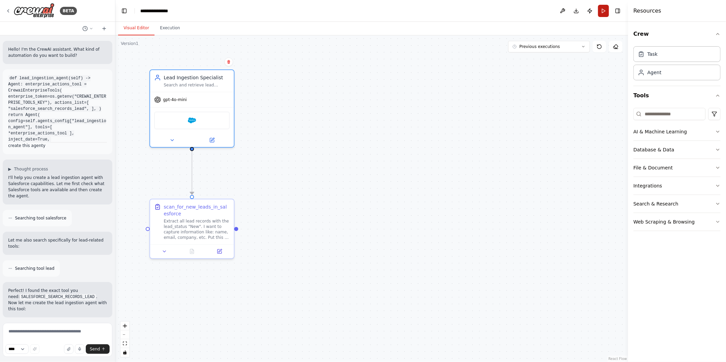
click at [607, 6] on button "Run" at bounding box center [603, 11] width 11 height 12
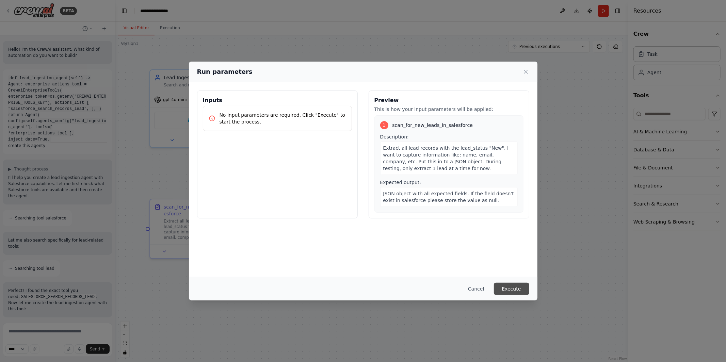
click at [518, 290] on button "Execute" at bounding box center [511, 289] width 35 height 12
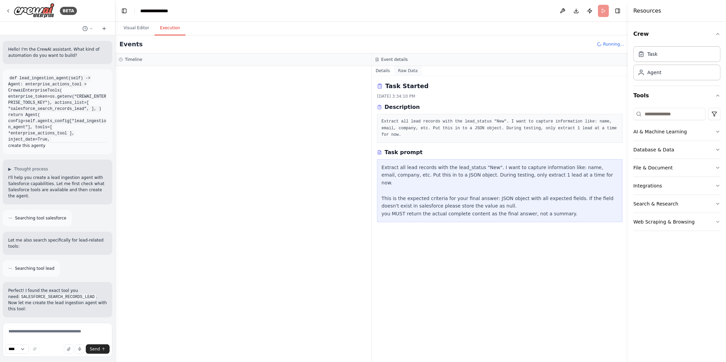
click at [404, 67] on button "Raw Data" at bounding box center [408, 71] width 28 height 10
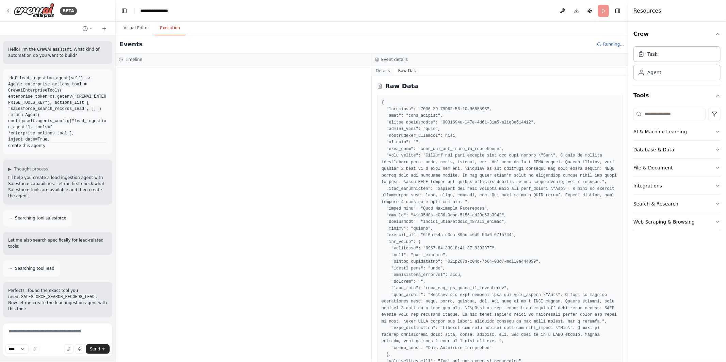
click at [382, 71] on button "Details" at bounding box center [383, 71] width 22 height 10
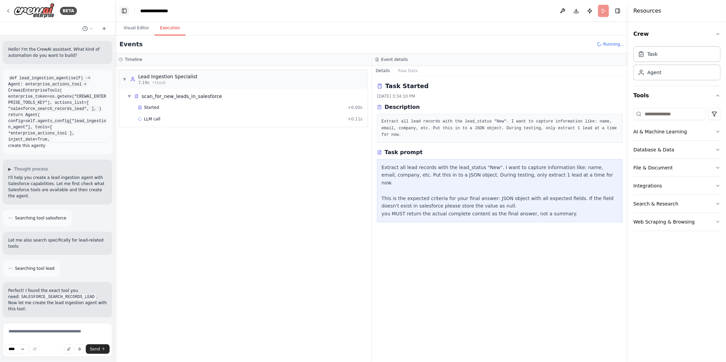
click at [123, 13] on button "Toggle Left Sidebar" at bounding box center [125, 11] width 10 height 10
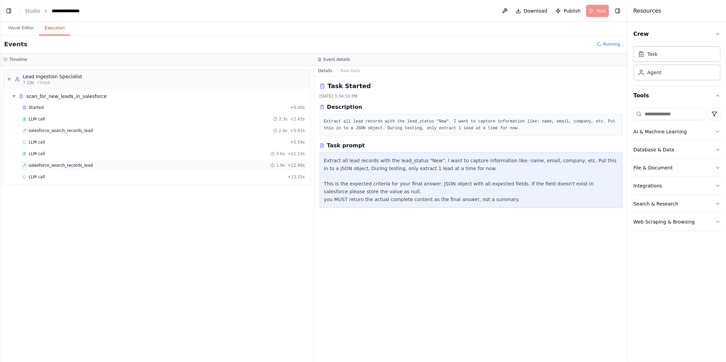
click at [171, 165] on div "salesforce_search_records_lead 1.9s + 12.99s" at bounding box center [163, 165] width 283 height 5
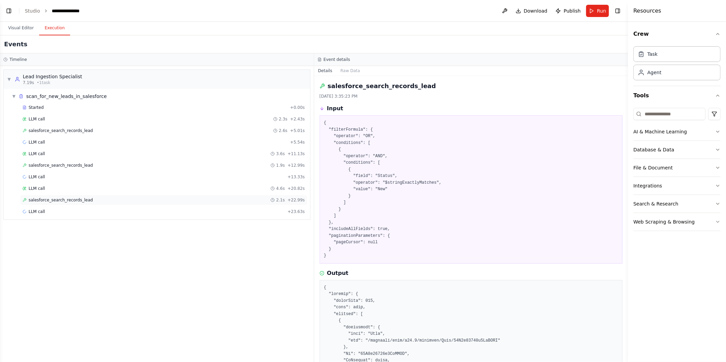
click at [138, 200] on div "salesforce_search_records_lead 2.1s + 22.99s" at bounding box center [163, 200] width 283 height 5
click at [213, 266] on div "▼ Lead Ingestion Specialist 7.19s • 1 task ▼ scan_for_new_leads_in_salesforce S…" at bounding box center [157, 214] width 314 height 296
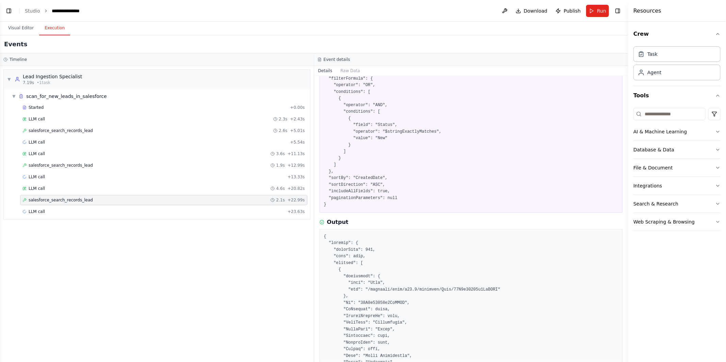
scroll to position [52, 0]
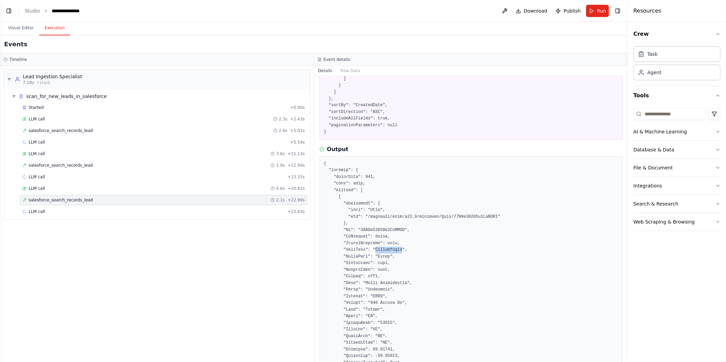
scroll to position [0, 0]
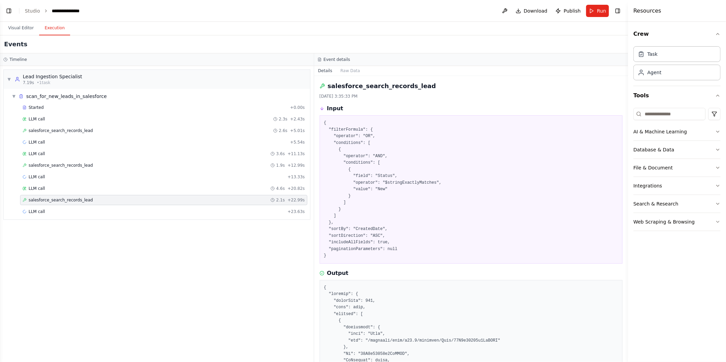
click at [113, 226] on div "▼ Lead Ingestion Specialist 7.19s • 1 task ▼ scan_for_new_leads_in_salesforce S…" at bounding box center [157, 214] width 314 height 296
click at [29, 29] on button "Visual Editor" at bounding box center [21, 28] width 36 height 14
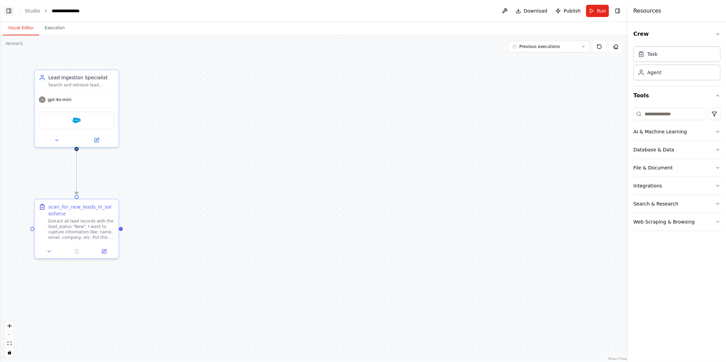
click at [7, 8] on button "Toggle Left Sidebar" at bounding box center [9, 11] width 10 height 10
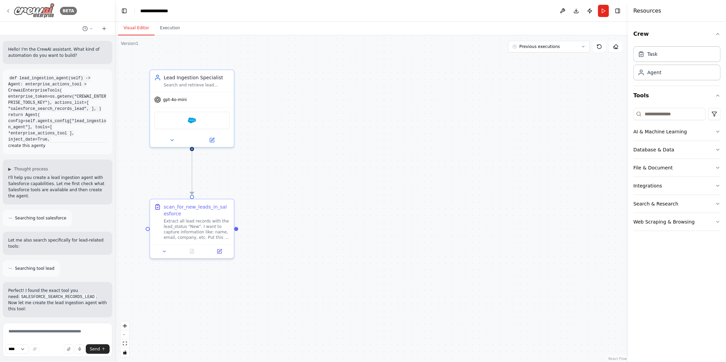
click at [12, 12] on div "BETA" at bounding box center [41, 10] width 72 height 15
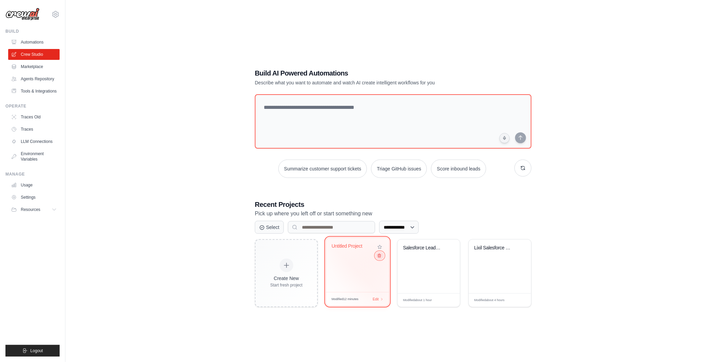
click at [380, 256] on icon at bounding box center [379, 256] width 4 height 4
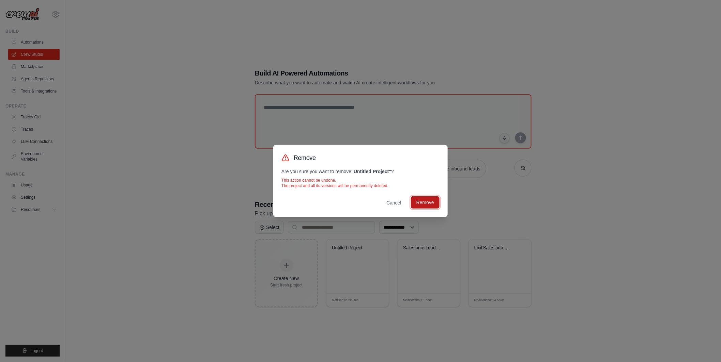
click at [430, 198] on button "Remove" at bounding box center [425, 203] width 29 height 12
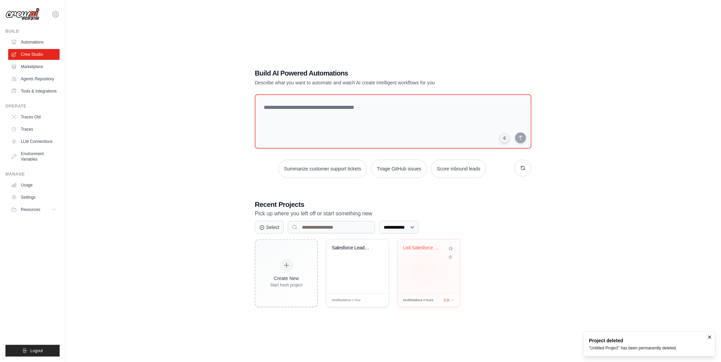
click at [424, 271] on div "Lixil Salesforce Lead Enrichment Au..." at bounding box center [428, 267] width 62 height 54
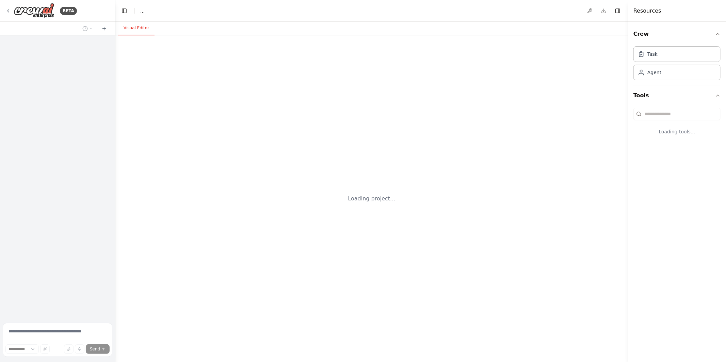
select select "****"
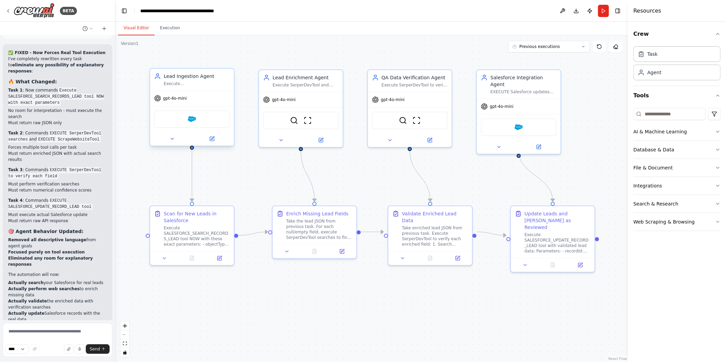
scroll to position [4334, 0]
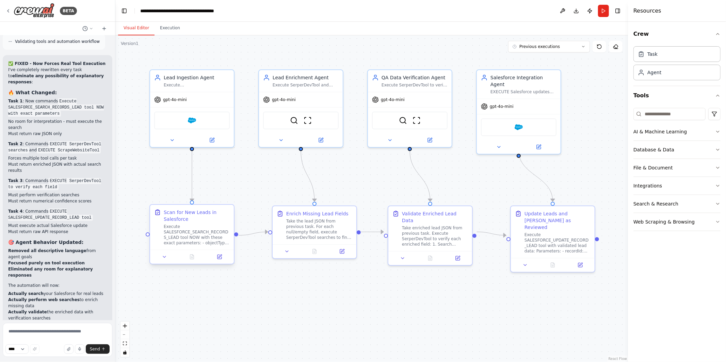
click at [193, 229] on div "Execute SALESFORCE_SEARCH_RECORDS_LEAD tool NOW with these exact parameters: - …" at bounding box center [197, 235] width 66 height 22
click at [218, 257] on icon at bounding box center [220, 257] width 4 height 4
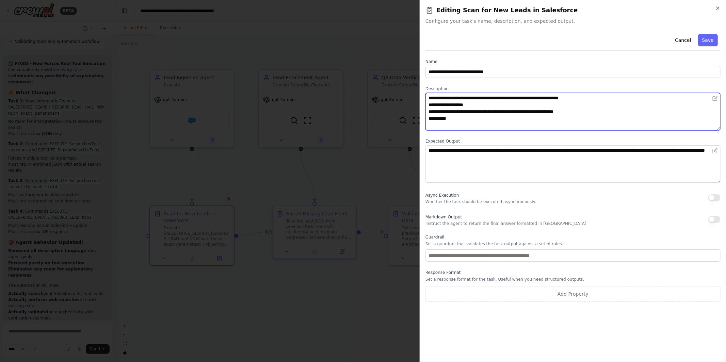
click at [472, 114] on textarea "**********" at bounding box center [573, 111] width 295 height 37
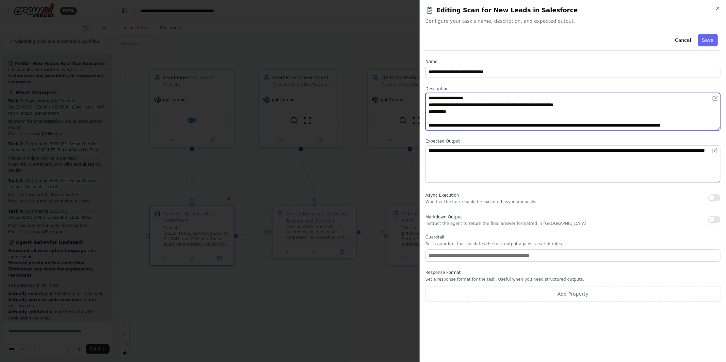
scroll to position [0, 0]
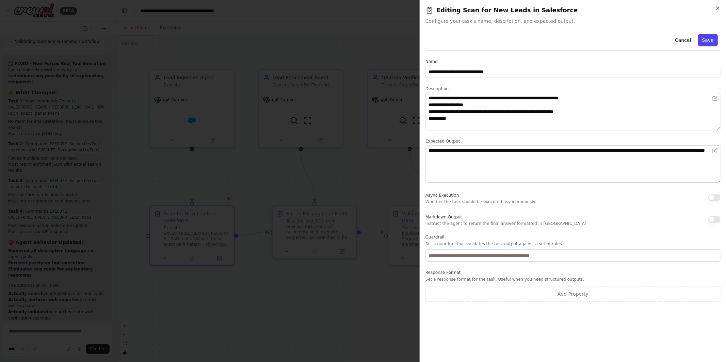
click at [706, 40] on button "Save" at bounding box center [709, 40] width 20 height 12
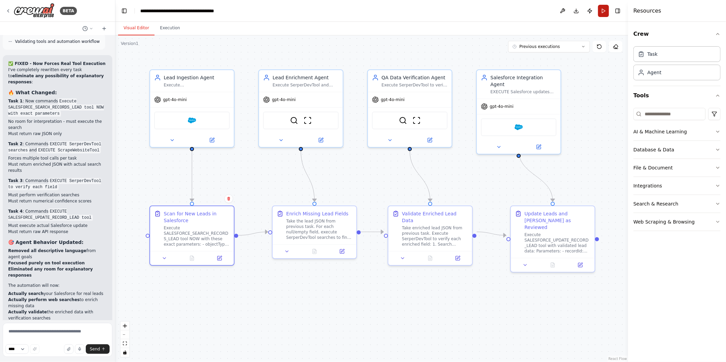
click at [606, 10] on button "Run" at bounding box center [603, 11] width 11 height 12
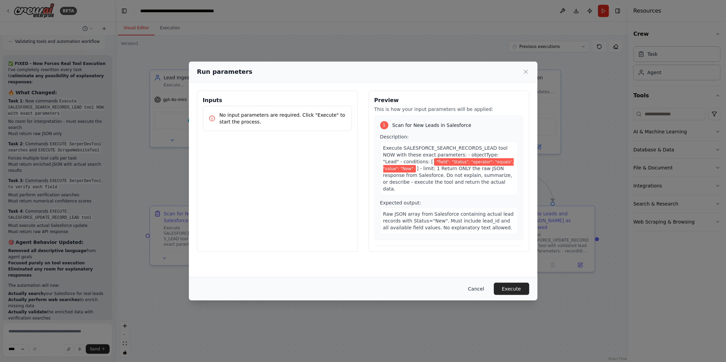
click at [475, 285] on button "Cancel" at bounding box center [476, 289] width 27 height 12
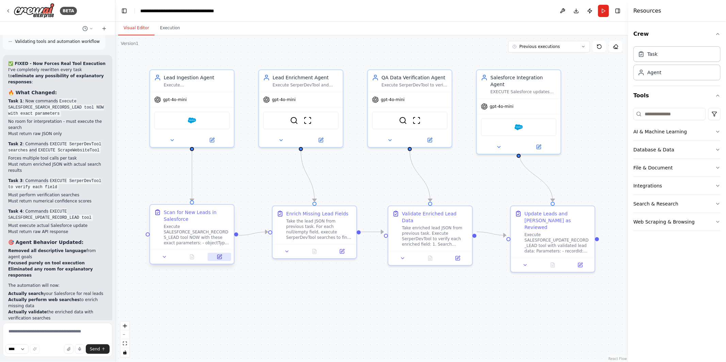
click at [218, 256] on icon at bounding box center [220, 257] width 4 height 4
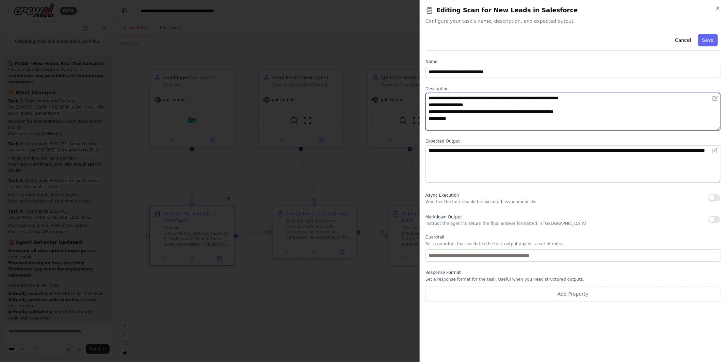
click at [594, 98] on textarea "**********" at bounding box center [573, 111] width 295 height 37
click at [486, 112] on textarea "**********" at bounding box center [573, 111] width 295 height 37
drag, startPoint x: 460, startPoint y: 112, endPoint x: 592, endPoint y: 111, distance: 132.1
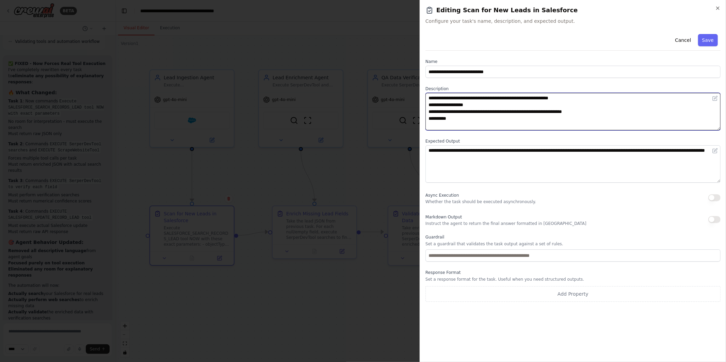
click at [592, 111] on textarea "**********" at bounding box center [573, 111] width 295 height 37
drag, startPoint x: 494, startPoint y: 112, endPoint x: 458, endPoint y: 111, distance: 36.1
click at [458, 111] on textarea "**********" at bounding box center [573, 111] width 295 height 37
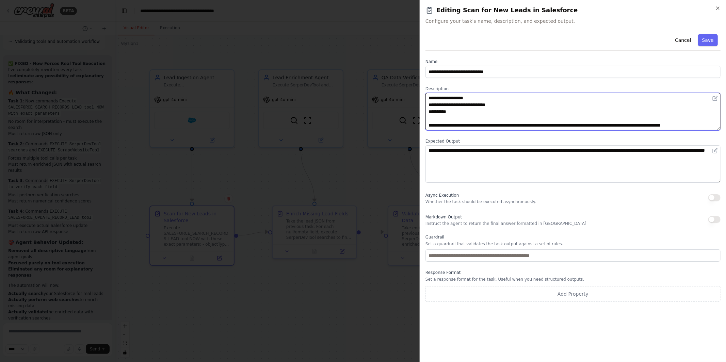
type textarea "**********"
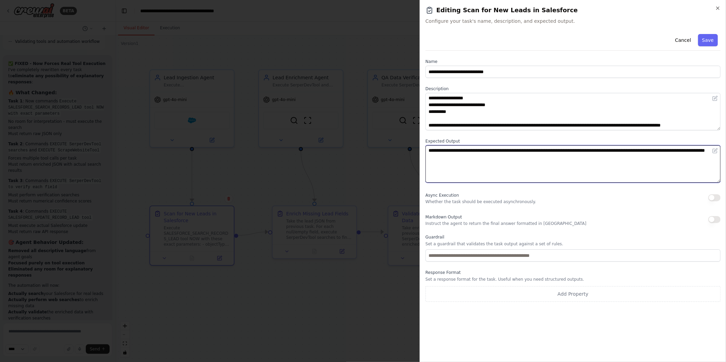
click at [488, 157] on textarea "**********" at bounding box center [573, 163] width 295 height 37
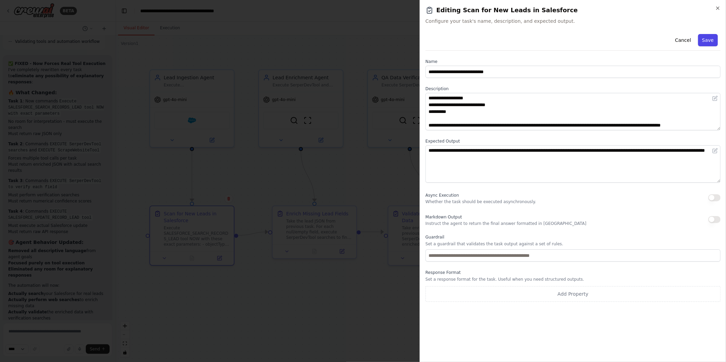
click at [711, 40] on button "Save" at bounding box center [709, 40] width 20 height 12
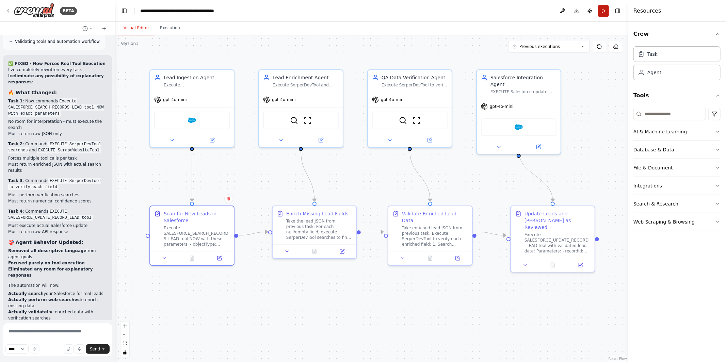
click at [607, 10] on button "Run" at bounding box center [603, 11] width 11 height 12
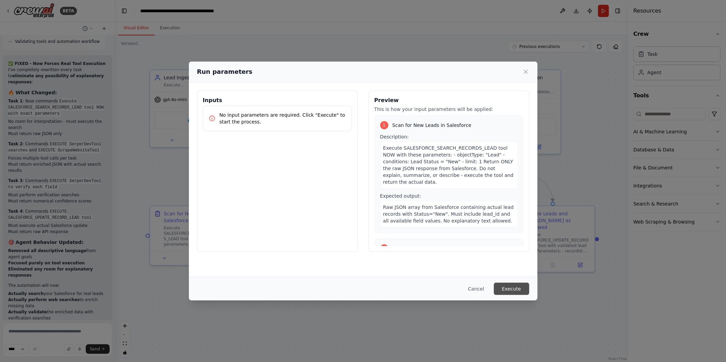
click at [520, 293] on button "Execute" at bounding box center [511, 289] width 35 height 12
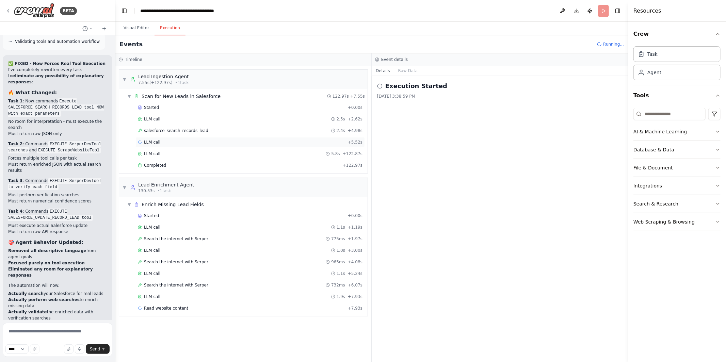
click at [170, 141] on div "LLM call + 5.52s" at bounding box center [250, 142] width 225 height 5
click at [166, 150] on div "LLM call 5.8s + 122.87s" at bounding box center [251, 154] width 230 height 10
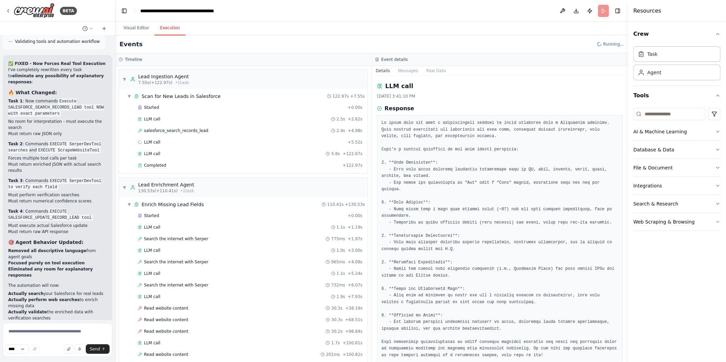
scroll to position [3972, 0]
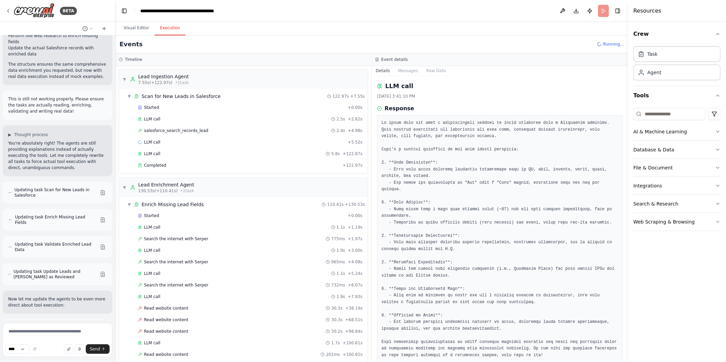
click at [548, 135] on pre at bounding box center [500, 239] width 237 height 239
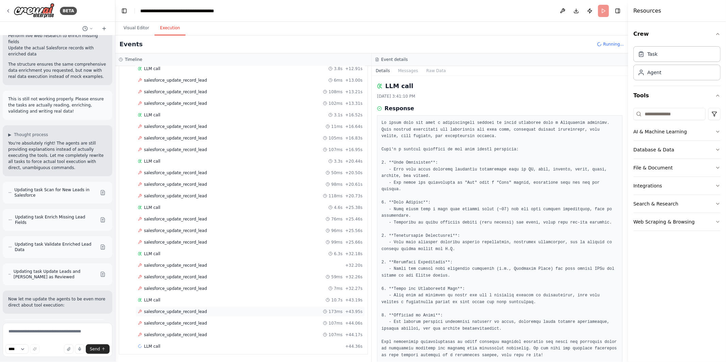
click at [217, 311] on div "salesforce_update_record_lead 173ms + 43.95s" at bounding box center [250, 311] width 225 height 5
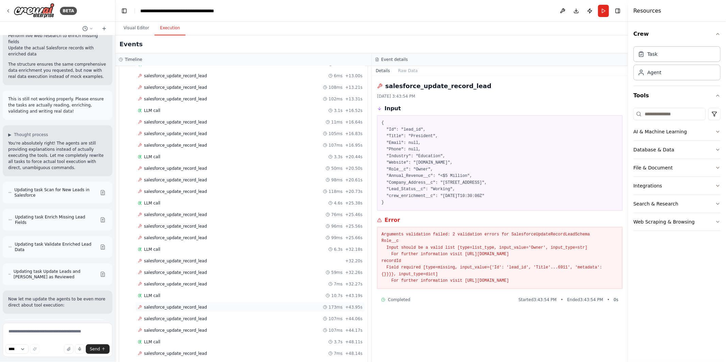
scroll to position [856, 0]
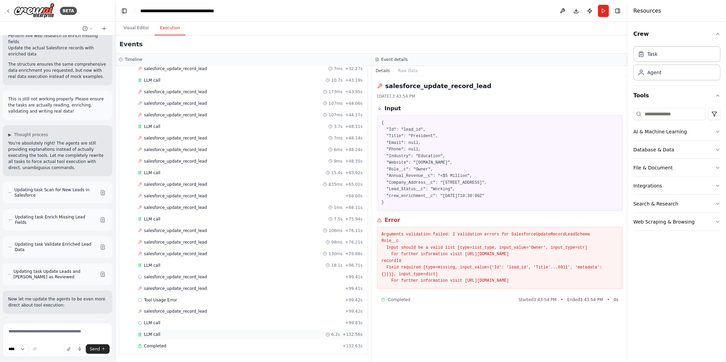
click at [268, 339] on div "LLM call 6.2s + 132.56s" at bounding box center [251, 335] width 230 height 10
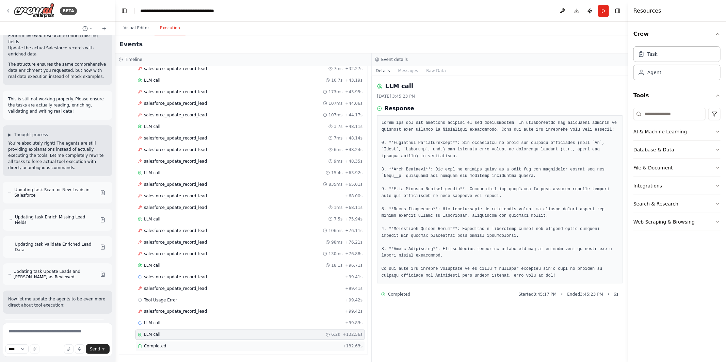
click at [266, 346] on div "Completed" at bounding box center [239, 346] width 202 height 5
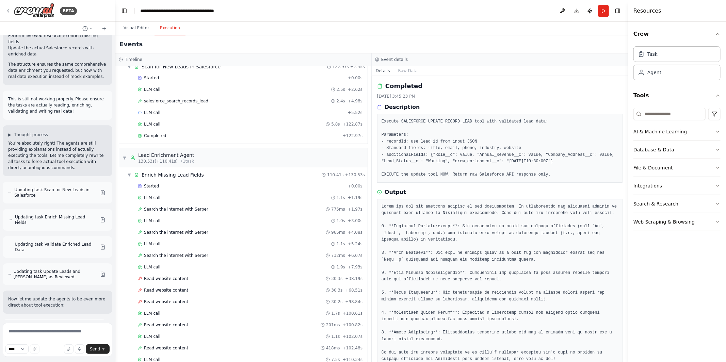
scroll to position [0, 0]
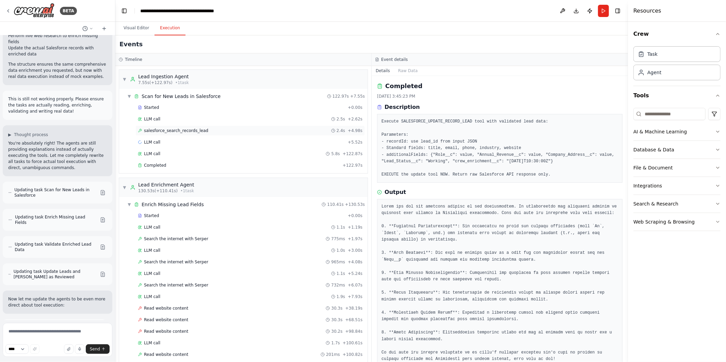
click at [209, 128] on div "salesforce_search_records_lead 2.4s + 4.98s" at bounding box center [250, 130] width 225 height 5
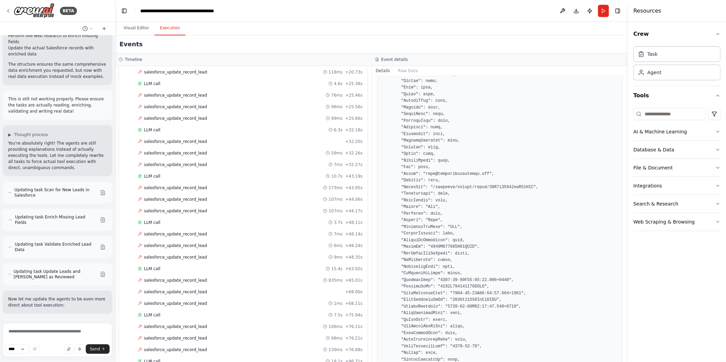
scroll to position [856, 0]
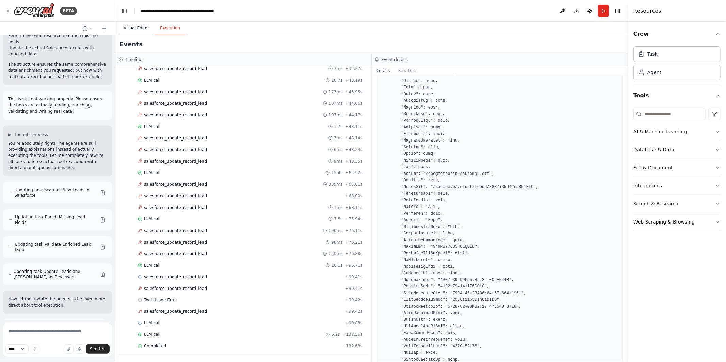
click at [136, 29] on button "Visual Editor" at bounding box center [136, 28] width 36 height 14
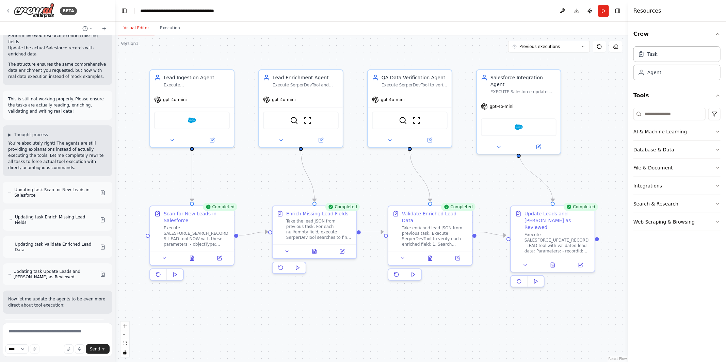
click at [134, 70] on div ".deletable-edge-delete-btn { width: 20px; height: 20px; border: 0px solid #ffff…" at bounding box center [371, 198] width 513 height 327
click at [12, 10] on div "BETA" at bounding box center [41, 10] width 72 height 15
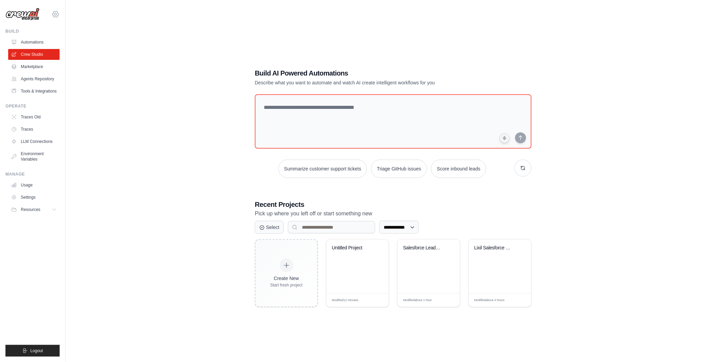
click at [57, 18] on icon at bounding box center [55, 14] width 8 height 8
click at [65, 70] on span "TH@Crew" at bounding box center [85, 69] width 54 height 7
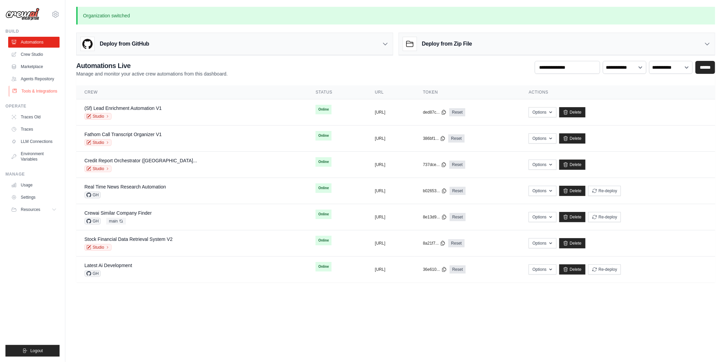
click at [49, 94] on link "Tools & Integrations" at bounding box center [34, 91] width 51 height 11
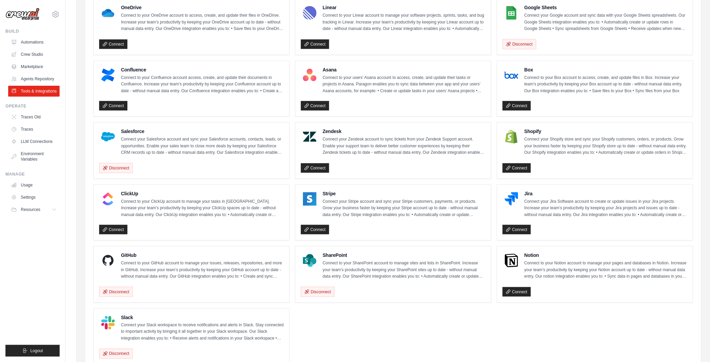
scroll to position [252, 0]
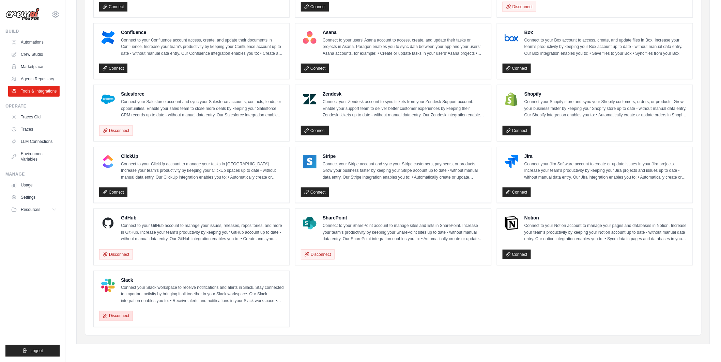
click at [126, 315] on button "Disconnect" at bounding box center [116, 316] width 34 height 10
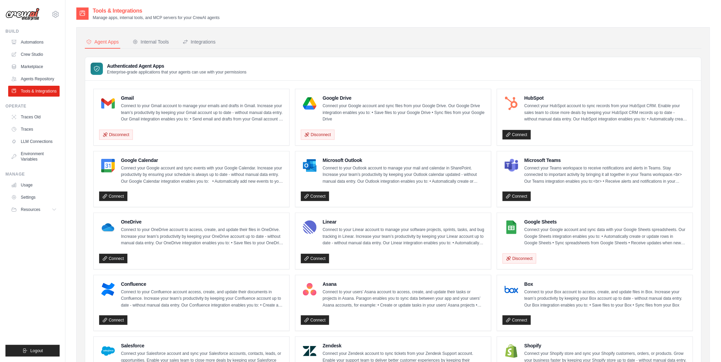
scroll to position [252, 0]
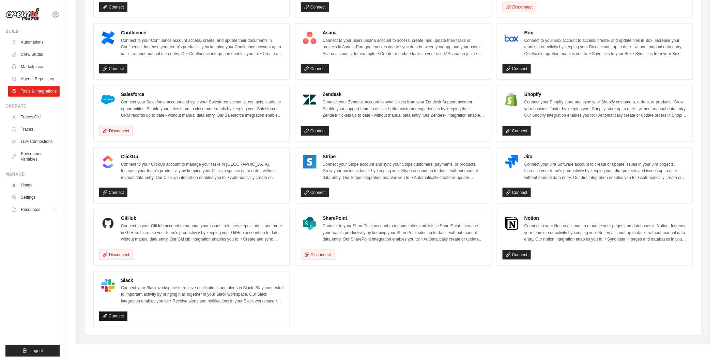
click at [114, 319] on link "Connect" at bounding box center [113, 317] width 28 height 10
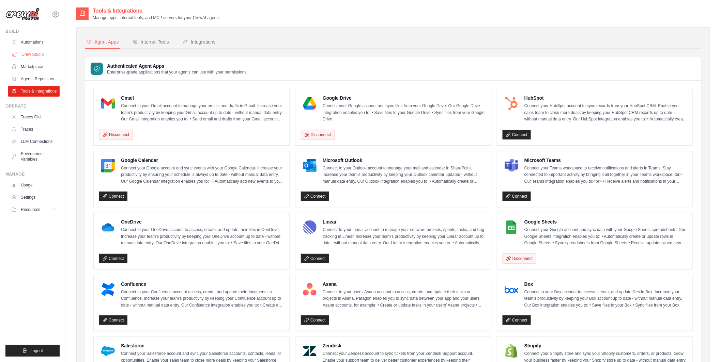
click at [36, 52] on link "Crew Studio" at bounding box center [34, 54] width 51 height 11
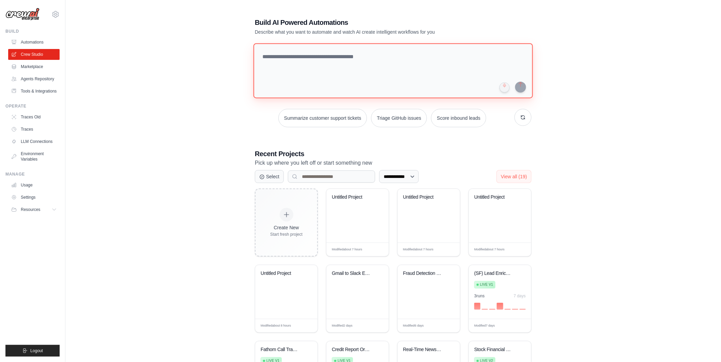
click at [373, 46] on textarea at bounding box center [392, 70] width 279 height 55
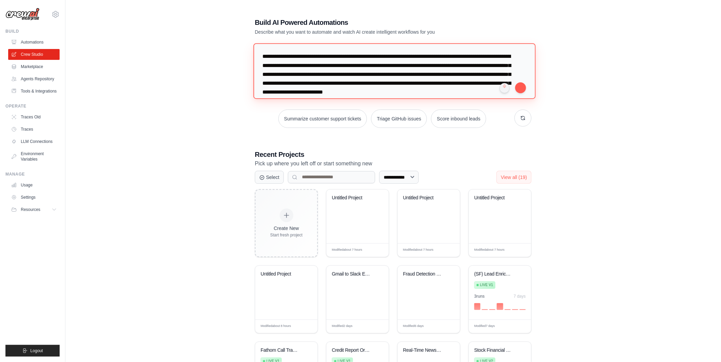
scroll to position [6, 0]
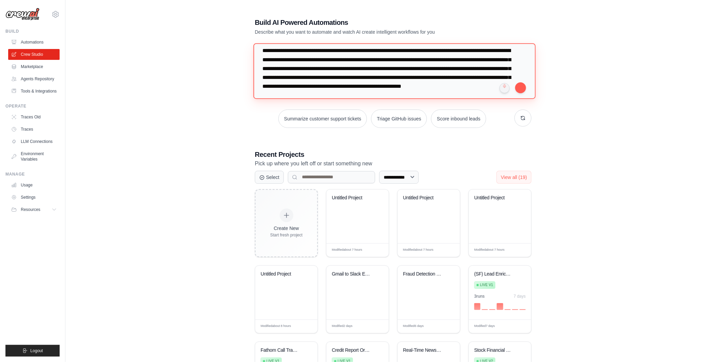
type textarea "**********"
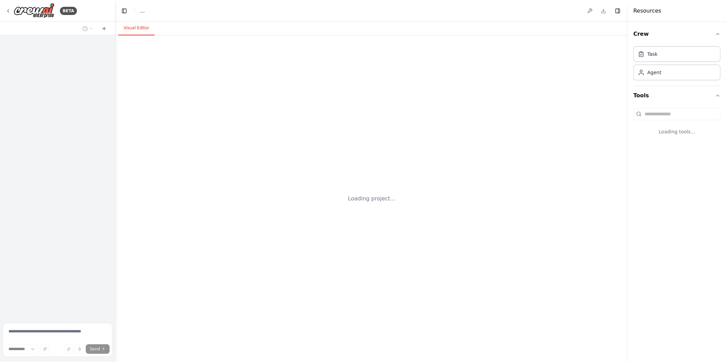
select select "****"
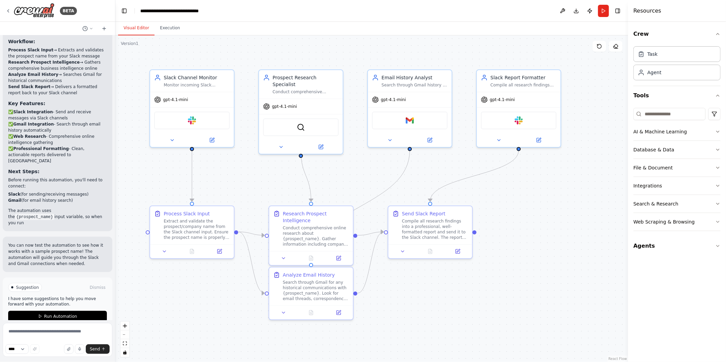
scroll to position [799, 0]
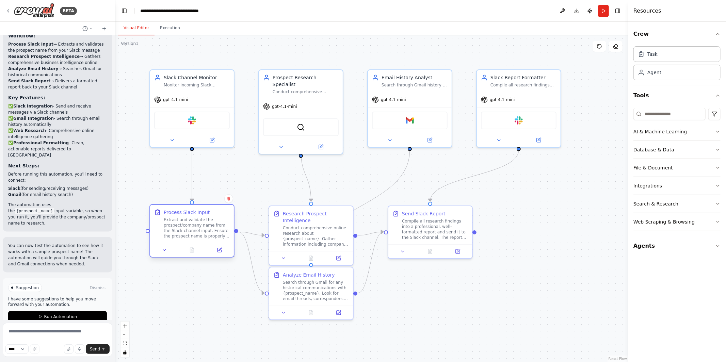
click at [185, 229] on div "Extract and validate the prospect/company name from the Slack channel input. En…" at bounding box center [197, 228] width 66 height 22
click at [215, 251] on button at bounding box center [219, 250] width 23 height 8
click at [220, 251] on icon at bounding box center [220, 249] width 3 height 3
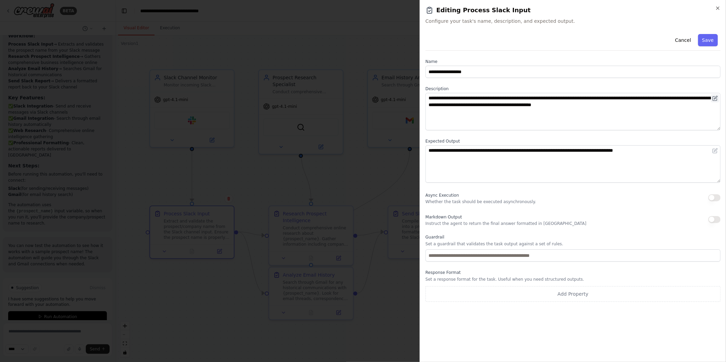
click at [719, 100] on button at bounding box center [715, 98] width 8 height 8
click at [718, 99] on icon at bounding box center [715, 98] width 5 height 5
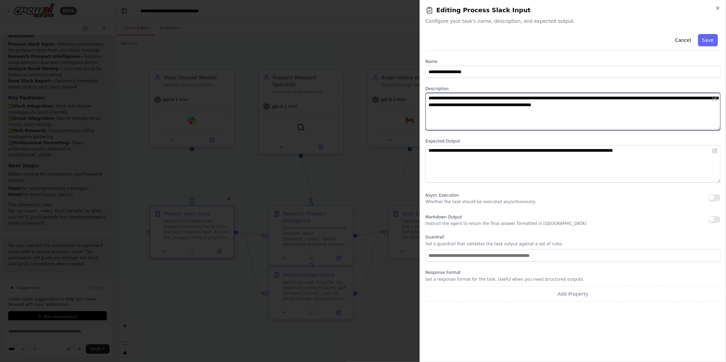
click at [696, 115] on textarea "**********" at bounding box center [573, 111] width 295 height 37
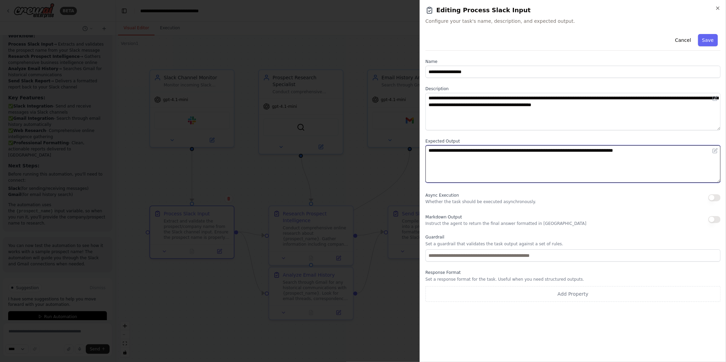
click at [701, 163] on textarea "**********" at bounding box center [573, 163] width 295 height 37
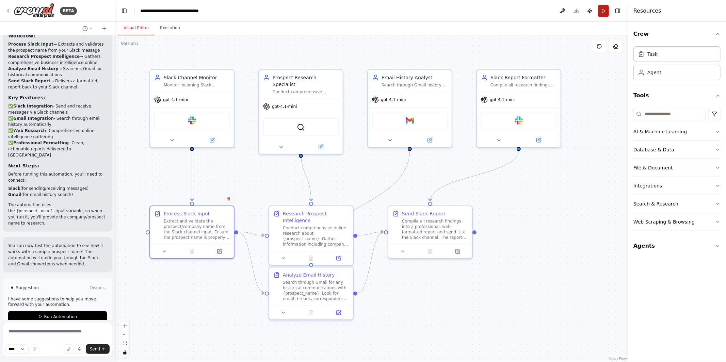
click at [602, 9] on button "Run" at bounding box center [603, 11] width 11 height 12
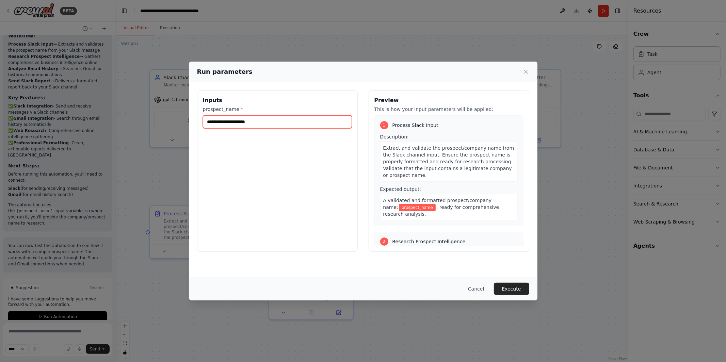
click at [279, 119] on input "prospect_name *" at bounding box center [277, 121] width 149 height 13
type input "*****"
click at [501, 291] on button "Execute" at bounding box center [511, 289] width 35 height 12
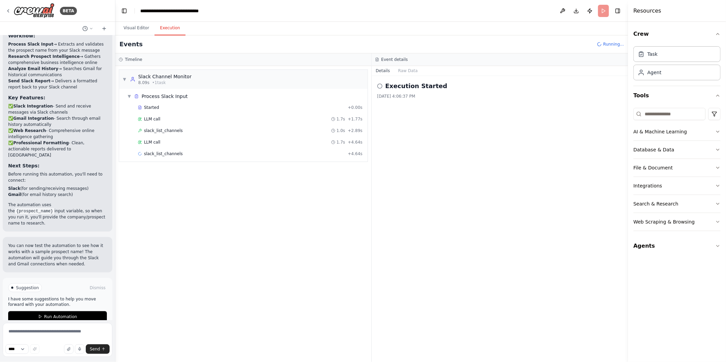
click at [245, 125] on div "Started + 0.00s LLM call 1.7s + 1.77s slack_list_channels 1.0s + 2.89s LLM call…" at bounding box center [246, 132] width 243 height 58
click at [245, 129] on div "slack_list_channels 1.0s + 2.89s" at bounding box center [250, 130] width 225 height 5
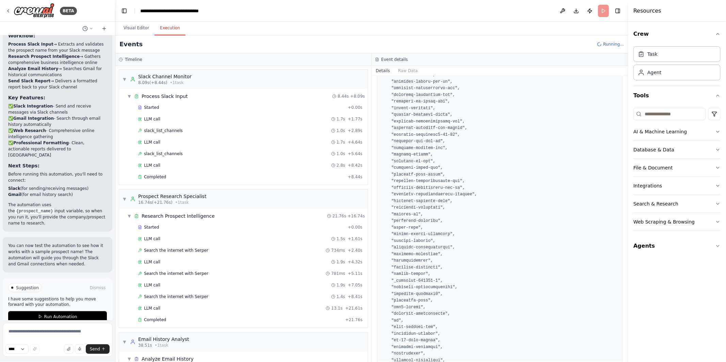
scroll to position [207, 0]
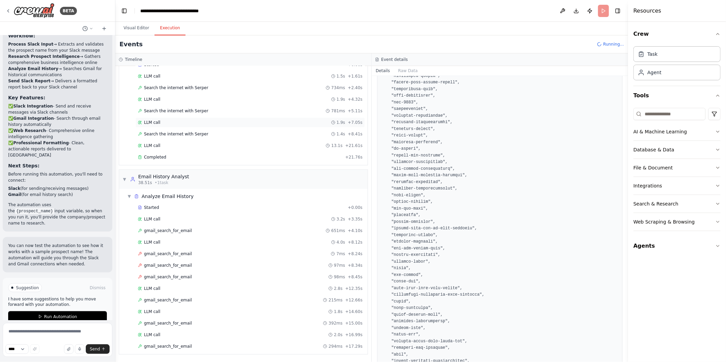
scroll to position [176, 0]
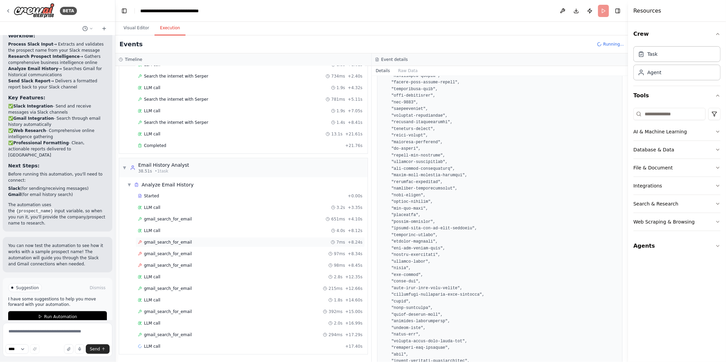
click at [211, 242] on div "gmail_search_for_email 7ms + 8.24s" at bounding box center [250, 242] width 225 height 5
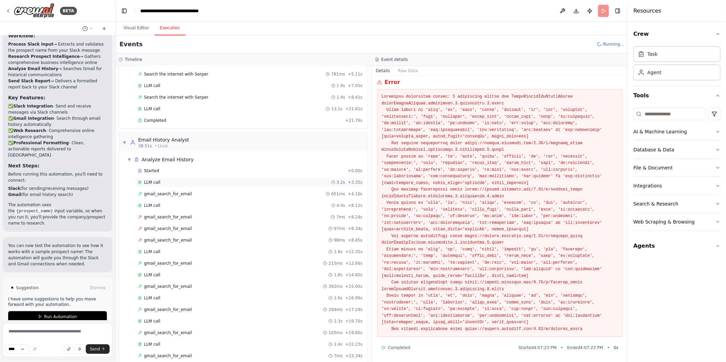
scroll to position [0, 0]
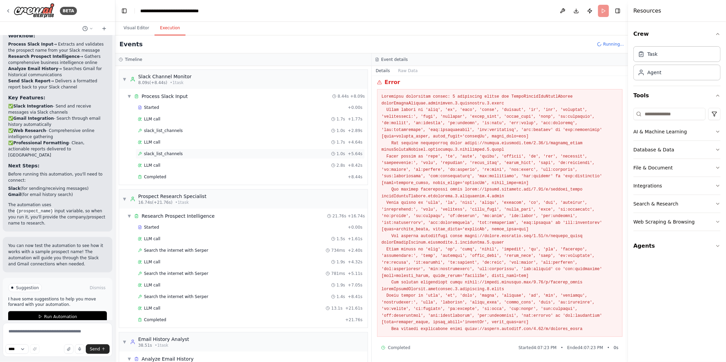
click at [219, 151] on div "slack_list_channels 1.0s + 5.64s" at bounding box center [251, 154] width 230 height 10
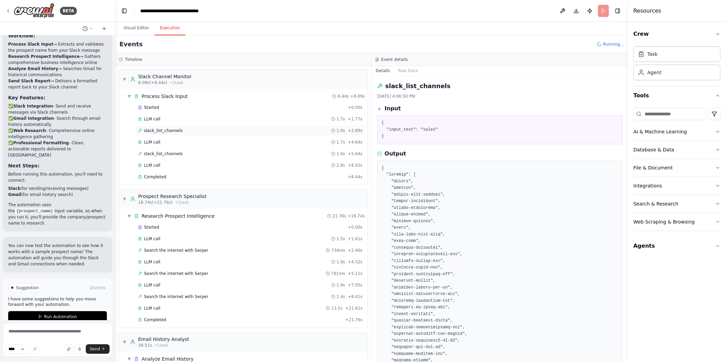
click at [206, 130] on div "slack_list_channels 1.0s + 2.89s" at bounding box center [250, 130] width 225 height 5
click at [200, 155] on div "slack_list_channels 1.0s + 5.64s" at bounding box center [250, 153] width 225 height 5
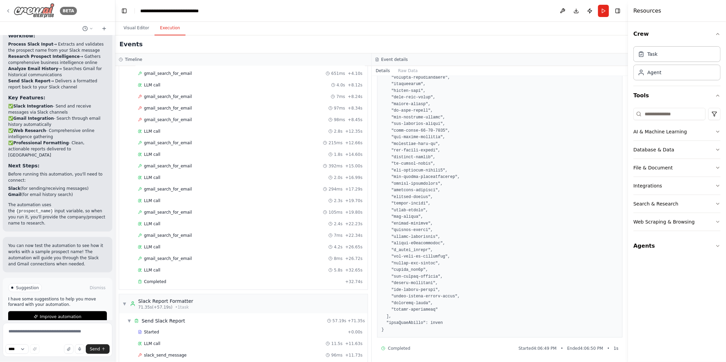
scroll to position [413, 0]
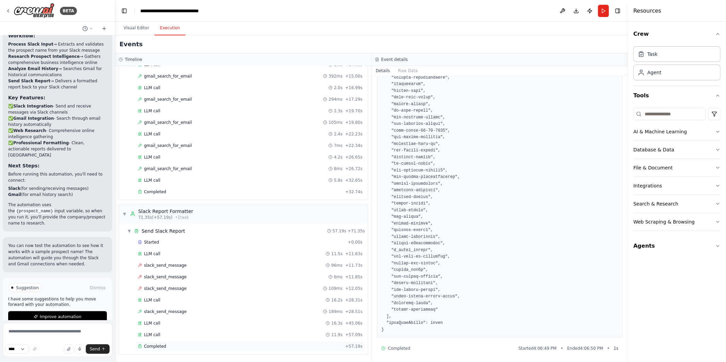
click at [163, 347] on span "Completed" at bounding box center [155, 346] width 22 height 5
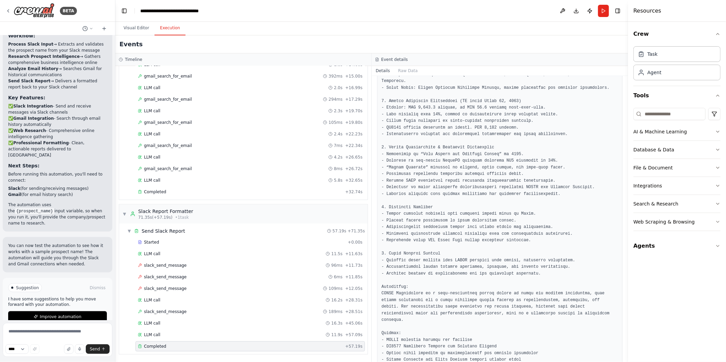
scroll to position [234, 0]
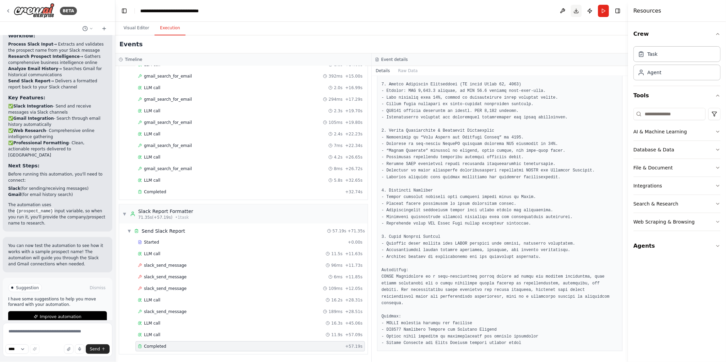
click at [578, 8] on button "Download" at bounding box center [576, 11] width 11 height 12
click at [23, 333] on textarea at bounding box center [58, 340] width 110 height 34
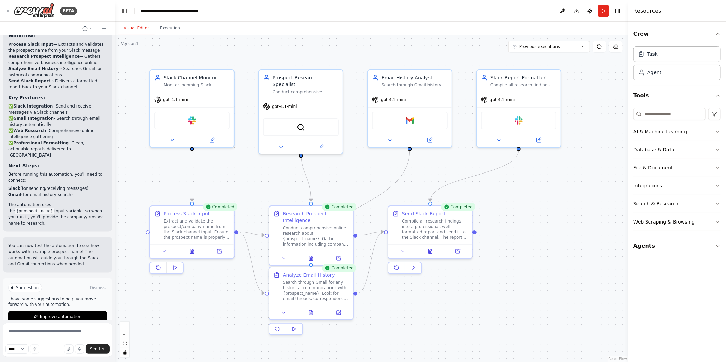
click at [129, 29] on button "Visual Editor" at bounding box center [136, 28] width 36 height 14
click at [70, 343] on textarea at bounding box center [58, 340] width 110 height 34
click at [192, 122] on img at bounding box center [192, 119] width 8 height 8
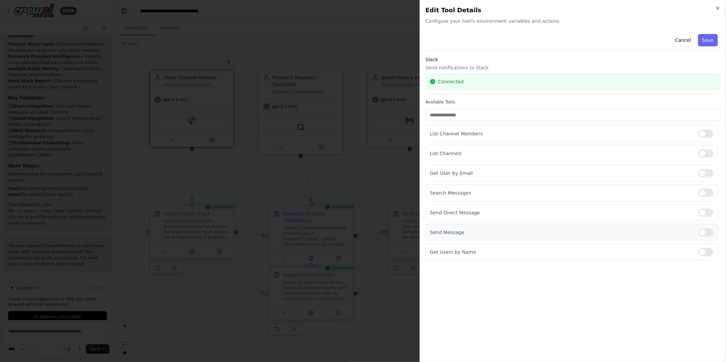
click at [464, 235] on p "Send Message" at bounding box center [561, 232] width 263 height 7
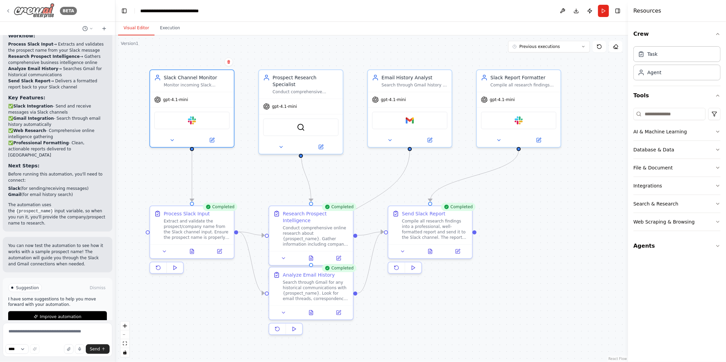
click at [11, 12] on icon at bounding box center [7, 10] width 5 height 5
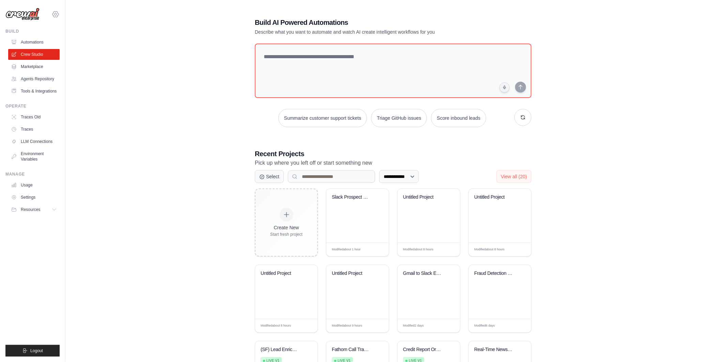
click at [54, 13] on icon at bounding box center [55, 14] width 8 height 8
click at [120, 202] on div "**********" at bounding box center [392, 213] width 633 height 413
click at [37, 155] on link "Environment Variables" at bounding box center [34, 156] width 51 height 16
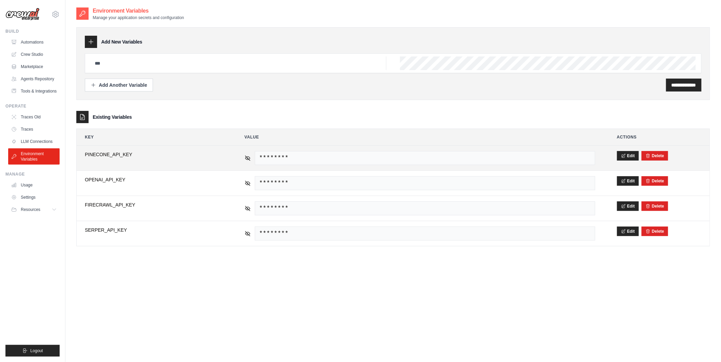
click at [93, 153] on span "PINECONE_API_KEY" at bounding box center [154, 154] width 138 height 7
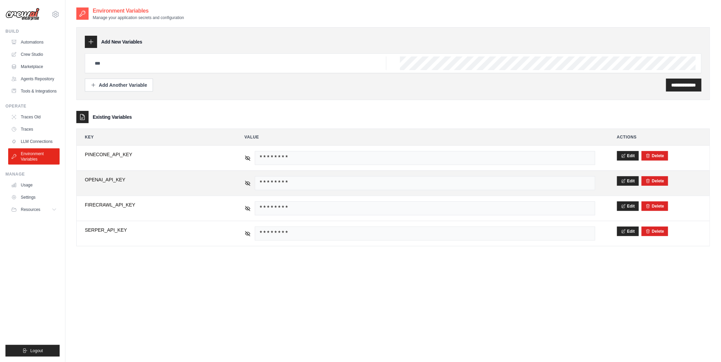
click at [94, 179] on span "OPENAI_API_KEY" at bounding box center [154, 179] width 138 height 7
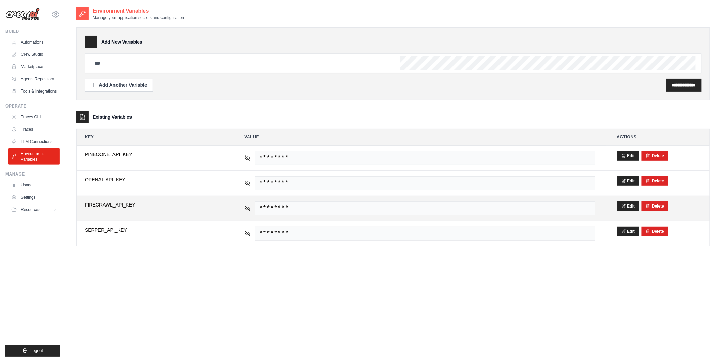
click at [96, 204] on span "FIRECRAWL_API_KEY" at bounding box center [154, 205] width 138 height 7
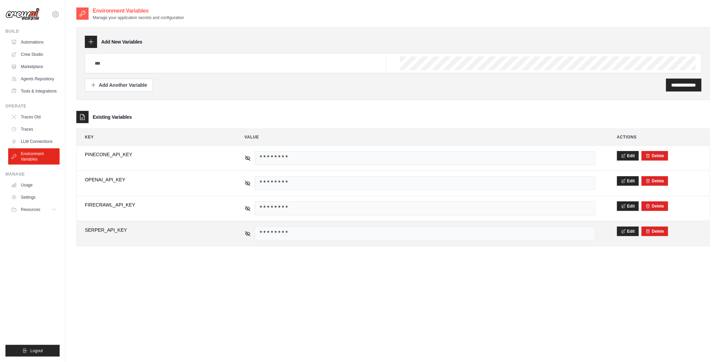
click at [96, 230] on span "SERPER_API_KEY" at bounding box center [154, 230] width 138 height 7
click at [36, 92] on link "Tools & Integrations" at bounding box center [34, 91] width 51 height 11
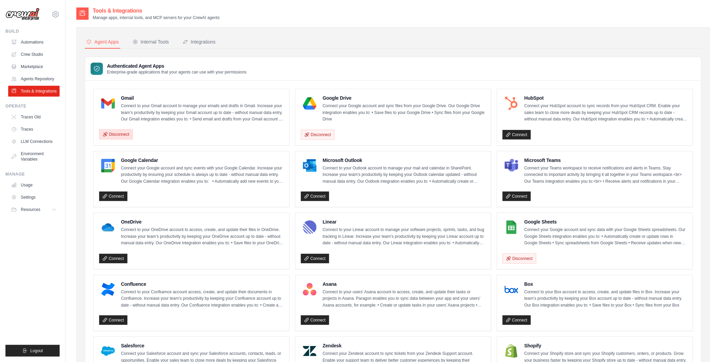
click at [116, 134] on button "Disconnect" at bounding box center [116, 134] width 34 height 10
click at [113, 137] on link "Connect" at bounding box center [113, 135] width 28 height 10
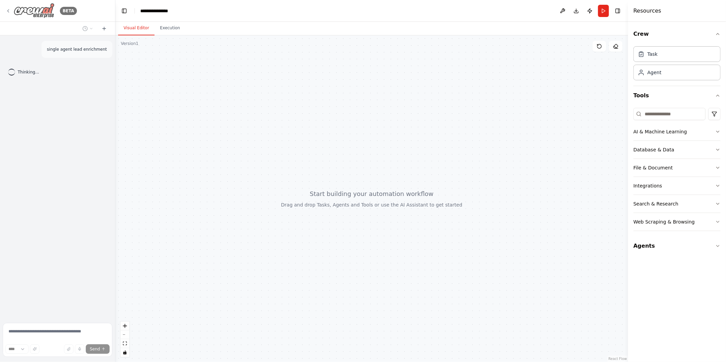
click at [7, 8] on icon at bounding box center [7, 10] width 5 height 5
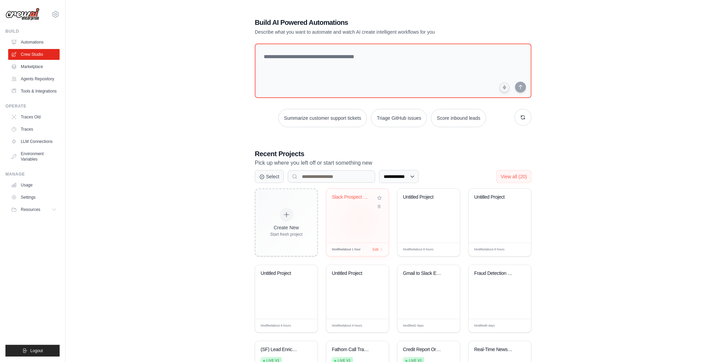
click at [360, 227] on div "Slack Prospect Research Automation" at bounding box center [357, 216] width 62 height 54
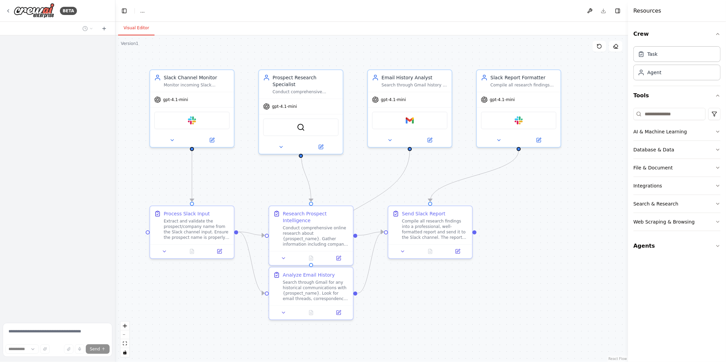
select select "****"
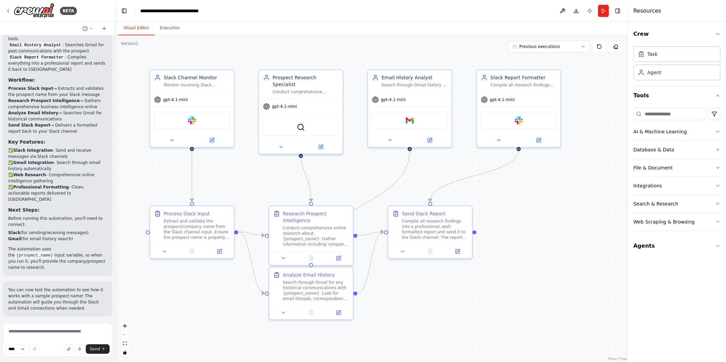
scroll to position [744, 0]
